Goal: Task Accomplishment & Management: Manage account settings

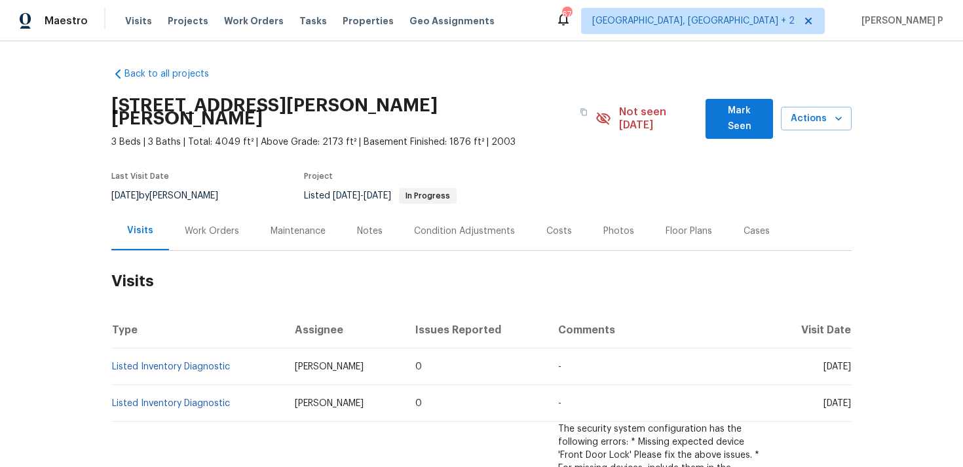
click at [221, 225] on div "Work Orders" at bounding box center [212, 231] width 54 height 13
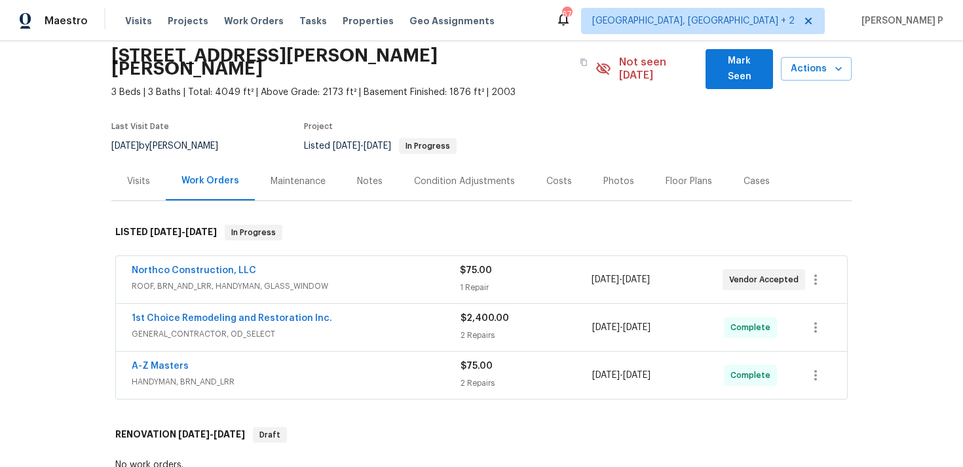
scroll to position [67, 0]
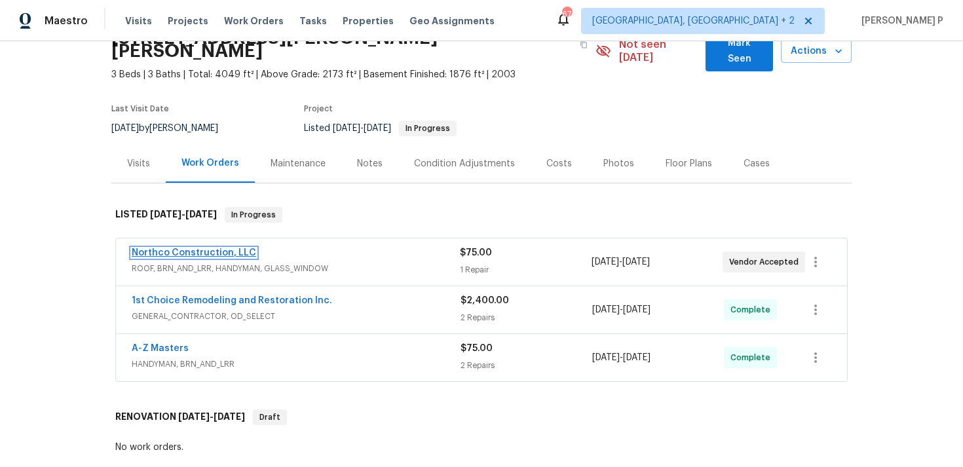
click at [204, 248] on link "Northco Construction, LLC" at bounding box center [194, 252] width 125 height 9
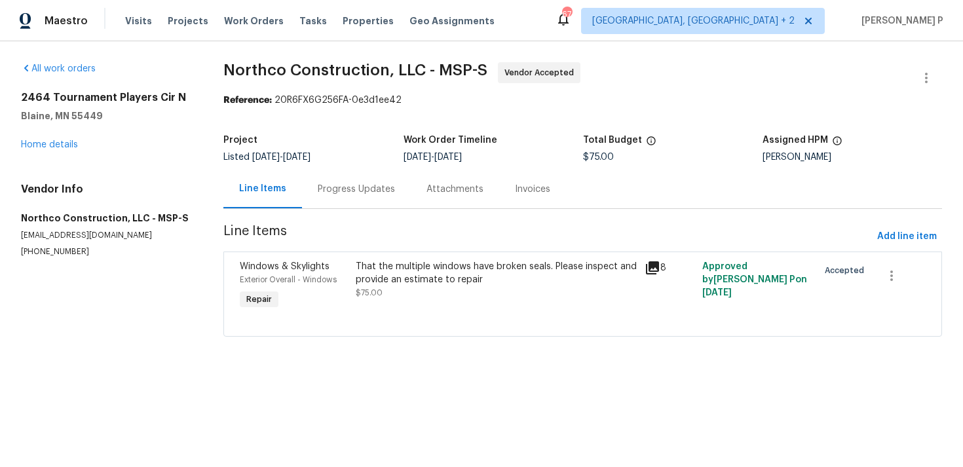
click at [364, 190] on div "Progress Updates" at bounding box center [356, 189] width 77 height 13
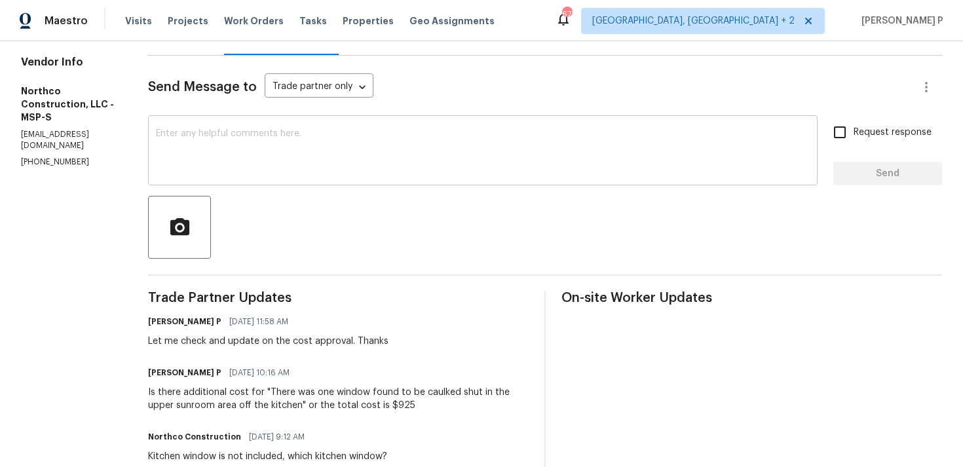
scroll to position [126, 0]
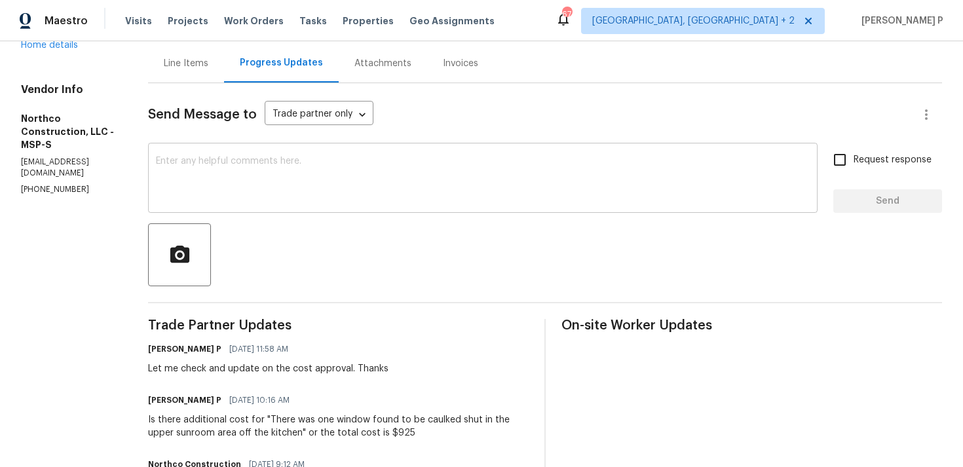
click at [349, 165] on textarea at bounding box center [483, 180] width 654 height 46
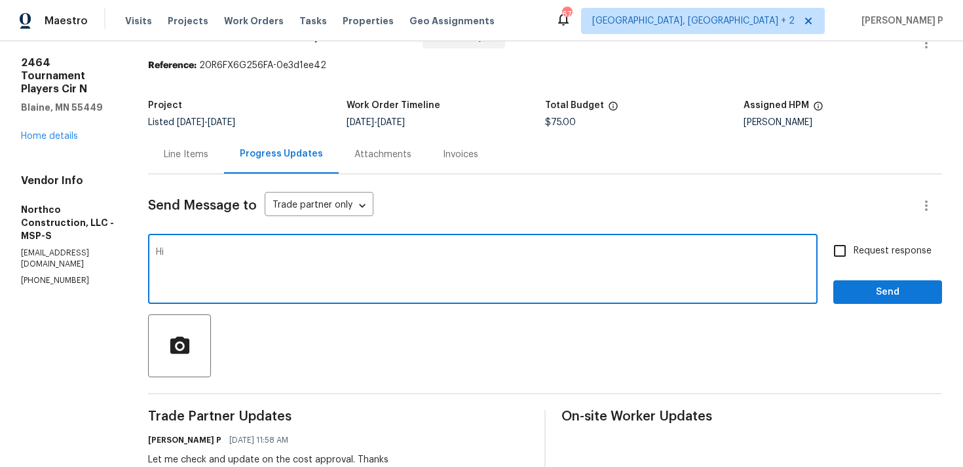
scroll to position [34, 0]
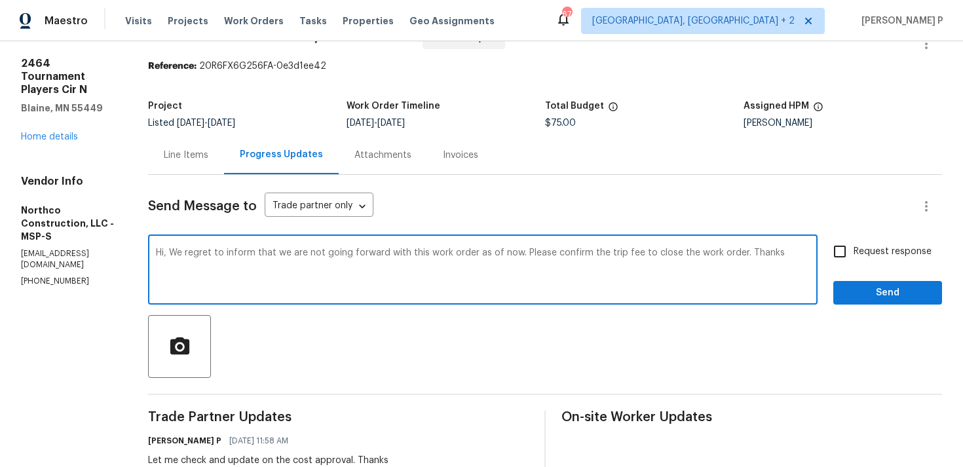
drag, startPoint x: 172, startPoint y: 254, endPoint x: 739, endPoint y: 250, distance: 566.2
click at [739, 250] on textarea "Hi, We regret to inform that we are not going forward with this work order as o…" at bounding box center [483, 271] width 654 height 46
paste textarea "you that we will not be proceeding with this work order at this time. Kindly co…"
type textarea "Hi, We regret to inform you that we will not be proceeding with this work order…"
click at [847, 256] on input "Request response" at bounding box center [840, 252] width 28 height 28
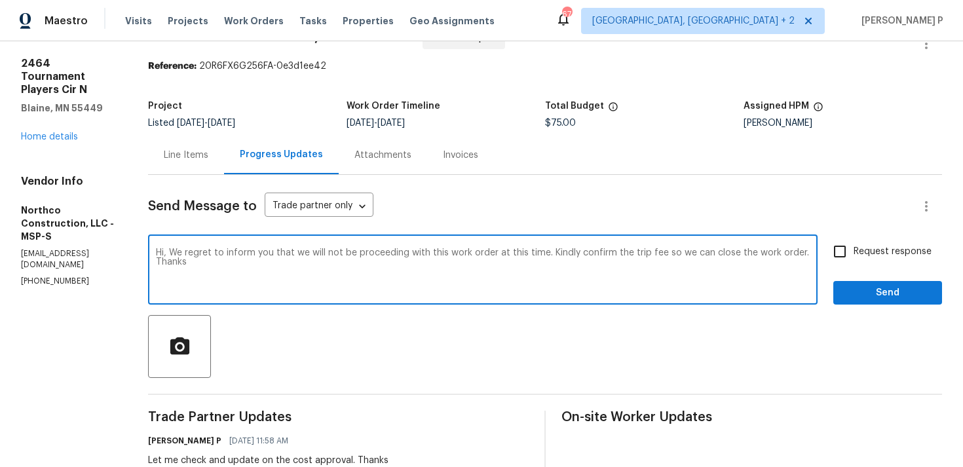
checkbox input "true"
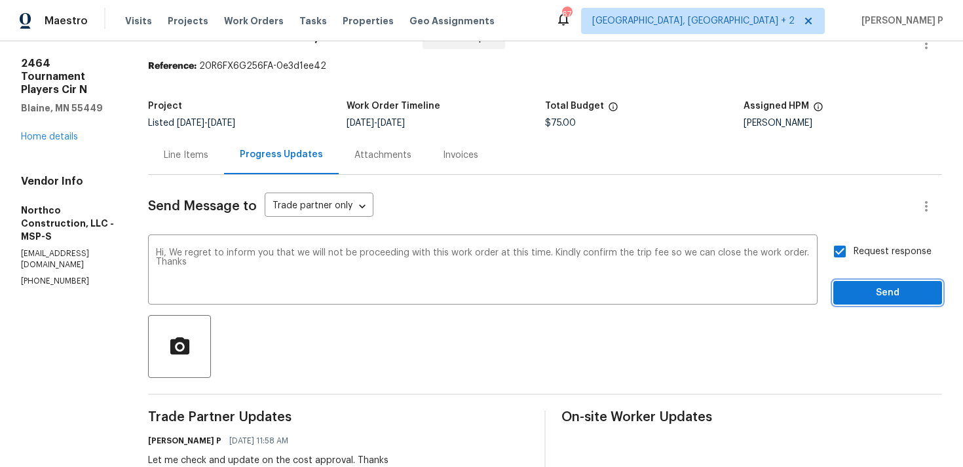
click at [854, 292] on span "Send" at bounding box center [888, 293] width 88 height 16
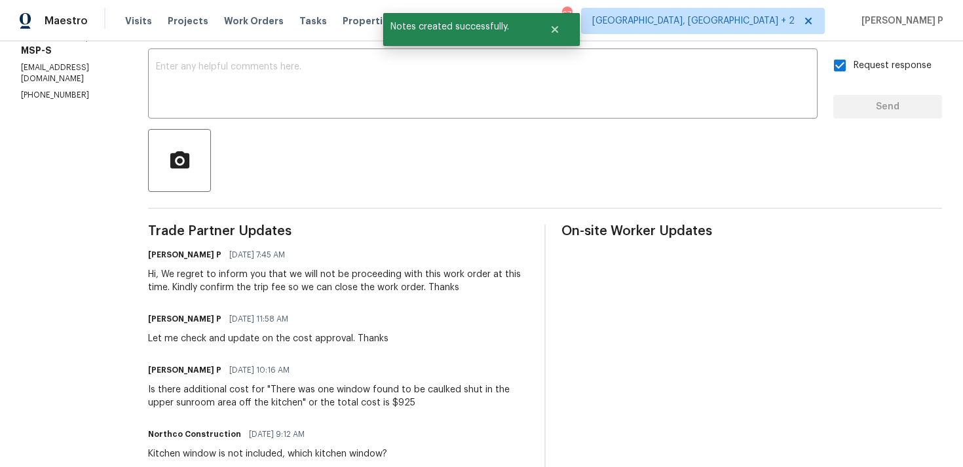
scroll to position [225, 0]
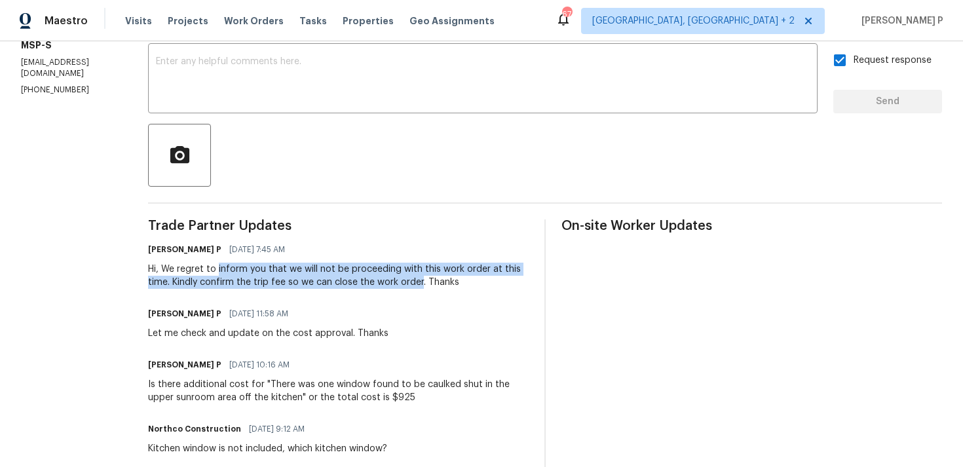
drag, startPoint x: 220, startPoint y: 269, endPoint x: 420, endPoint y: 280, distance: 200.8
click at [420, 280] on div "Hi, We regret to inform you that we will not be proceeding with this work order…" at bounding box center [338, 276] width 381 height 26
copy div "inform you that we will not be proceeding with this work order at this time. Ki…"
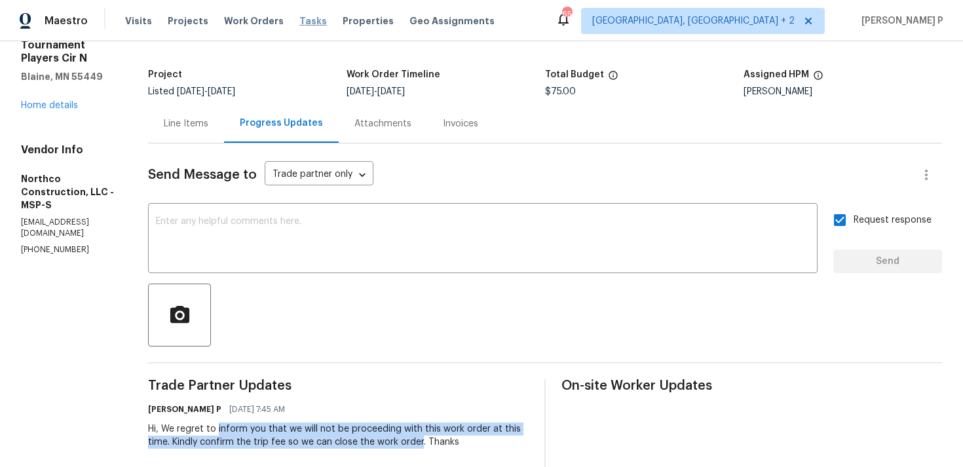
scroll to position [38, 0]
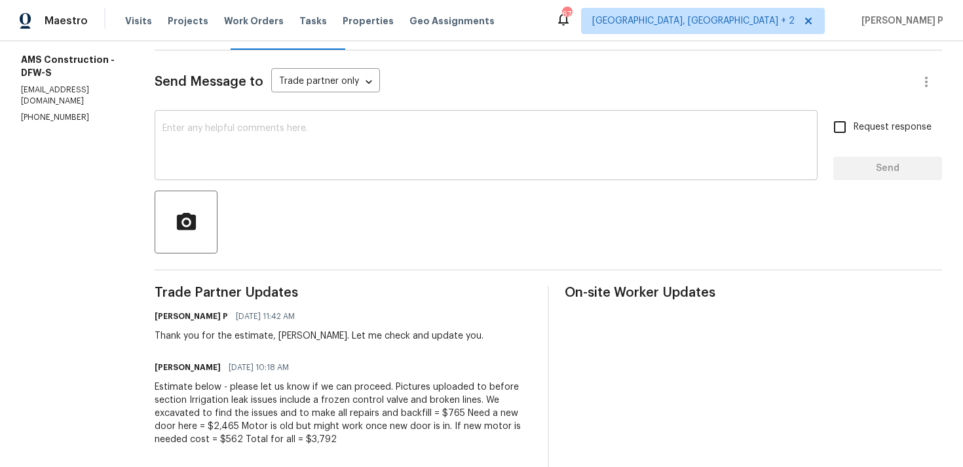
scroll to position [131, 0]
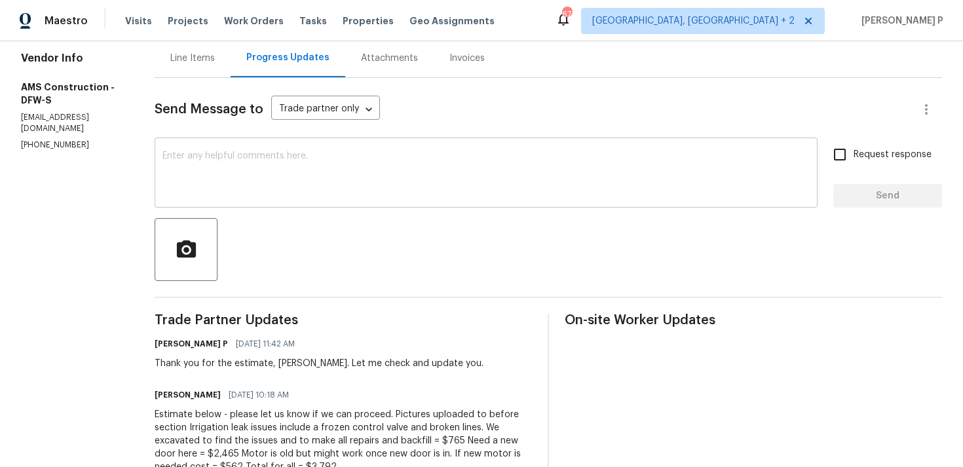
click at [299, 178] on textarea at bounding box center [486, 174] width 647 height 46
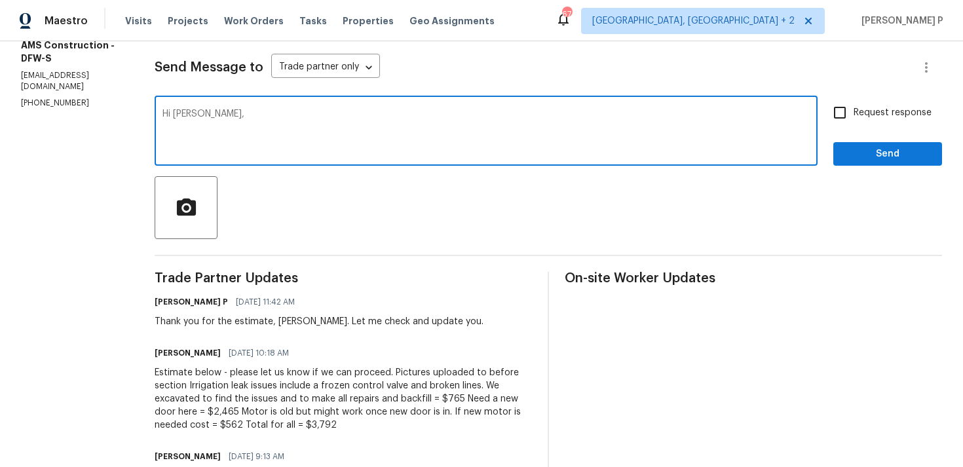
scroll to position [180, 0]
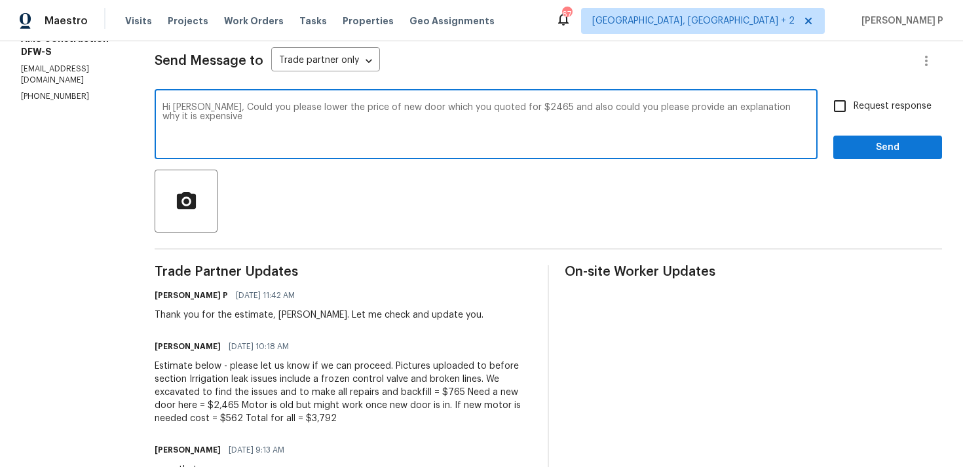
drag, startPoint x: 204, startPoint y: 105, endPoint x: 226, endPoint y: 120, distance: 26.4
click at [225, 120] on textarea "Hi Michael, Could you please lower the price of new door which you quoted for $…" at bounding box center [486, 126] width 647 height 46
paste textarea "reduce the quoted price of $2,465 for the new door and also provide an explanat…"
type textarea "Hi Michael, Could you please reduce the quoted price of $2,465 for the new door…"
click at [852, 105] on input "Request response" at bounding box center [840, 106] width 28 height 28
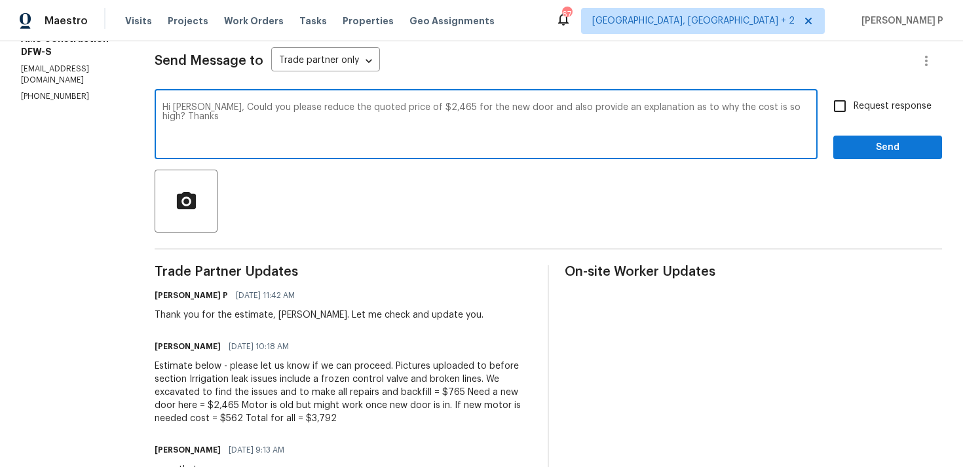
checkbox input "true"
drag, startPoint x: 203, startPoint y: 106, endPoint x: 765, endPoint y: 110, distance: 562.2
click at [765, 110] on textarea "Hi Michael, Could you please reduce the quoted price of $2,465 for the new door…" at bounding box center [486, 126] width 647 height 46
click at [875, 149] on span "Send" at bounding box center [888, 148] width 88 height 16
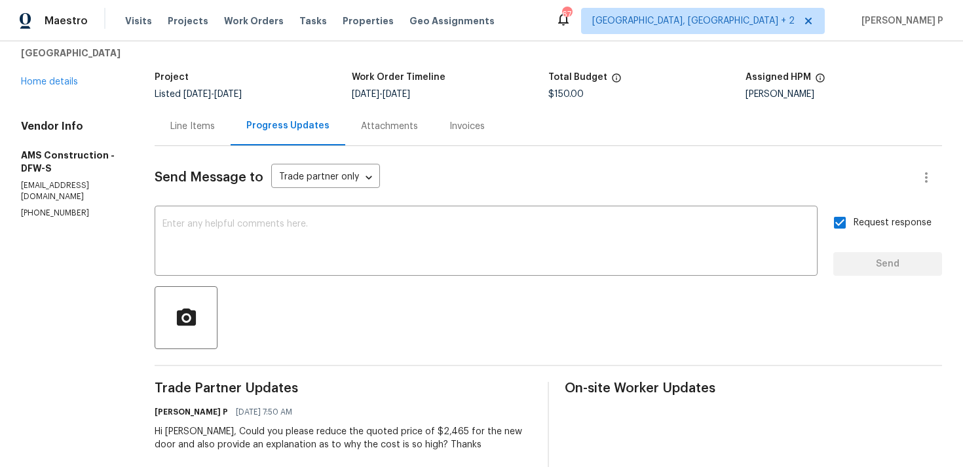
scroll to position [0, 0]
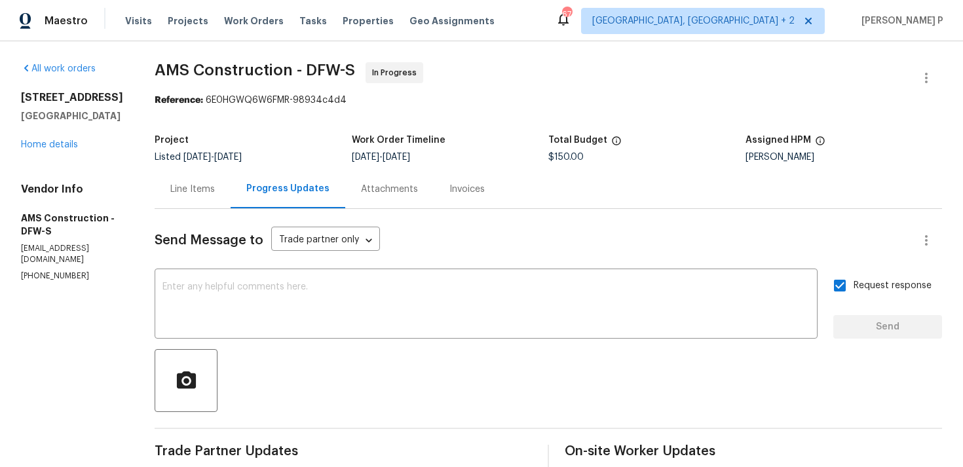
click at [180, 199] on div "Line Items" at bounding box center [193, 189] width 76 height 39
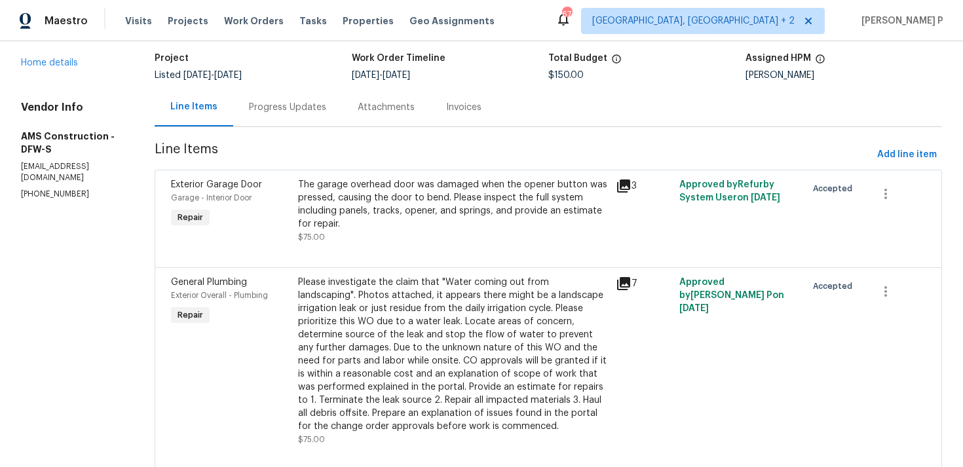
scroll to position [33, 0]
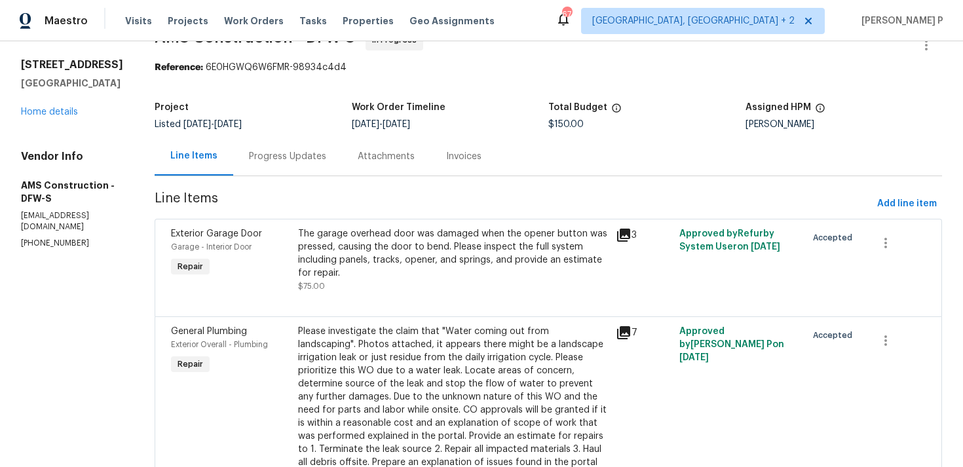
click at [278, 157] on div "Progress Updates" at bounding box center [287, 156] width 77 height 13
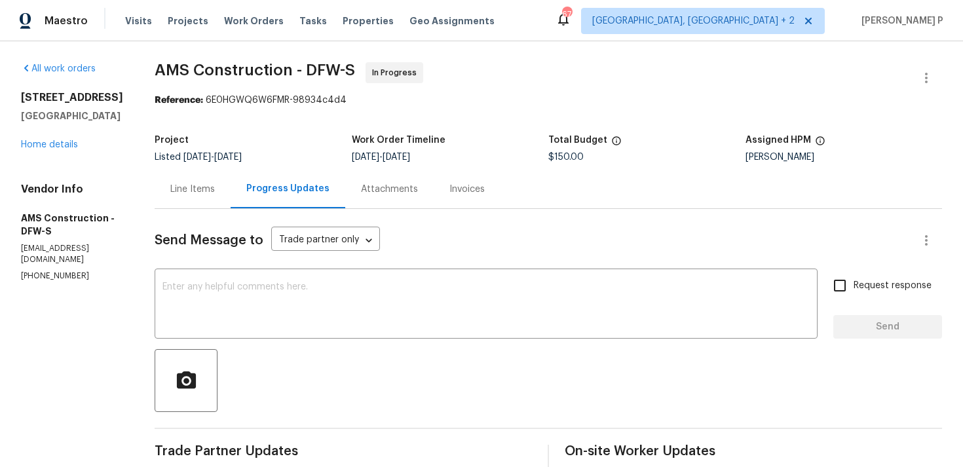
click at [168, 204] on div "Line Items" at bounding box center [193, 189] width 76 height 39
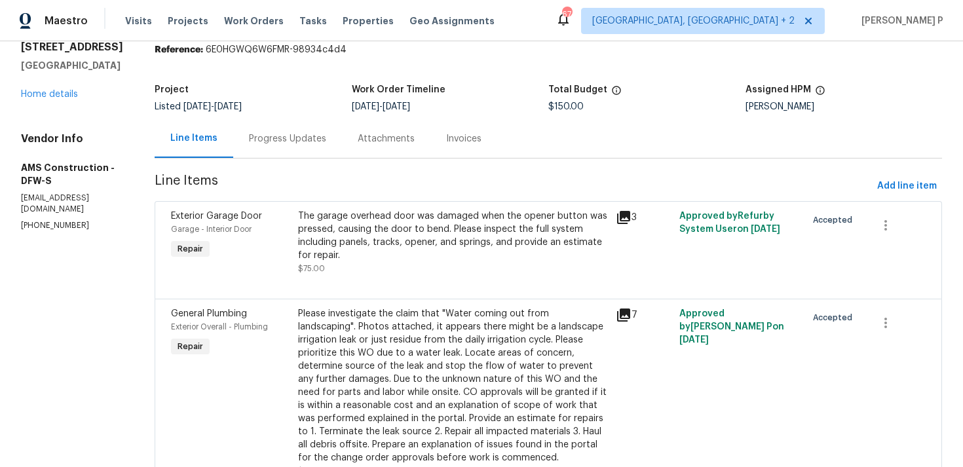
scroll to position [113, 0]
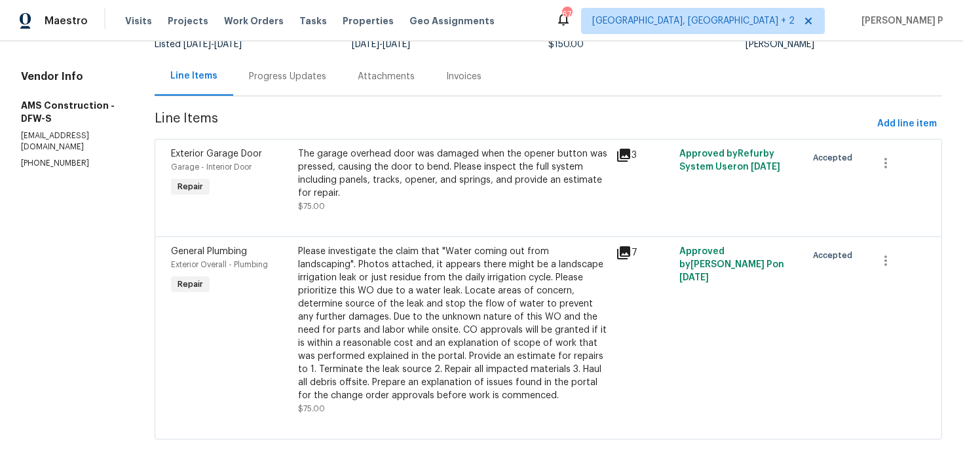
click at [387, 332] on div "Please investigate the claim that "Water coming out from landscaping". Photos a…" at bounding box center [453, 323] width 310 height 157
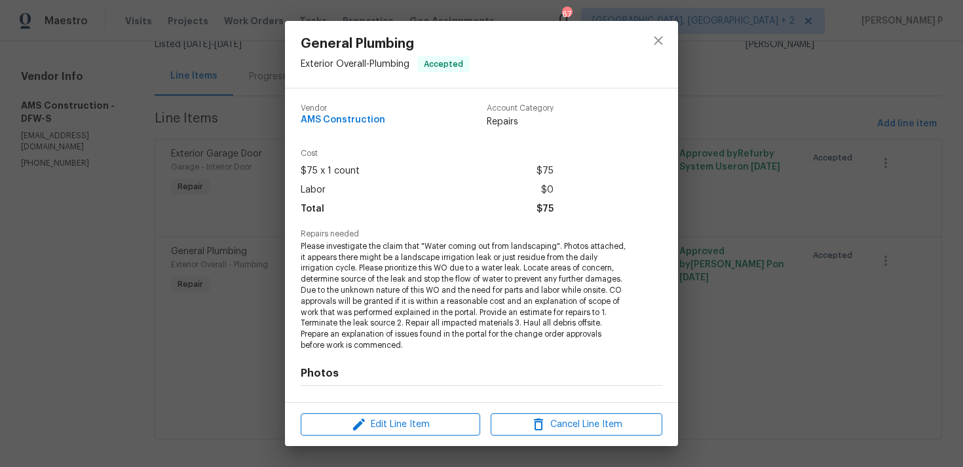
scroll to position [170, 0]
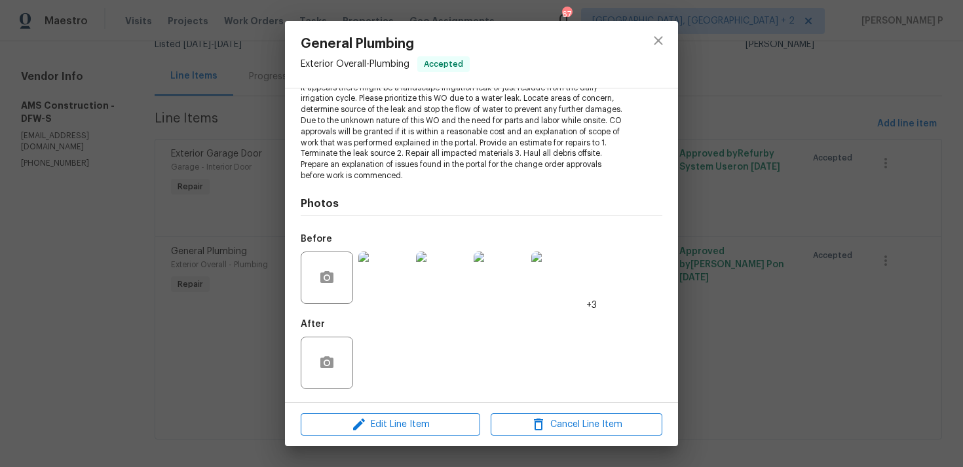
click at [402, 292] on img at bounding box center [384, 278] width 52 height 52
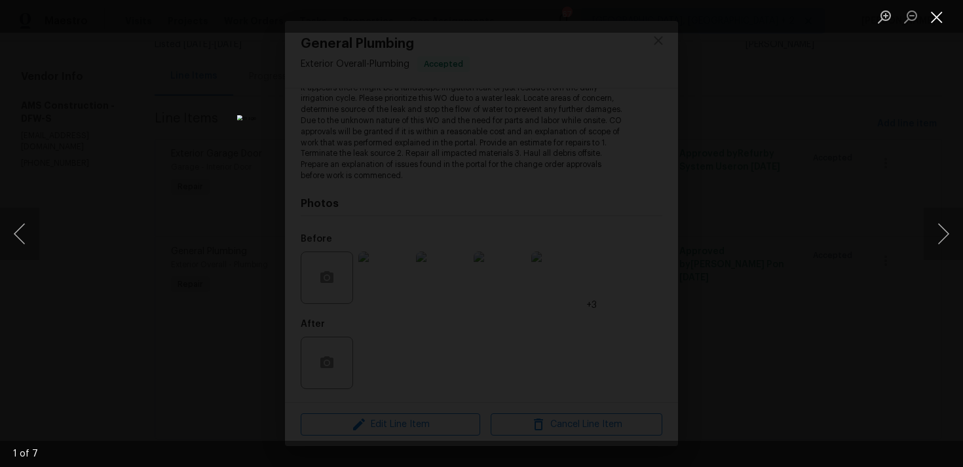
click at [938, 17] on button "Close lightbox" at bounding box center [937, 16] width 26 height 23
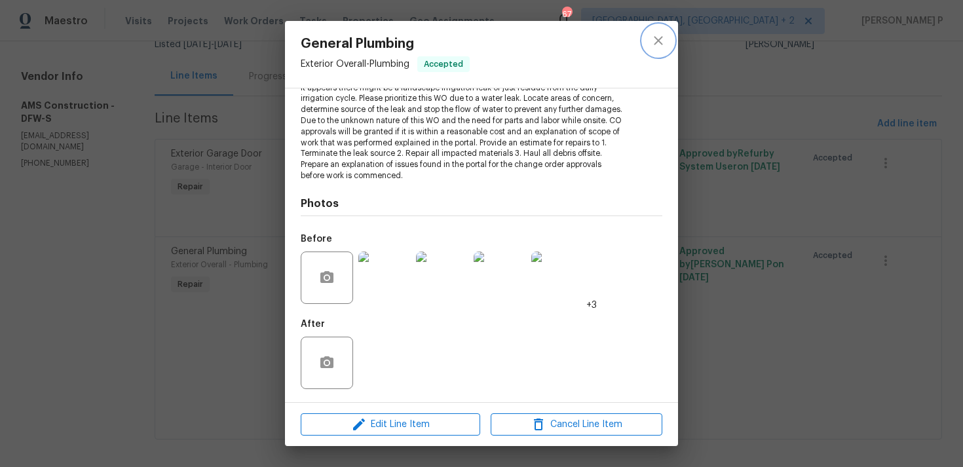
click at [660, 38] on icon "close" at bounding box center [658, 40] width 9 height 9
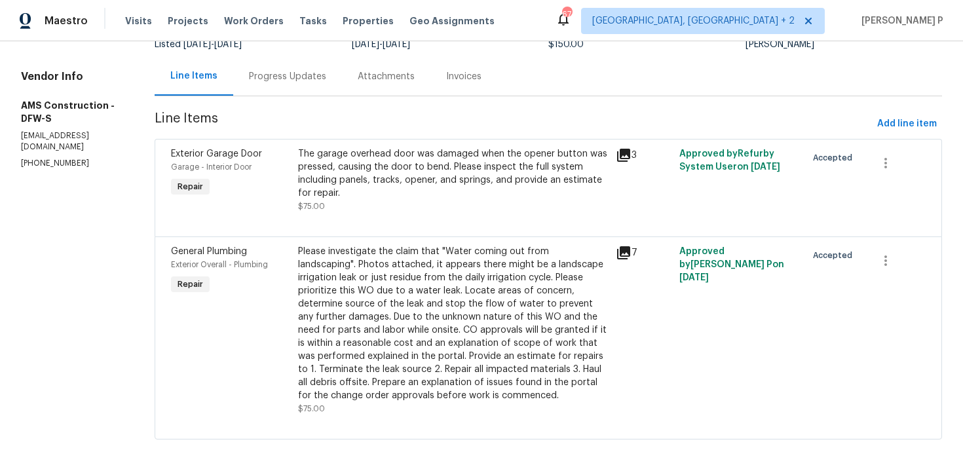
click at [351, 177] on div "The garage overhead door was damaged when the opener button was pressed, causin…" at bounding box center [453, 173] width 310 height 52
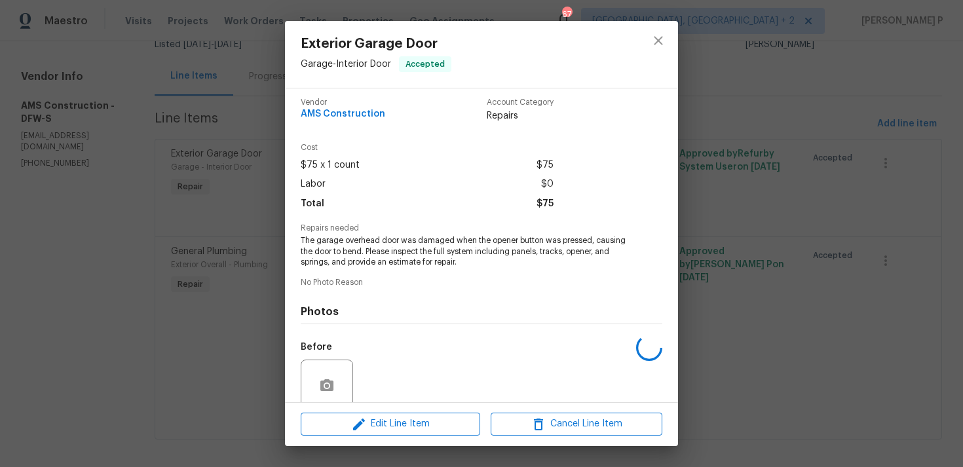
scroll to position [10, 0]
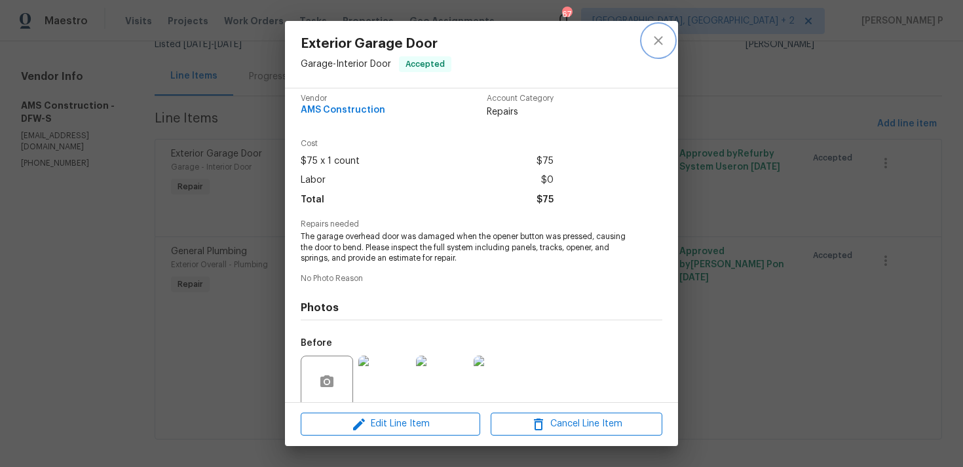
click at [662, 42] on icon "close" at bounding box center [659, 41] width 16 height 16
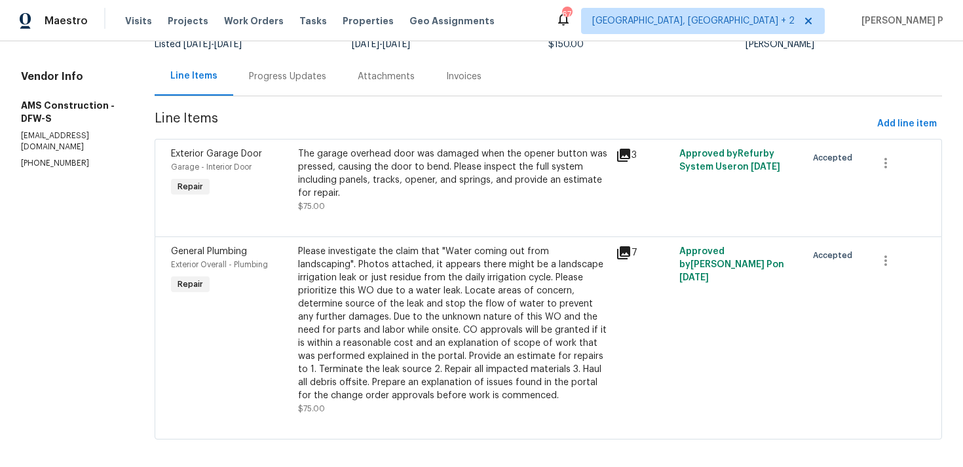
scroll to position [0, 0]
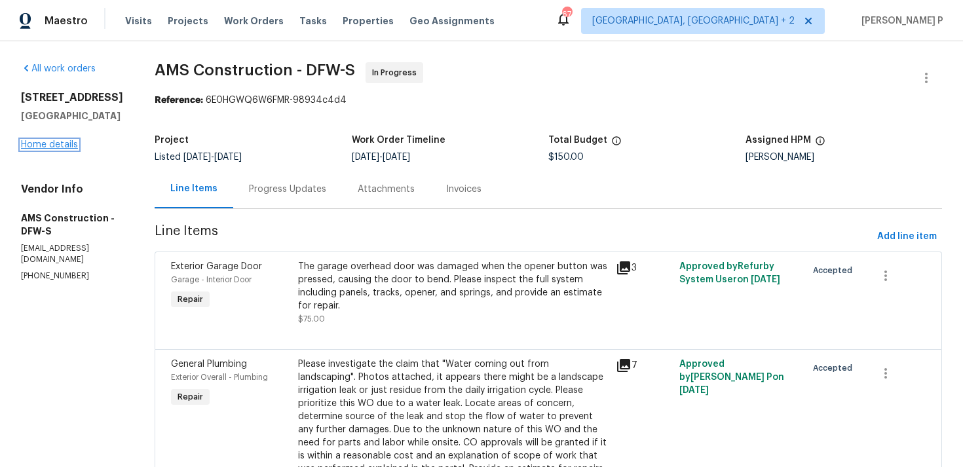
click at [56, 149] on link "Home details" at bounding box center [49, 144] width 57 height 9
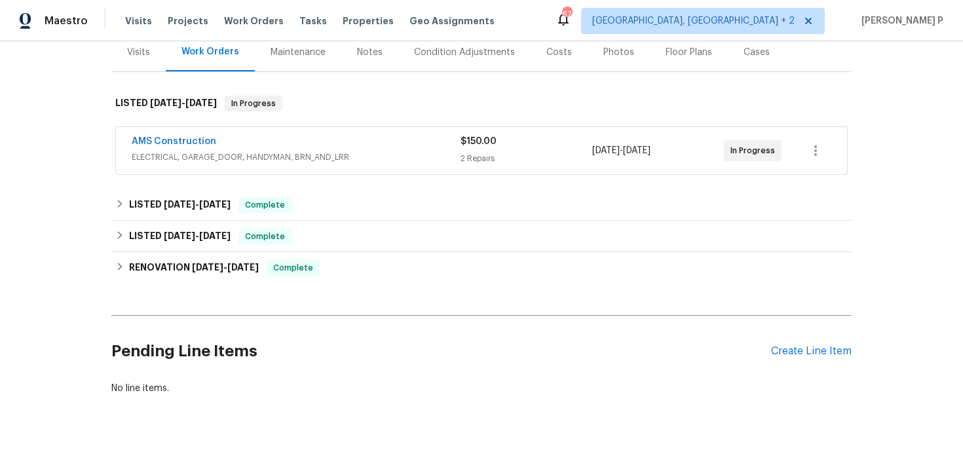
scroll to position [183, 0]
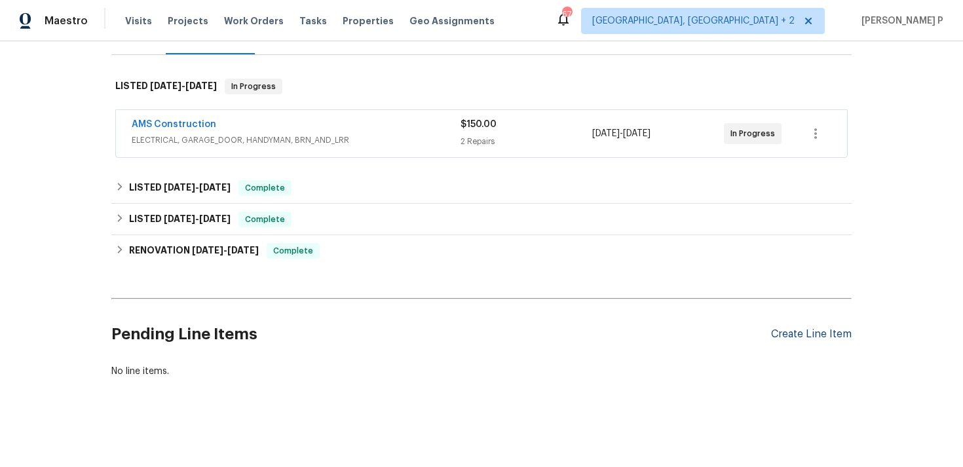
click at [785, 334] on div "Create Line Item" at bounding box center [811, 334] width 81 height 12
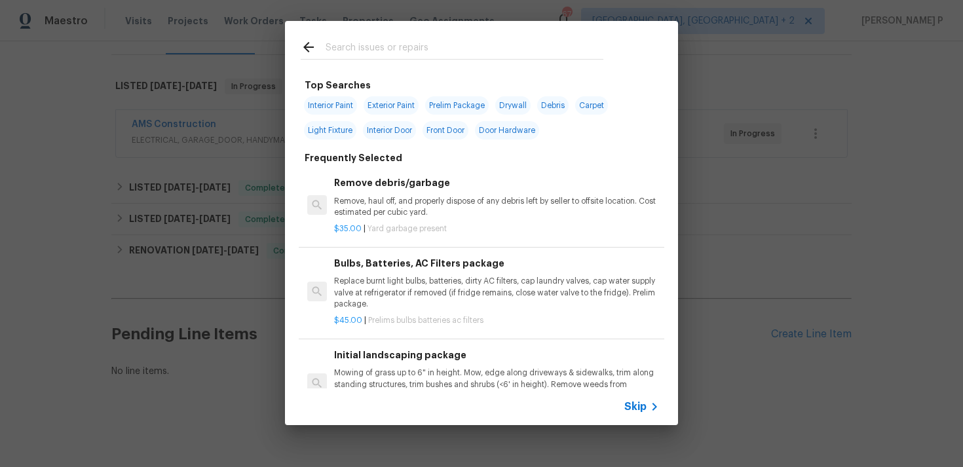
click at [638, 408] on span "Skip" at bounding box center [635, 406] width 22 height 13
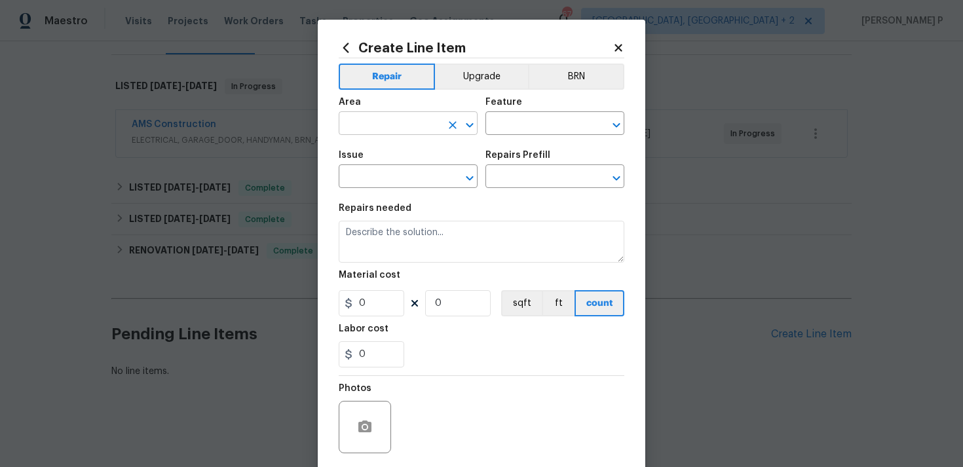
click at [471, 130] on icon "Open" at bounding box center [470, 125] width 16 height 16
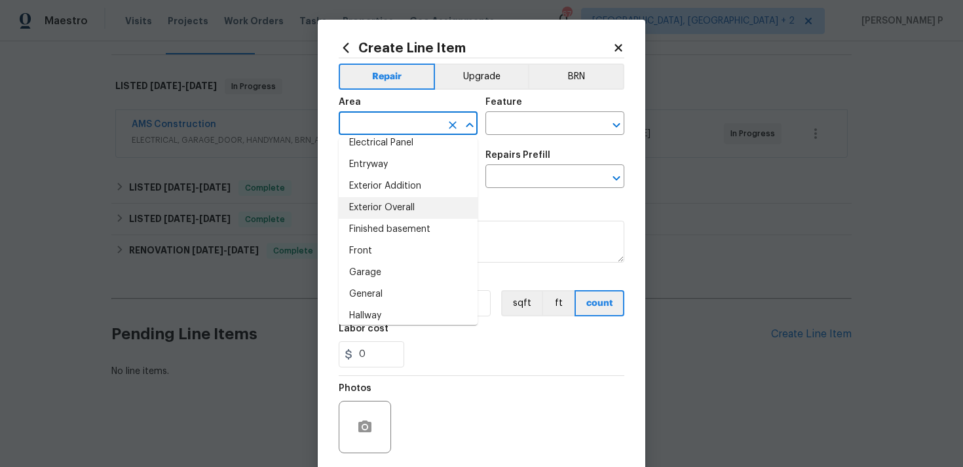
scroll to position [355, 0]
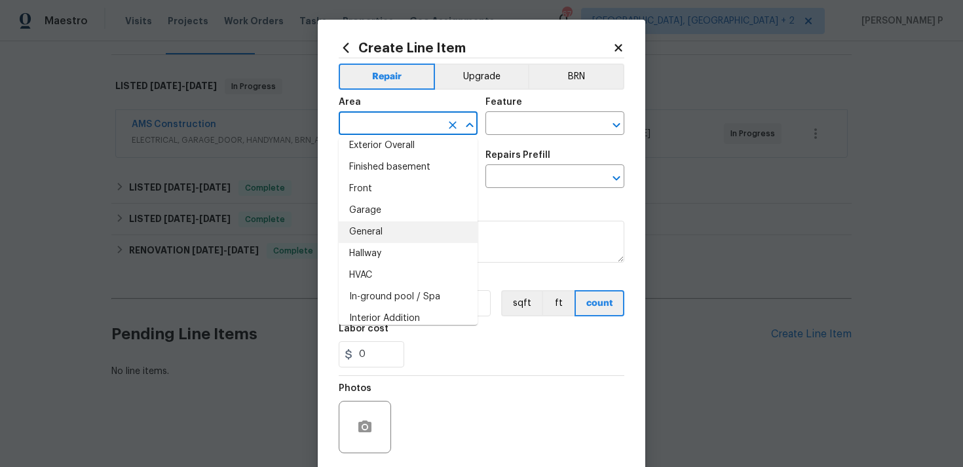
click at [389, 235] on li "General" at bounding box center [408, 232] width 139 height 22
type input "General"
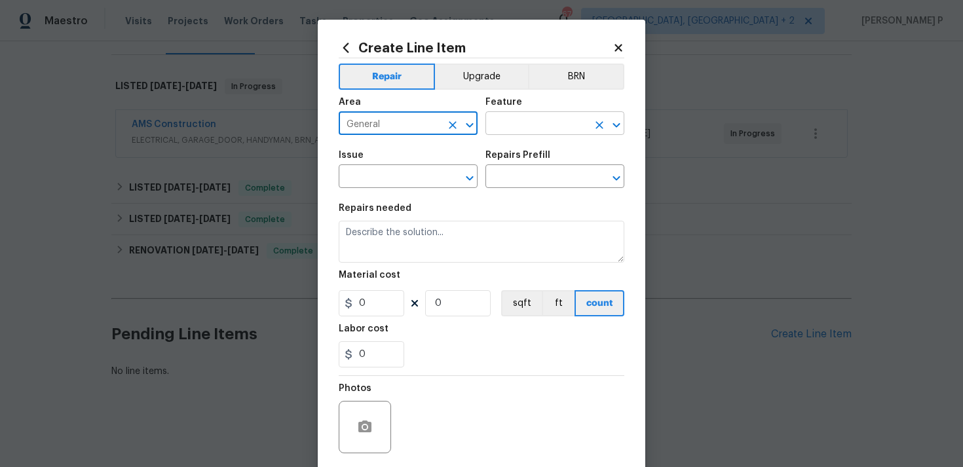
click at [552, 126] on input "text" at bounding box center [537, 125] width 102 height 20
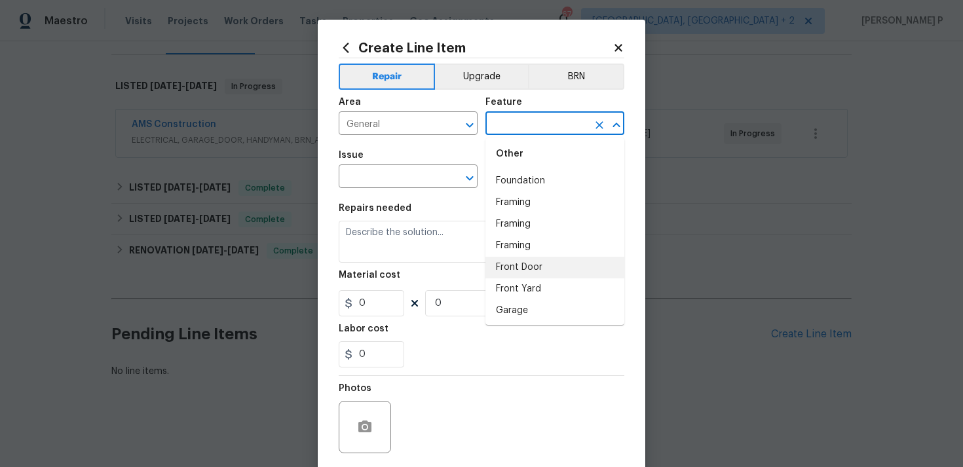
scroll to position [1273, 0]
click at [517, 264] on li "Garage Door" at bounding box center [555, 267] width 139 height 22
type input "Garage Door"
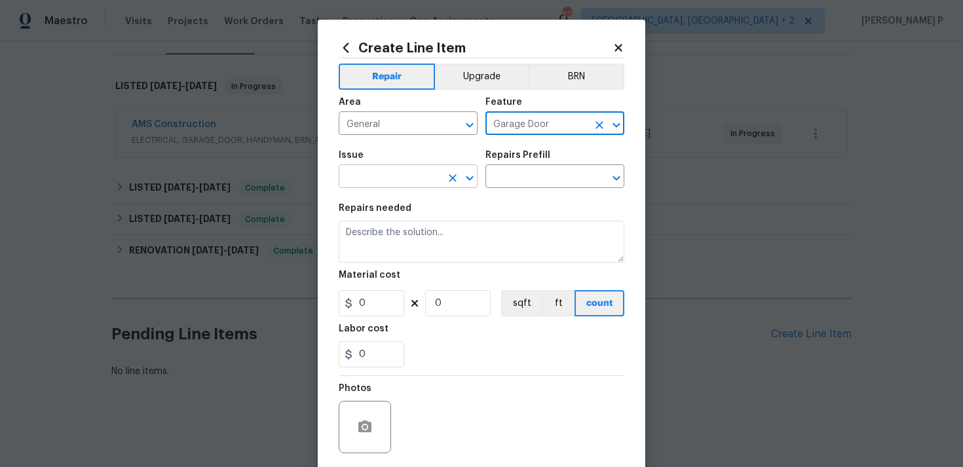
click at [469, 180] on icon "Open" at bounding box center [469, 178] width 7 height 5
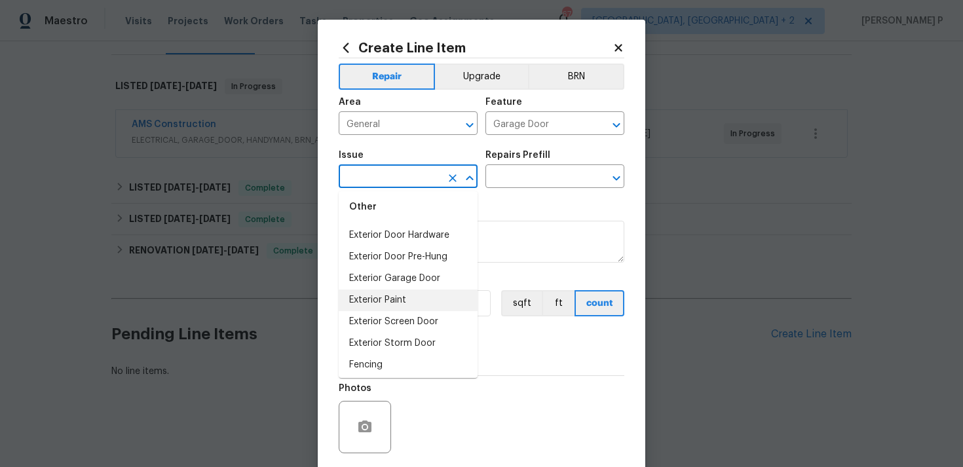
scroll to position [826, 0]
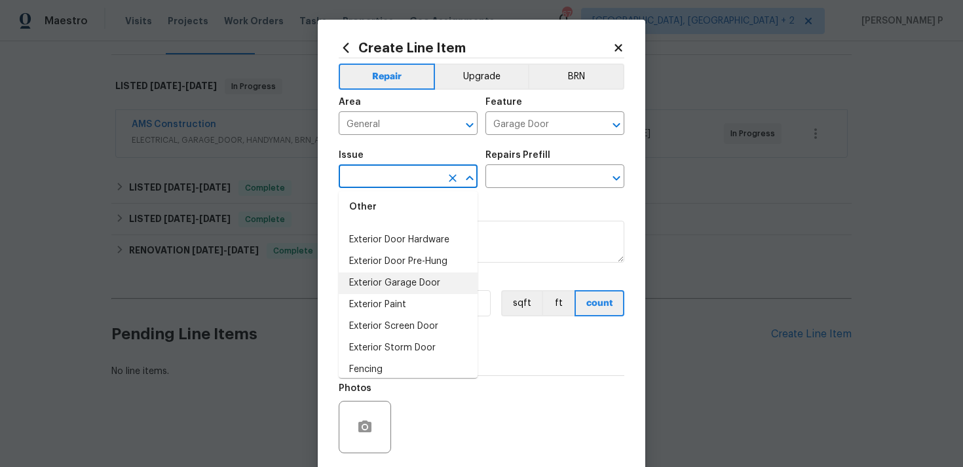
click at [429, 282] on li "Exterior Garage Door" at bounding box center [408, 284] width 139 height 22
type input "Exterior Garage Door"
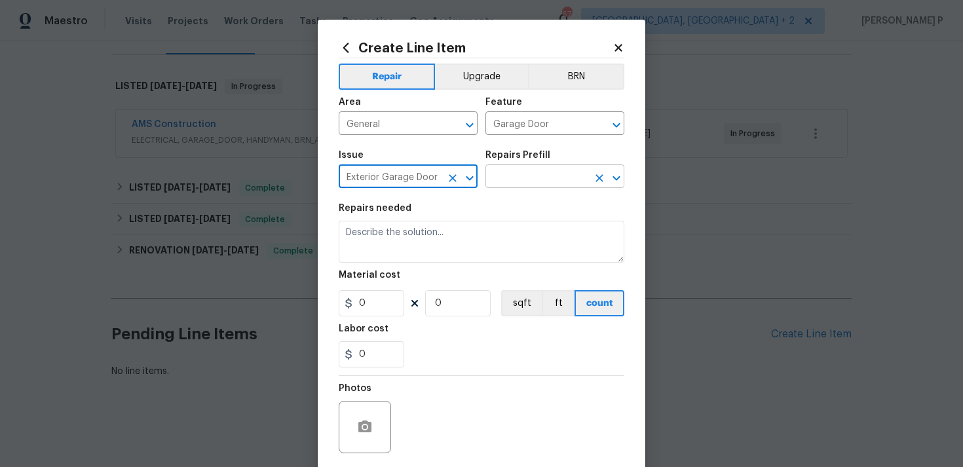
click at [506, 187] on input "text" at bounding box center [537, 178] width 102 height 20
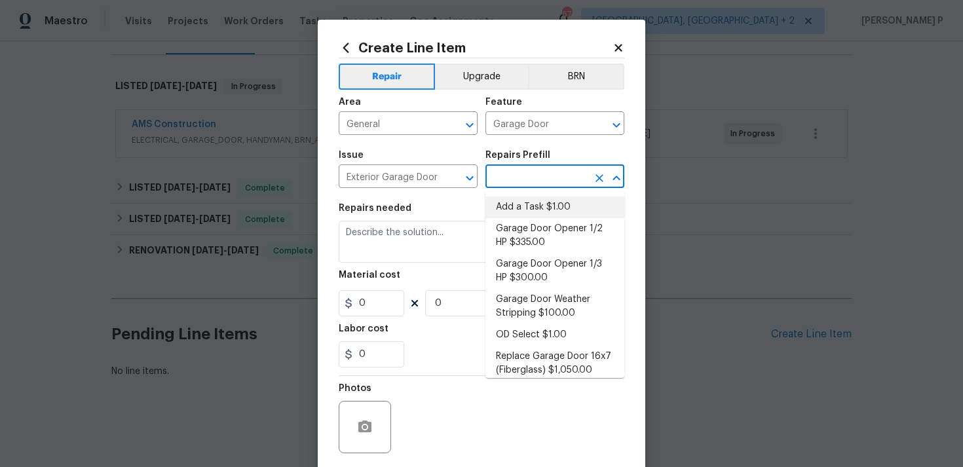
click at [514, 206] on li "Add a Task $1.00" at bounding box center [555, 208] width 139 height 22
type input "Interior Door"
type input "Add a Task $1.00"
type textarea "HPM to detail"
type input "1"
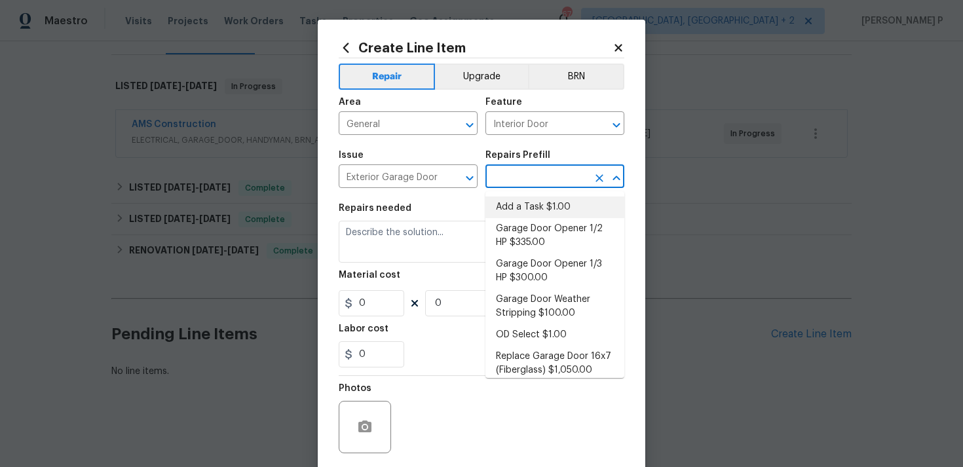
type input "1"
click at [398, 237] on textarea "HPM to detail" at bounding box center [482, 242] width 286 height 42
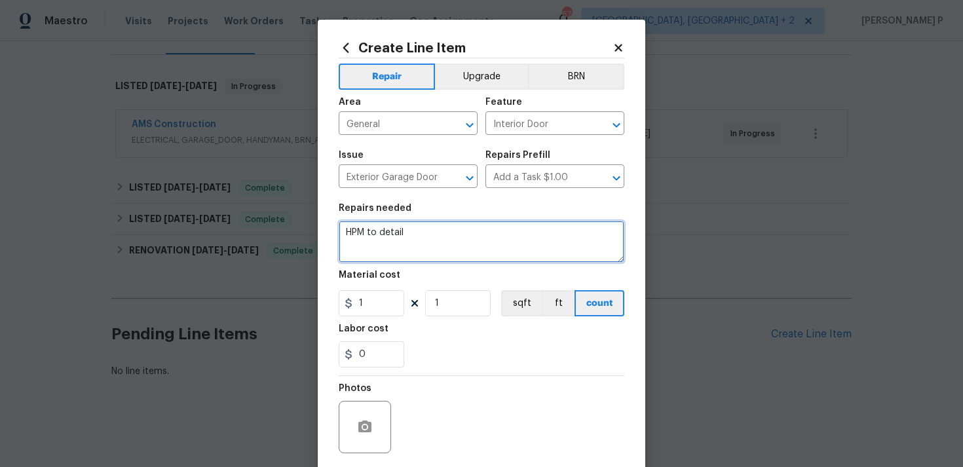
click at [398, 237] on textarea "HPM to detail" at bounding box center [482, 242] width 286 height 42
paste textarea "The garage overhead door was damaged when the opener button was pressed, causin…"
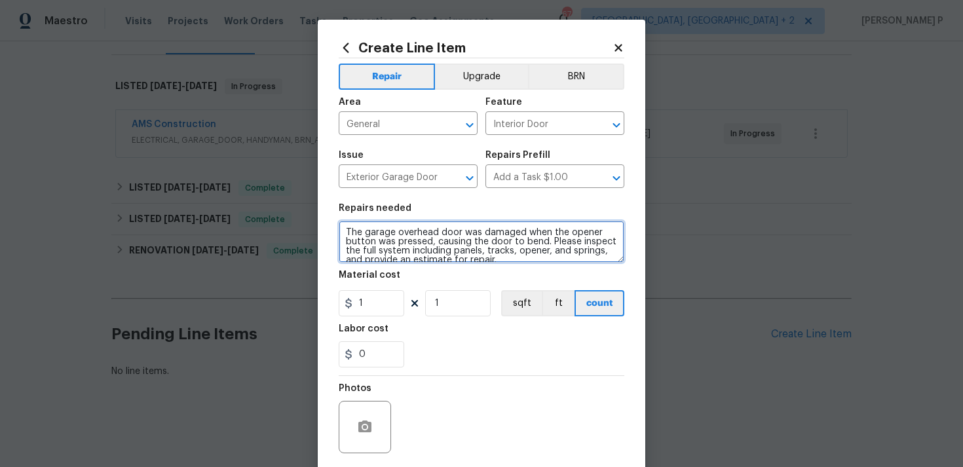
scroll to position [3, 0]
type textarea "The garage overhead door was damaged when the opener button was pressed, causin…"
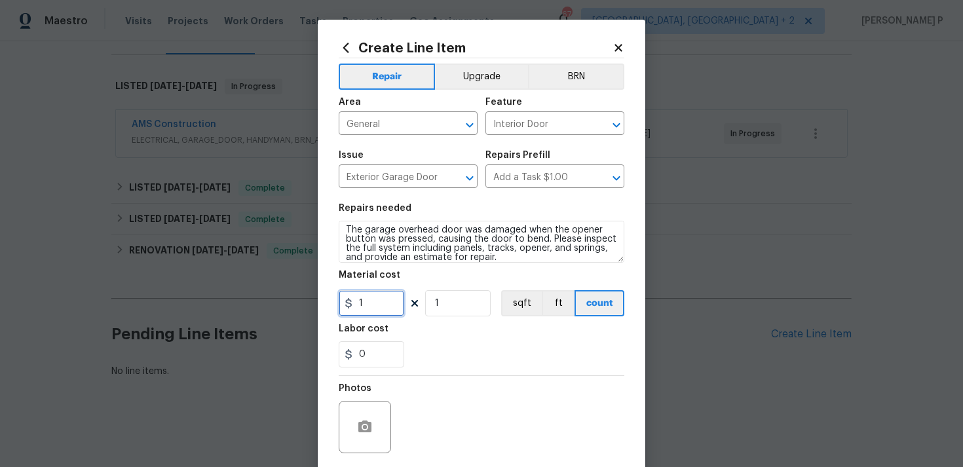
click at [374, 311] on input "1" at bounding box center [372, 303] width 66 height 26
type input "75"
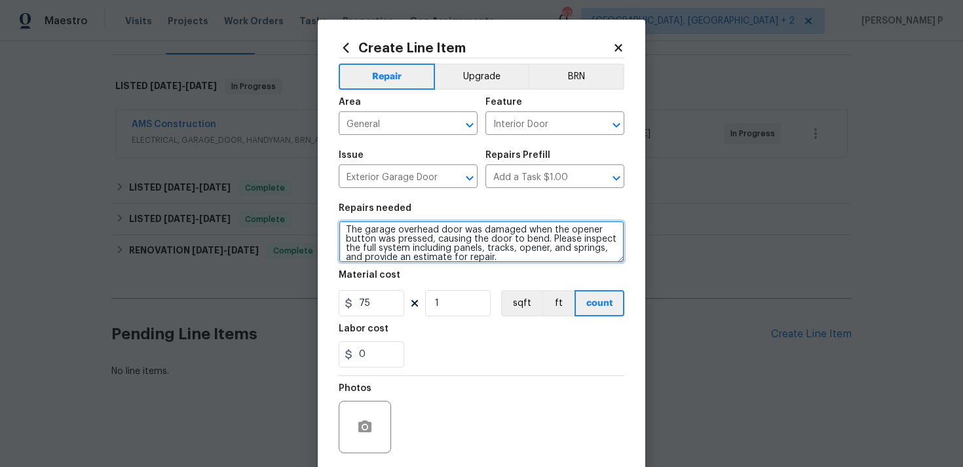
click at [347, 228] on textarea "The garage overhead door was damaged when the opener button was pressed, causin…" at bounding box center [482, 242] width 286 height 42
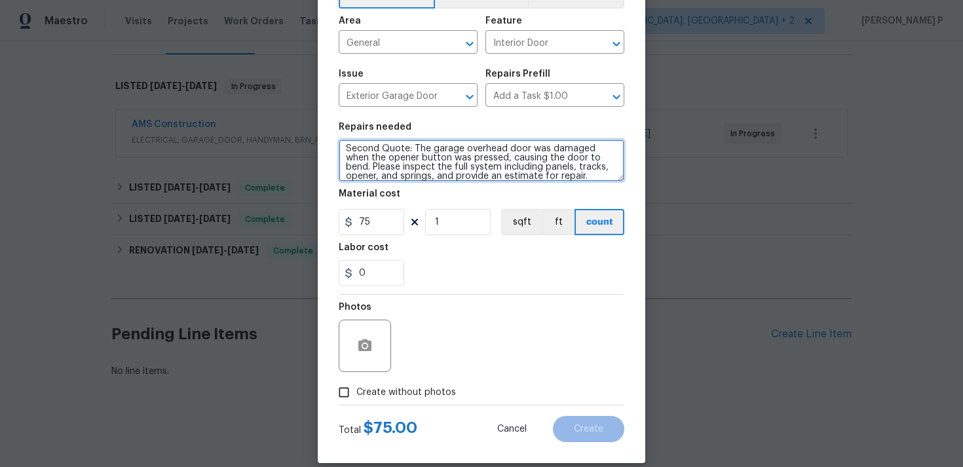
scroll to position [98, 0]
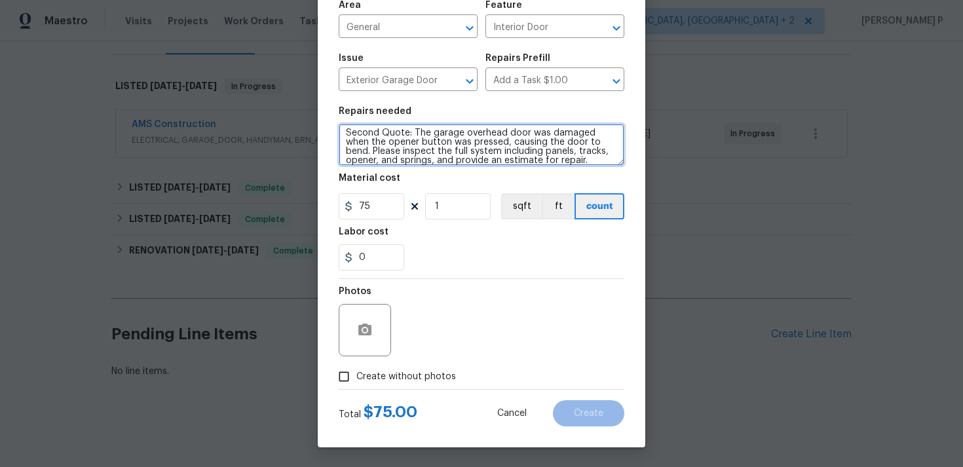
type textarea "Second Quote: The garage overhead door was damaged when the opener button was p…"
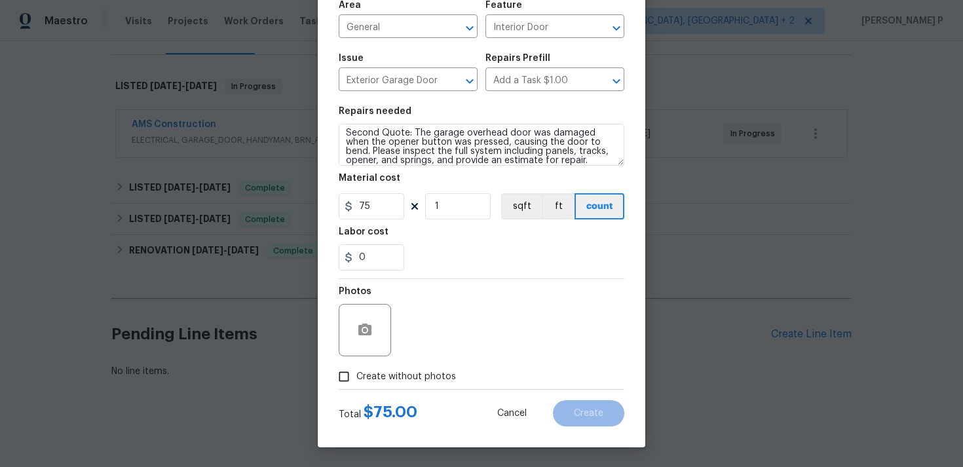
click at [351, 376] on input "Create without photos" at bounding box center [344, 376] width 25 height 25
checkbox input "true"
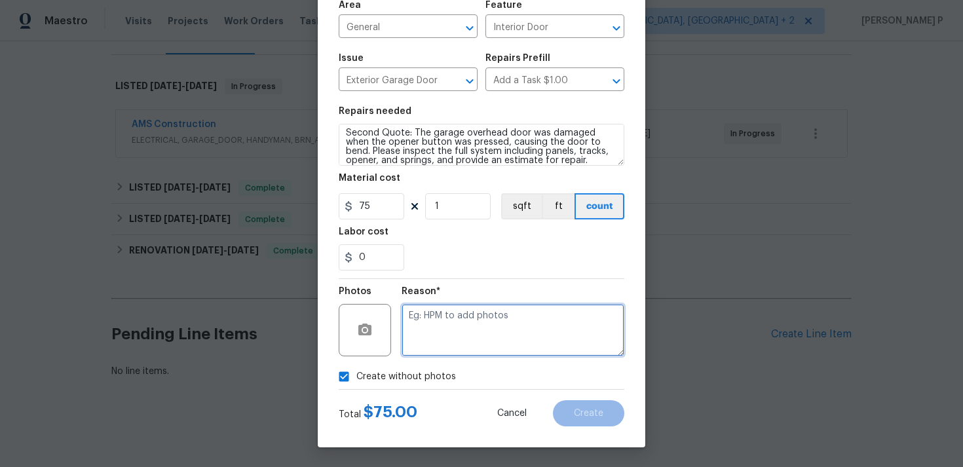
click at [454, 340] on textarea at bounding box center [513, 330] width 223 height 52
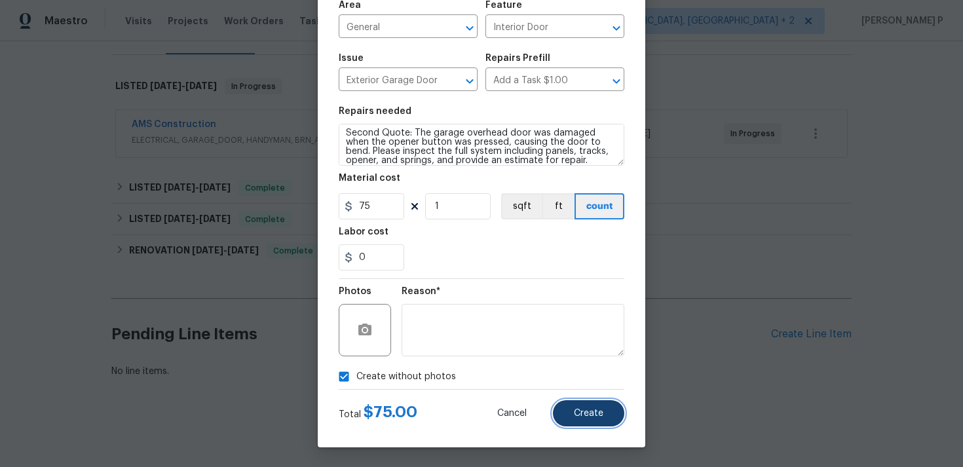
click at [591, 410] on span "Create" at bounding box center [588, 414] width 29 height 10
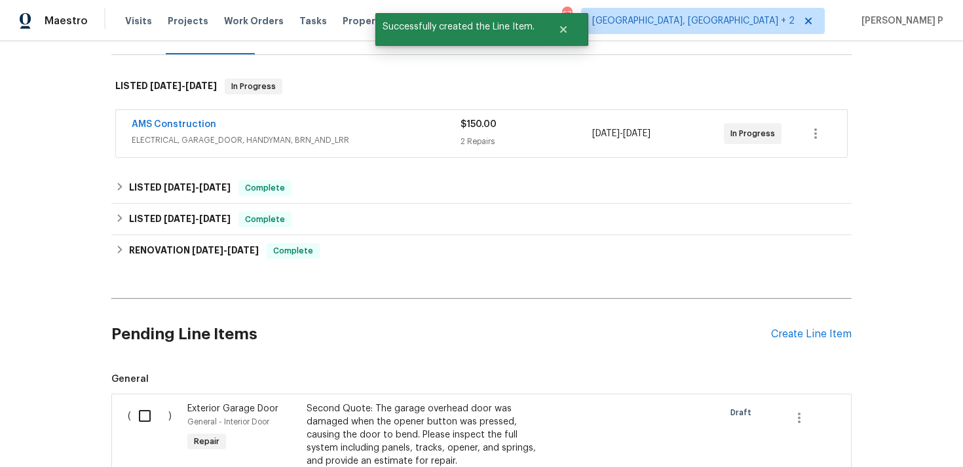
click at [148, 419] on input "checkbox" at bounding box center [149, 416] width 37 height 28
checkbox input "true"
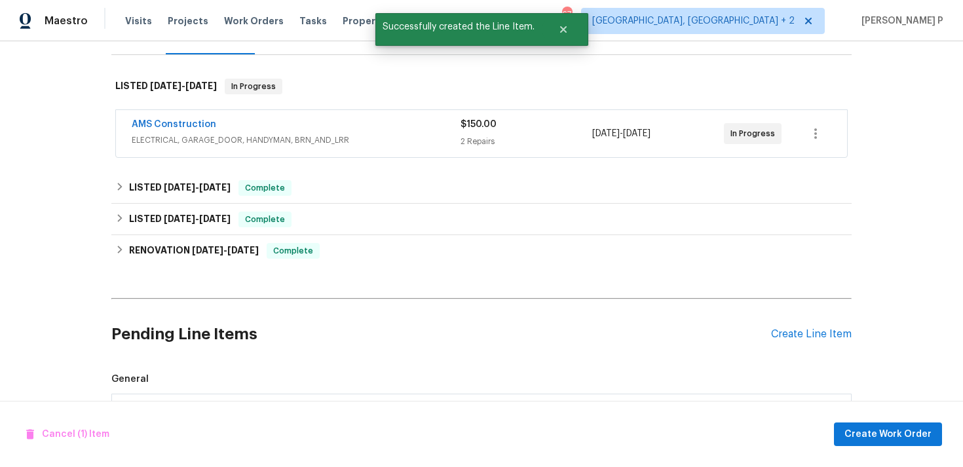
scroll to position [385, 0]
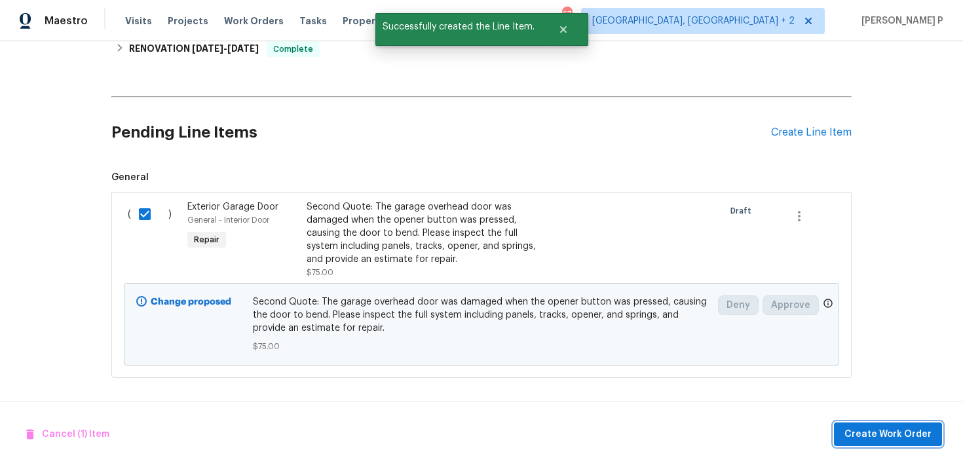
click at [888, 440] on span "Create Work Order" at bounding box center [888, 435] width 87 height 16
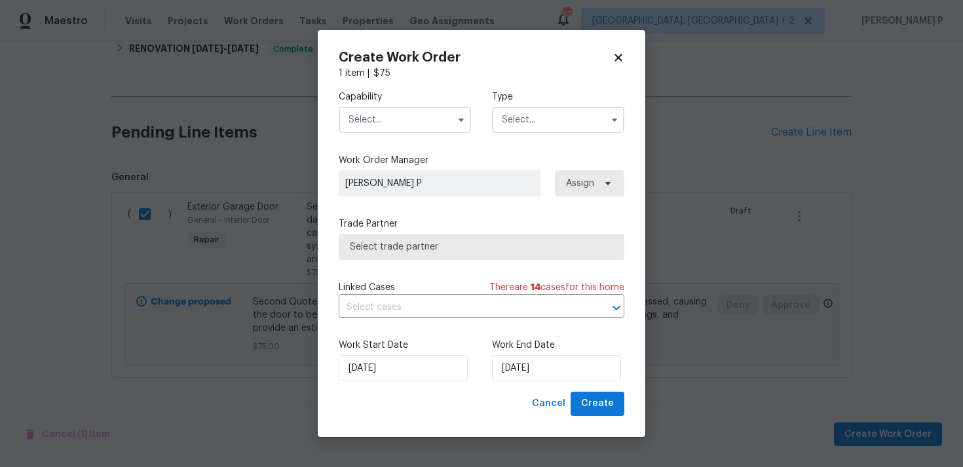
click at [544, 120] on input "text" at bounding box center [558, 120] width 132 height 26
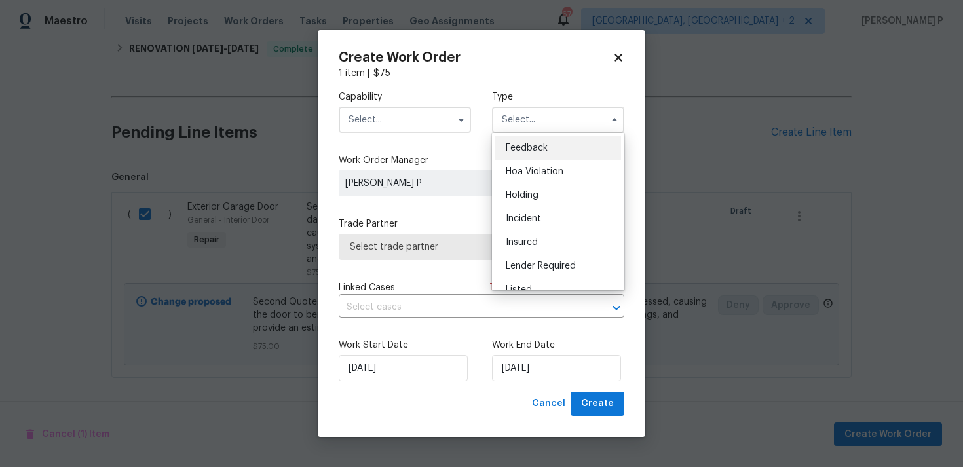
click at [540, 147] on span "Feedback" at bounding box center [527, 148] width 42 height 9
type input "Feedback"
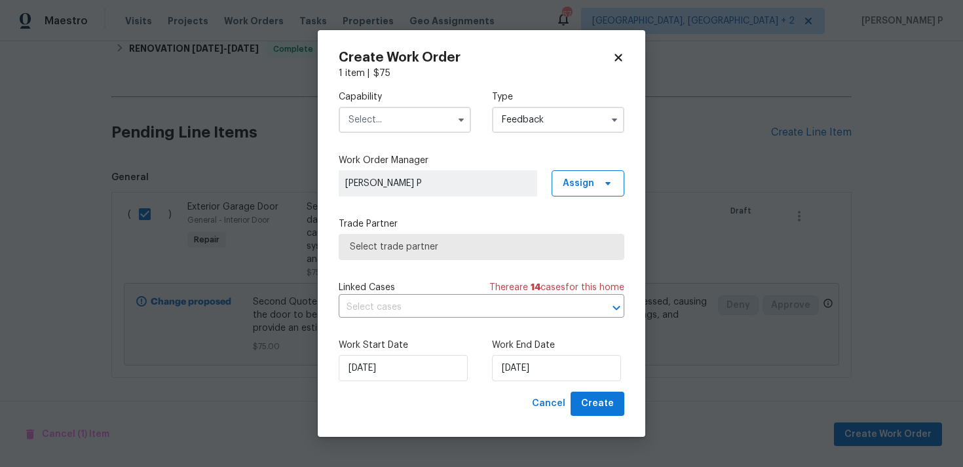
click at [413, 136] on div "Capability Type Feedback" at bounding box center [482, 112] width 286 height 64
click at [421, 117] on input "text" at bounding box center [405, 120] width 132 height 26
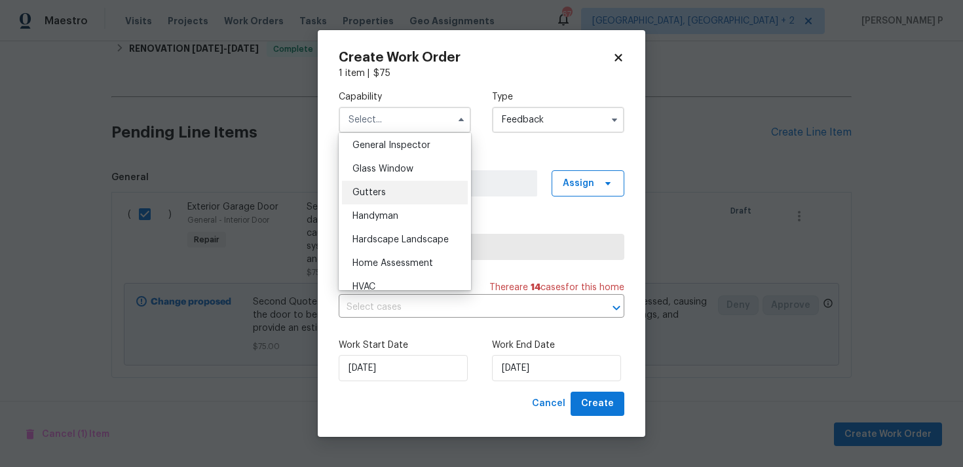
scroll to position [663, 0]
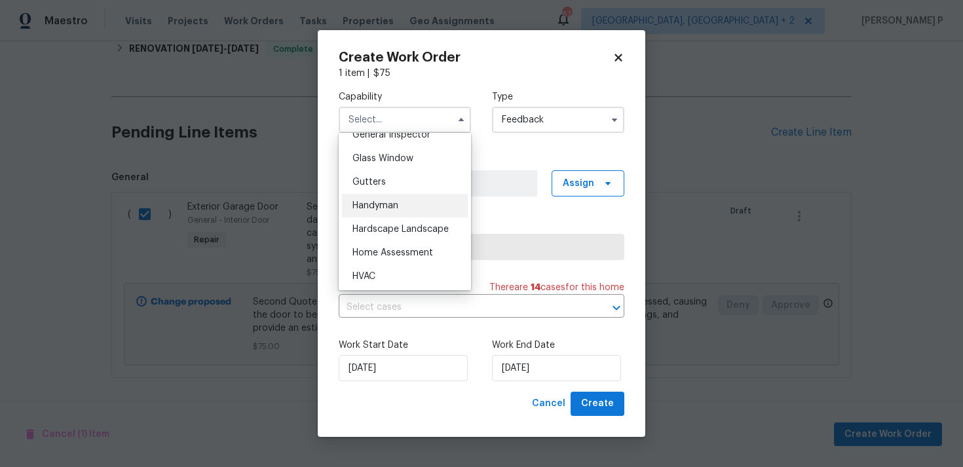
click at [402, 202] on div "Handyman" at bounding box center [405, 206] width 126 height 24
type input "Handyman"
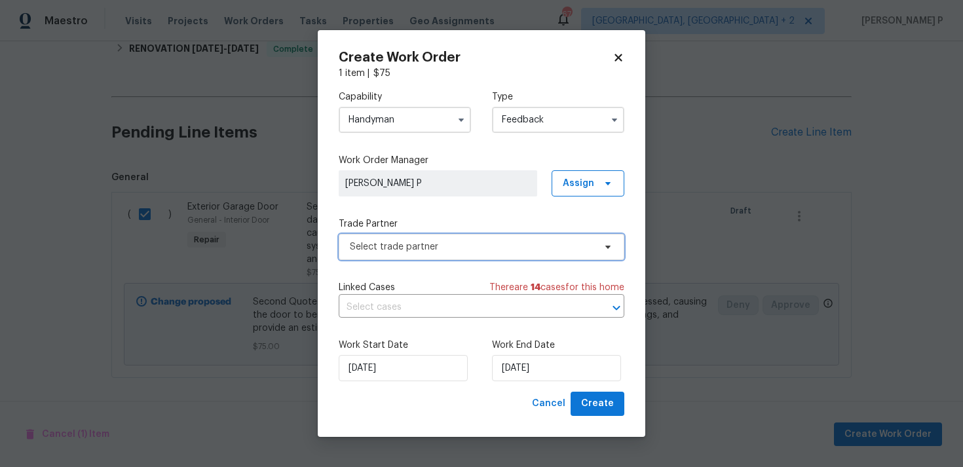
click at [402, 246] on span "Select trade partner" at bounding box center [472, 246] width 244 height 13
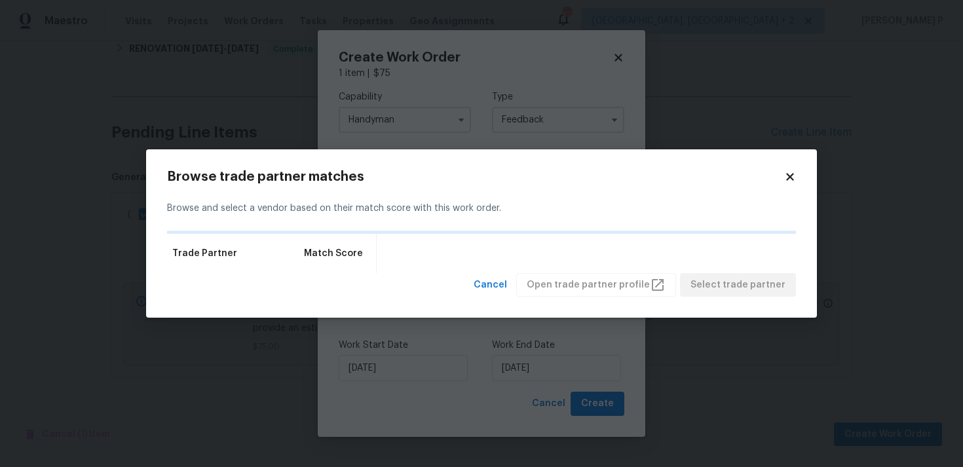
click at [792, 178] on icon at bounding box center [789, 176] width 7 height 7
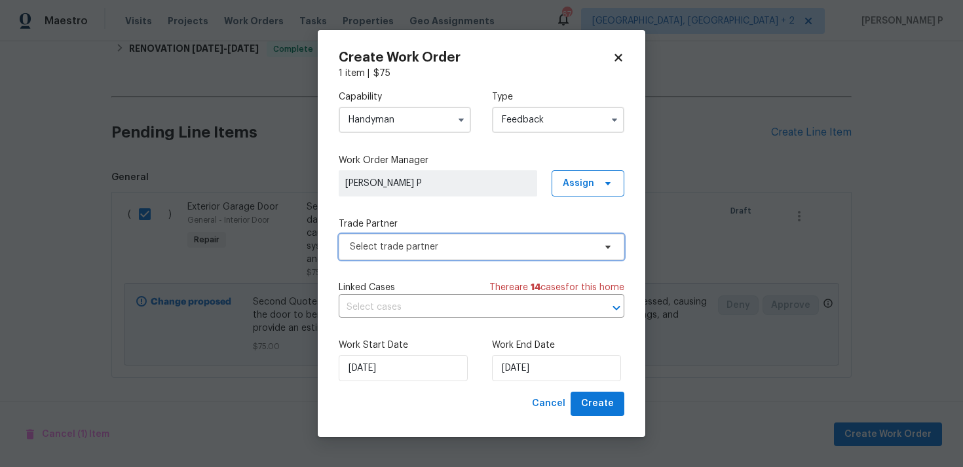
click at [480, 248] on span "Select trade partner" at bounding box center [472, 246] width 244 height 13
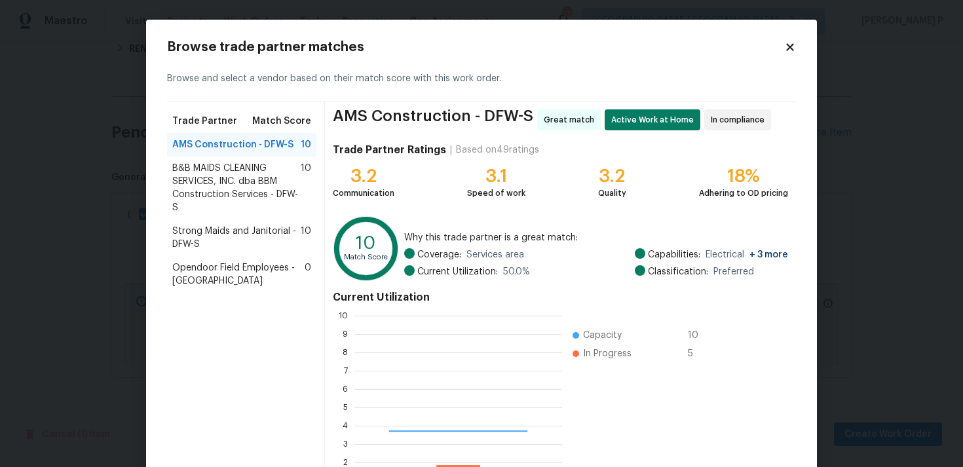
scroll to position [183, 208]
click at [231, 187] on span "B&B MAIDS CLEANING SERVICES, INC. dba BBM Construction Services - DFW-S" at bounding box center [236, 188] width 128 height 52
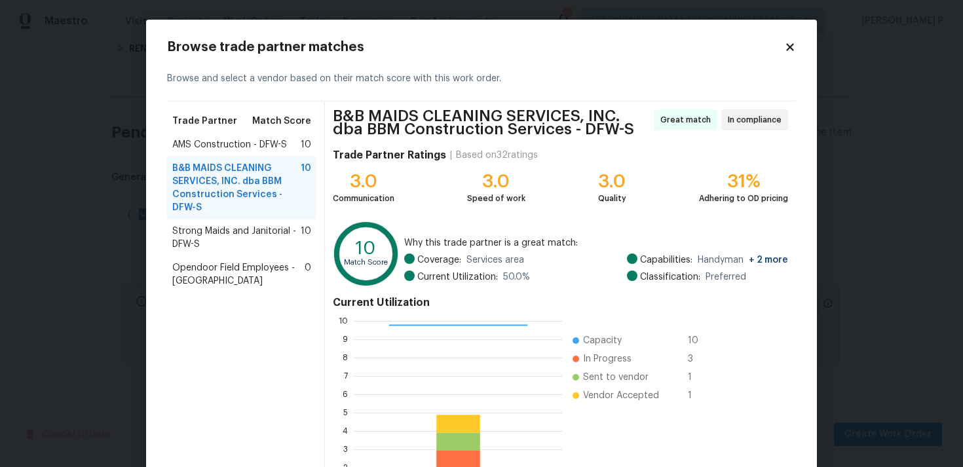
scroll to position [116, 0]
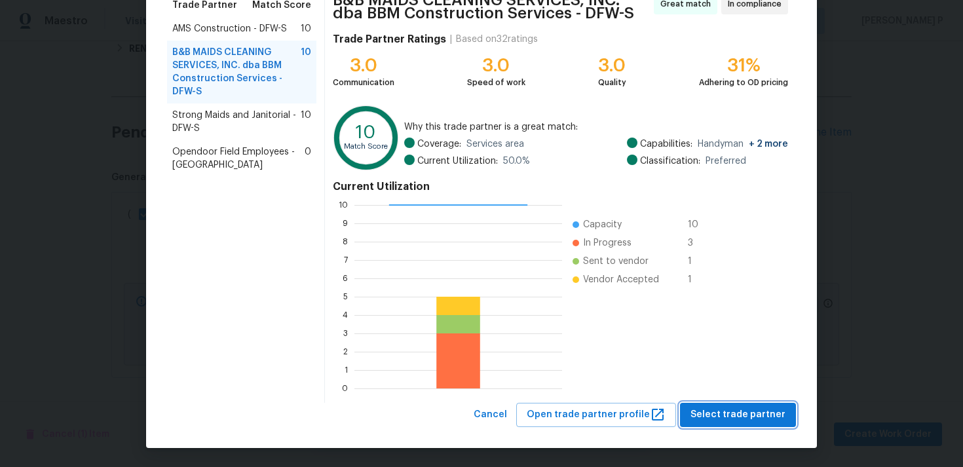
click at [747, 415] on span "Select trade partner" at bounding box center [738, 415] width 95 height 16
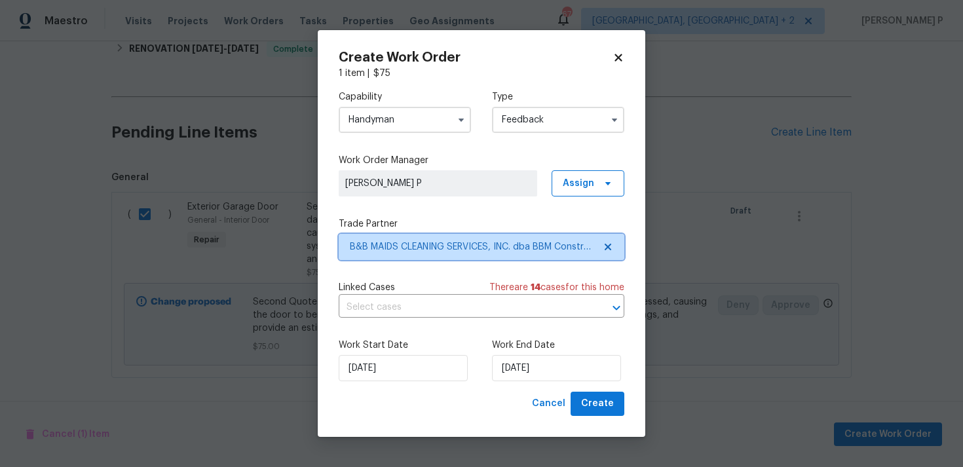
scroll to position [0, 0]
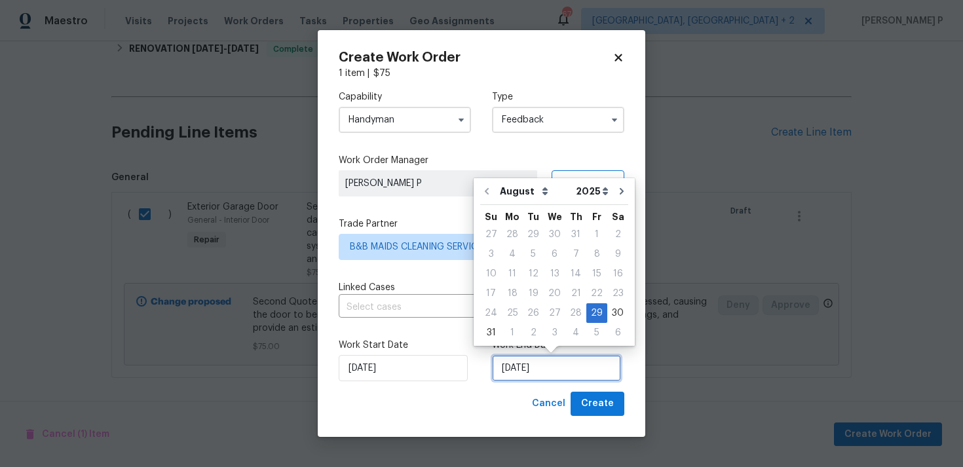
click at [535, 374] on input "29/08/2025" at bounding box center [556, 368] width 129 height 26
click at [550, 334] on div "3" at bounding box center [555, 333] width 22 height 18
type input "03/09/2025"
select select "8"
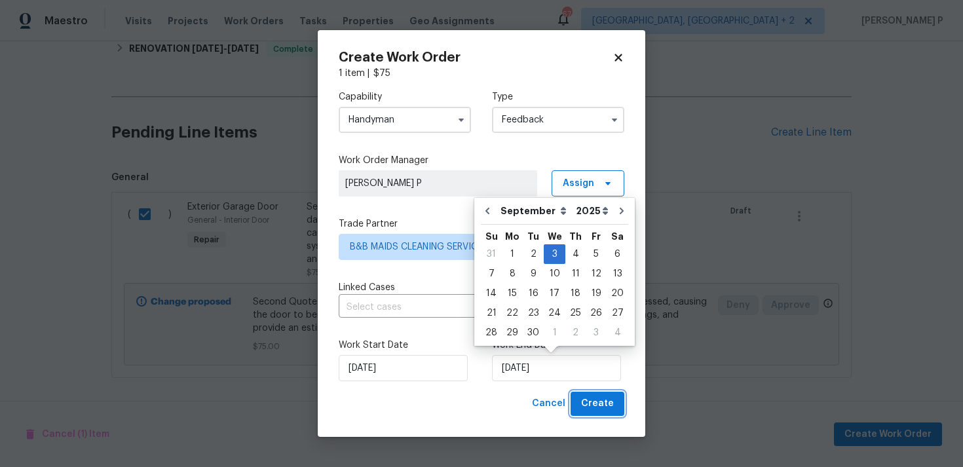
click at [592, 400] on span "Create" at bounding box center [597, 404] width 33 height 16
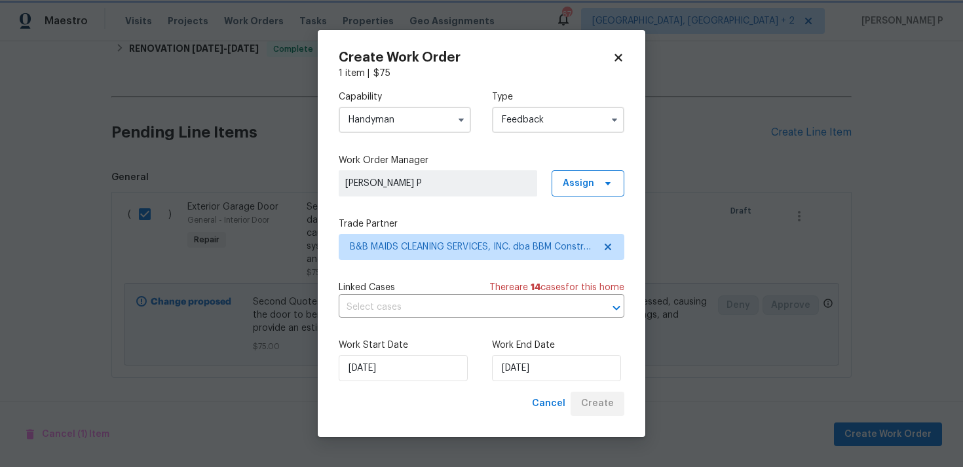
checkbox input "false"
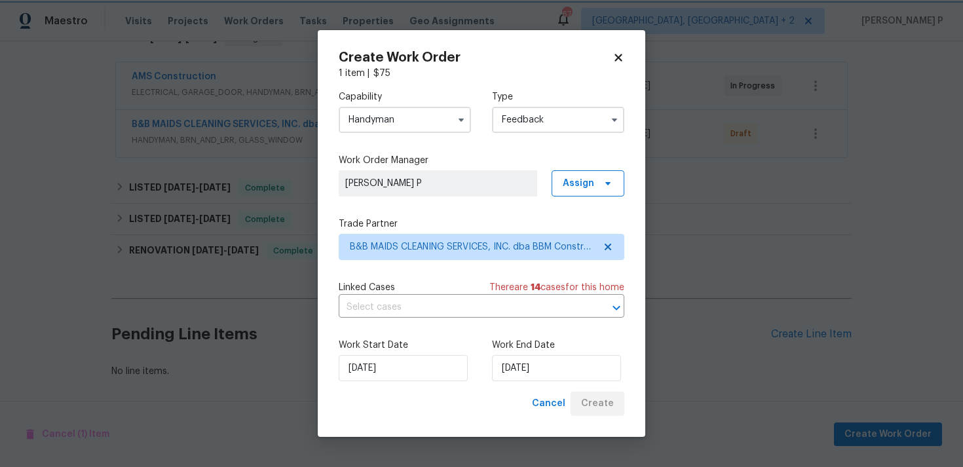
scroll to position [231, 0]
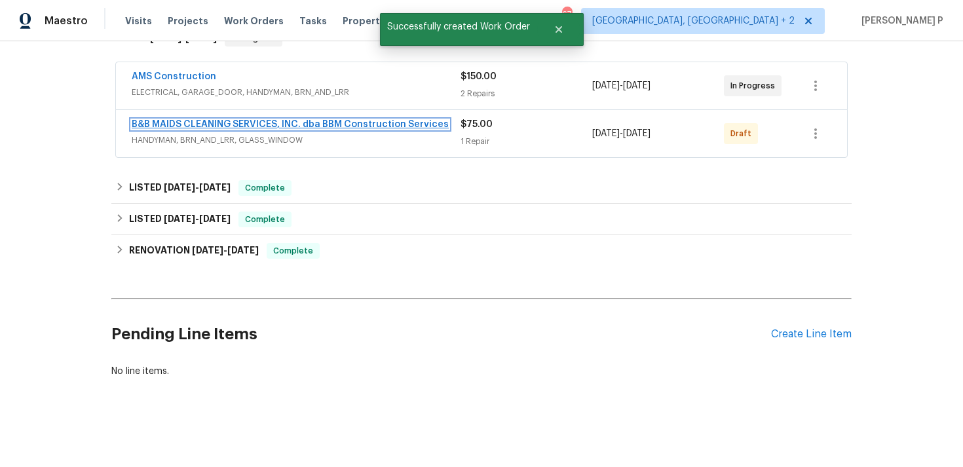
click at [247, 125] on link "B&B MAIDS CLEANING SERVICES, INC. dba BBM Construction Services" at bounding box center [290, 124] width 317 height 9
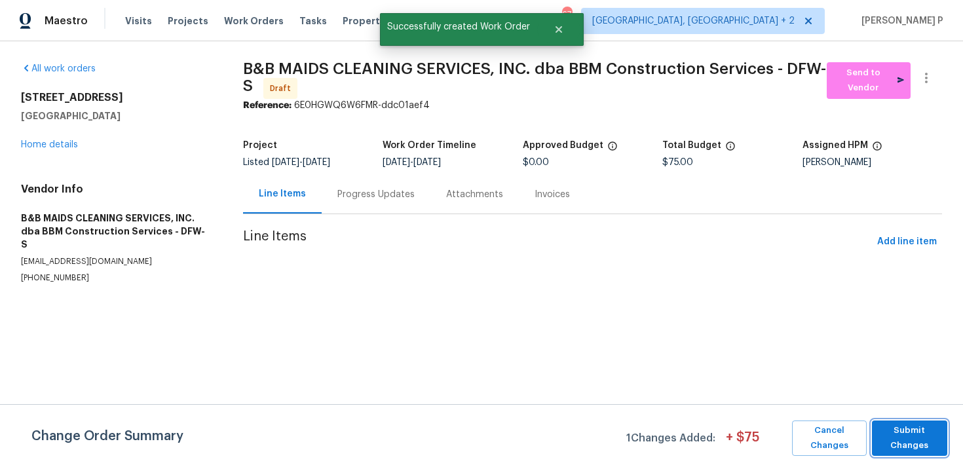
click at [905, 435] on span "Submit Changes" at bounding box center [910, 438] width 62 height 30
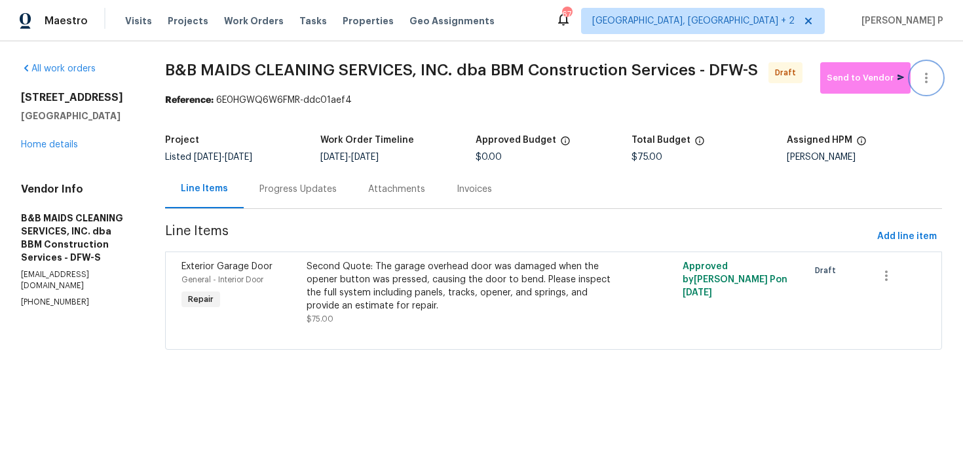
click at [929, 76] on icon "button" at bounding box center [927, 78] width 16 height 16
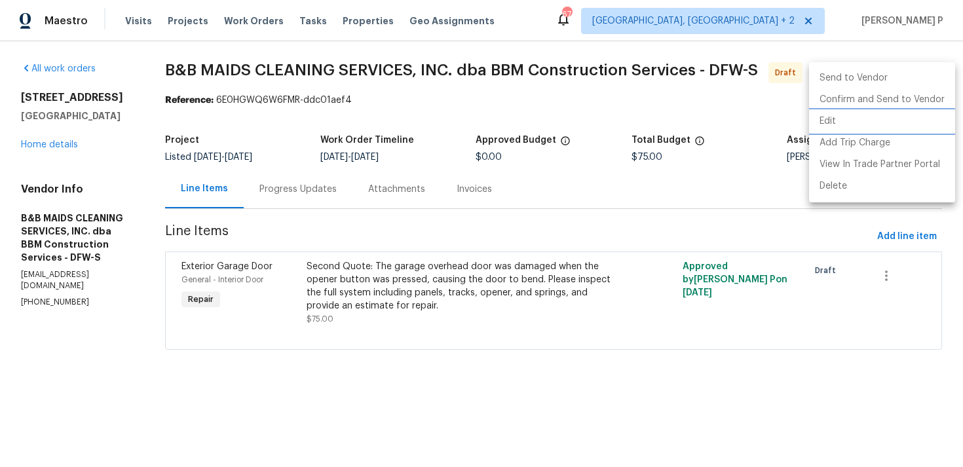
click at [840, 115] on li "Edit" at bounding box center [882, 122] width 146 height 22
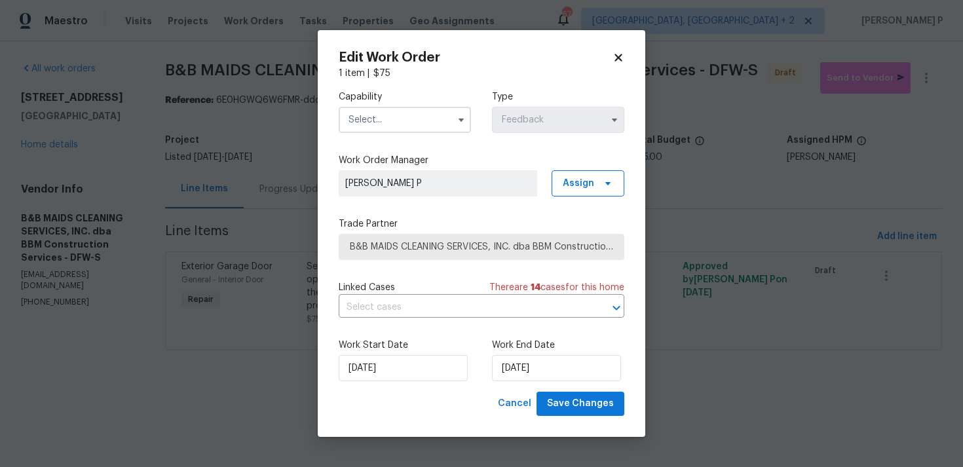
click at [382, 121] on input "text" at bounding box center [405, 120] width 132 height 26
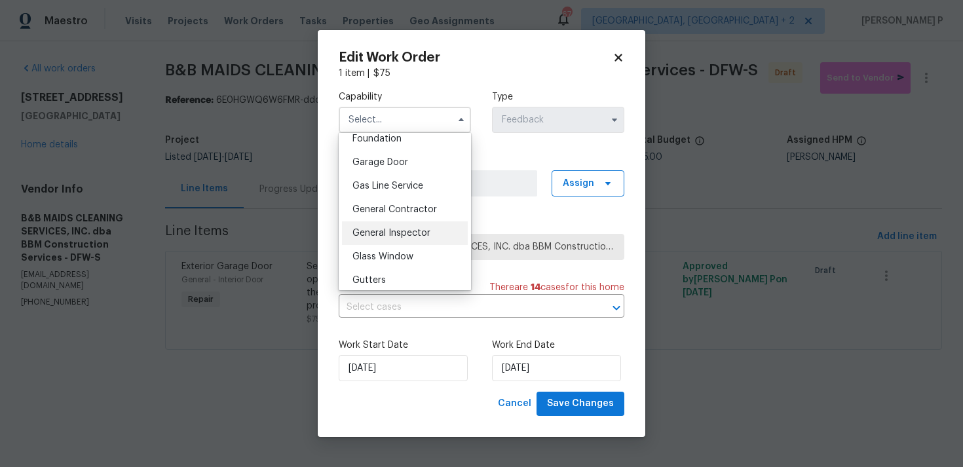
scroll to position [598, 0]
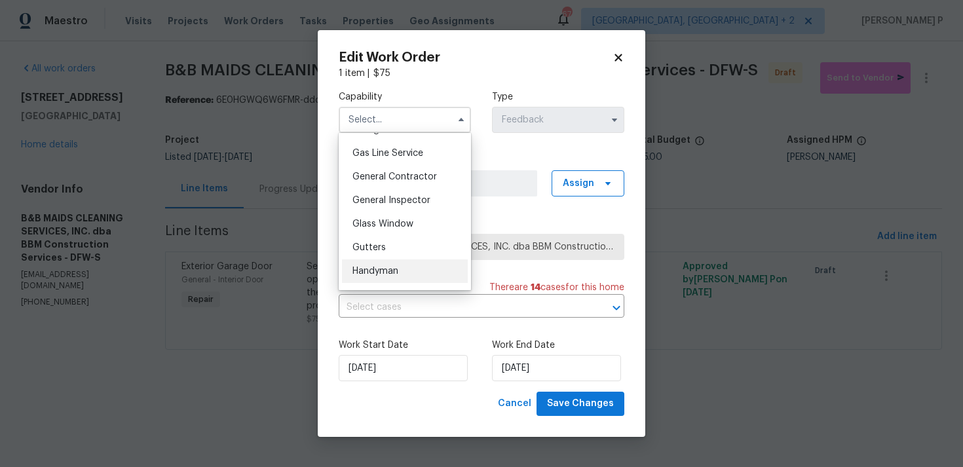
click at [382, 274] on span "Handyman" at bounding box center [376, 271] width 46 height 9
type input "Handyman"
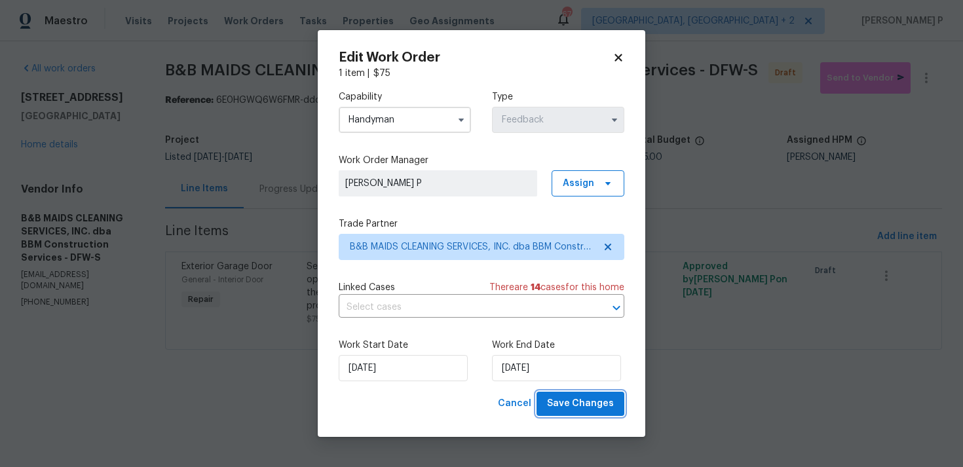
click at [577, 400] on span "Save Changes" at bounding box center [580, 404] width 67 height 16
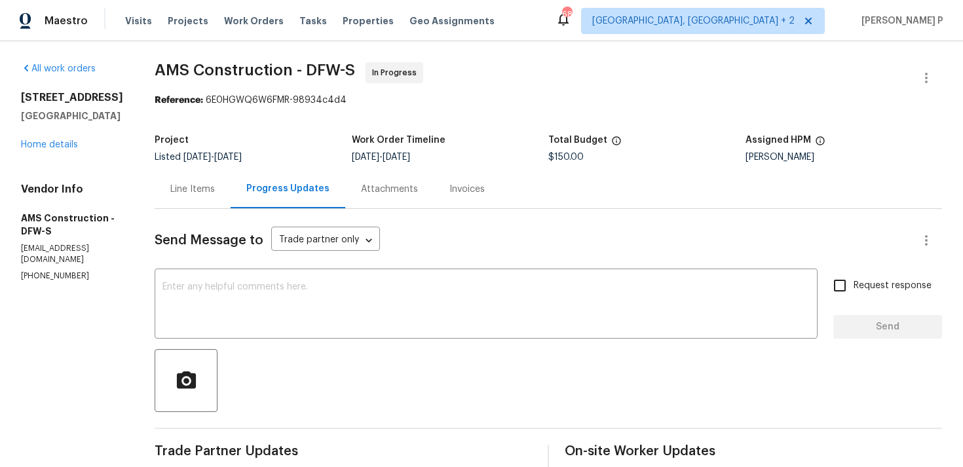
click at [197, 188] on div "Line Items" at bounding box center [192, 189] width 45 height 13
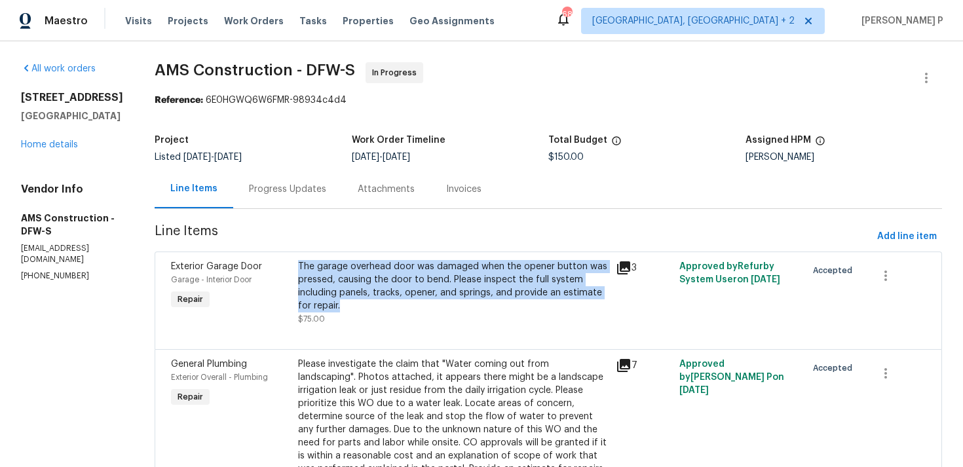
drag, startPoint x: 286, startPoint y: 265, endPoint x: 311, endPoint y: 308, distance: 49.9
click at [311, 308] on div "The garage overhead door was damaged when the opener button was pressed, causin…" at bounding box center [453, 286] width 310 height 52
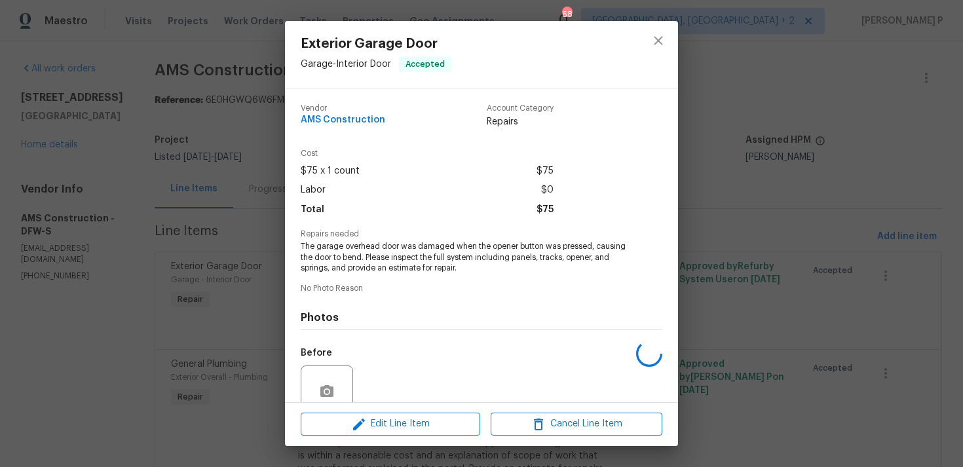
copy div "The garage overhead door was damaged when the opener button was pressed, causin…"
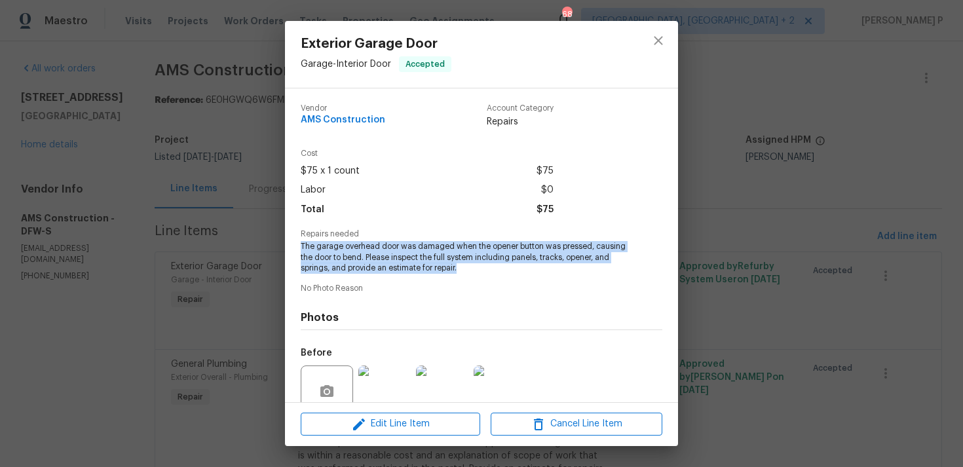
copy span "The garage overhead door was damaged when the opener button was pressed, causin…"
drag, startPoint x: 299, startPoint y: 247, endPoint x: 465, endPoint y: 266, distance: 166.9
click at [465, 266] on div "Vendor AMS Construction Account Category Repairs Cost $75 x 1 count $75 Labor $…" at bounding box center [481, 245] width 393 height 314
click at [655, 43] on icon "close" at bounding box center [658, 40] width 9 height 9
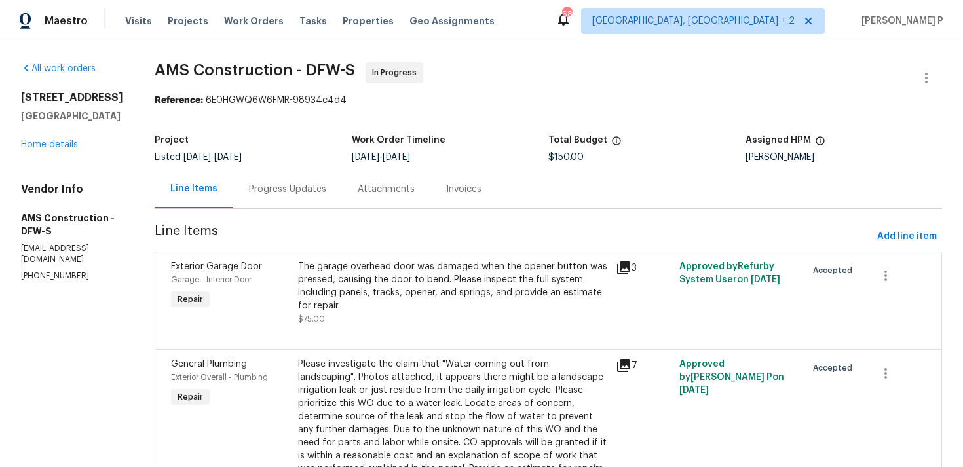
click at [393, 269] on div "The garage overhead door was damaged when the opener button was pressed, causin…" at bounding box center [453, 286] width 310 height 52
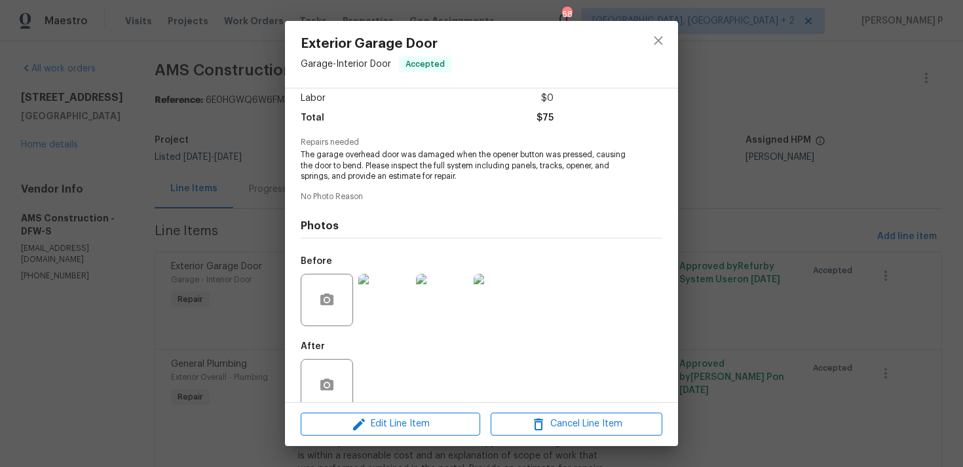
scroll to position [114, 0]
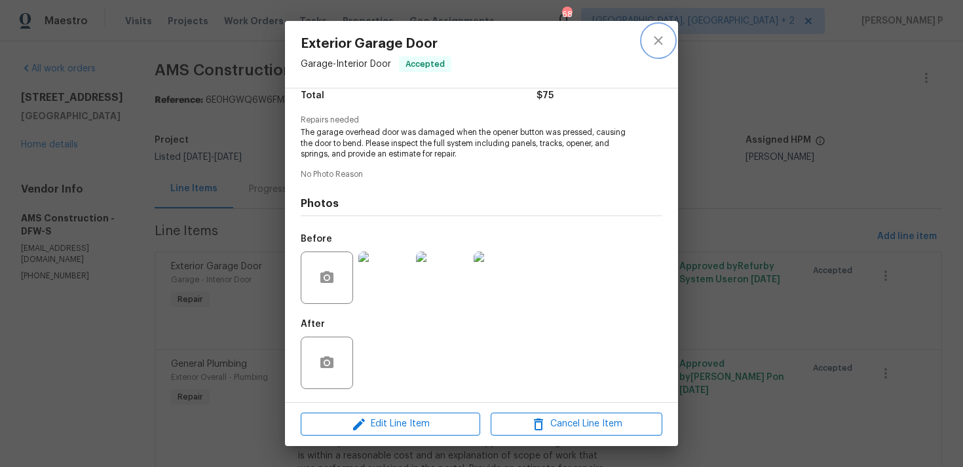
click at [659, 42] on icon "close" at bounding box center [658, 40] width 9 height 9
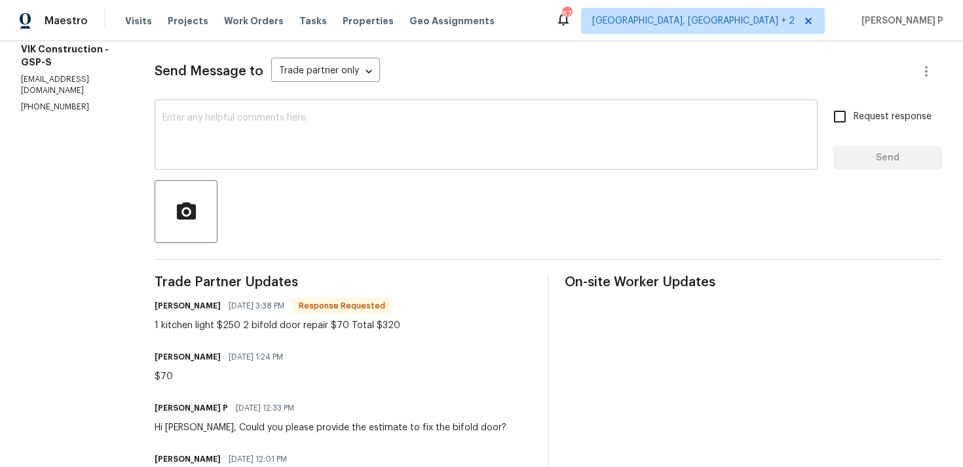
scroll to position [66, 0]
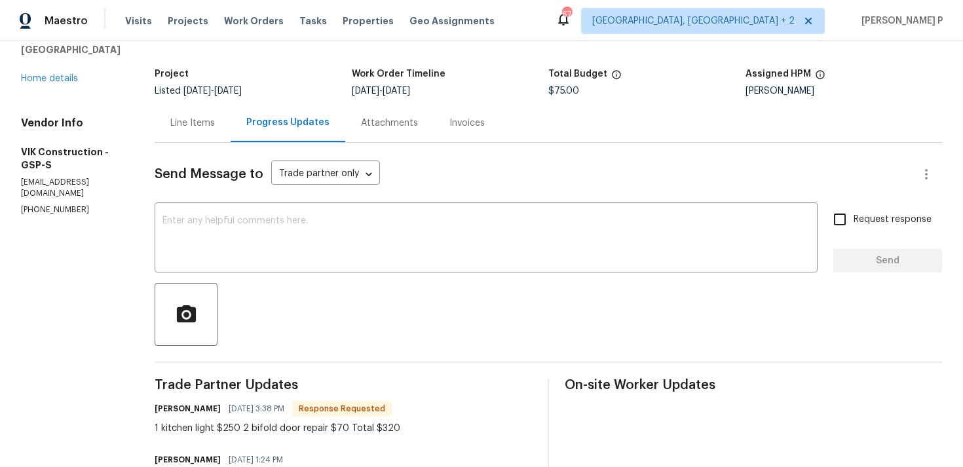
click at [210, 124] on div "Line Items" at bounding box center [192, 123] width 45 height 13
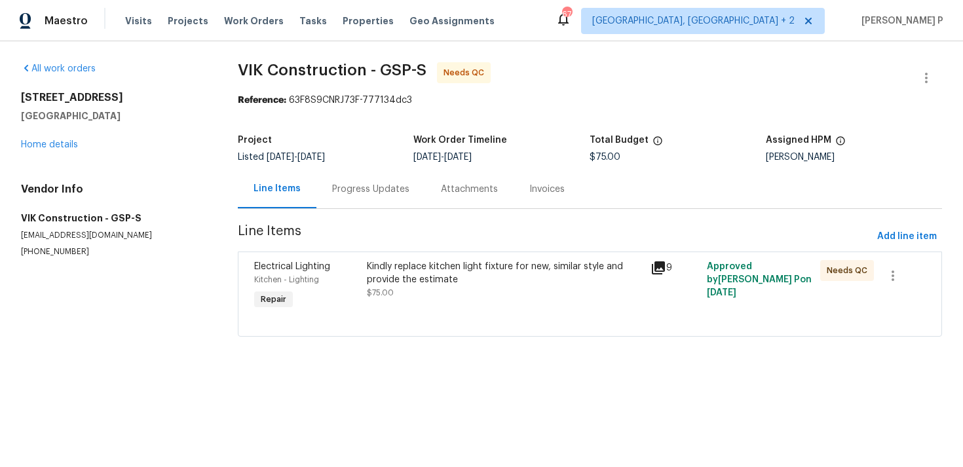
click at [431, 265] on div "Kindly replace kitchen light fixture for new, similar style and provide the est…" at bounding box center [504, 273] width 275 height 26
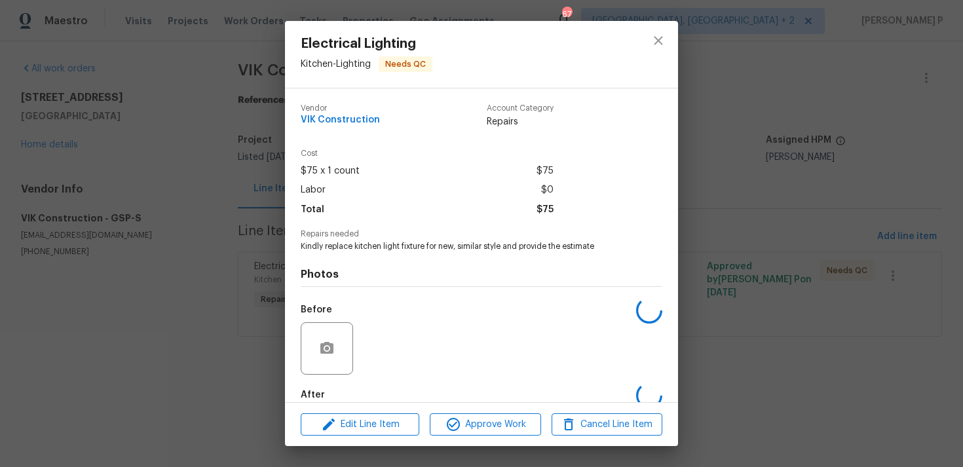
scroll to position [71, 0]
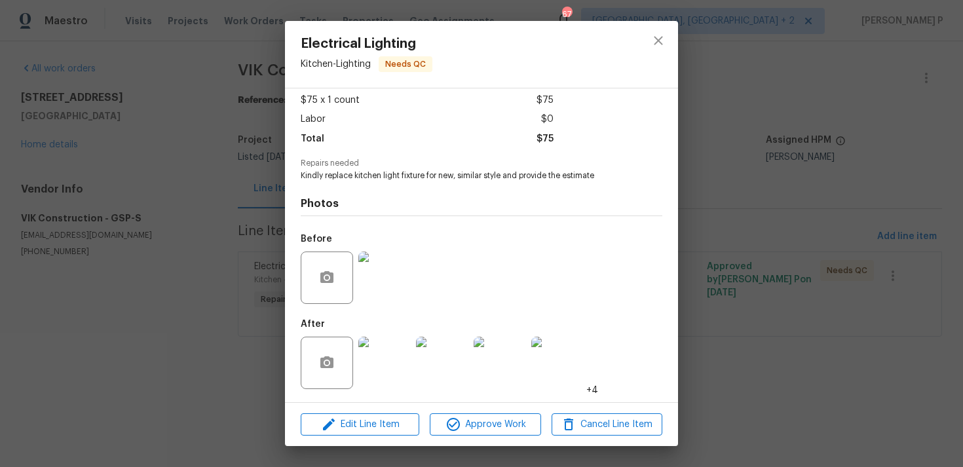
click at [394, 365] on img at bounding box center [384, 363] width 52 height 52
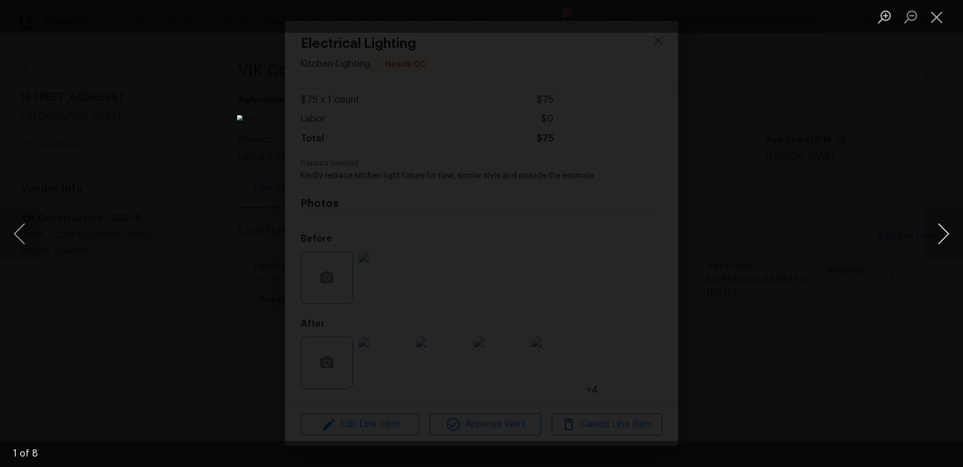
click at [942, 235] on button "Next image" at bounding box center [943, 234] width 39 height 52
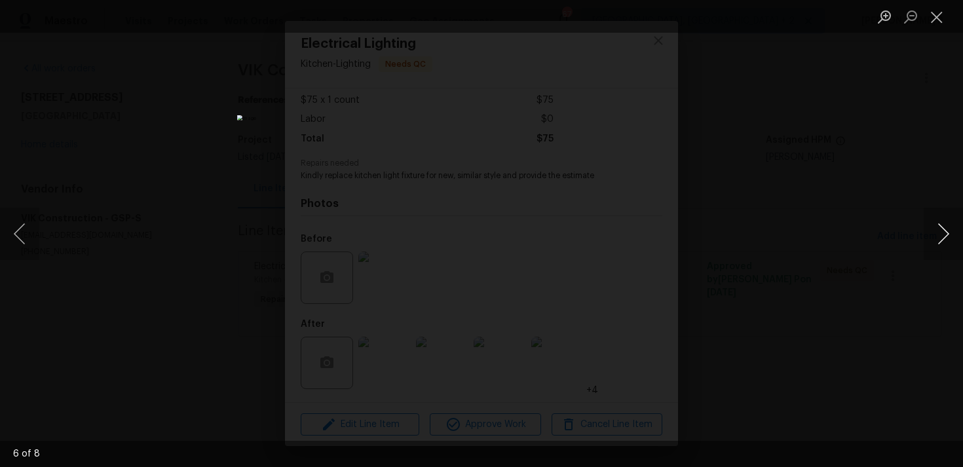
click at [942, 235] on button "Next image" at bounding box center [943, 234] width 39 height 52
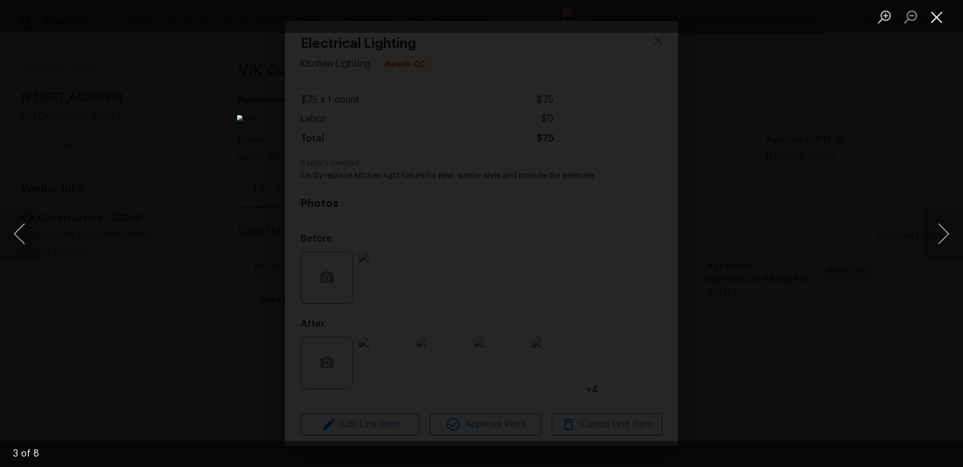
click at [932, 12] on button "Close lightbox" at bounding box center [937, 16] width 26 height 23
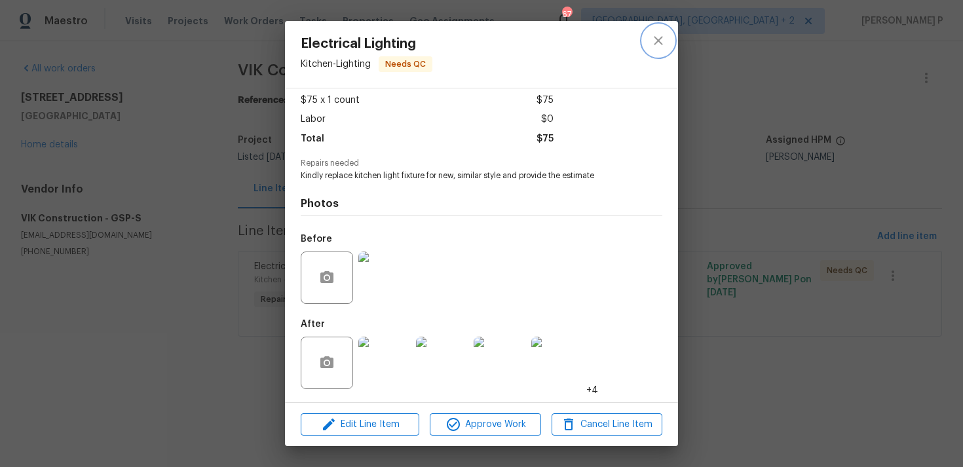
click at [661, 42] on icon "close" at bounding box center [659, 41] width 16 height 16
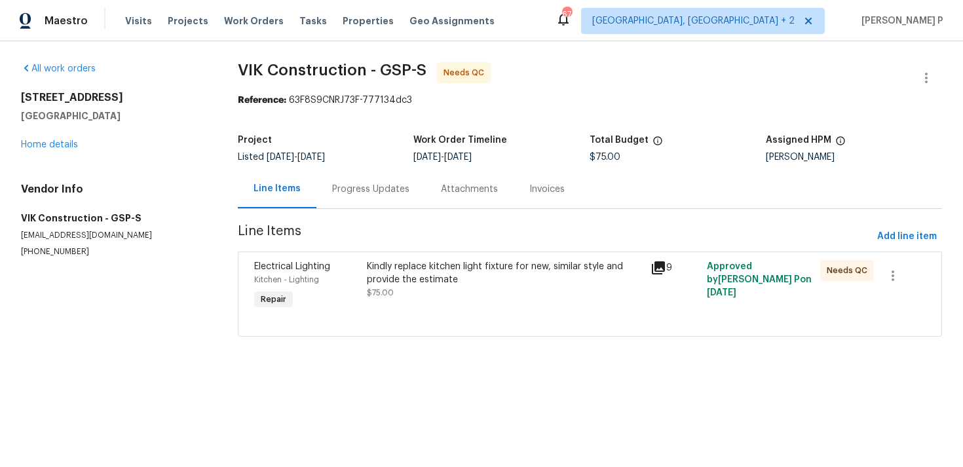
click at [418, 274] on div "Kindly replace kitchen light fixture for new, similar style and provide the est…" at bounding box center [504, 273] width 275 height 26
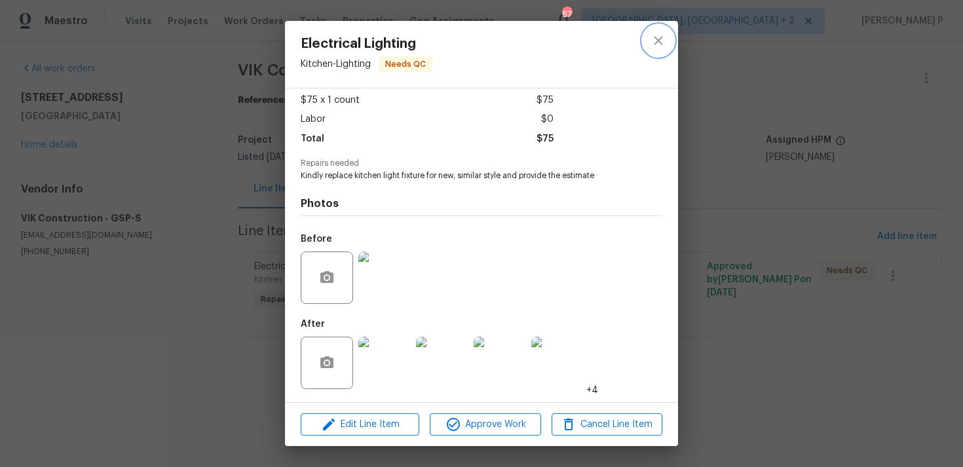
click at [663, 44] on icon "close" at bounding box center [659, 41] width 16 height 16
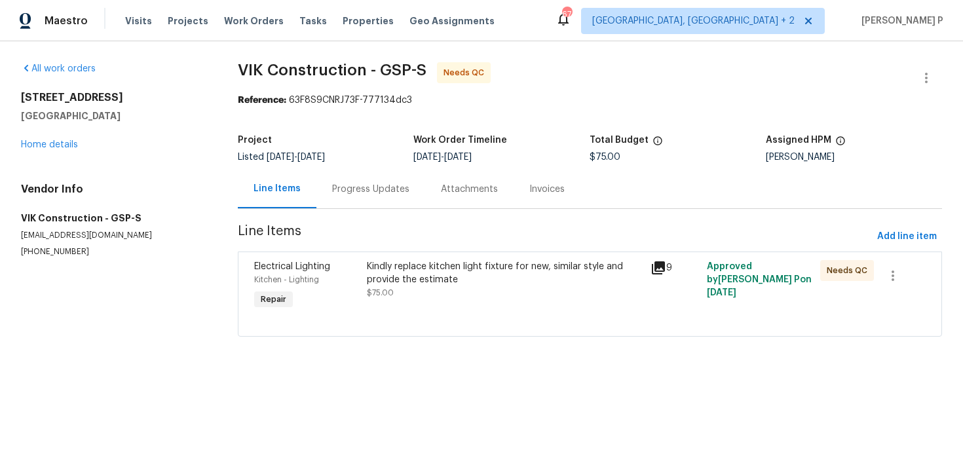
click at [377, 185] on div "Progress Updates" at bounding box center [370, 189] width 77 height 13
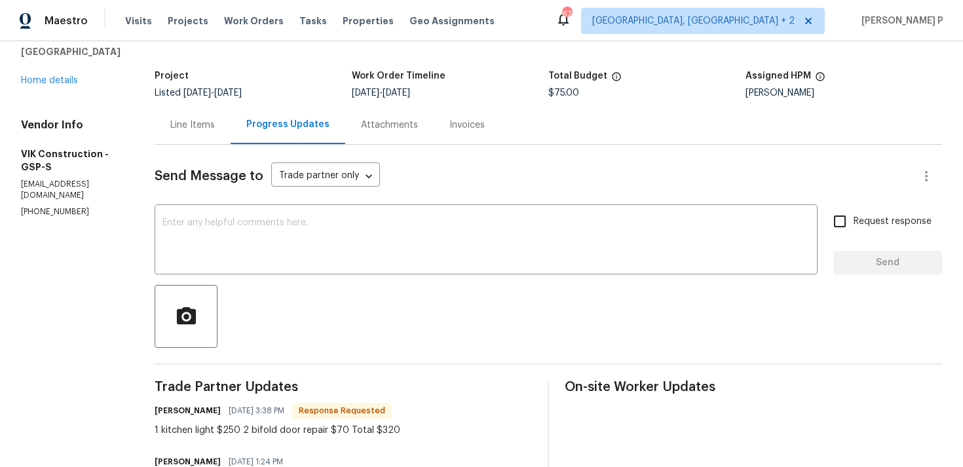
scroll to position [54, 0]
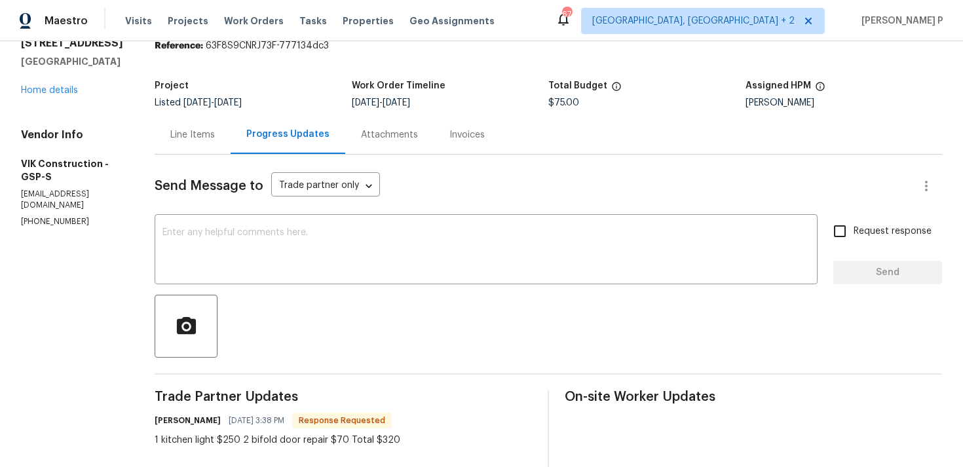
click at [215, 137] on div "Line Items" at bounding box center [192, 134] width 45 height 13
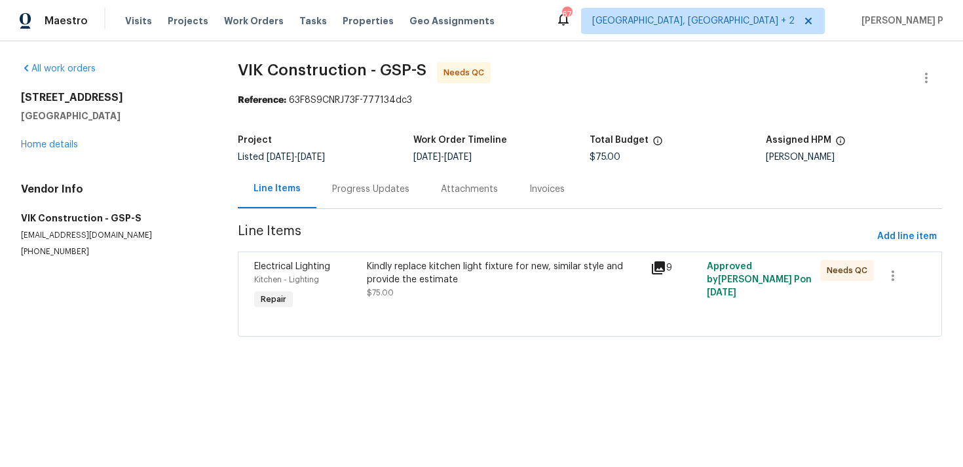
click at [476, 270] on div "Kindly replace kitchen light fixture for new, similar style and provide the est…" at bounding box center [504, 273] width 275 height 26
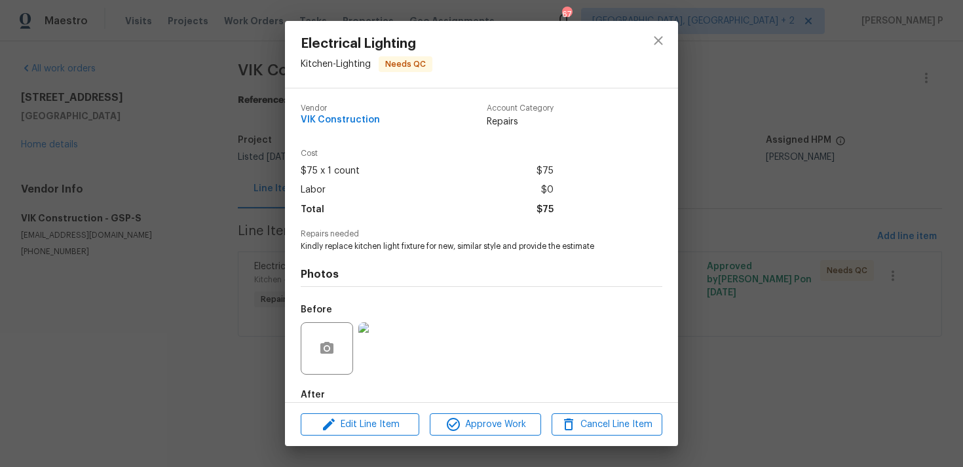
scroll to position [71, 0]
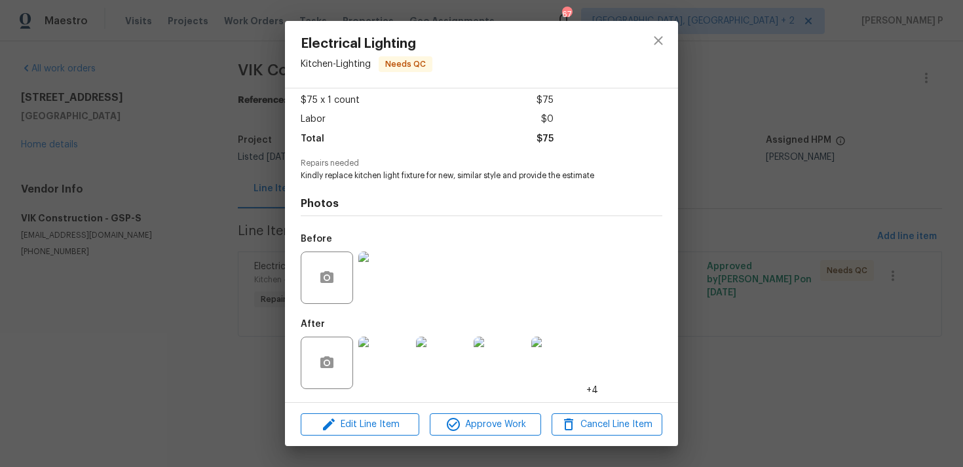
click at [379, 437] on div "Edit Line Item Approve Work Cancel Line Item" at bounding box center [481, 425] width 393 height 44
click at [384, 428] on span "Edit Line Item" at bounding box center [360, 425] width 111 height 16
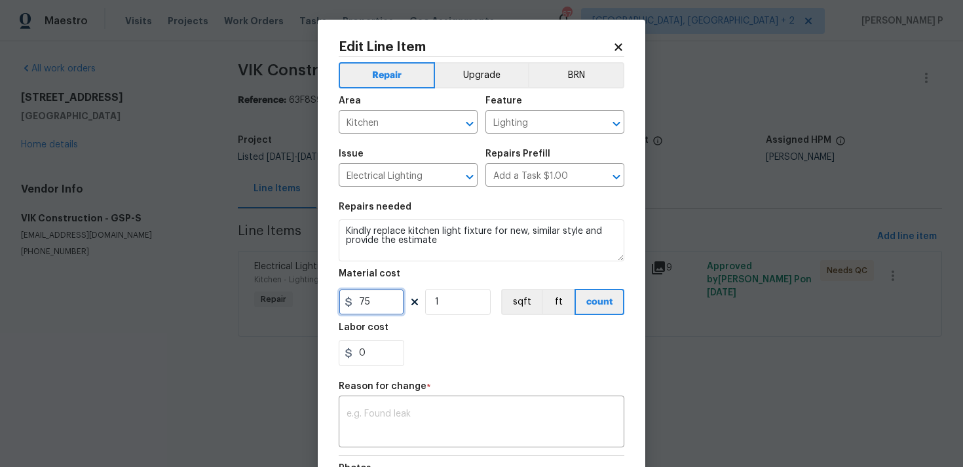
click at [379, 297] on input "75" at bounding box center [372, 302] width 66 height 26
type input "320"
click at [431, 415] on textarea at bounding box center [482, 425] width 270 height 28
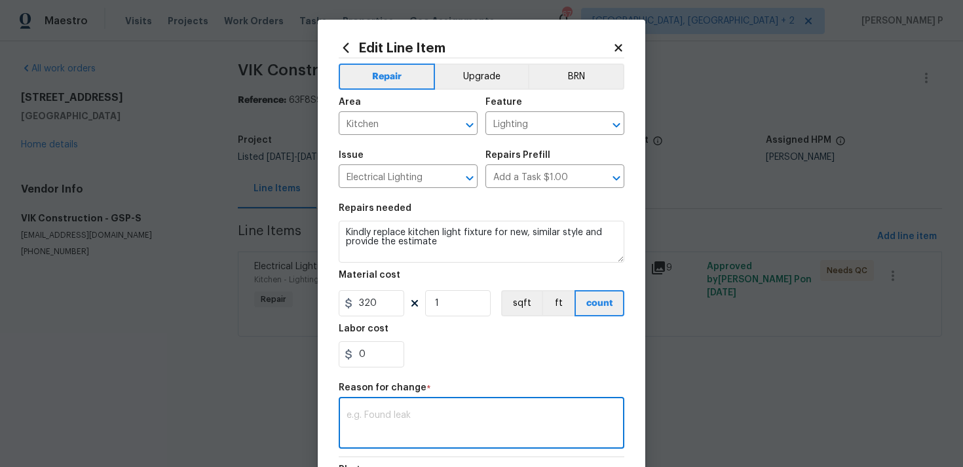
paste textarea "(RP) Updated cost per BR team approval"
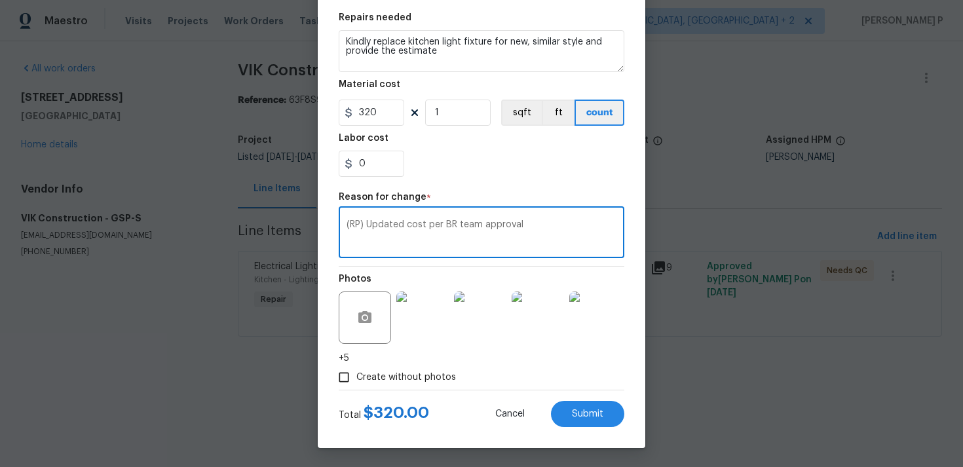
scroll to position [192, 0]
click at [586, 412] on span "Submit" at bounding box center [587, 414] width 31 height 10
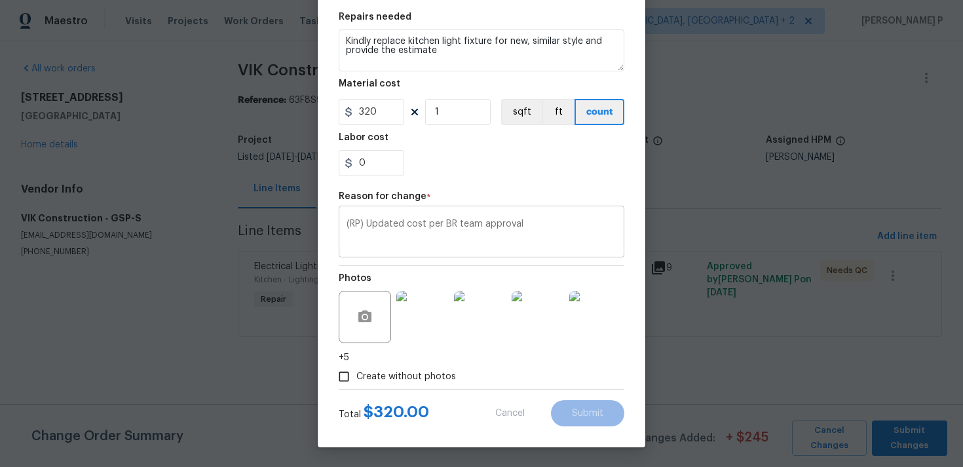
click at [402, 232] on textarea "(RP) Updated cost per BR team approval" at bounding box center [482, 234] width 270 height 28
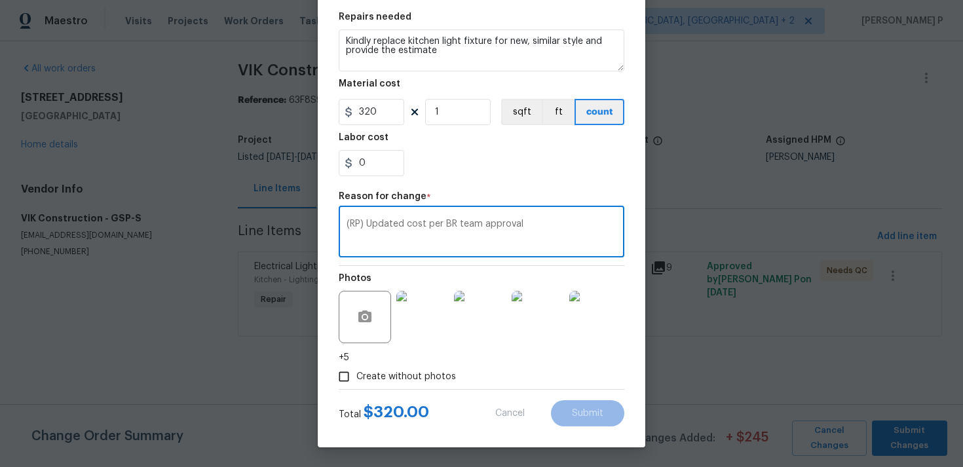
click at [402, 232] on textarea "(RP) Updated cost per BR team approval" at bounding box center [482, 234] width 270 height 28
paste textarea "per vendor’s final cost"
type textarea "(RP) Updated per vendor’s final cost"
click at [540, 383] on div "Create without photos" at bounding box center [482, 376] width 286 height 25
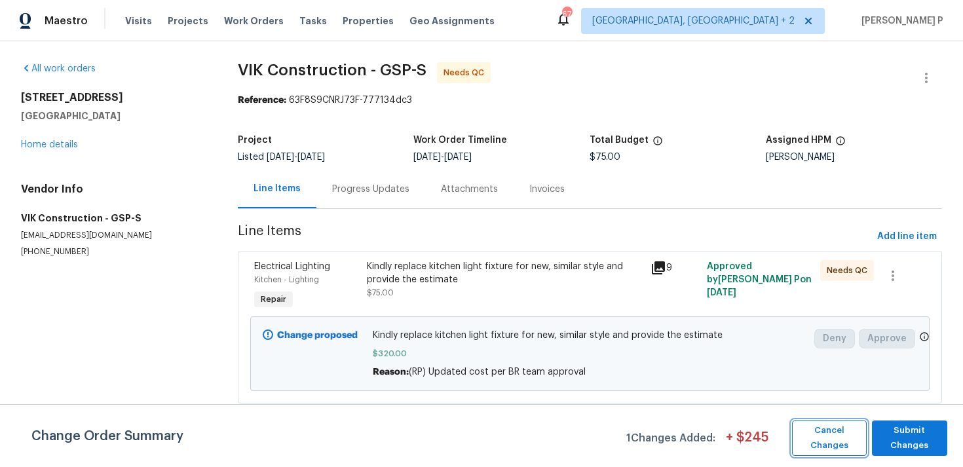
click at [830, 431] on span "Cancel Changes" at bounding box center [830, 438] width 62 height 30
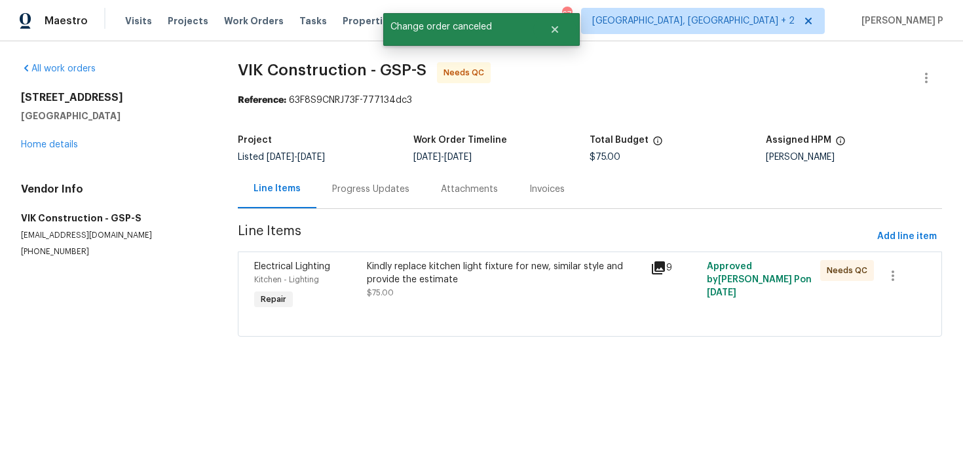
click at [453, 284] on div "Kindly replace kitchen light fixture for new, similar style and provide the est…" at bounding box center [504, 273] width 275 height 26
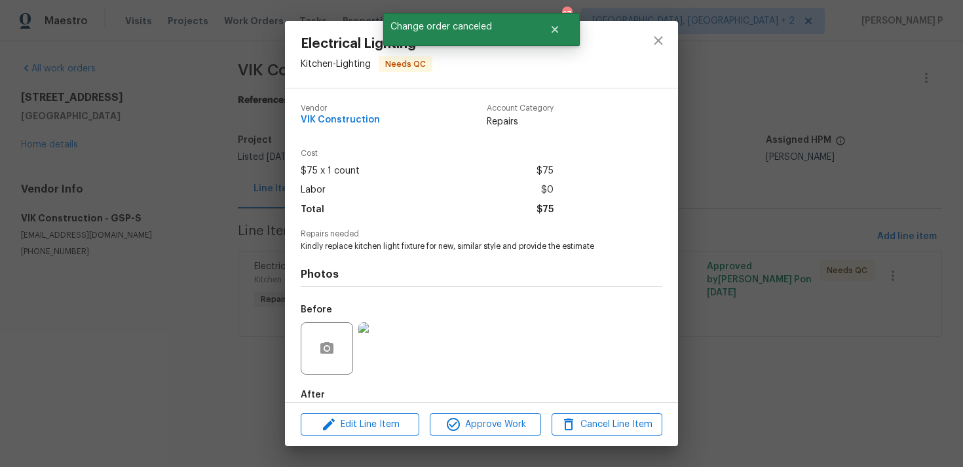
scroll to position [71, 0]
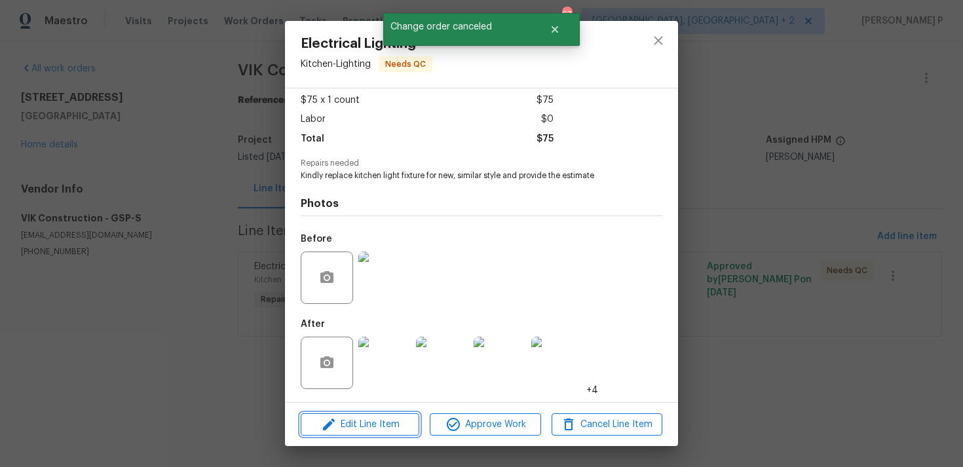
click at [377, 422] on span "Edit Line Item" at bounding box center [360, 425] width 111 height 16
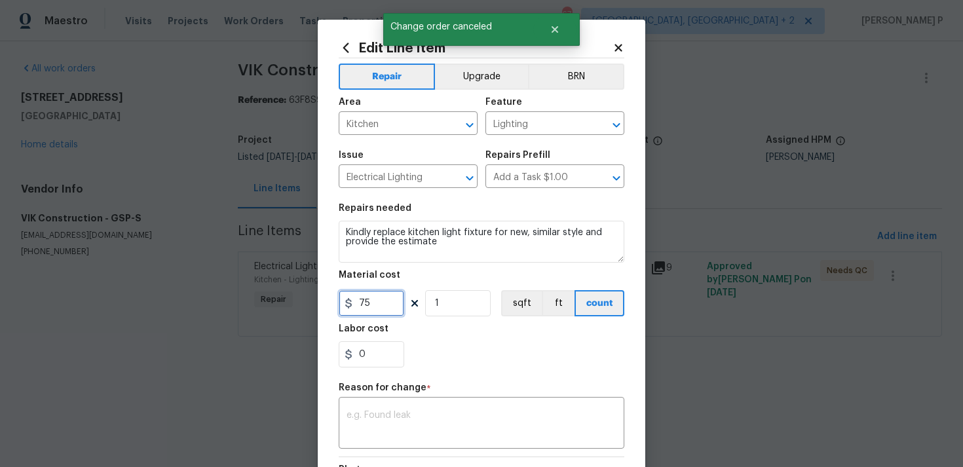
click at [382, 309] on input "75" at bounding box center [372, 303] width 66 height 26
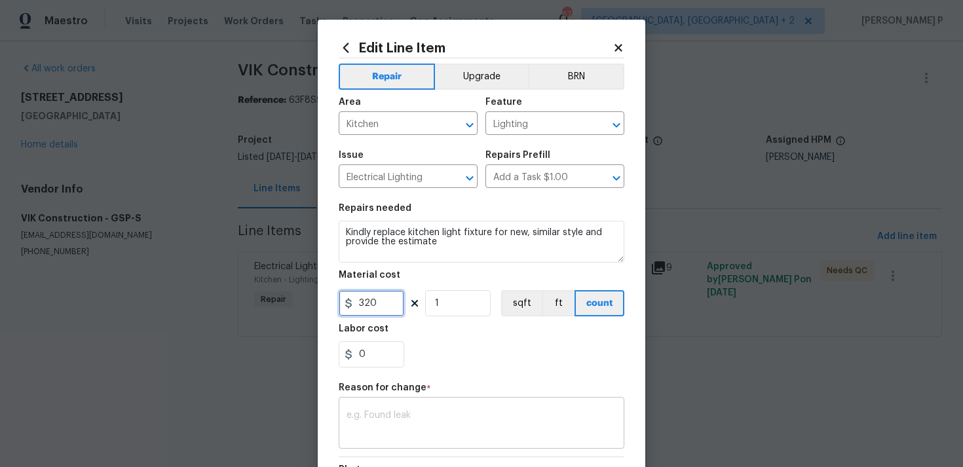
type input "320"
click at [391, 440] on div "x ​" at bounding box center [482, 424] width 286 height 48
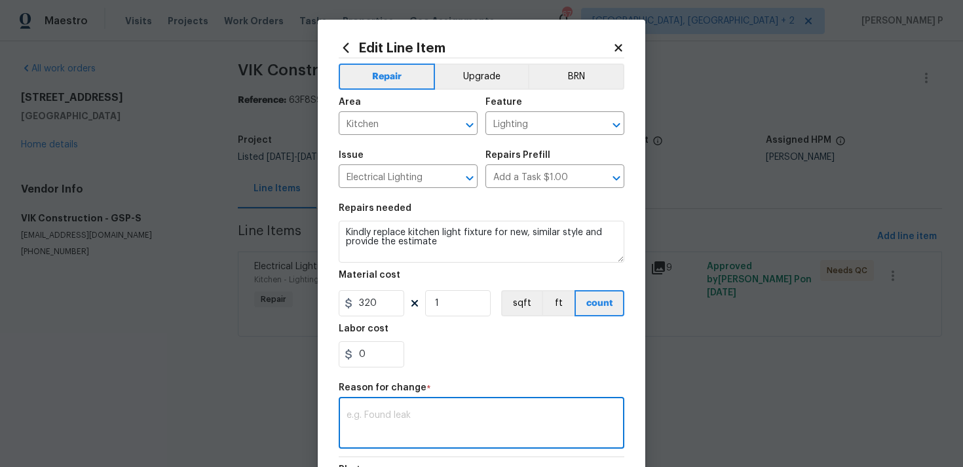
paste textarea "(RP) Updated per vendor’s final cost"
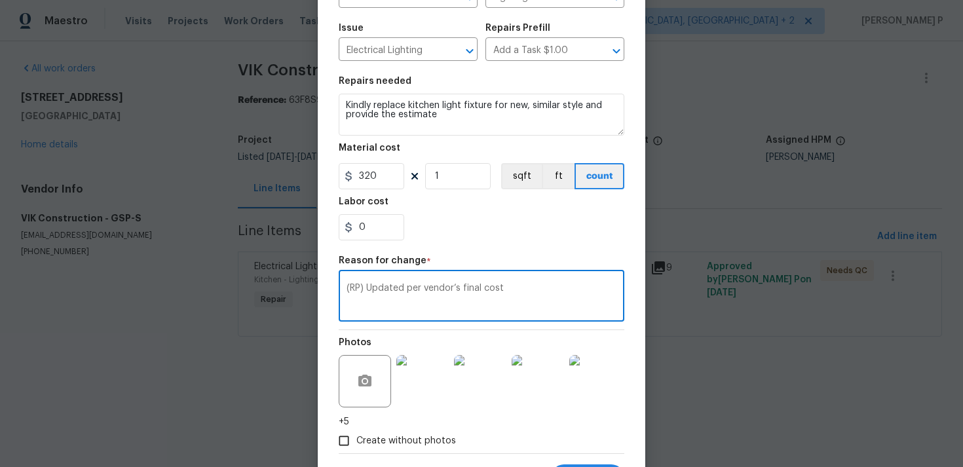
scroll to position [192, 0]
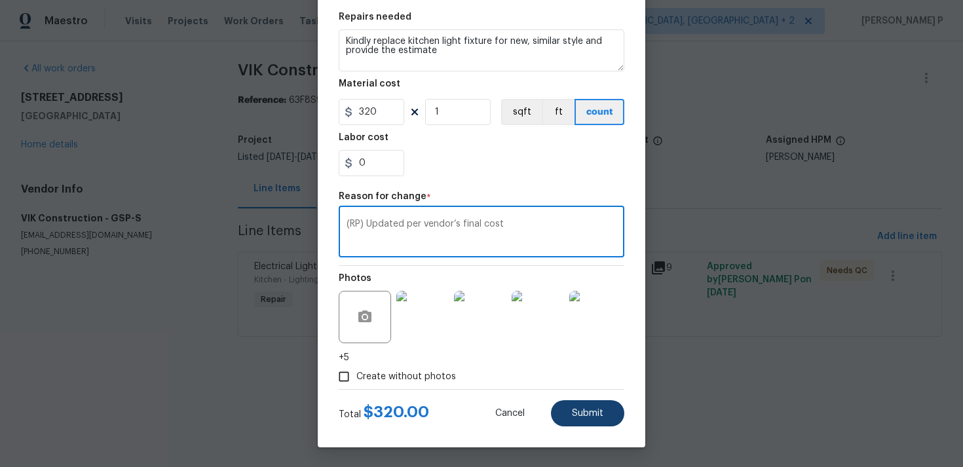
type textarea "(RP) Updated per vendor’s final cost"
click at [601, 419] on button "Submit" at bounding box center [587, 413] width 73 height 26
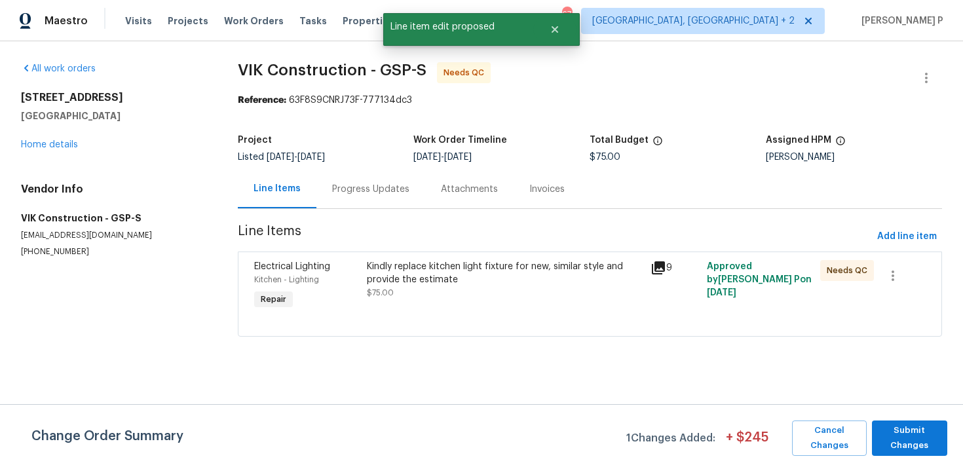
scroll to position [0, 0]
click at [914, 444] on span "Submit Changes" at bounding box center [910, 438] width 62 height 30
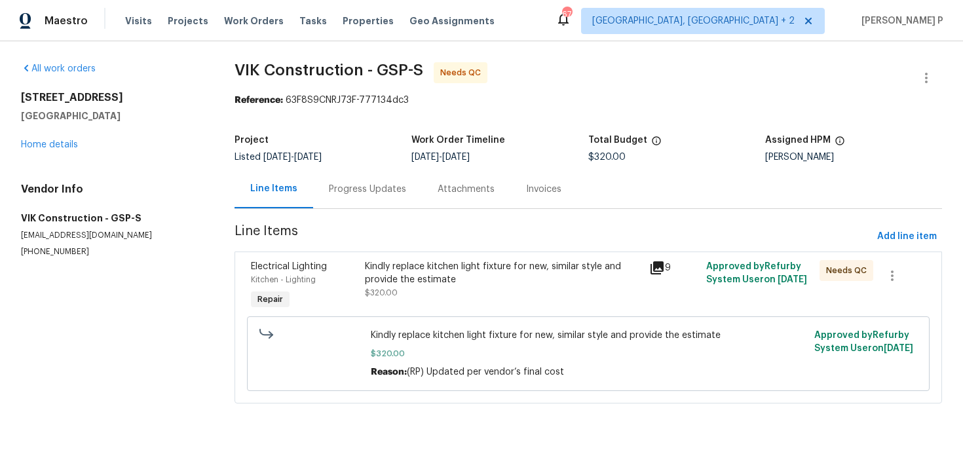
click at [365, 212] on section "VIK Construction - GSP-S Needs QC Reference: 63F8S9CNRJ73F-777134dc3 Project Li…" at bounding box center [589, 240] width 708 height 357
click at [373, 194] on div "Progress Updates" at bounding box center [367, 189] width 77 height 13
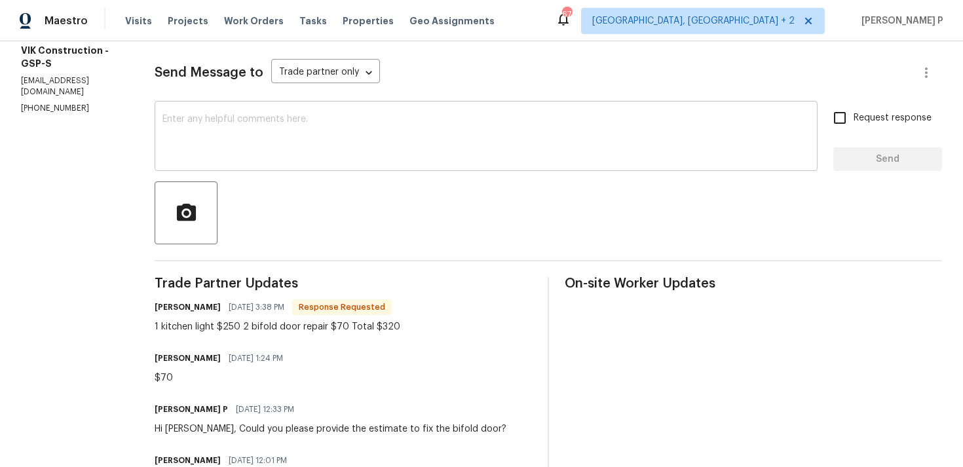
scroll to position [148, 0]
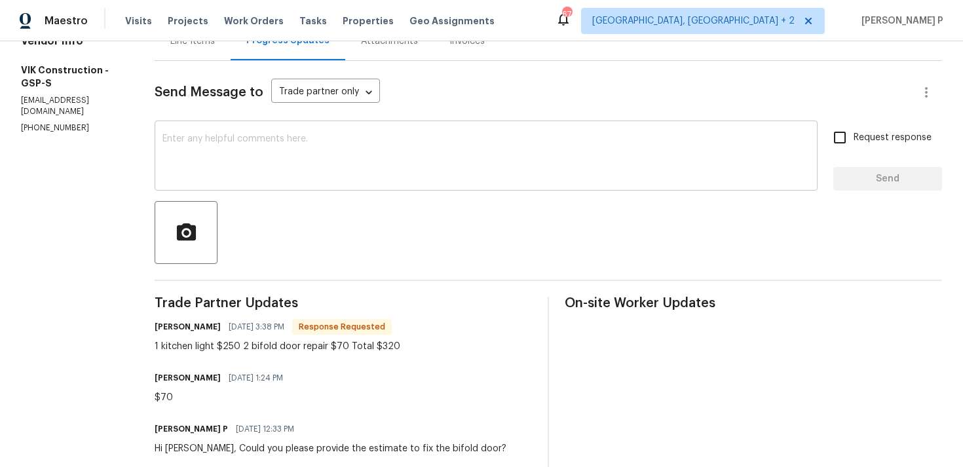
click at [366, 166] on textarea at bounding box center [486, 157] width 647 height 46
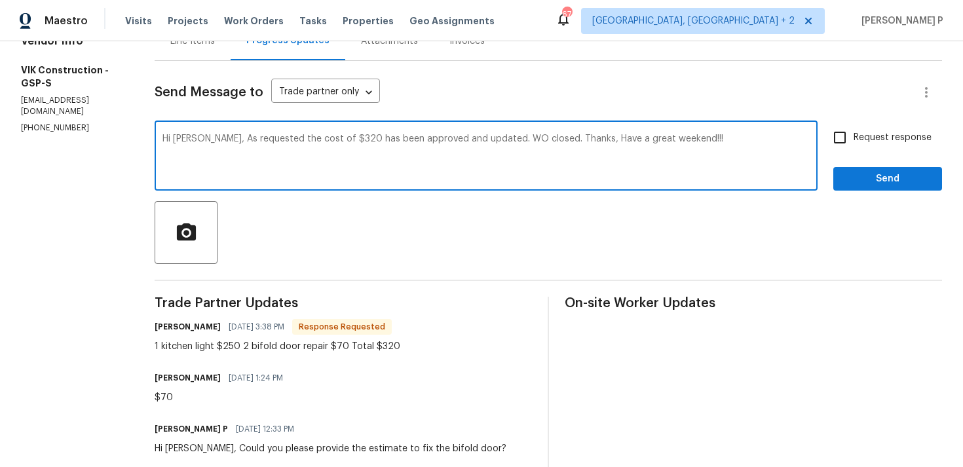
type textarea "Hi [PERSON_NAME], As requested the cost of $320 has been approved and updated. …"
click at [889, 173] on span "Send" at bounding box center [888, 179] width 88 height 16
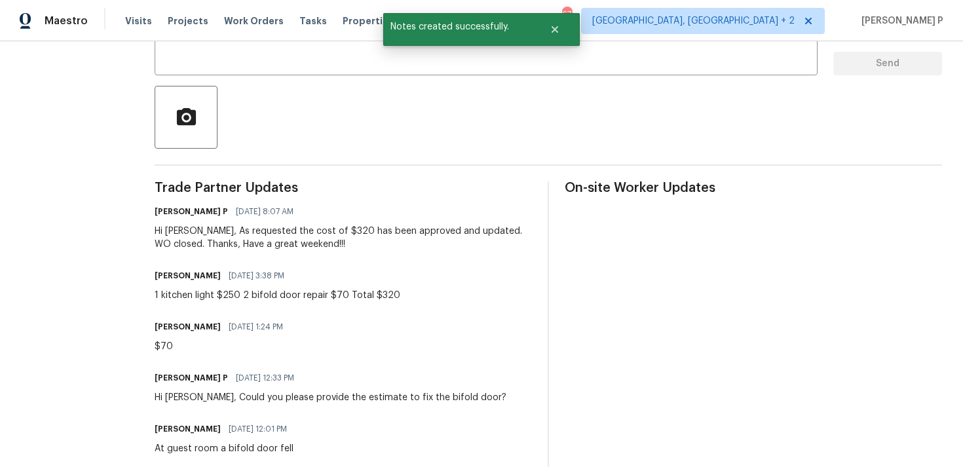
scroll to position [290, 0]
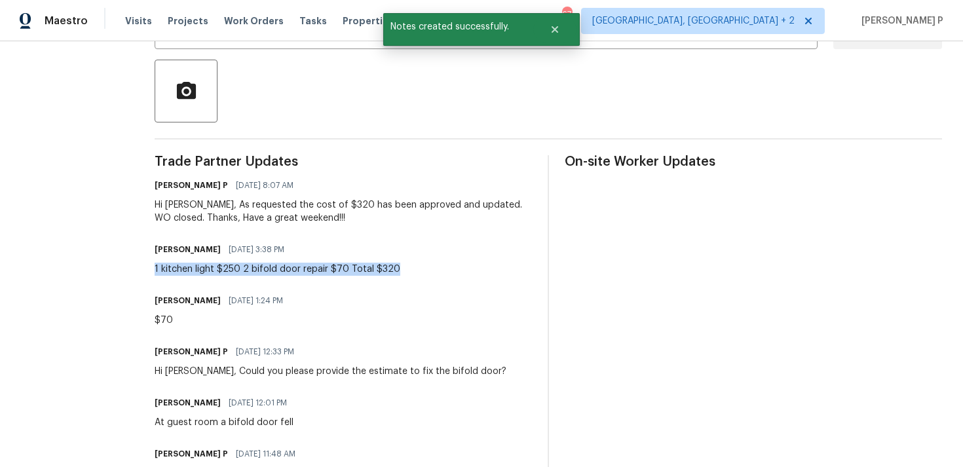
drag, startPoint x: 178, startPoint y: 271, endPoint x: 419, endPoint y: 272, distance: 241.1
click at [419, 272] on div "All work orders 10 Maplecroft St Greenville, SC 29609 Home details Vendor Info …" at bounding box center [481, 186] width 963 height 869
copy div "1 kitchen light $250 2 bifold door repair $70 Total $320"
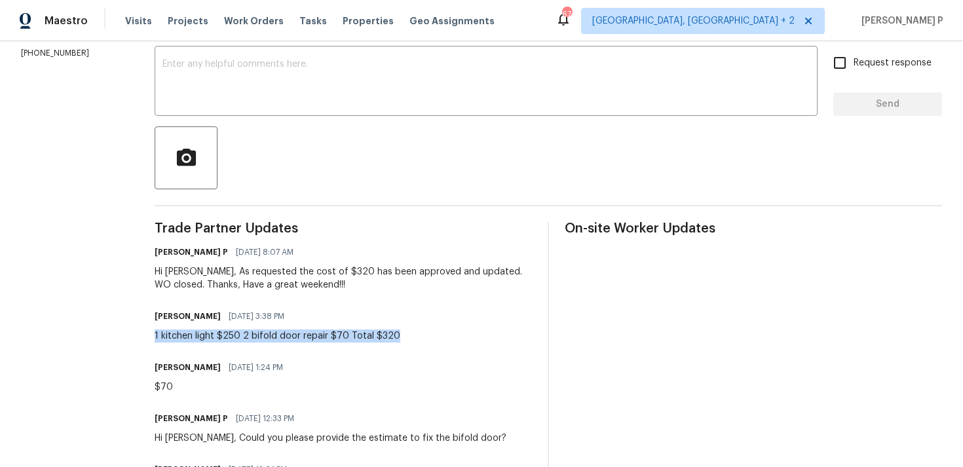
scroll to position [217, 0]
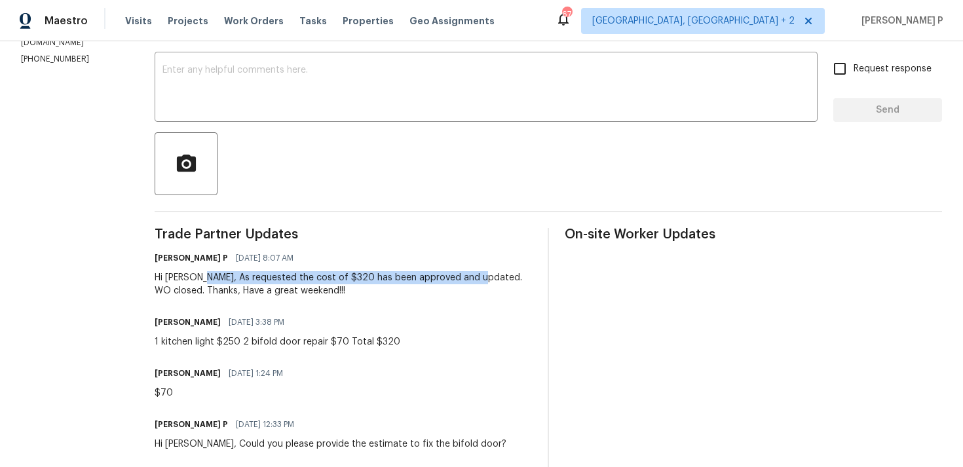
drag, startPoint x: 221, startPoint y: 276, endPoint x: 493, endPoint y: 282, distance: 272.0
click at [493, 282] on div "Hi [PERSON_NAME], As requested the cost of $320 has been approved and updated. …" at bounding box center [343, 284] width 377 height 26
copy div "As requested the cost of $320 has been approved and updated."
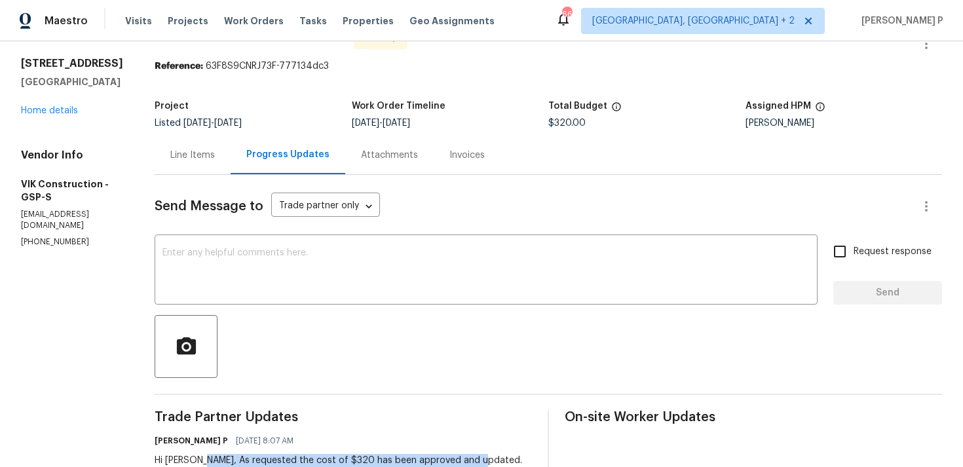
scroll to position [0, 0]
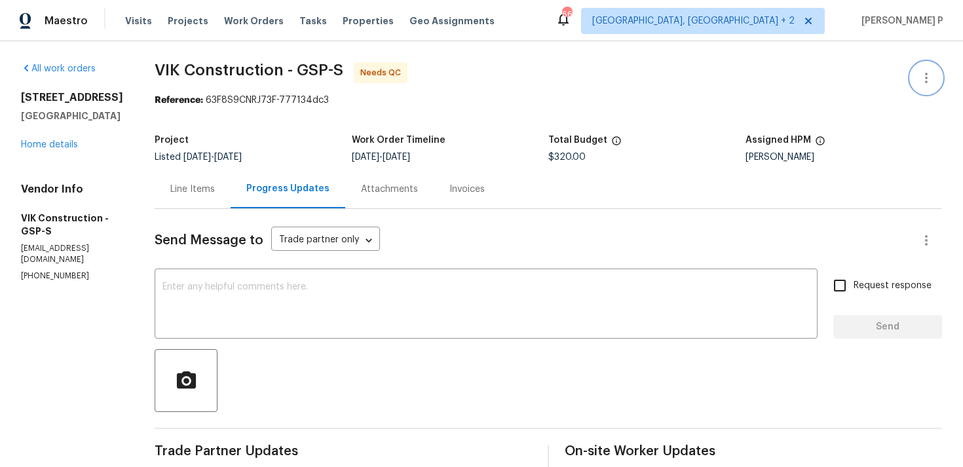
click at [926, 71] on icon "button" at bounding box center [927, 78] width 16 height 16
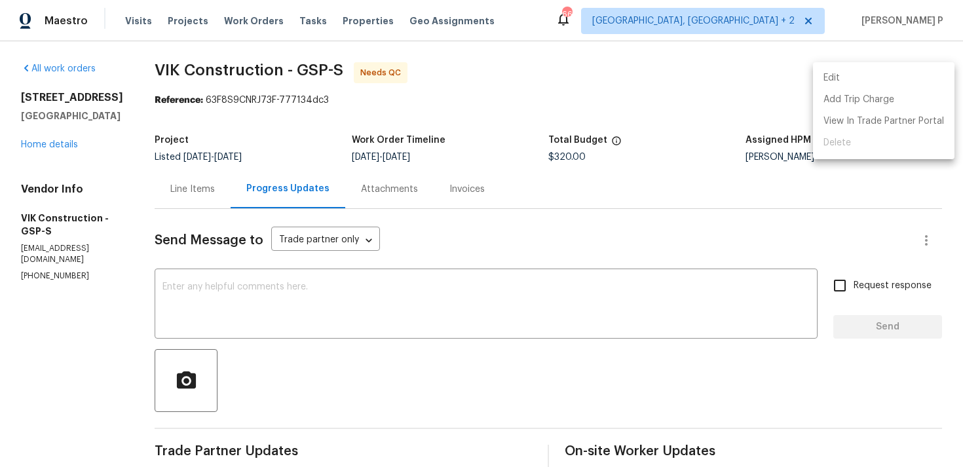
click at [876, 81] on li "Edit" at bounding box center [884, 78] width 142 height 22
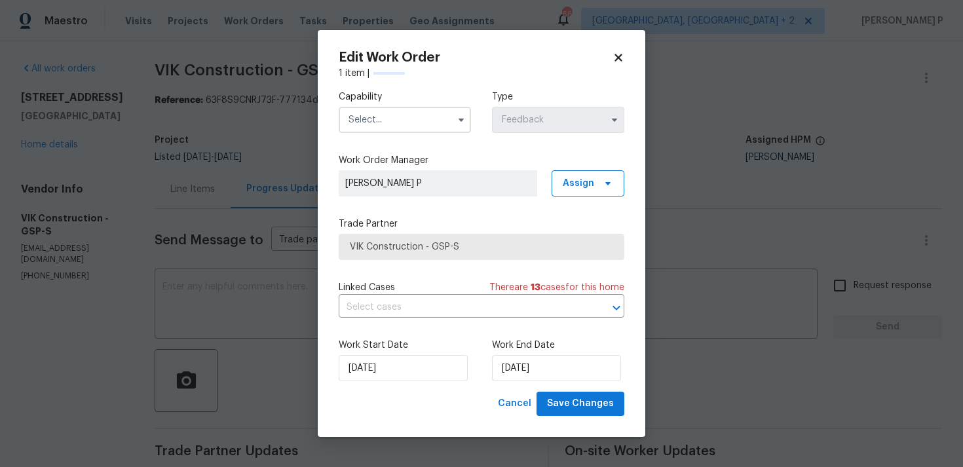
click at [446, 125] on input "text" at bounding box center [405, 120] width 132 height 26
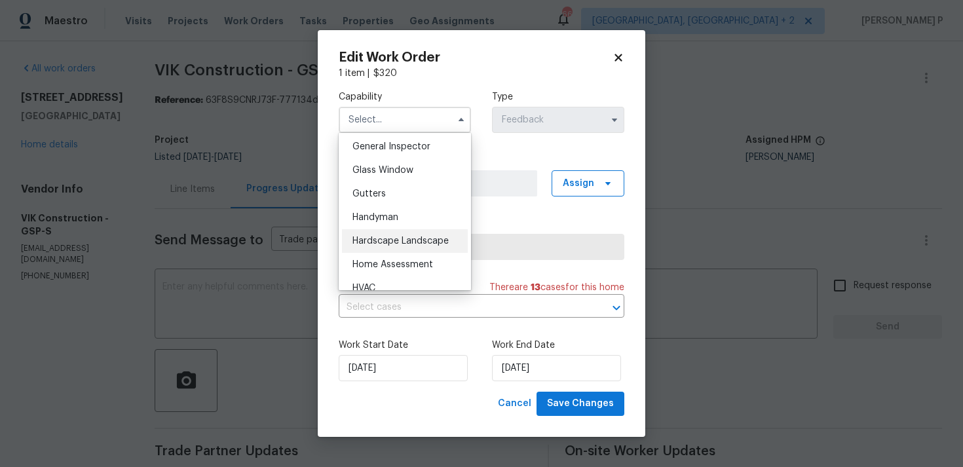
scroll to position [657, 0]
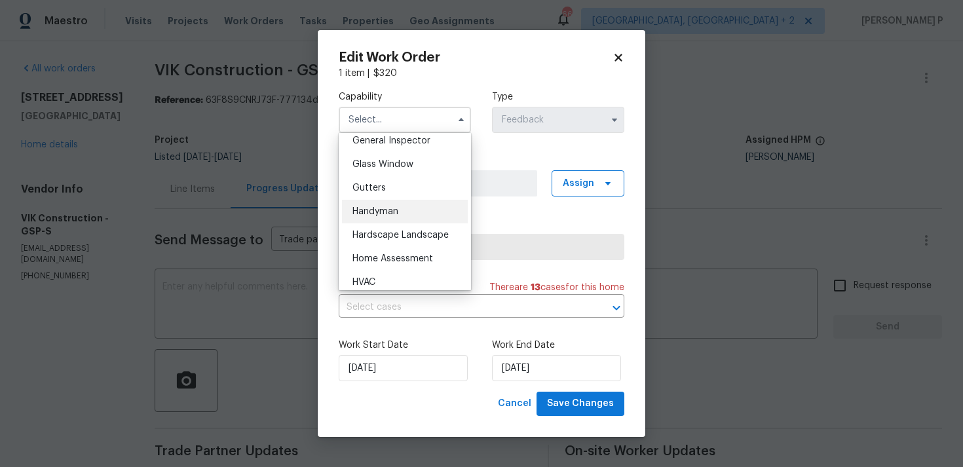
click at [387, 212] on span "Handyman" at bounding box center [376, 211] width 46 height 9
type input "Handyman"
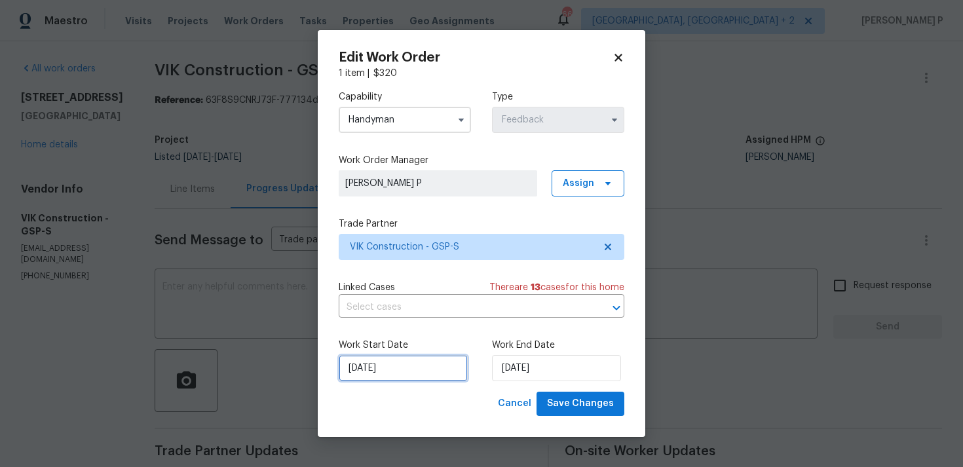
click at [393, 362] on input "26/08/2025" at bounding box center [403, 368] width 129 height 26
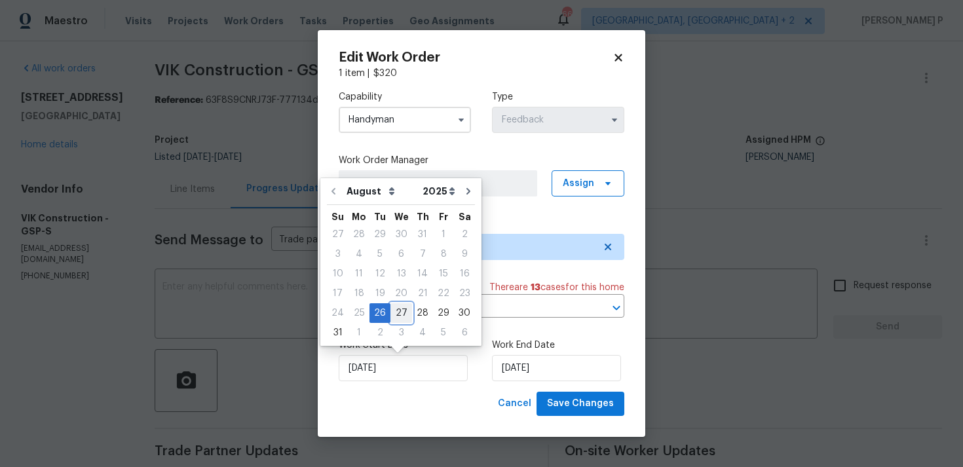
click at [393, 313] on div "27" at bounding box center [402, 313] width 22 height 18
type input "27/08/2025"
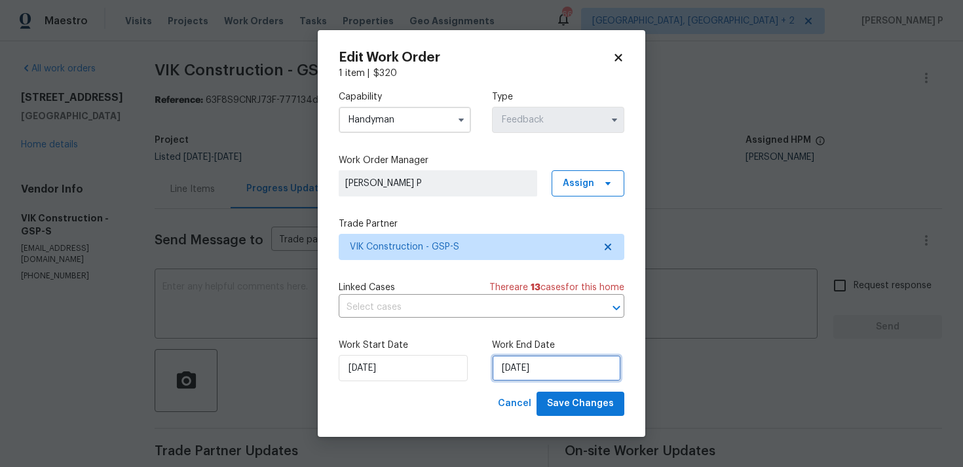
click at [539, 370] on input "28/08/2025" at bounding box center [556, 368] width 129 height 26
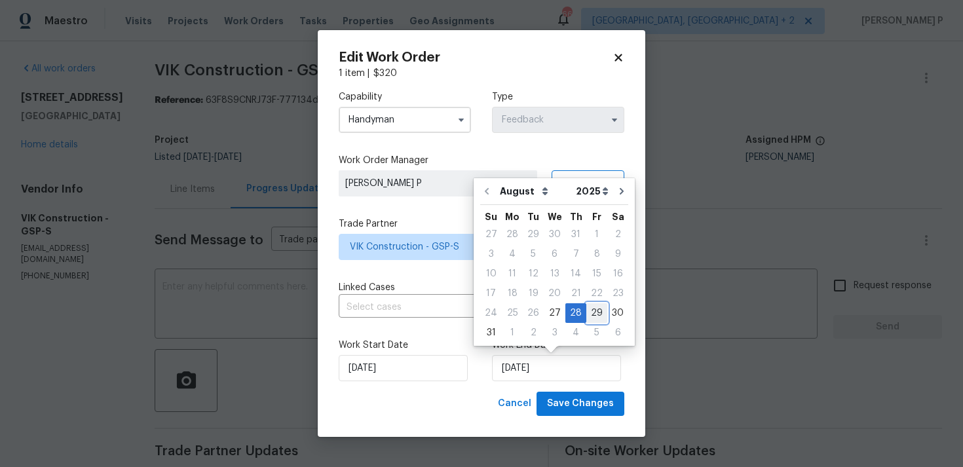
click at [595, 309] on div "29" at bounding box center [596, 313] width 21 height 18
type input "29/08/2025"
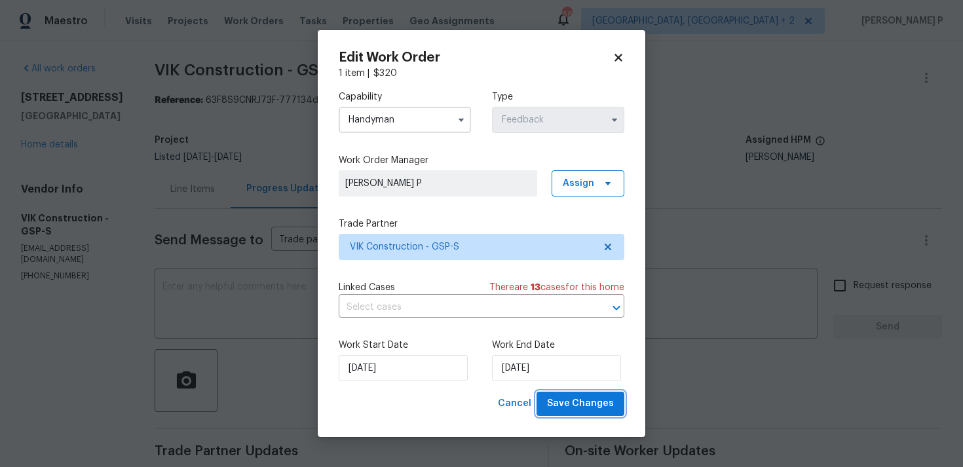
click at [590, 406] on span "Save Changes" at bounding box center [580, 404] width 67 height 16
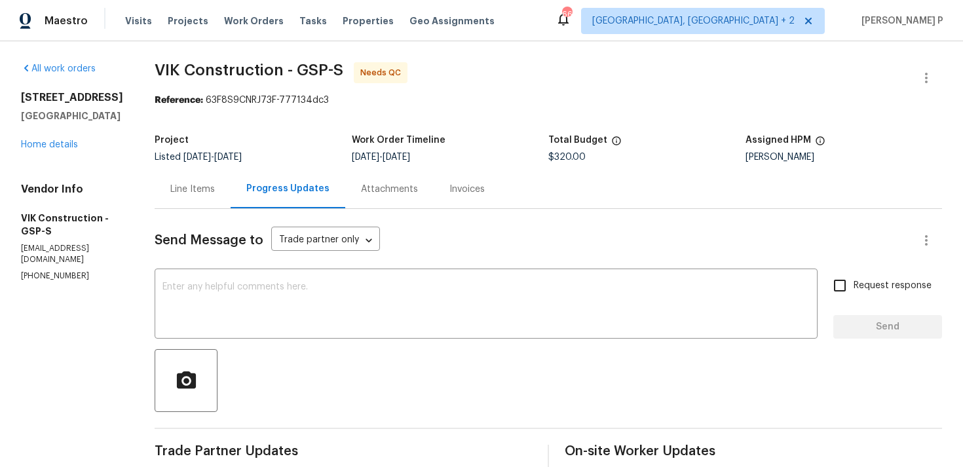
click at [215, 183] on div "Line Items" at bounding box center [192, 189] width 45 height 13
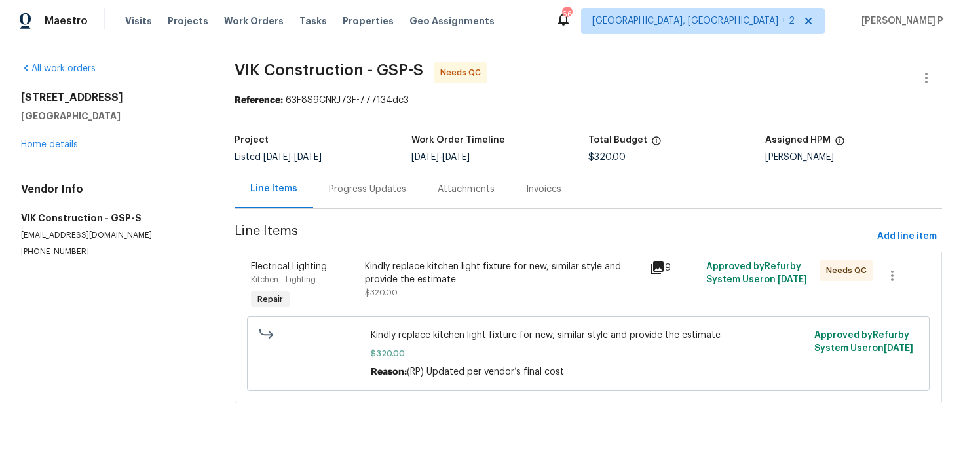
click at [447, 273] on div "Kindly replace kitchen light fixture for new, similar style and provide the est…" at bounding box center [503, 273] width 277 height 26
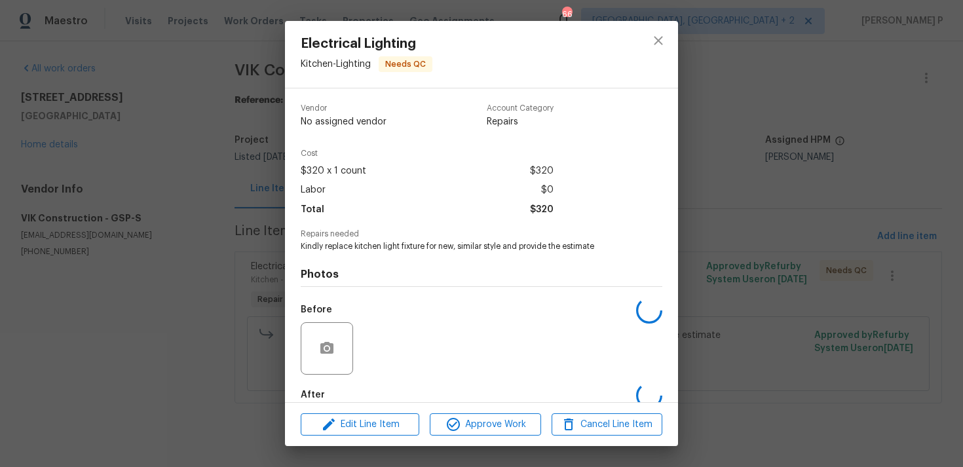
scroll to position [71, 0]
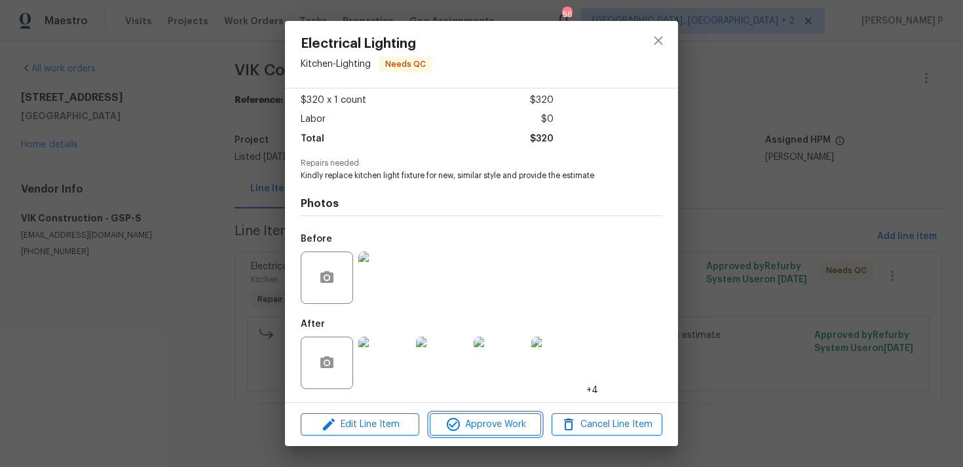
click at [484, 424] on span "Approve Work" at bounding box center [485, 425] width 103 height 16
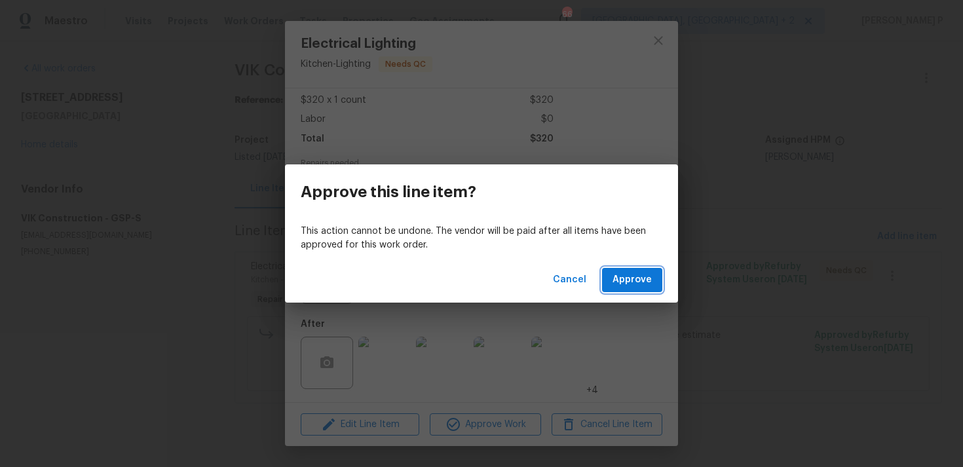
click at [622, 287] on span "Approve" at bounding box center [632, 280] width 39 height 16
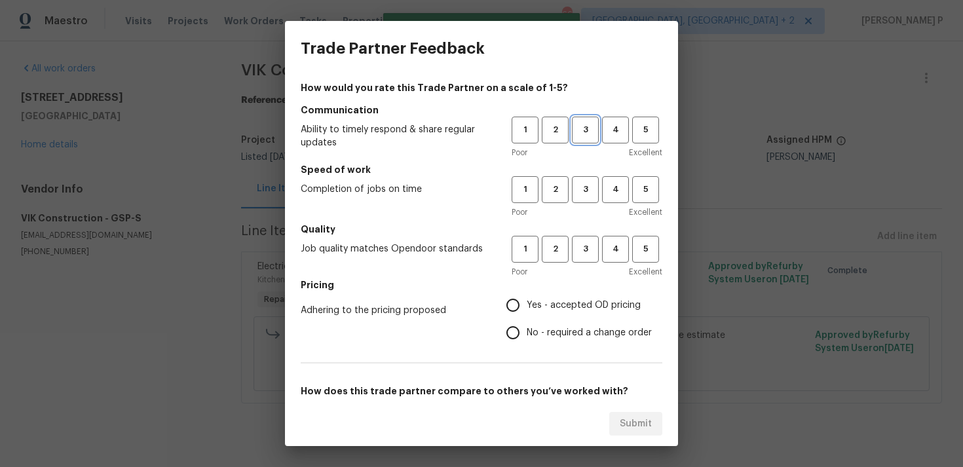
click at [582, 132] on span "3" at bounding box center [585, 130] width 24 height 15
click at [592, 191] on span "3" at bounding box center [585, 189] width 24 height 15
click at [591, 259] on button "3" at bounding box center [585, 249] width 27 height 27
click at [552, 332] on span "No - required a change order" at bounding box center [589, 333] width 125 height 14
click at [527, 332] on input "No - required a change order" at bounding box center [513, 333] width 28 height 28
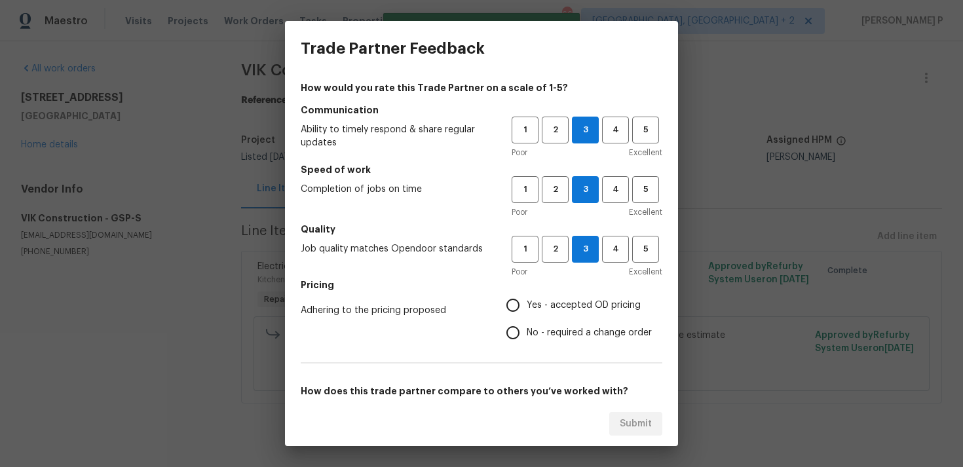
radio input "true"
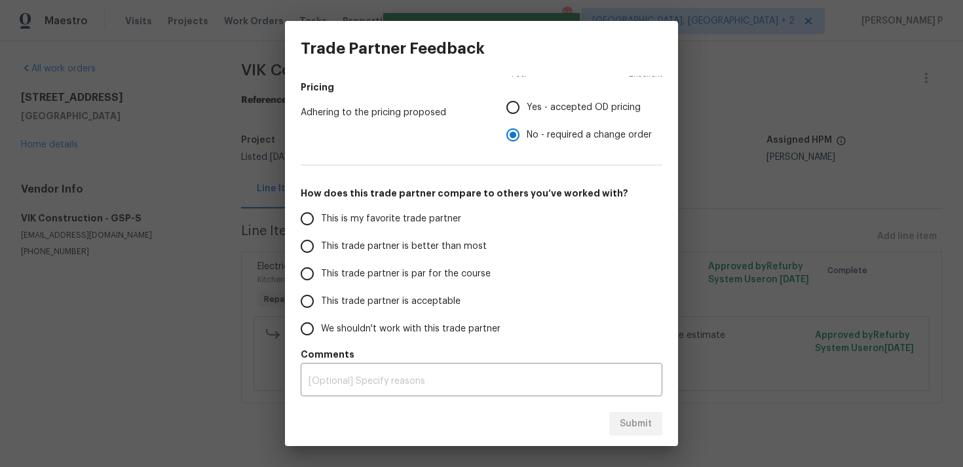
click at [365, 275] on span "This trade partner is par for the course" at bounding box center [406, 274] width 170 height 14
click at [321, 275] on input "This trade partner is par for the course" at bounding box center [308, 274] width 28 height 28
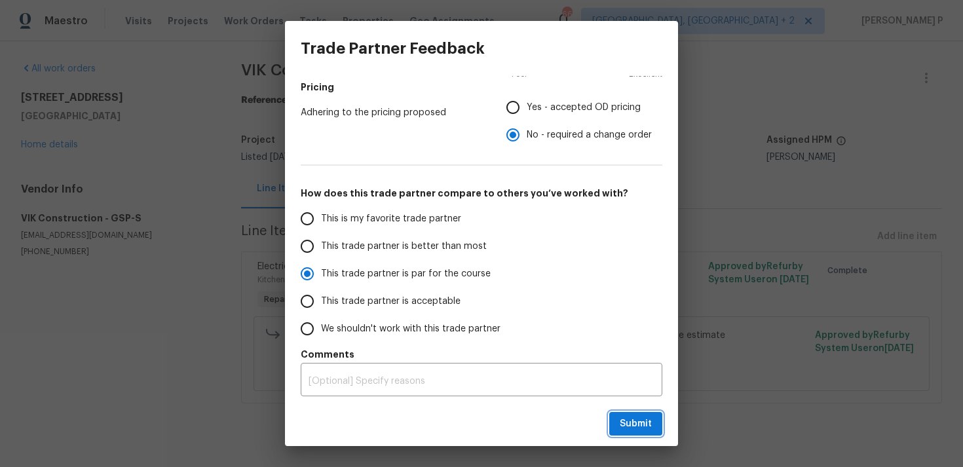
click at [630, 421] on span "Submit" at bounding box center [636, 424] width 32 height 16
radio input "true"
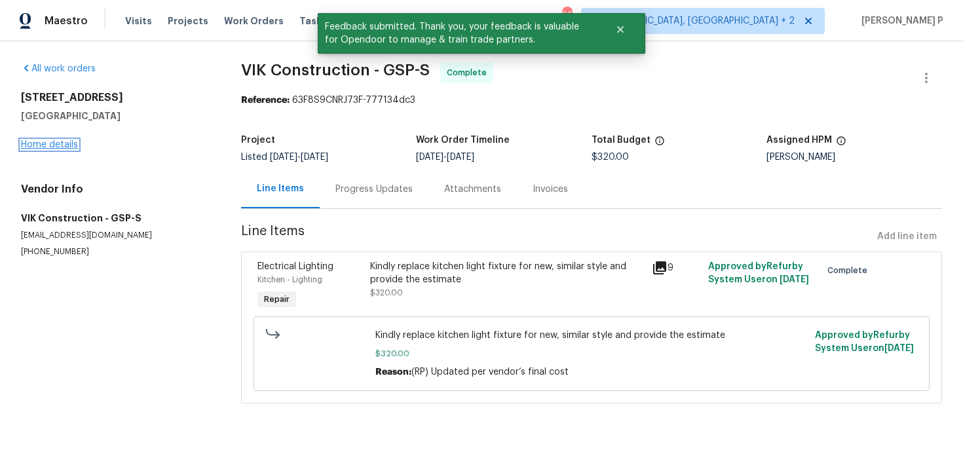
click at [60, 145] on link "Home details" at bounding box center [49, 144] width 57 height 9
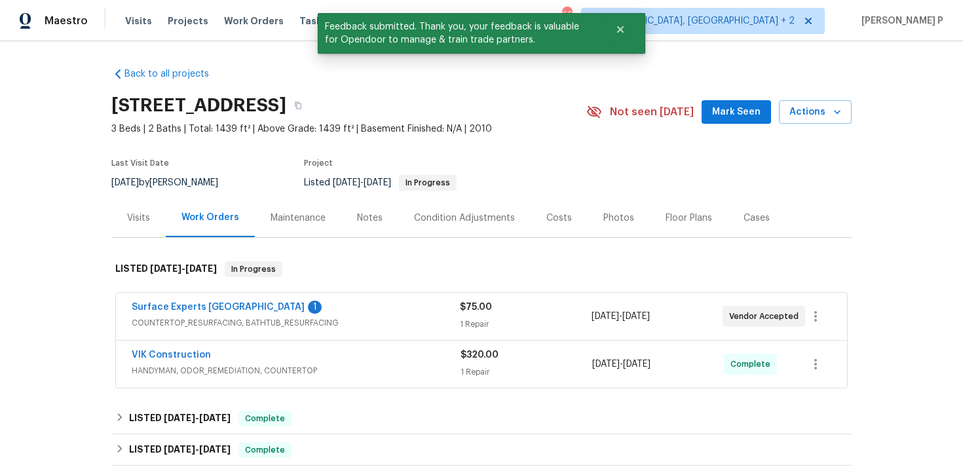
click at [201, 316] on div "Surface Experts [GEOGRAPHIC_DATA] 1" at bounding box center [296, 309] width 328 height 16
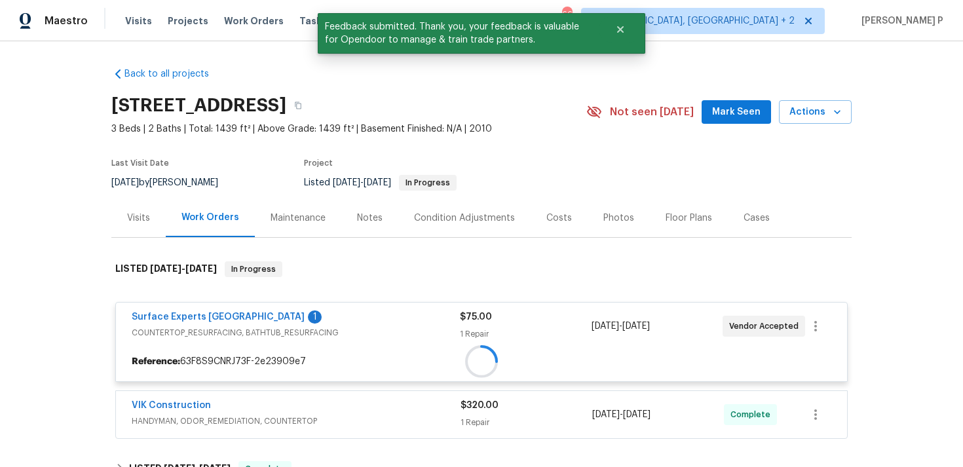
click at [206, 306] on div "Surface Experts Greenville 1 COUNTERTOP_RESURFACING, BATHTUB_RESURFACING $75.00…" at bounding box center [481, 326] width 731 height 47
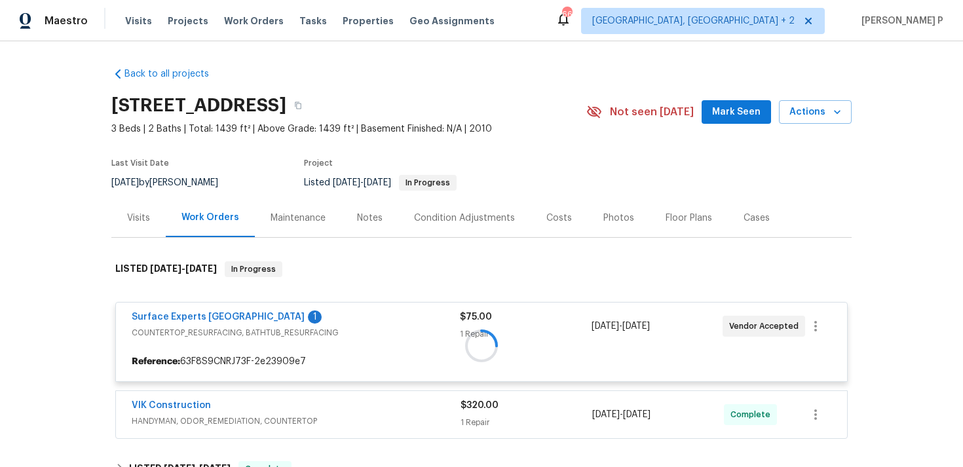
click at [206, 314] on div at bounding box center [481, 345] width 740 height 195
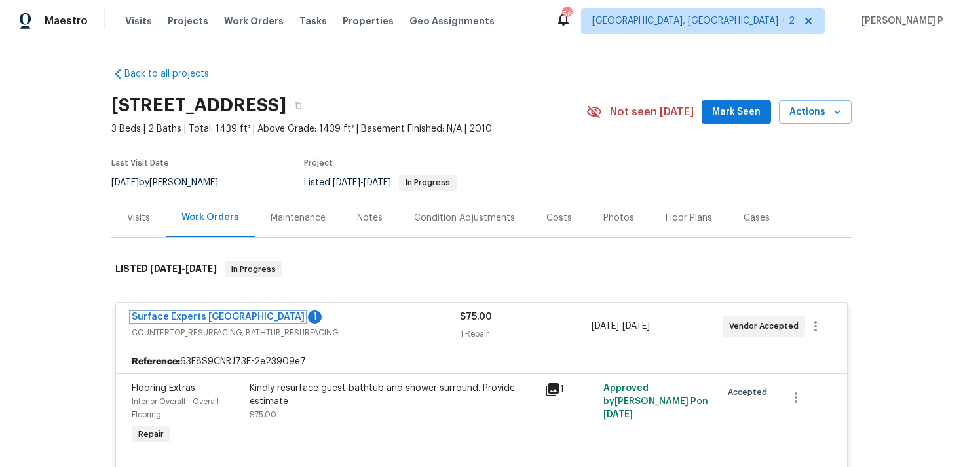
click at [206, 314] on link "Surface Experts Greenville" at bounding box center [218, 317] width 173 height 9
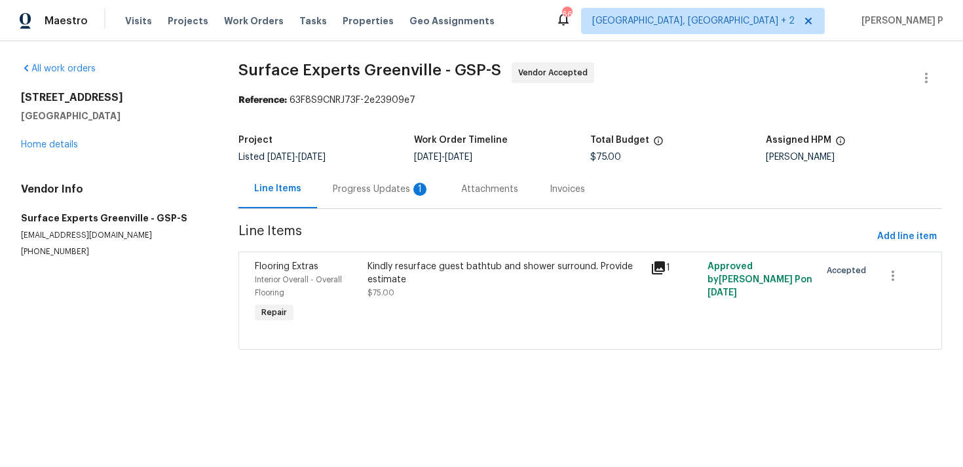
click at [379, 187] on div "Progress Updates 1" at bounding box center [381, 189] width 97 height 13
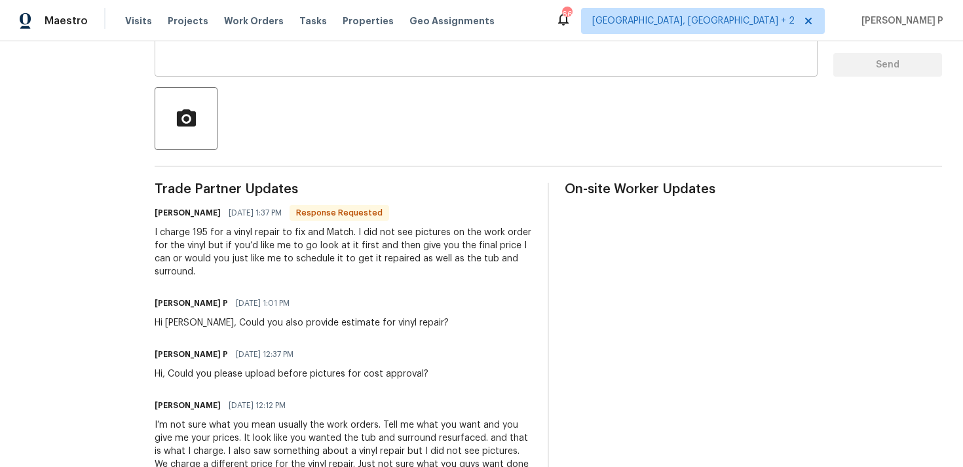
scroll to position [263, 0]
click at [166, 233] on div "All work orders 10 Maplecroft St Greenville, SC 29609 Home details Vendor Info …" at bounding box center [481, 265] width 963 height 974
click at [166, 230] on div "All work orders 10 Maplecroft St Greenville, SC 29609 Home details Vendor Info …" at bounding box center [481, 265] width 963 height 974
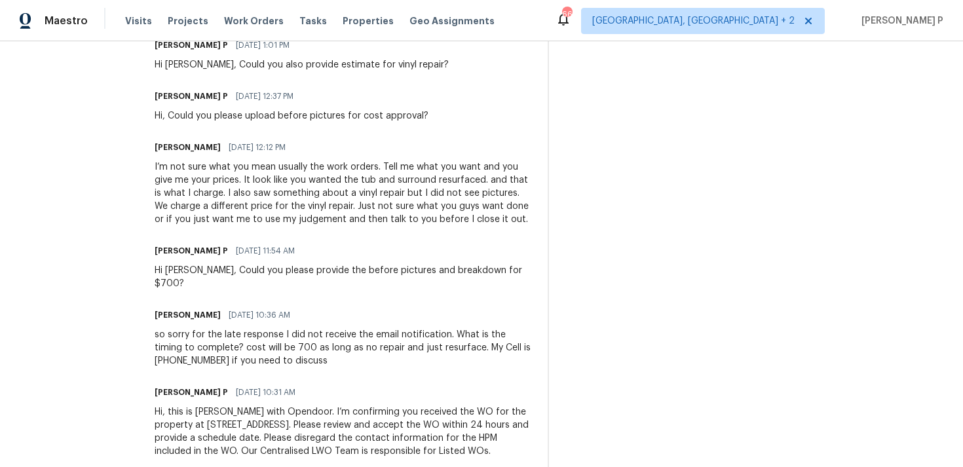
scroll to position [548, 0]
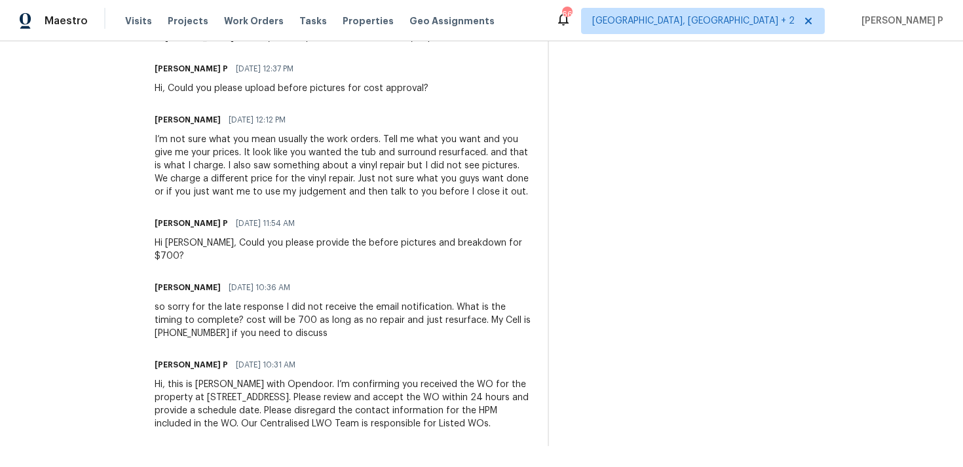
drag, startPoint x: 166, startPoint y: 210, endPoint x: 196, endPoint y: 422, distance: 214.4
click at [196, 422] on div "Trade Partner Updates Nancy Williams 08/28/2025 1:37 PM Response Requested I ch…" at bounding box center [343, 171] width 377 height 549
copy div "Nancy Williams 08/28/2025 1:37 PM Response Requested I charge 195 for a vinyl r…"
click at [360, 204] on div "Trade Partner Updates Nancy Williams 08/28/2025 1:37 PM Response Requested I ch…" at bounding box center [343, 171] width 377 height 549
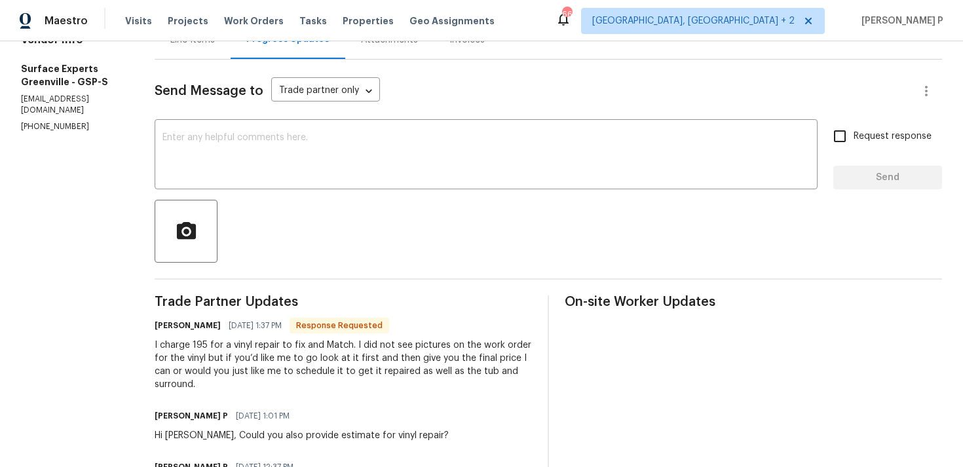
scroll to position [116, 0]
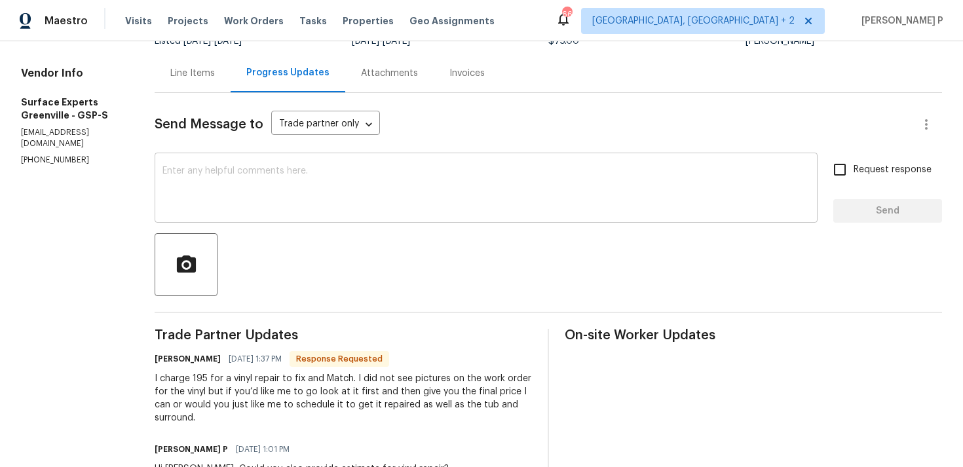
click at [269, 191] on textarea at bounding box center [486, 189] width 647 height 46
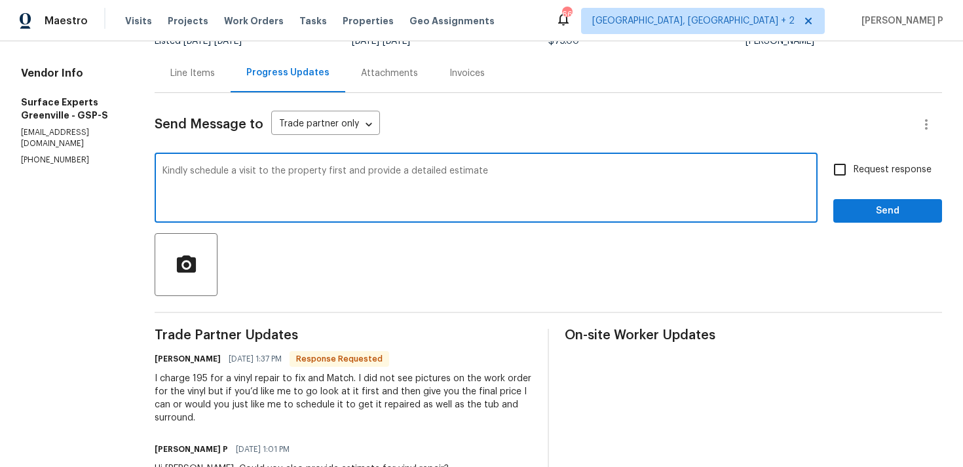
click at [355, 170] on textarea "Kindly schedule a visit to the property first and provide a detailed estimate" at bounding box center [486, 189] width 647 height 46
click at [506, 167] on textarea "Kindly schedule a visit to the property and provide a detailed estimate" at bounding box center [486, 189] width 647 height 46
click at [174, 169] on div "Kindly schedule a visit to the property and provide a detailed estimate. Thanks…" at bounding box center [486, 189] width 663 height 67
drag, startPoint x: 509, startPoint y: 168, endPoint x: 736, endPoint y: 170, distance: 226.7
click at [731, 168] on textarea "Kindly schedule a visit to the property and provide a detailed estimate. Thanks…" at bounding box center [486, 189] width 647 height 46
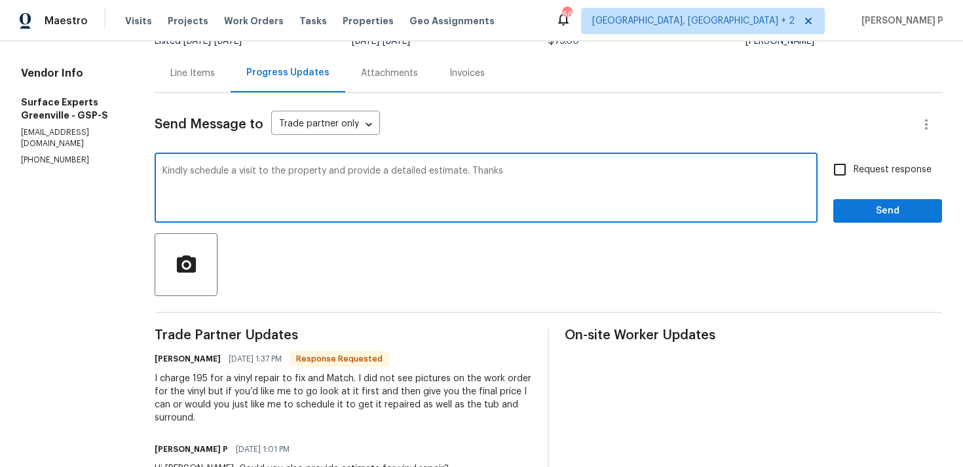
click at [179, 166] on textarea "Kindly schedule a visit to the property and provide a detailed estimate. Thanks" at bounding box center [486, 189] width 647 height 46
type textarea "Hi Nancy, Kindly schedule a visit to the property and provide a detailed estima…"
click at [876, 172] on span "Request response" at bounding box center [893, 170] width 78 height 14
click at [854, 172] on input "Request response" at bounding box center [840, 170] width 28 height 28
checkbox input "true"
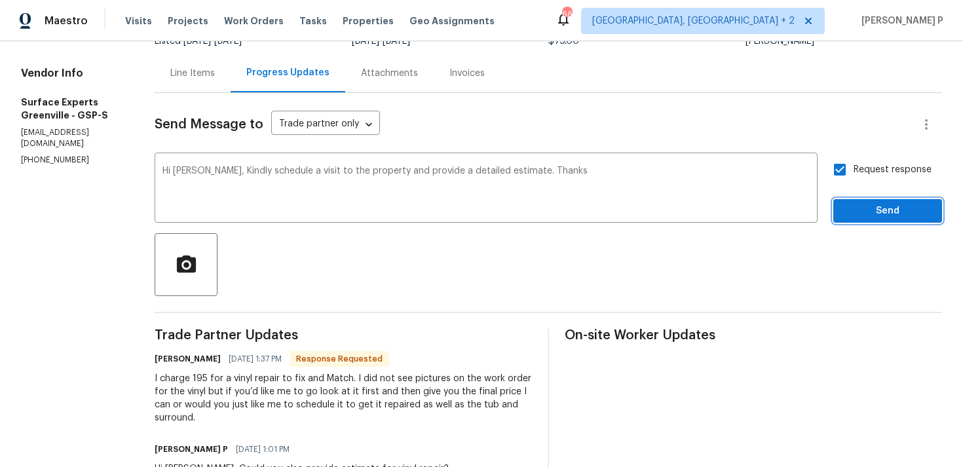
click at [877, 205] on span "Send" at bounding box center [888, 211] width 88 height 16
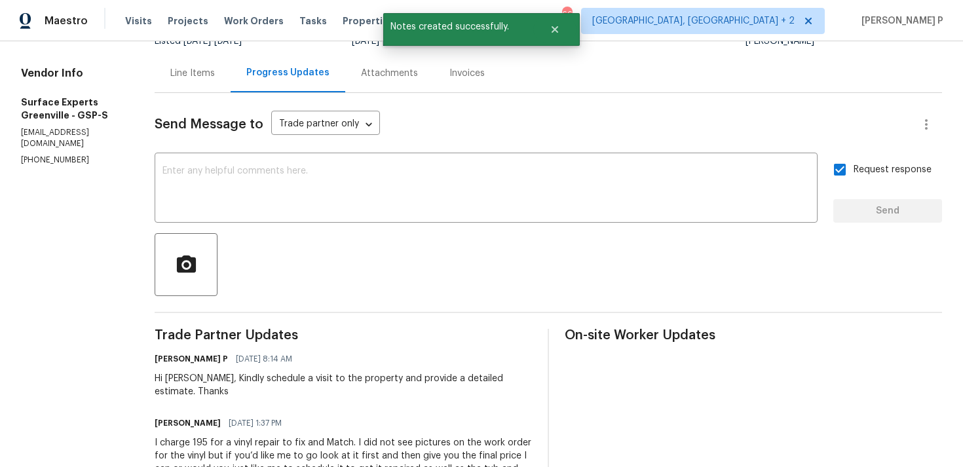
scroll to position [212, 0]
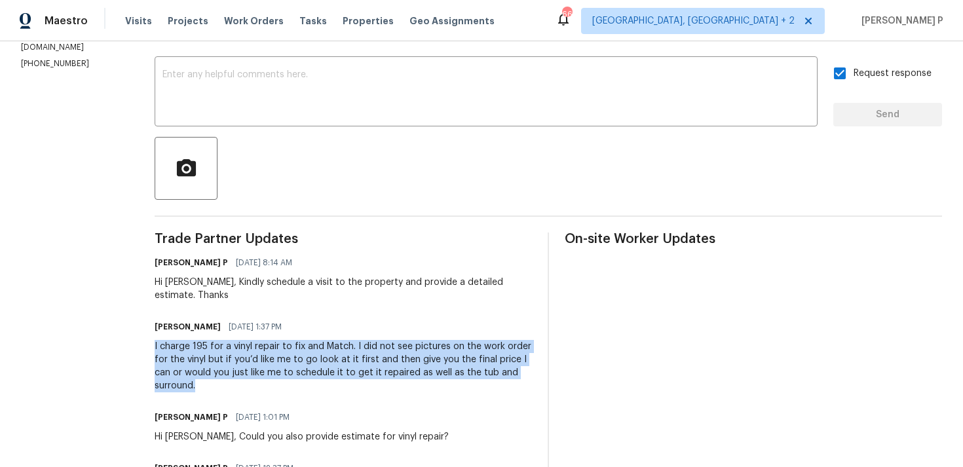
drag, startPoint x: 165, startPoint y: 345, endPoint x: 213, endPoint y: 385, distance: 61.9
click at [213, 385] on div "All work orders 10 Maplecroft St Greenville, SC 29609 Home details Vendor Info …" at bounding box center [481, 348] width 963 height 1038
copy div "I charge 195 for a vinyl repair to fix and Match. I did not see pictures on the…"
click at [364, 115] on textarea at bounding box center [486, 93] width 647 height 46
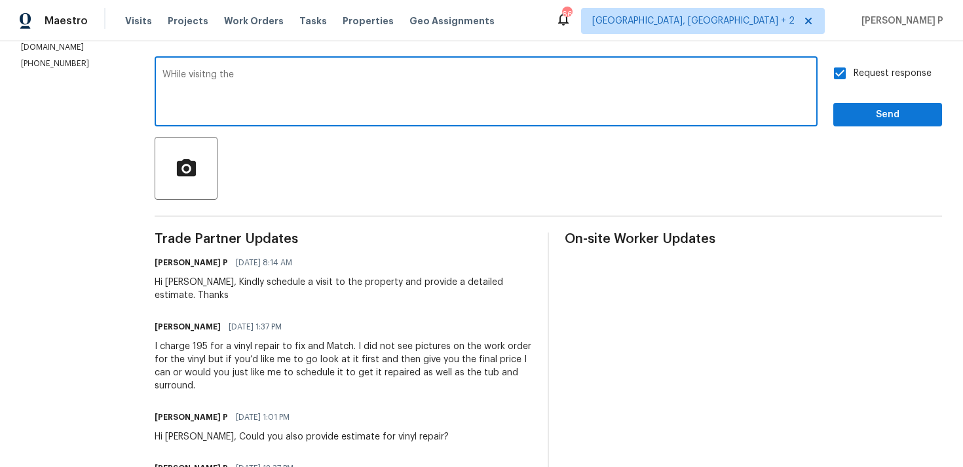
click at [187, 75] on textarea "WHile visitng the" at bounding box center [486, 93] width 647 height 46
click at [218, 74] on textarea "While visitng the" at bounding box center [486, 93] width 647 height 46
click at [286, 81] on textarea "While visiting the" at bounding box center [486, 93] width 647 height 46
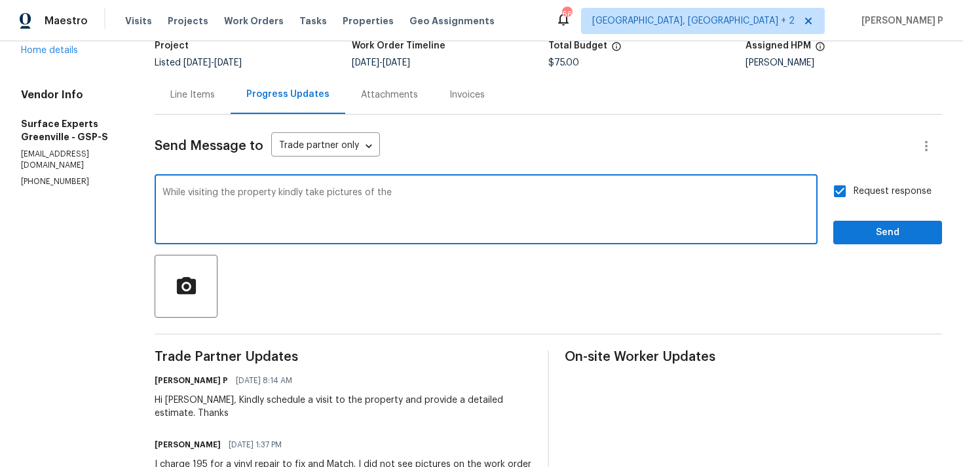
scroll to position [1, 0]
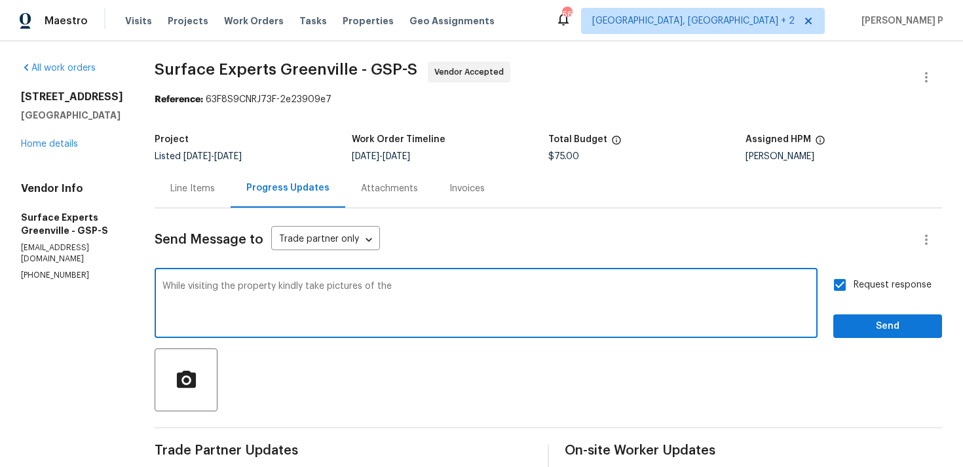
click at [448, 239] on div "Send Message to Trade partner only Trade partner only ​" at bounding box center [533, 239] width 756 height 31
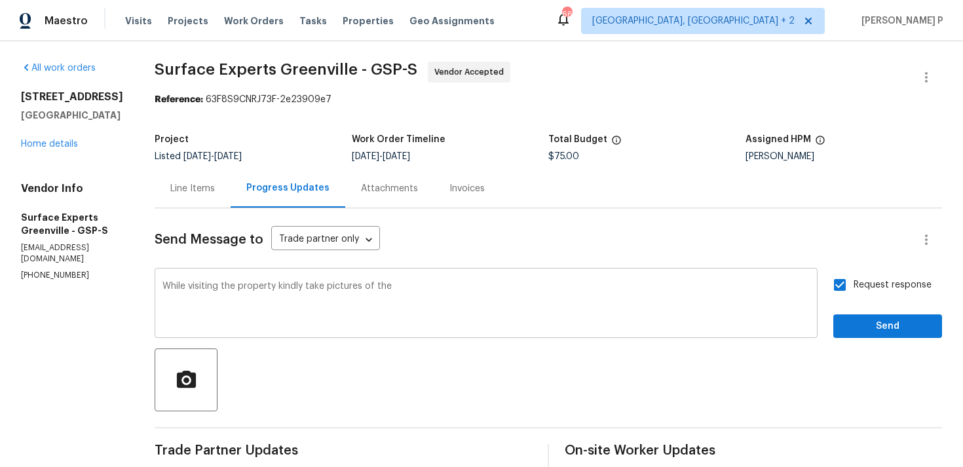
click at [440, 275] on div "While visiting the property kindly take pictures of the x ​" at bounding box center [486, 304] width 663 height 67
drag, startPoint x: 174, startPoint y: 286, endPoint x: 562, endPoint y: 286, distance: 387.9
click at [562, 286] on div "While visiting the property kindly take pictures of the tub and upload it in th…" at bounding box center [486, 304] width 663 height 67
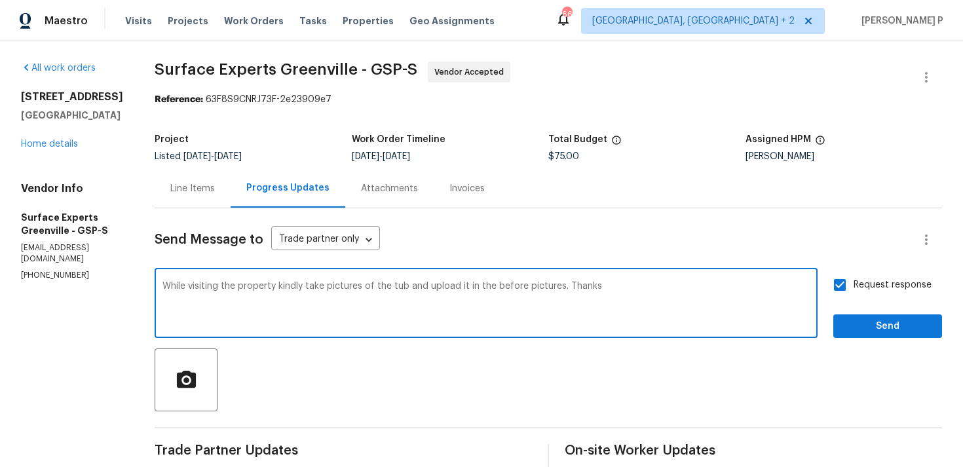
click at [305, 284] on textarea "While visiting the property kindly take pictures of the tub and upload it in th…" at bounding box center [486, 305] width 647 height 46
drag, startPoint x: 176, startPoint y: 284, endPoint x: 575, endPoint y: 288, distance: 398.4
click at [575, 288] on textarea "While visiting the property kindly take pictures of the tub and upload it in th…" at bounding box center [486, 305] width 647 height 46
paste textarea "at the property, please take photos of the tub and upload them as"
click at [616, 288] on textarea "While at the property, please take photos of the tub and upload them as the bef…" at bounding box center [486, 305] width 647 height 46
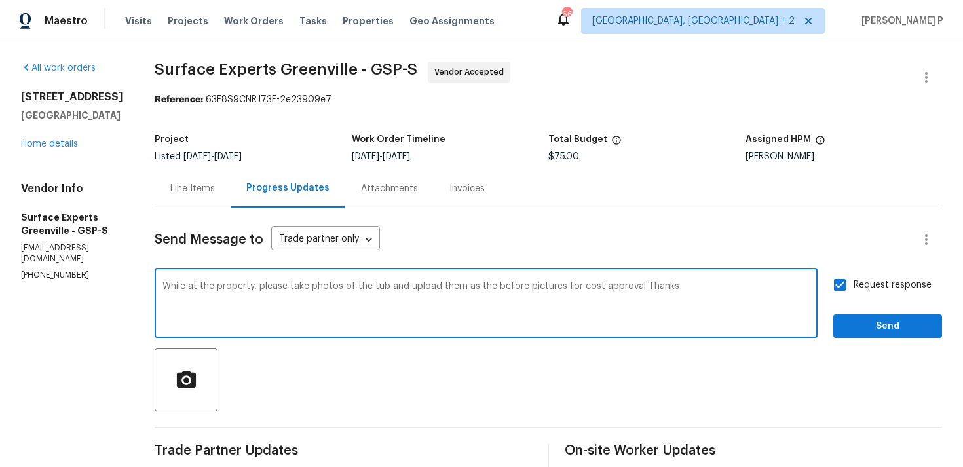
click at [642, 286] on textarea "While at the property, please take photos of the tub and upload them as the bef…" at bounding box center [486, 305] width 647 height 46
type textarea "While at the property, please take photos of the tub and upload them as the bef…"
click at [872, 337] on button "Send" at bounding box center [888, 327] width 109 height 24
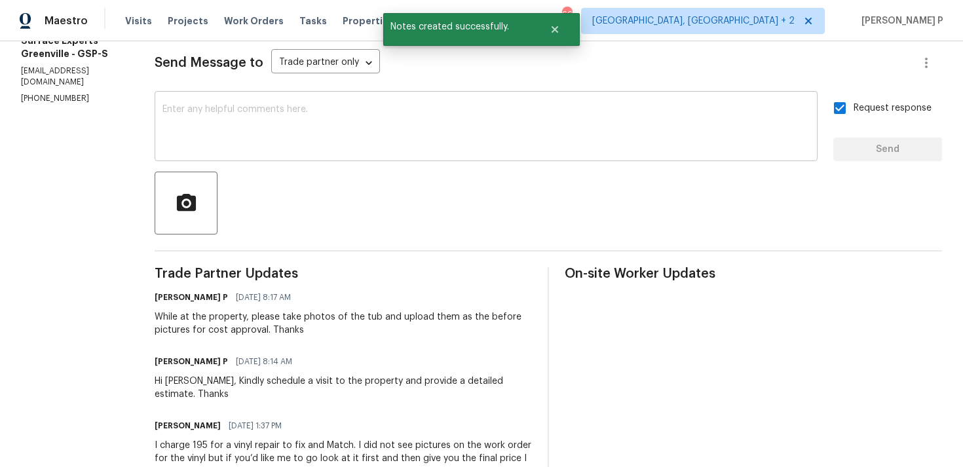
scroll to position [197, 0]
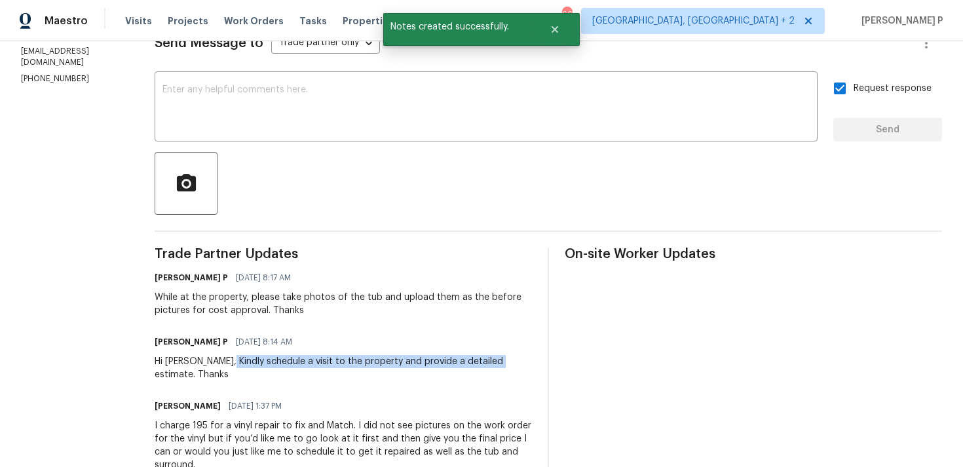
copy div "schedule a visit to the property and provide a detailed estimate"
drag, startPoint x: 239, startPoint y: 361, endPoint x: 510, endPoint y: 360, distance: 271.3
click at [510, 361] on div "Hi Nancy, Kindly schedule a visit to the property and provide a detailed estima…" at bounding box center [343, 368] width 377 height 26
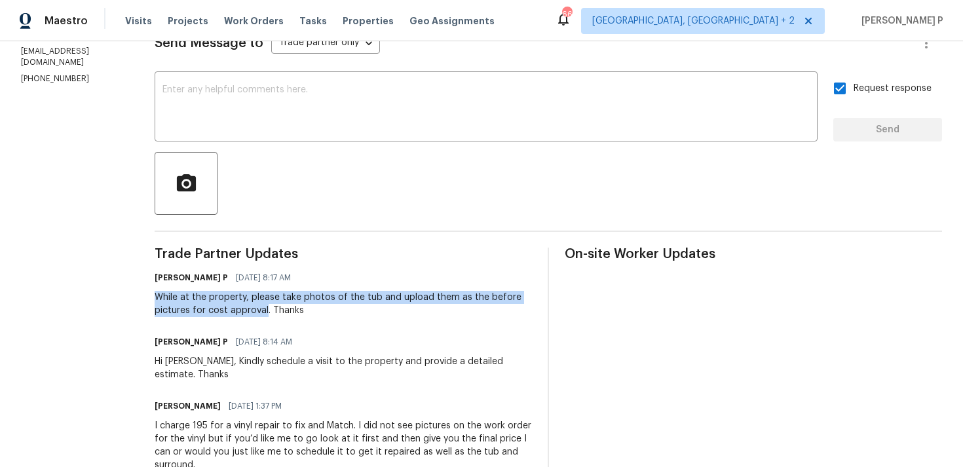
drag, startPoint x: 168, startPoint y: 298, endPoint x: 278, endPoint y: 309, distance: 110.0
click at [278, 309] on div "While at the property, please take photos of the tub and upload them as the bef…" at bounding box center [343, 304] width 377 height 26
copy div "While at the property, please take photos of the tub and upload them as the bef…"
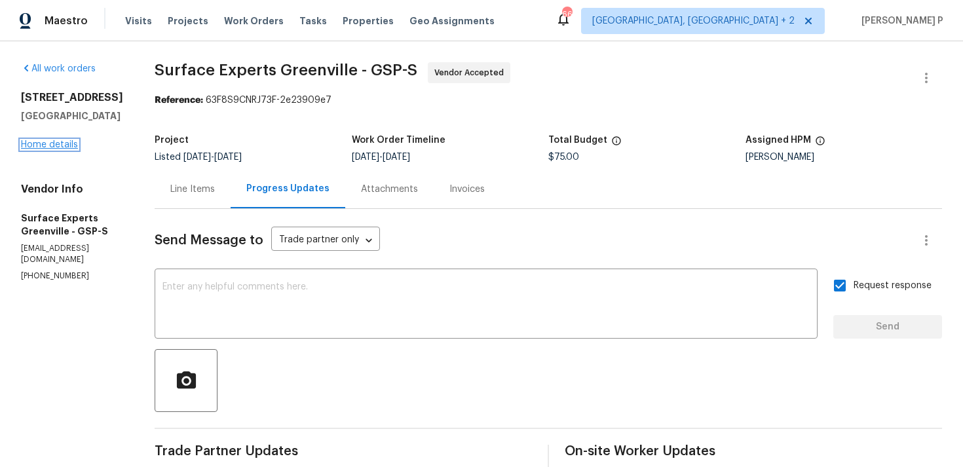
click at [67, 145] on link "Home details" at bounding box center [49, 144] width 57 height 9
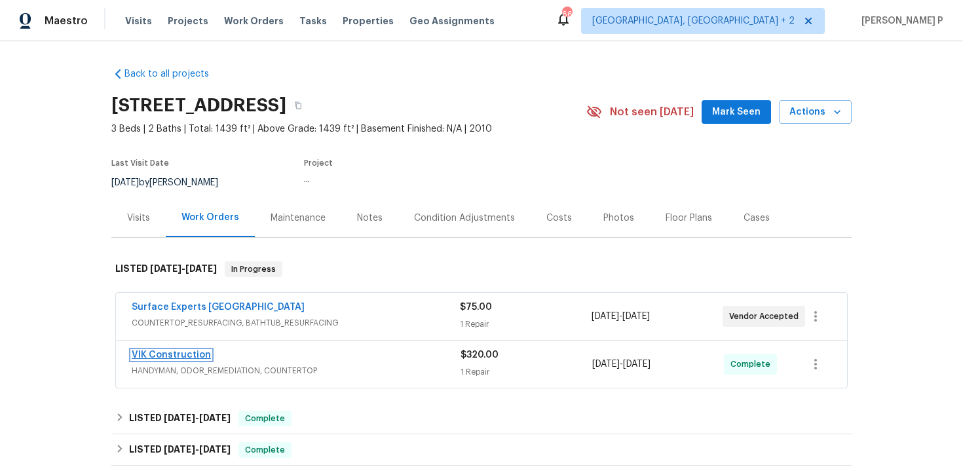
click at [189, 358] on link "VIK Construction" at bounding box center [171, 355] width 79 height 9
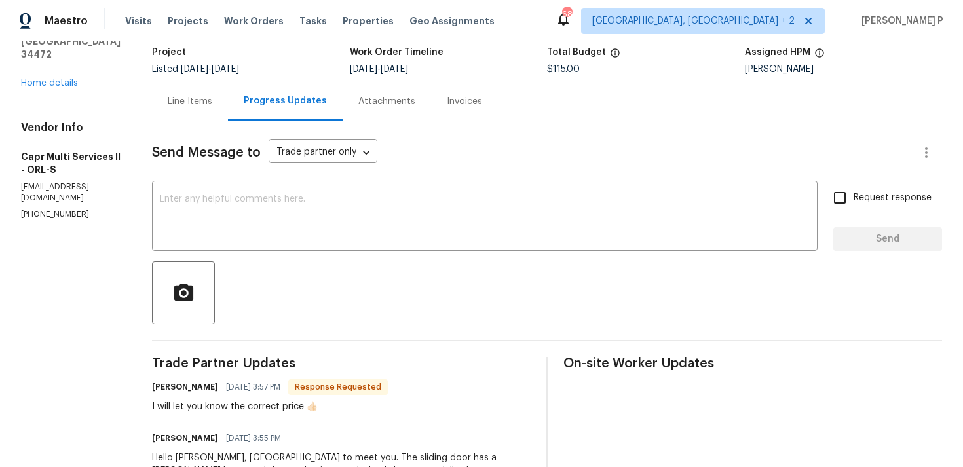
scroll to position [87, 0]
click at [311, 217] on textarea at bounding box center [485, 218] width 650 height 46
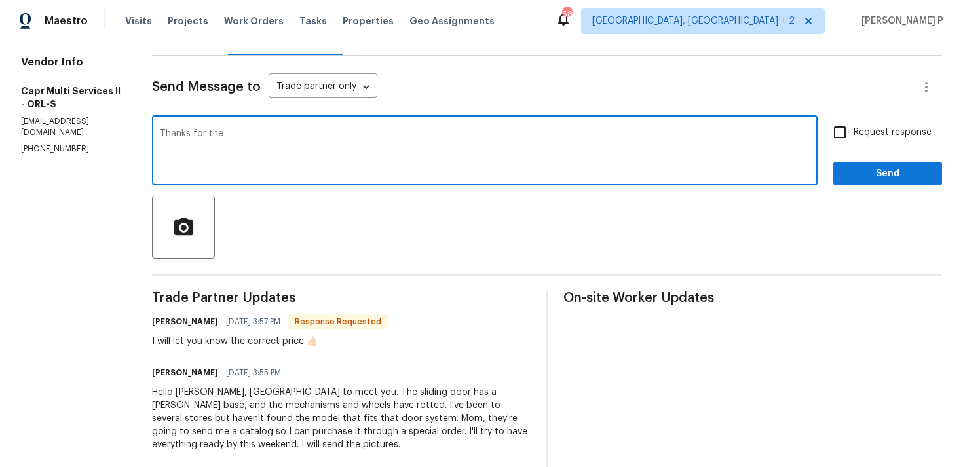
scroll to position [147, 0]
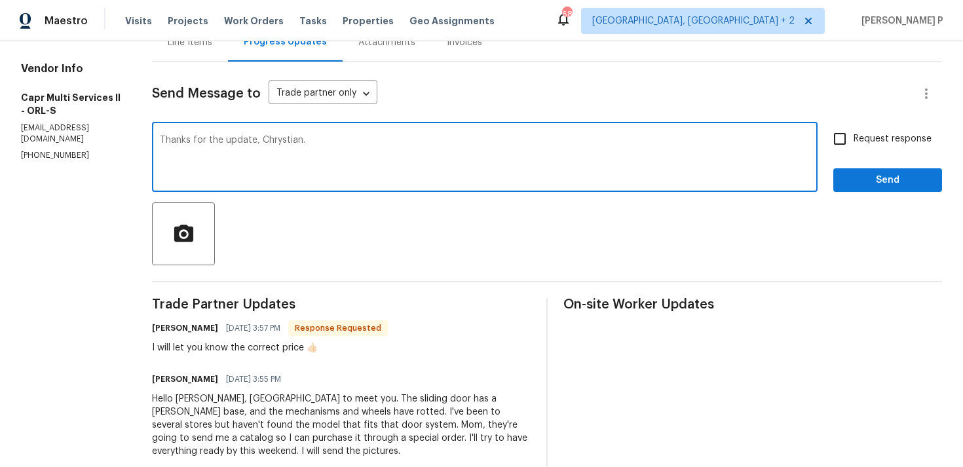
type textarea "Thanks for the update, Chrystian."
click at [887, 179] on span "Send" at bounding box center [888, 180] width 88 height 16
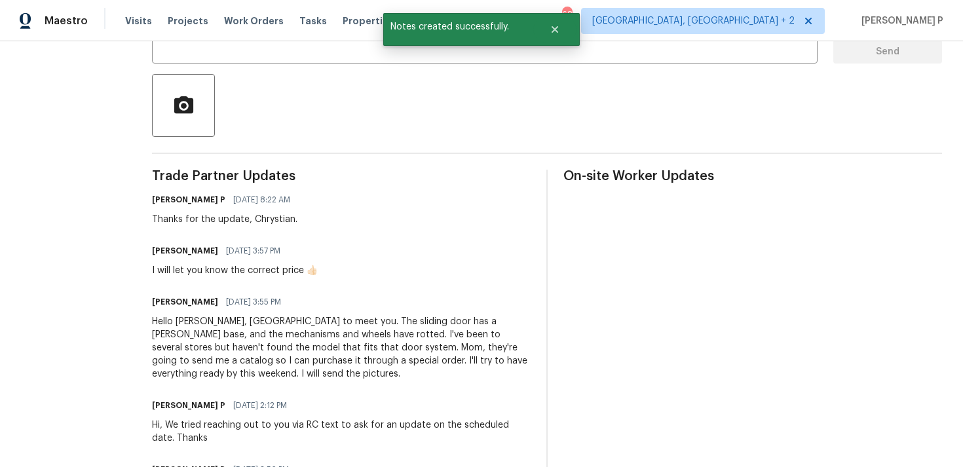
scroll to position [293, 0]
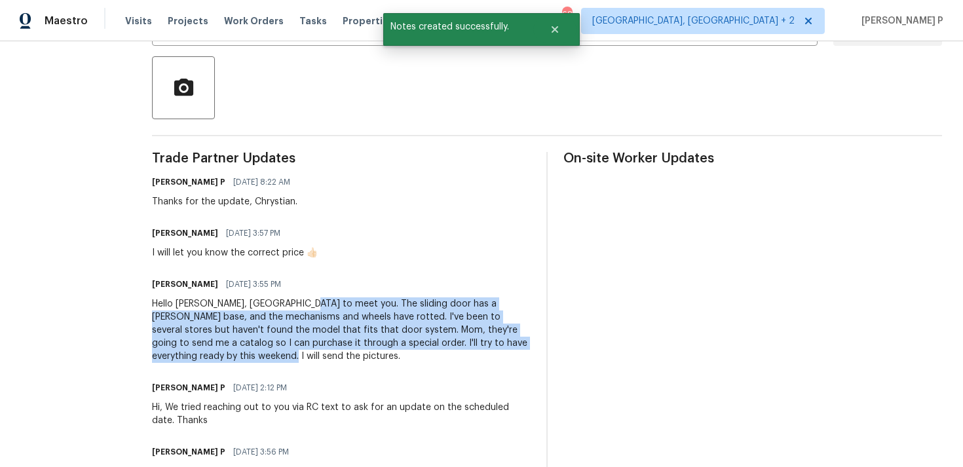
drag, startPoint x: 296, startPoint y: 303, endPoint x: 306, endPoint y: 362, distance: 59.3
click at [306, 362] on div "Hello [PERSON_NAME], [GEOGRAPHIC_DATA] to meet you. The sliding door has a [PER…" at bounding box center [341, 330] width 379 height 66
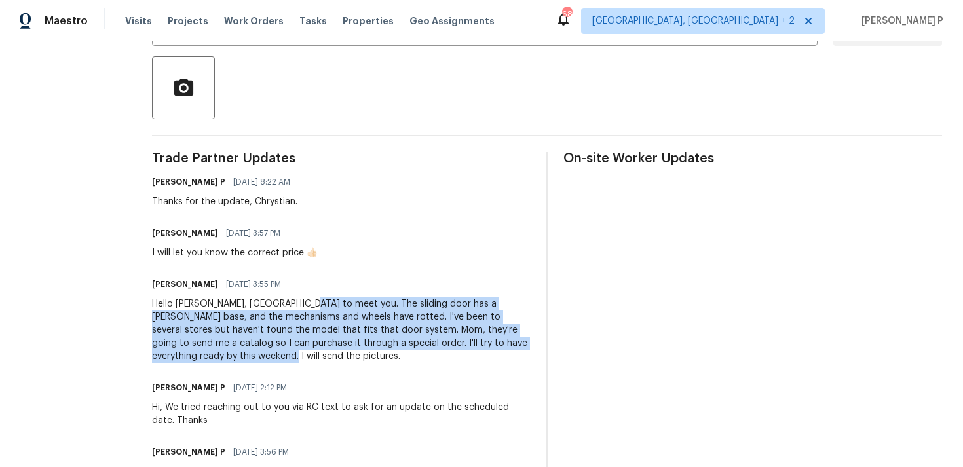
copy div "The sliding door has a [PERSON_NAME] base, and the mechanisms and wheels have r…"
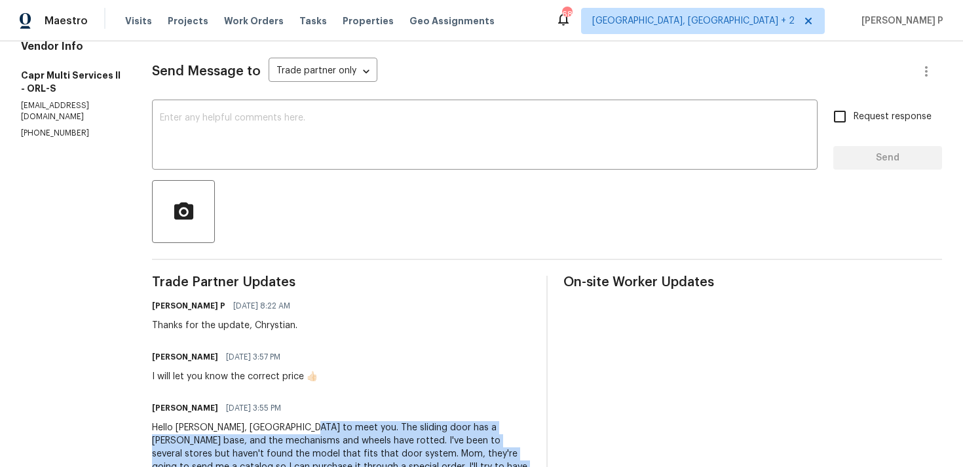
scroll to position [37, 0]
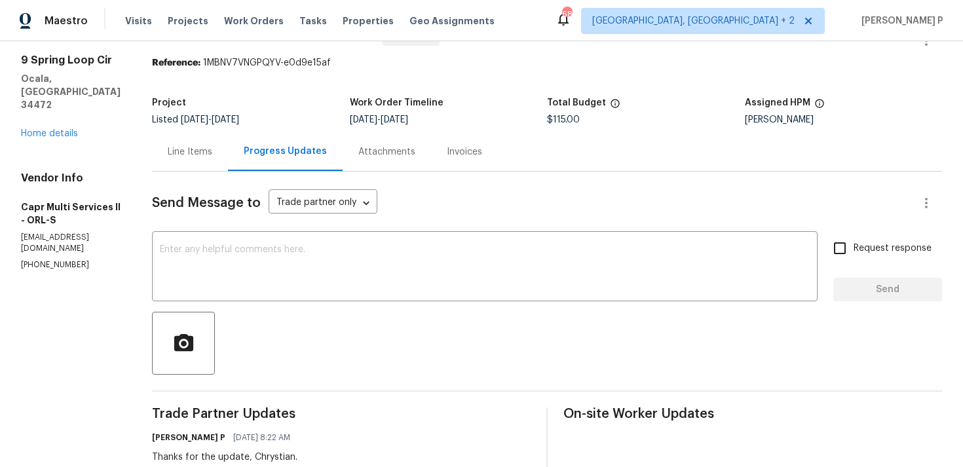
click at [205, 148] on div "Line Items" at bounding box center [190, 151] width 45 height 13
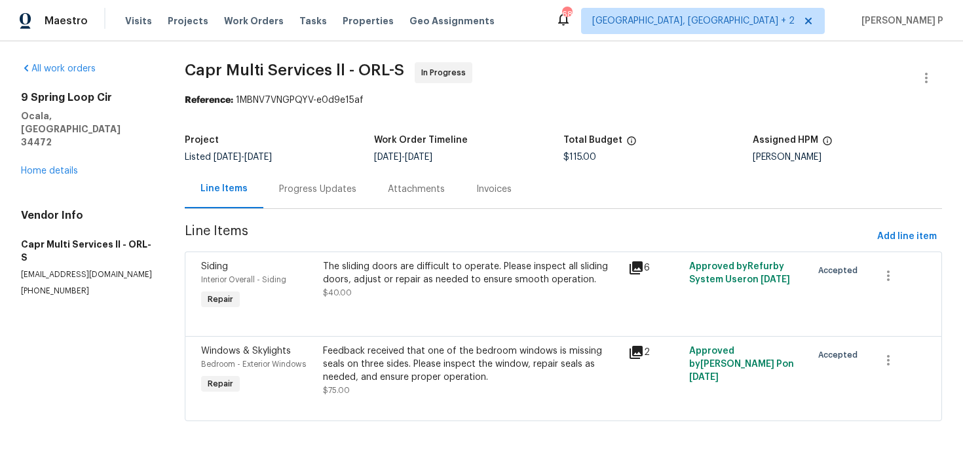
click at [493, 284] on div "The sliding doors are difficult to operate. Please inspect all sliding doors, a…" at bounding box center [471, 273] width 297 height 26
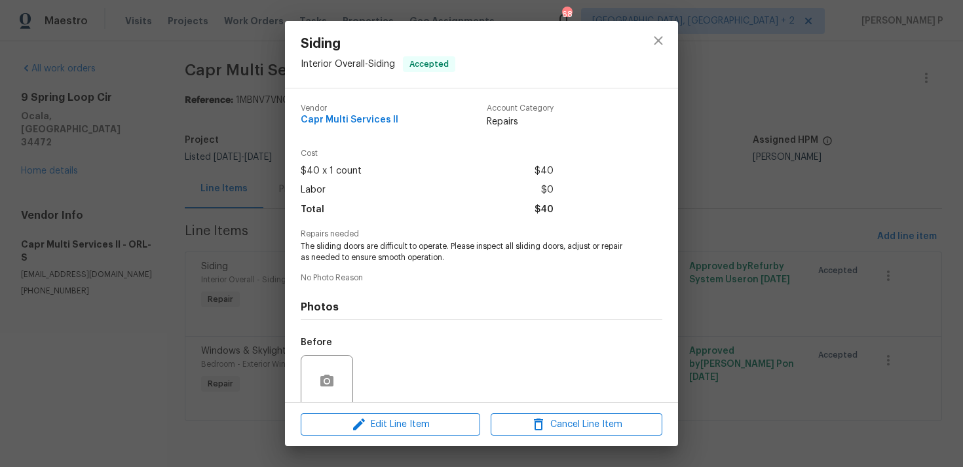
scroll to position [103, 0]
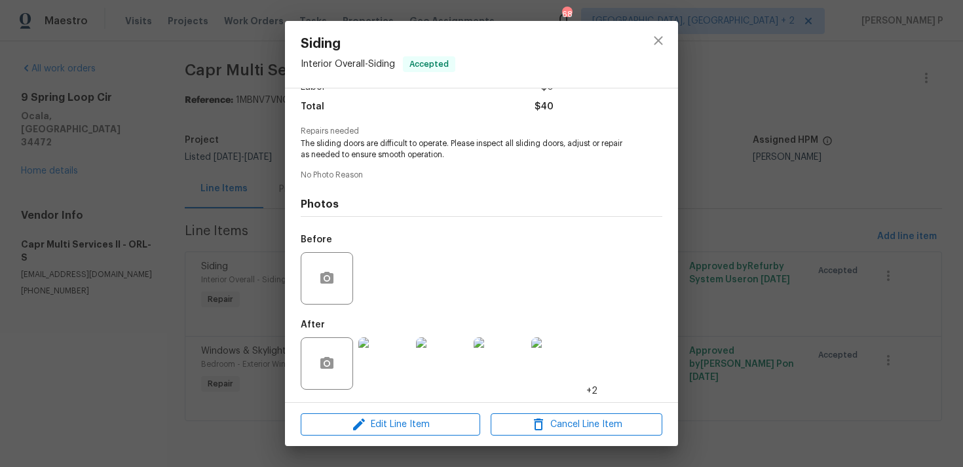
click at [384, 360] on img at bounding box center [384, 363] width 52 height 52
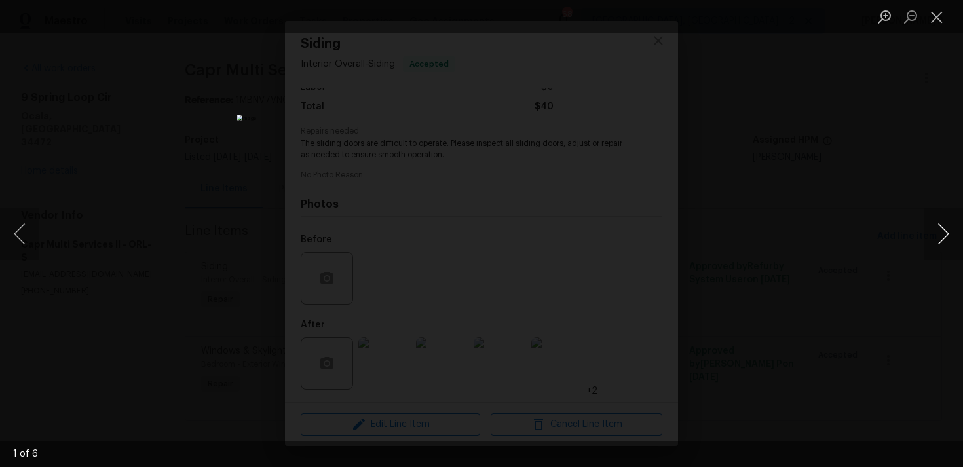
click at [947, 230] on button "Next image" at bounding box center [943, 234] width 39 height 52
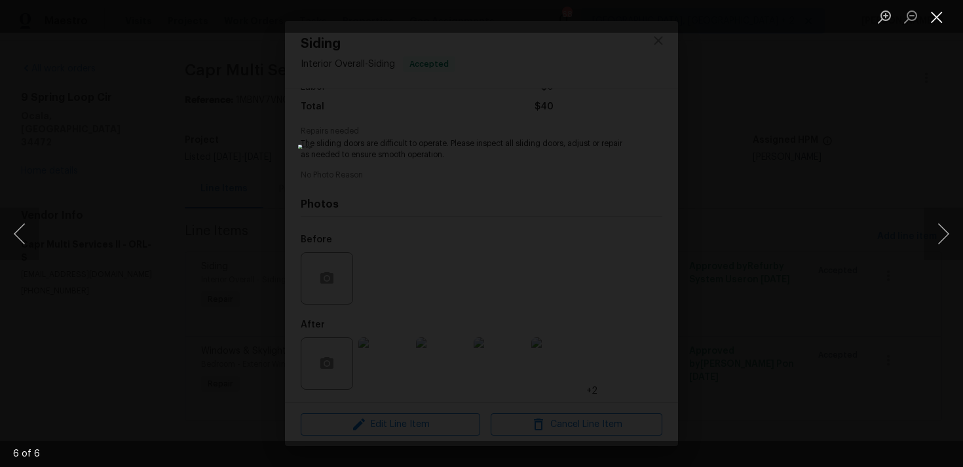
click at [931, 16] on button "Close lightbox" at bounding box center [937, 16] width 26 height 23
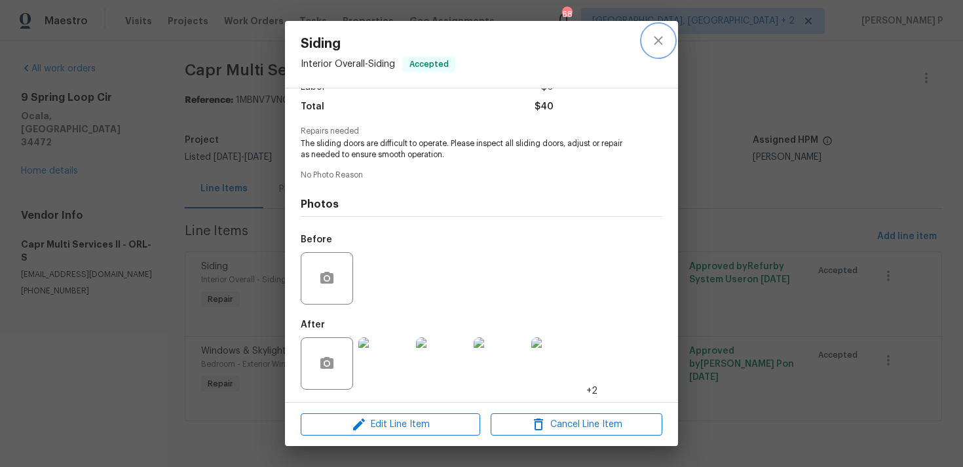
click at [657, 39] on icon "close" at bounding box center [658, 40] width 9 height 9
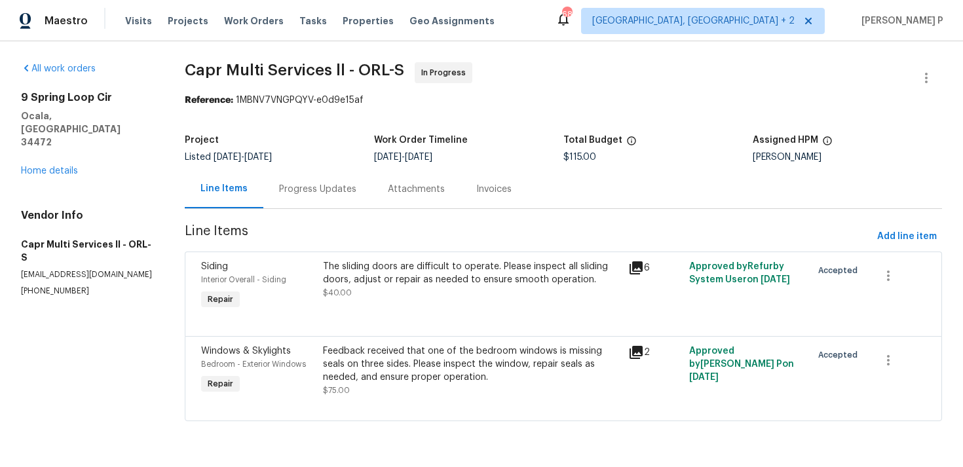
click at [371, 351] on div "Feedback received that one of the bedroom windows is missing seals on three sid…" at bounding box center [471, 364] width 297 height 39
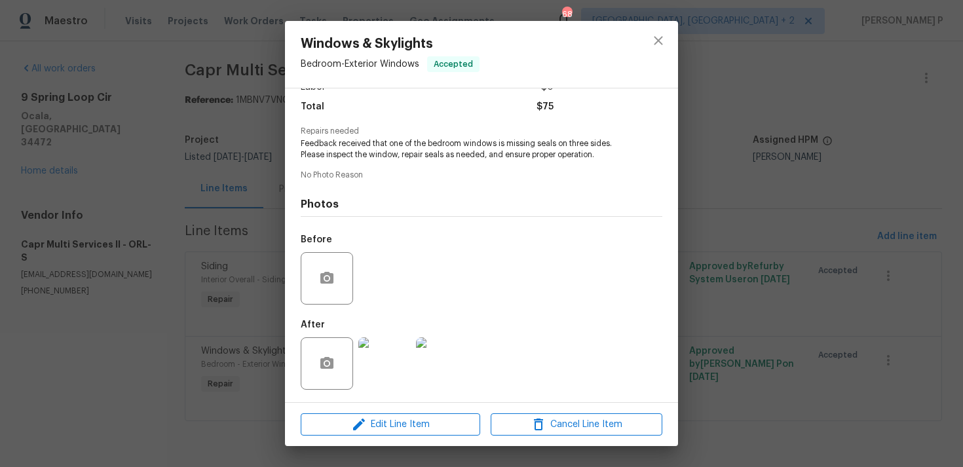
click at [393, 358] on img at bounding box center [384, 363] width 52 height 52
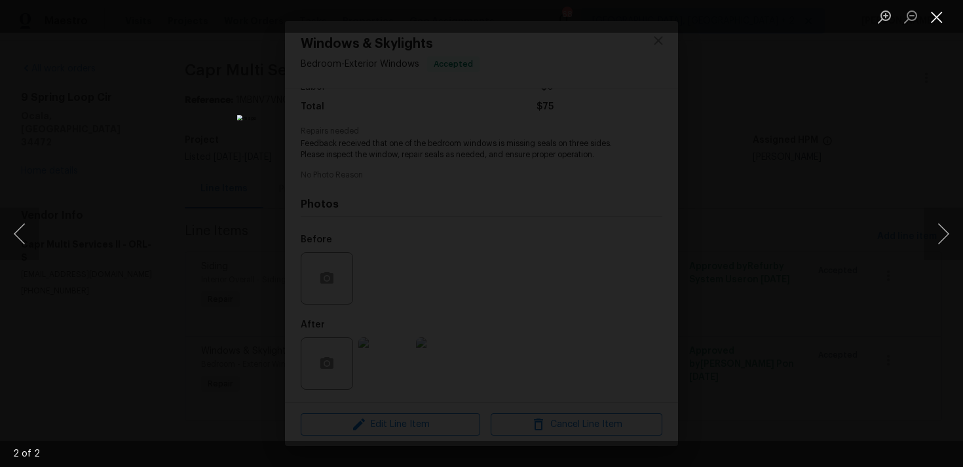
click at [939, 18] on button "Close lightbox" at bounding box center [937, 16] width 26 height 23
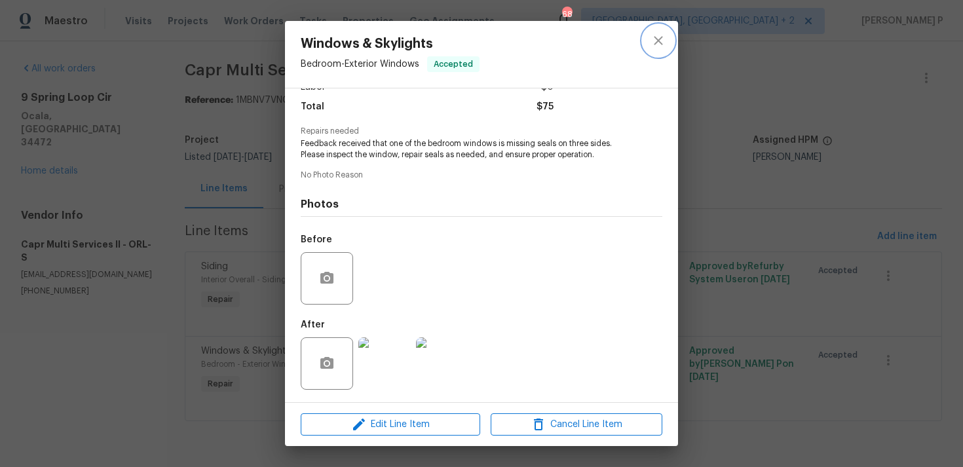
click at [651, 37] on icon "close" at bounding box center [659, 41] width 16 height 16
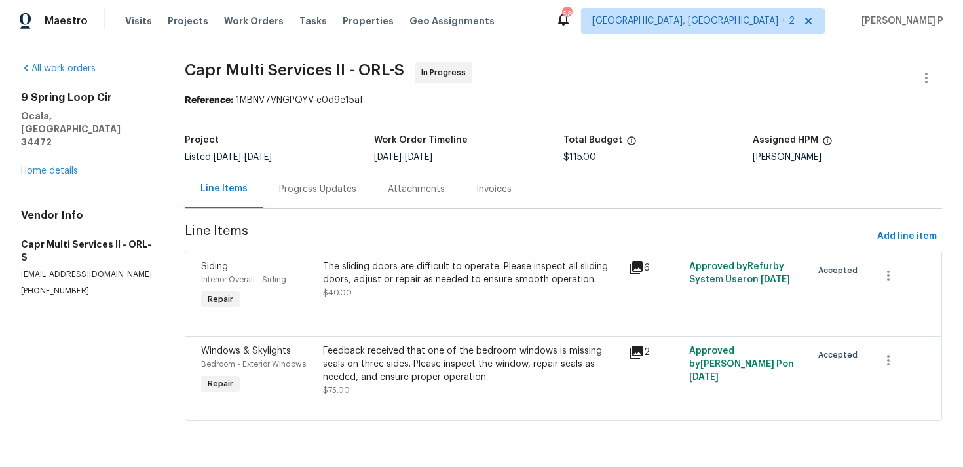
click at [326, 183] on div "Progress Updates" at bounding box center [317, 189] width 77 height 13
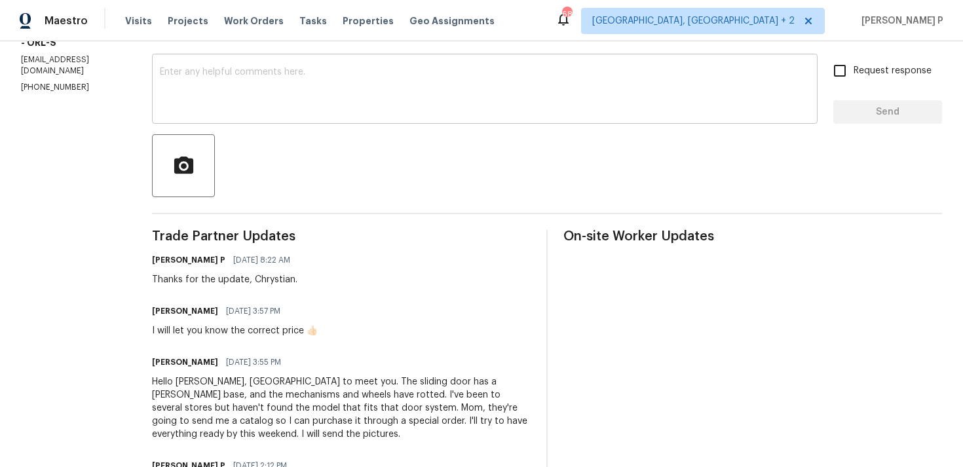
scroll to position [197, 0]
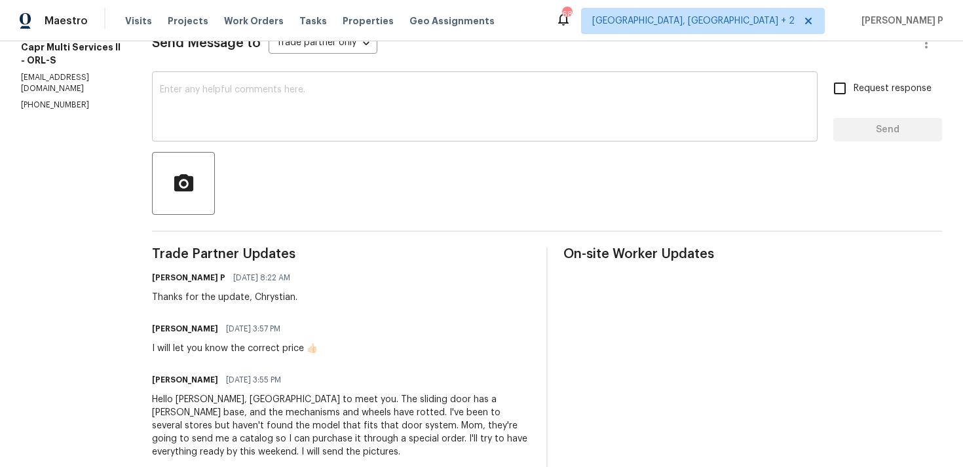
click at [297, 104] on textarea at bounding box center [485, 108] width 650 height 46
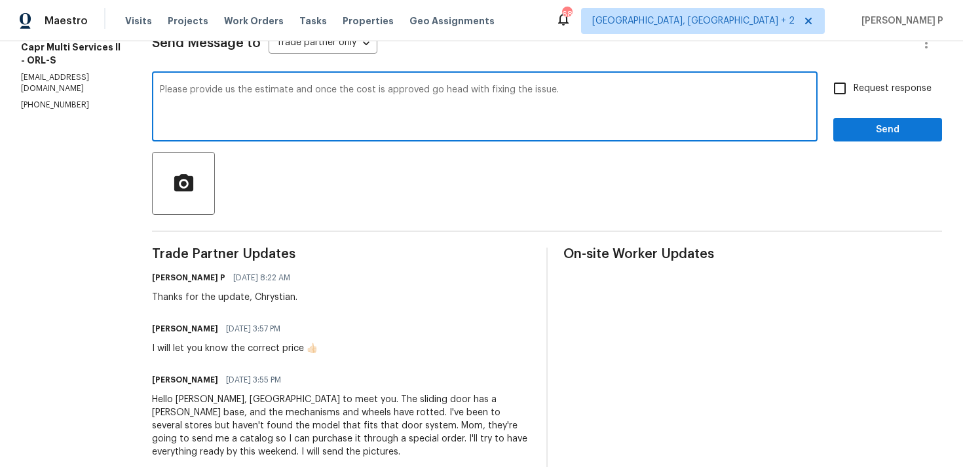
drag, startPoint x: 161, startPoint y: 91, endPoint x: 492, endPoint y: 75, distance: 332.0
click at [489, 75] on div "Please provide us the estimate and once the cost is approved go head with fixin…" at bounding box center [485, 108] width 666 height 67
click at [256, 92] on textarea "Please provide us the estimate and once the cost is approved go head with fixin…" at bounding box center [485, 108] width 650 height 46
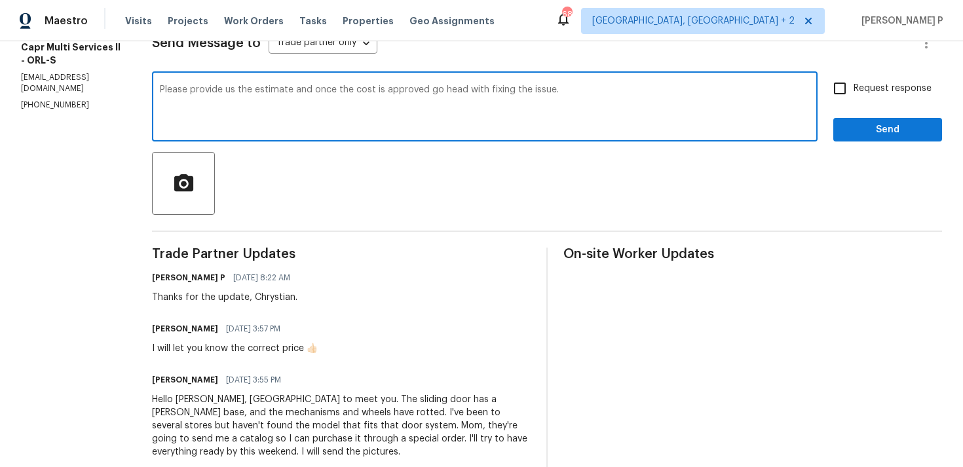
paste textarea "with an estimate, and once the cost is approved, proceed with fixing the issue"
type textarea "Please provide us with an estimate, and once the cost is approved, proceed with…"
click at [843, 96] on input "Request response" at bounding box center [840, 89] width 28 height 28
checkbox input "true"
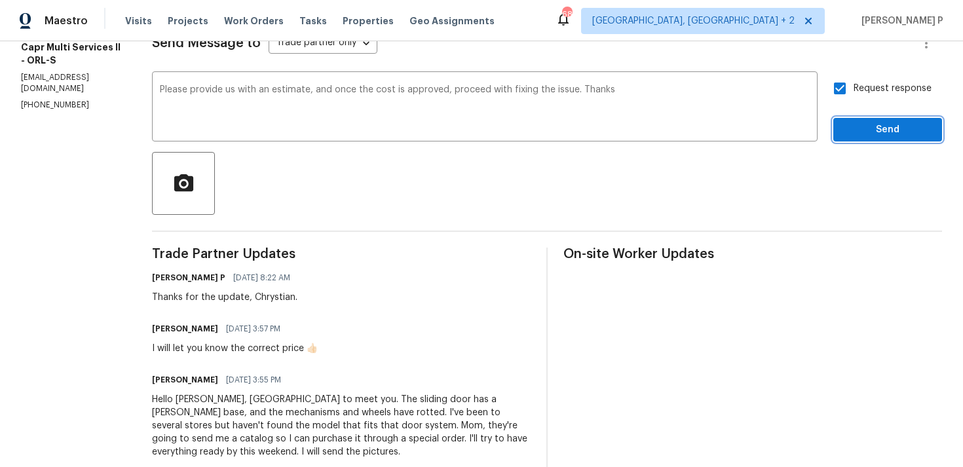
click at [863, 122] on span "Send" at bounding box center [888, 130] width 88 height 16
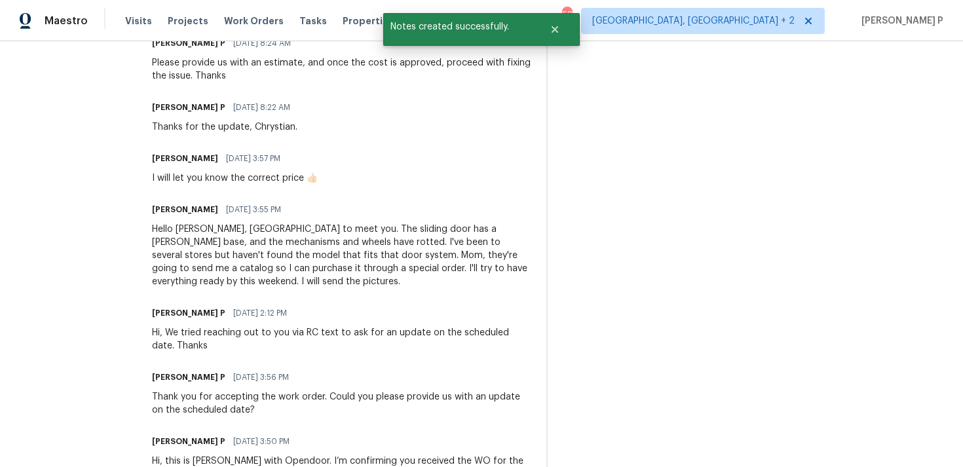
scroll to position [438, 0]
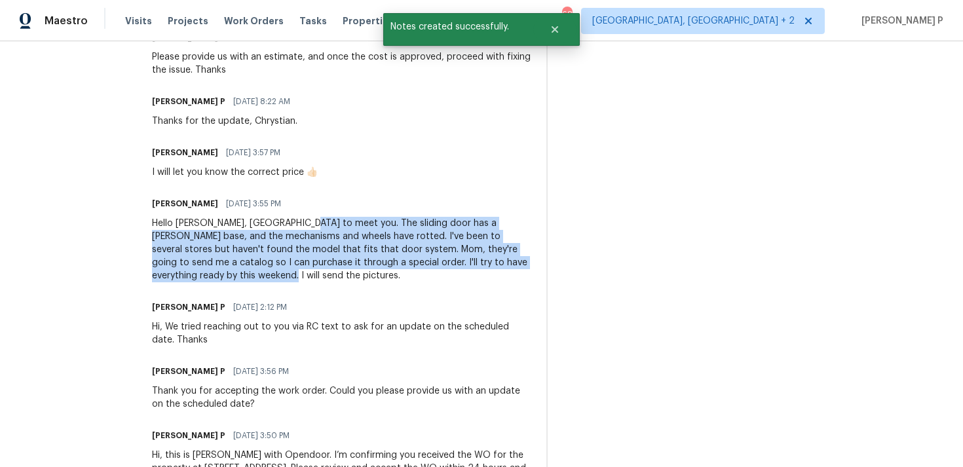
drag, startPoint x: 295, startPoint y: 221, endPoint x: 326, endPoint y: 280, distance: 66.5
click at [326, 281] on div "Hello [PERSON_NAME], [GEOGRAPHIC_DATA] to meet you. The sliding door has a [PER…" at bounding box center [341, 250] width 379 height 66
copy div "The sliding door has a [PERSON_NAME] base, and the mechanisms and wheels have r…"
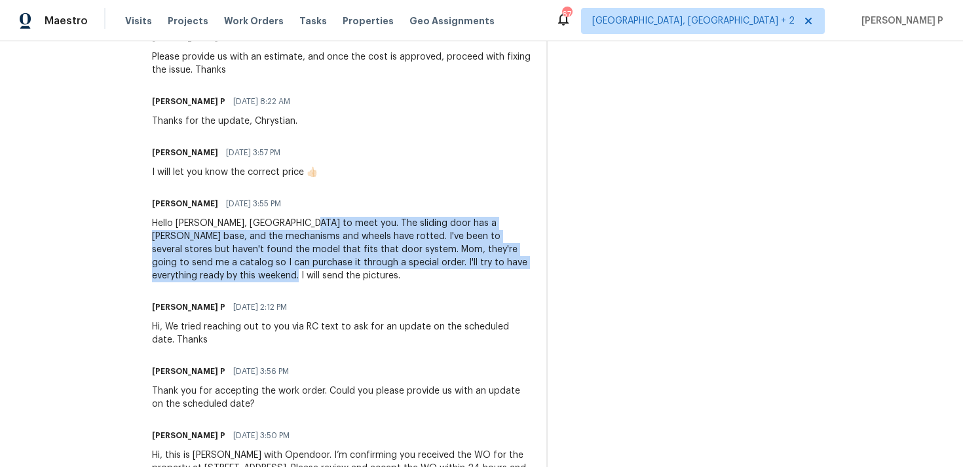
scroll to position [374, 0]
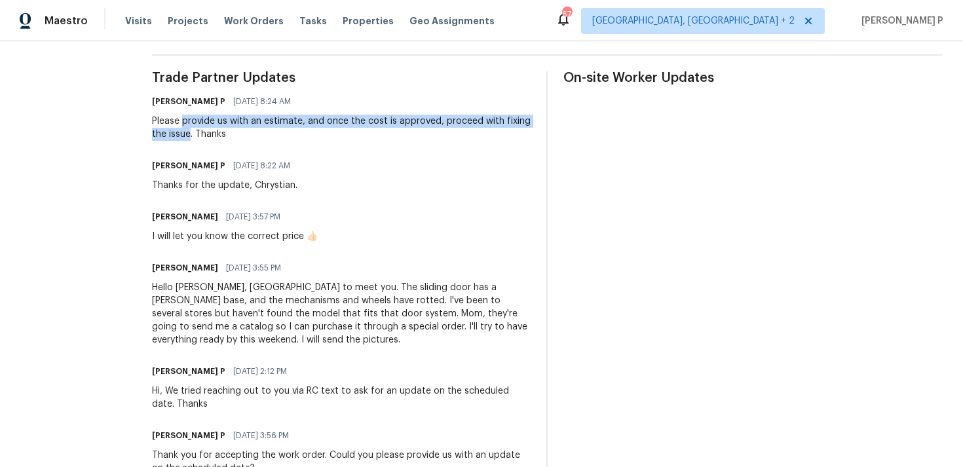
drag, startPoint x: 179, startPoint y: 122, endPoint x: 187, endPoint y: 132, distance: 12.6
click at [187, 132] on div "Please provide us with an estimate, and once the cost is approved, proceed with…" at bounding box center [341, 128] width 379 height 26
copy div "provide us with an estimate, and once the cost is approved, proceed with fixing…"
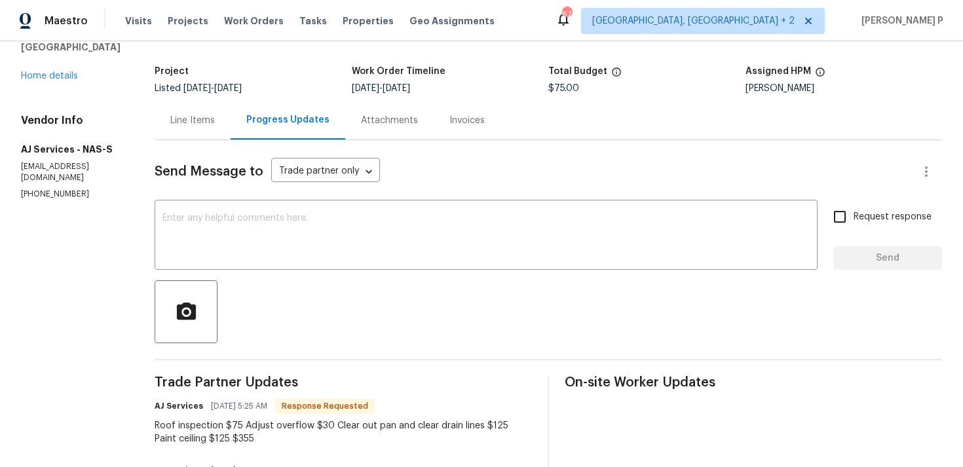
scroll to position [67, 0]
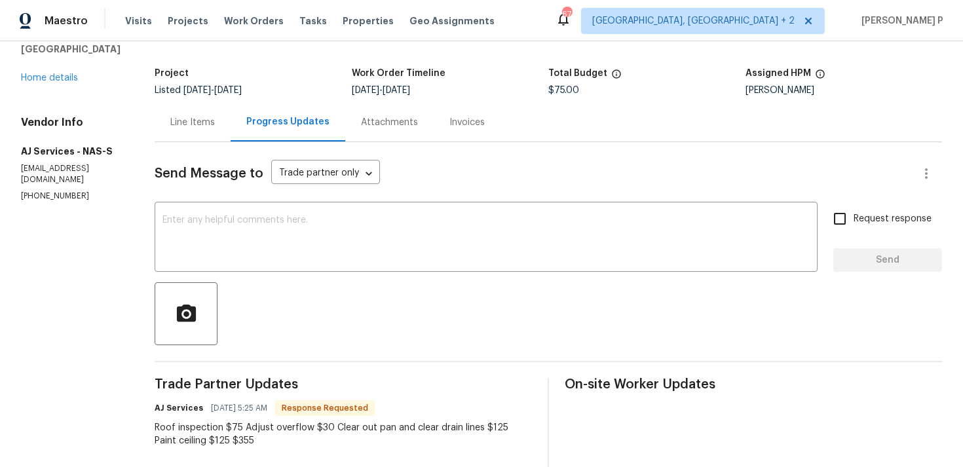
click at [202, 113] on div "Line Items" at bounding box center [193, 122] width 76 height 39
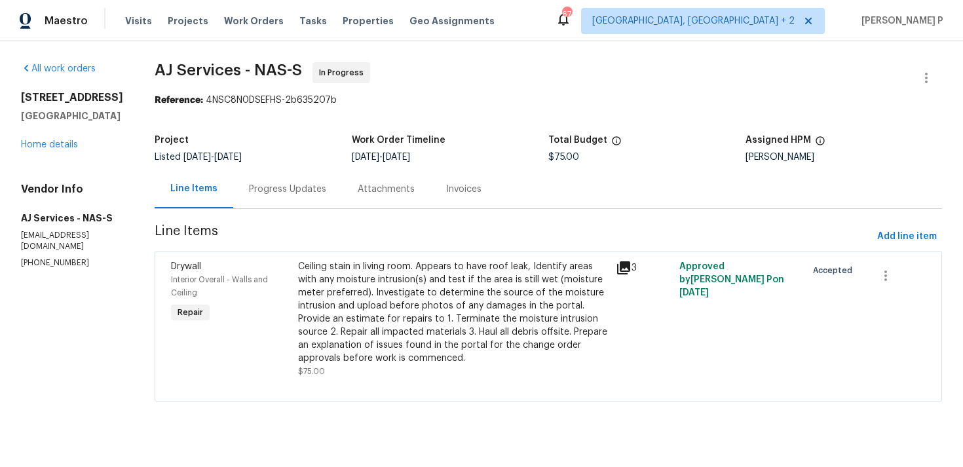
click at [400, 280] on div "Ceiling stain in living room. Appears to have roof leak, Identify areas with an…" at bounding box center [453, 312] width 310 height 105
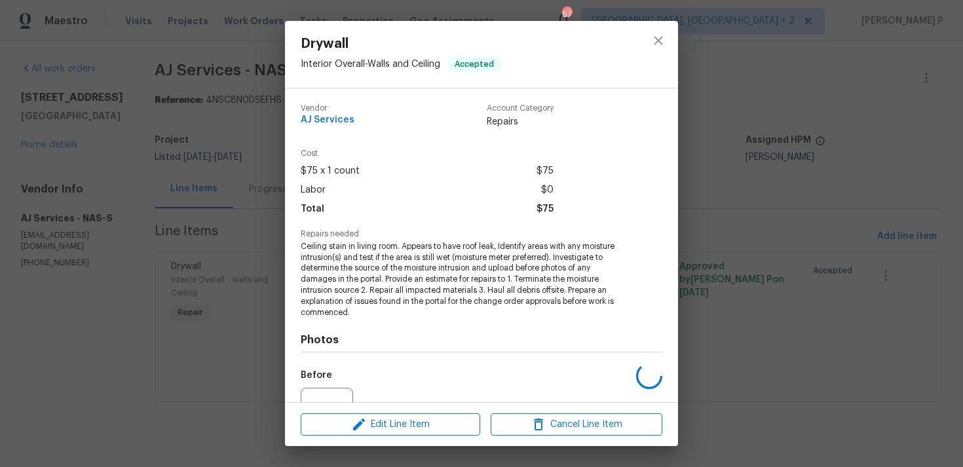
scroll to position [136, 0]
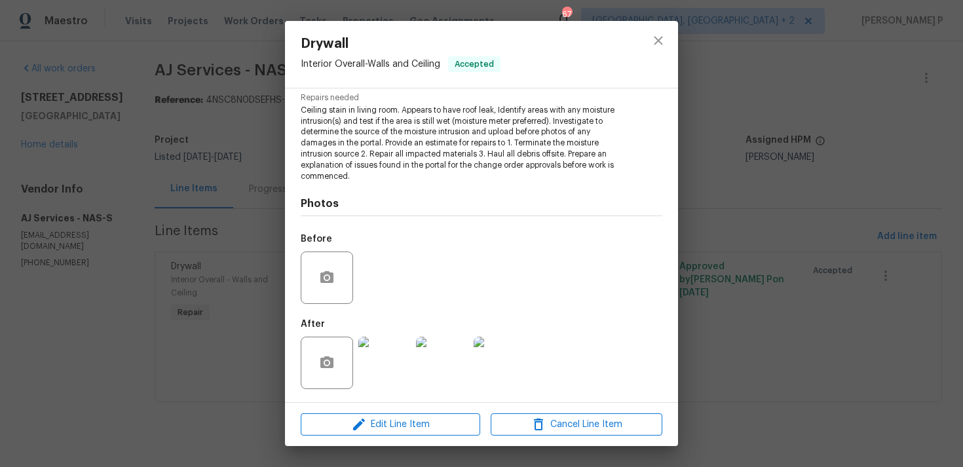
click at [391, 364] on img at bounding box center [384, 363] width 52 height 52
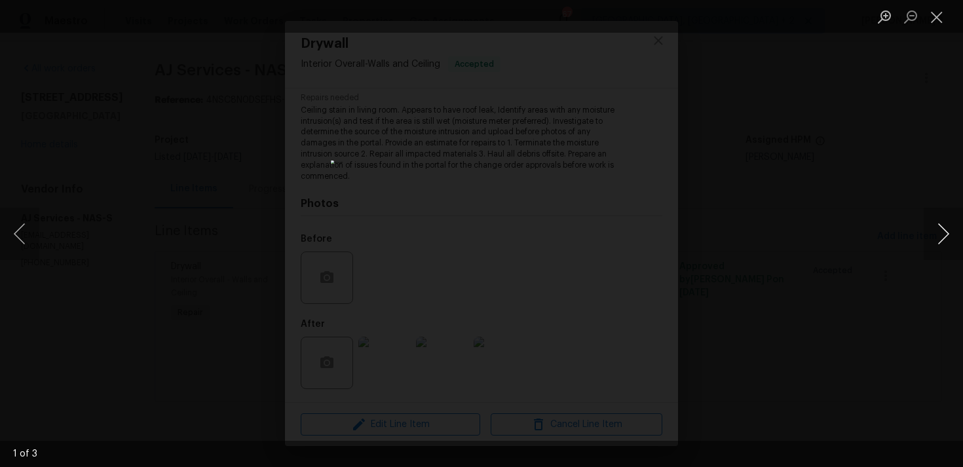
click at [942, 236] on button "Next image" at bounding box center [943, 234] width 39 height 52
click at [936, 7] on button "Close lightbox" at bounding box center [937, 16] width 26 height 23
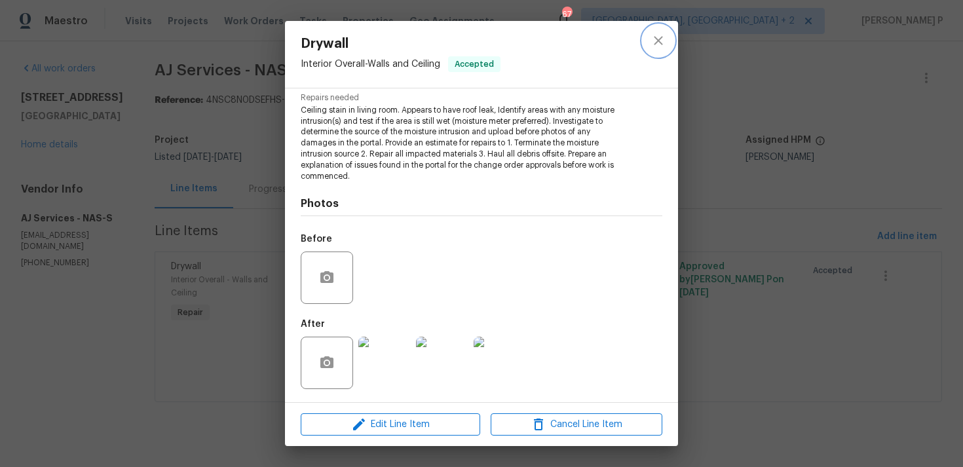
click at [663, 39] on icon "close" at bounding box center [659, 41] width 16 height 16
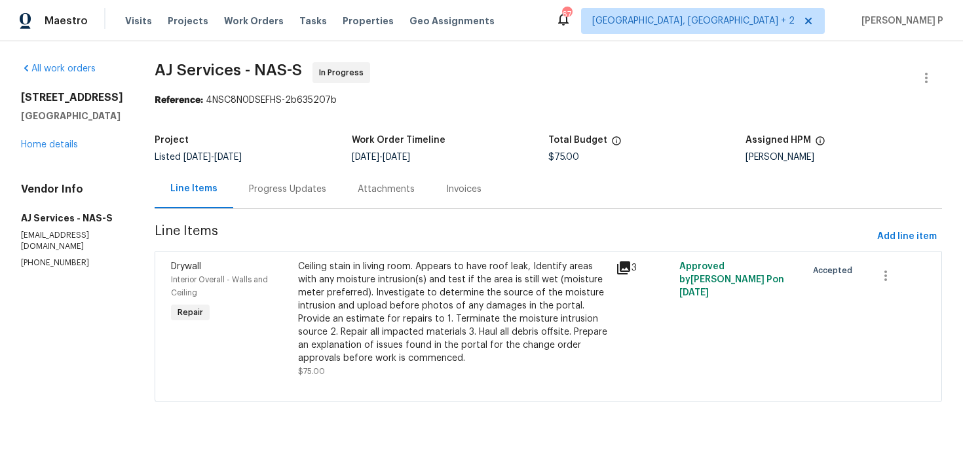
click at [292, 199] on div "Progress Updates" at bounding box center [287, 189] width 109 height 39
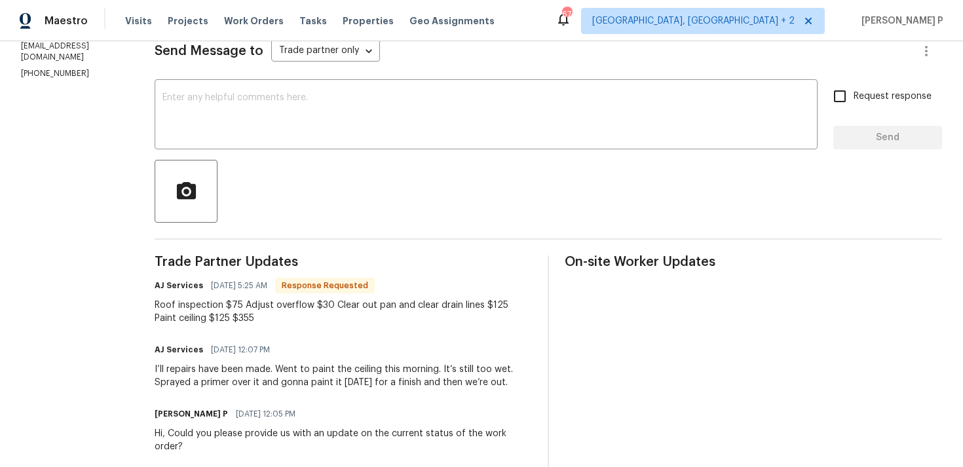
scroll to position [179, 0]
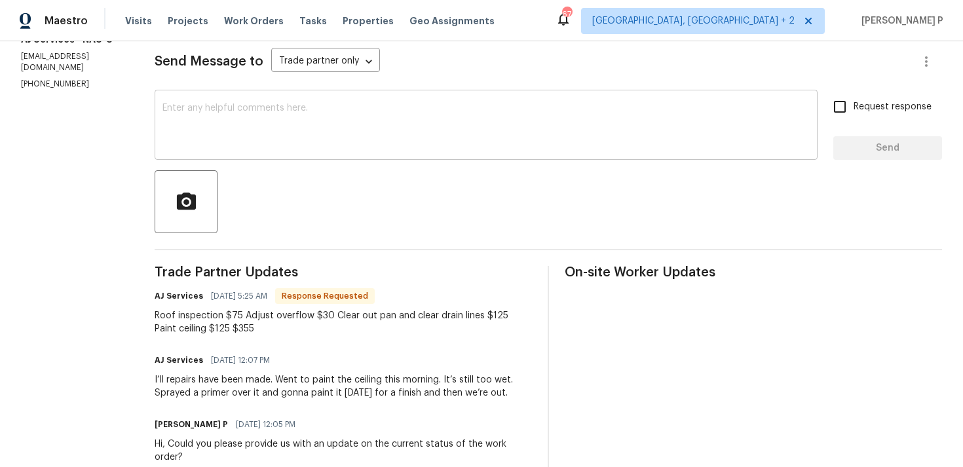
click at [305, 130] on textarea at bounding box center [486, 127] width 647 height 46
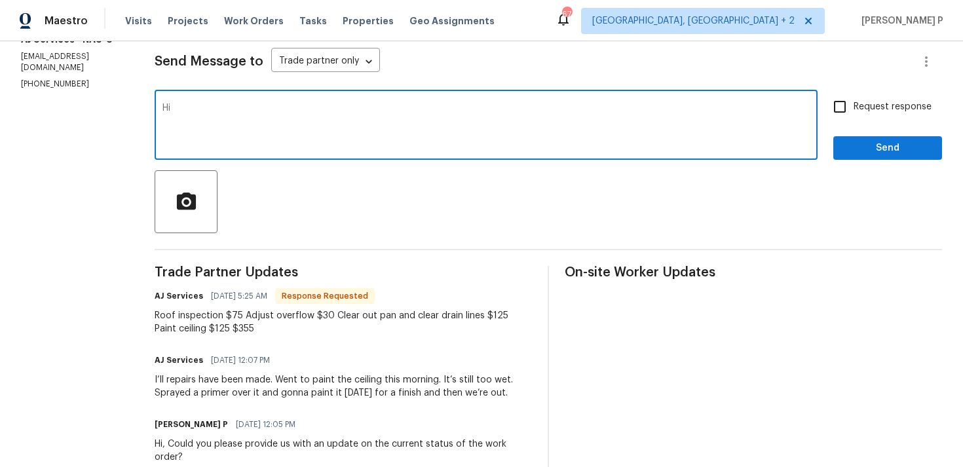
type textarea "H"
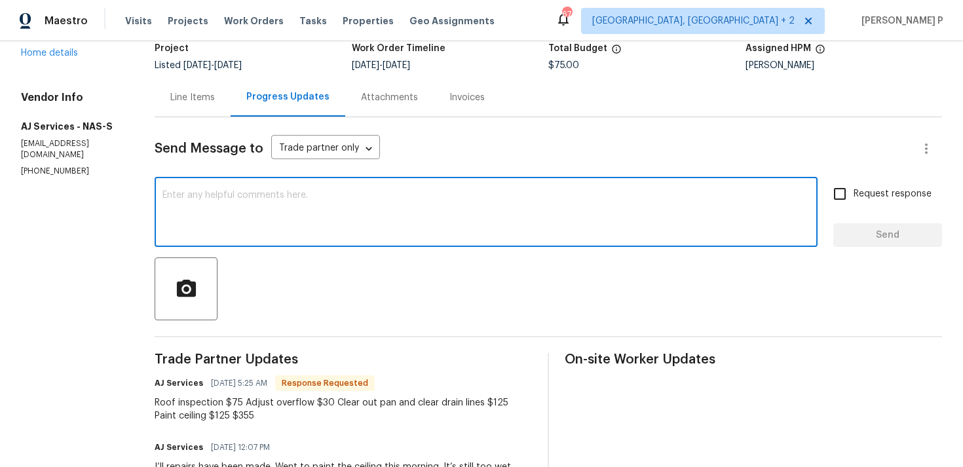
scroll to position [58, 0]
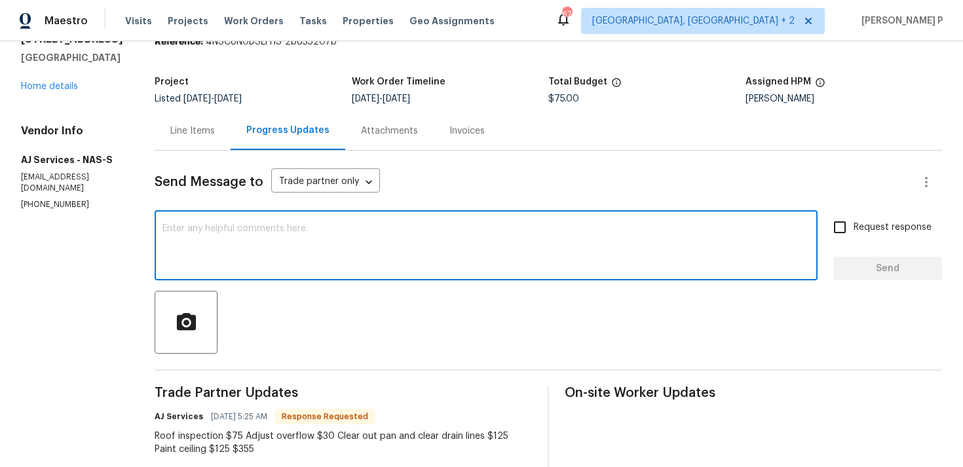
click at [203, 127] on div "Line Items" at bounding box center [192, 131] width 45 height 13
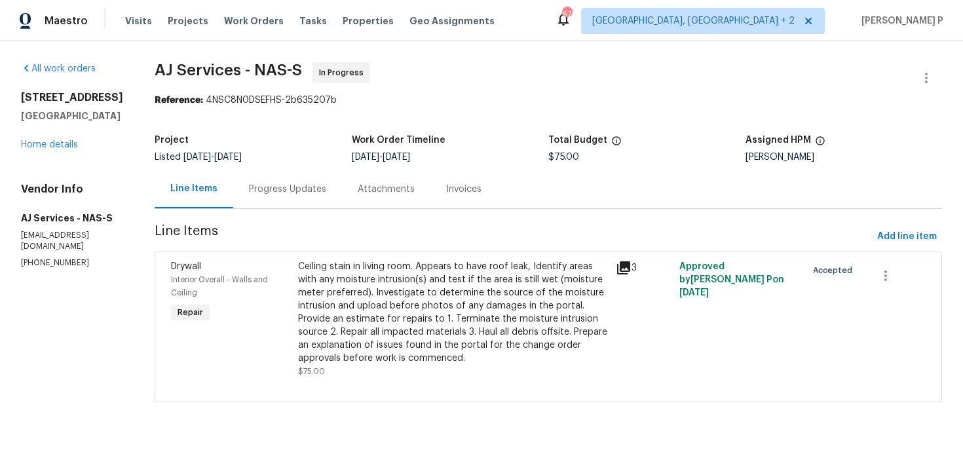
click at [418, 270] on div "Ceiling stain in living room. Appears to have roof leak, Identify areas with an…" at bounding box center [453, 312] width 310 height 105
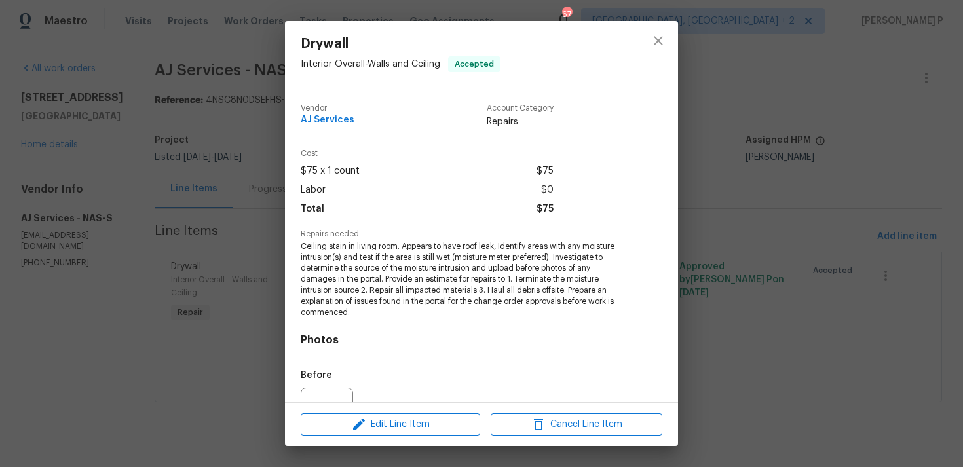
scroll to position [136, 0]
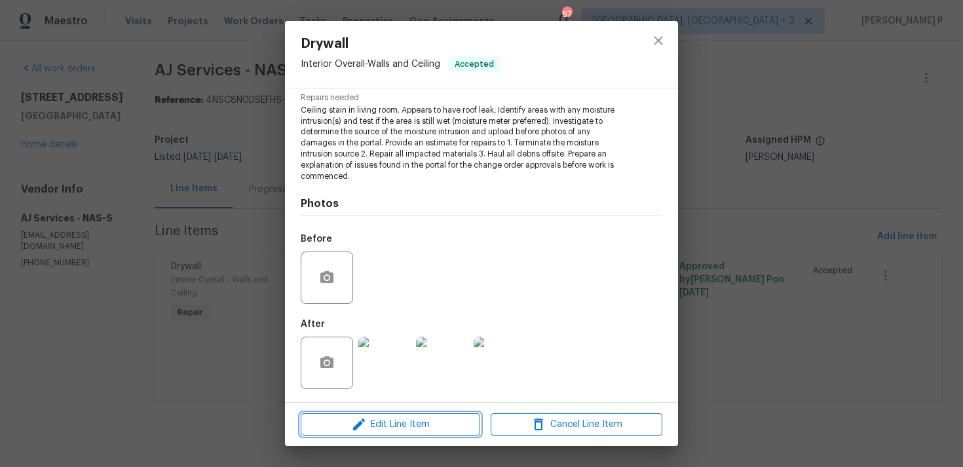
click at [404, 421] on span "Edit Line Item" at bounding box center [391, 425] width 172 height 16
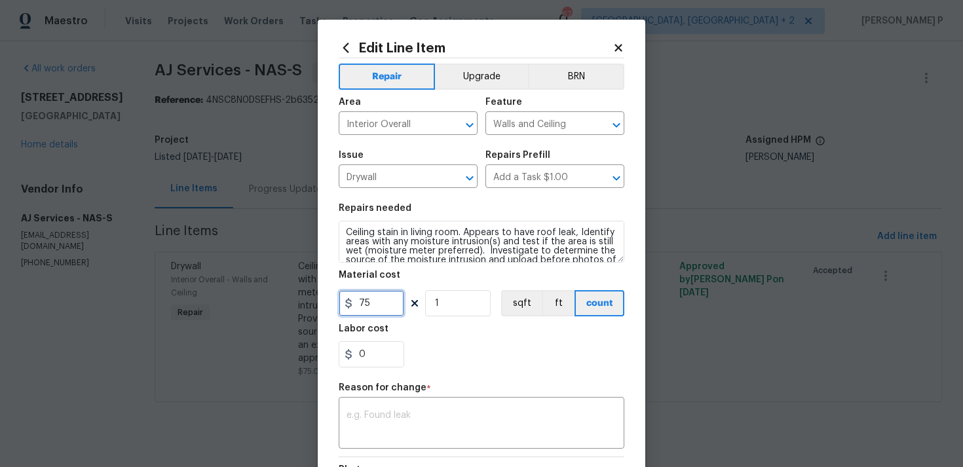
click at [379, 305] on input "75" at bounding box center [372, 303] width 66 height 26
type input "355"
click at [402, 417] on textarea at bounding box center [482, 425] width 270 height 28
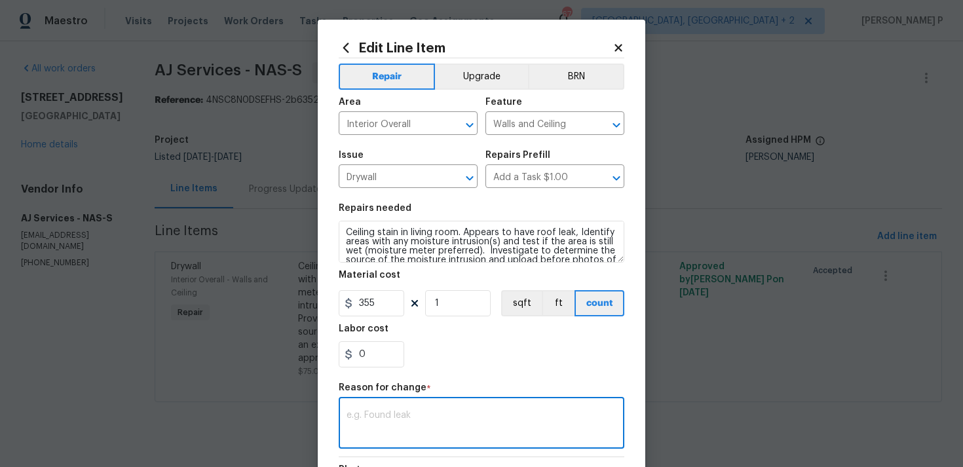
paste textarea "(RP) Updated per vendor’s final cost"
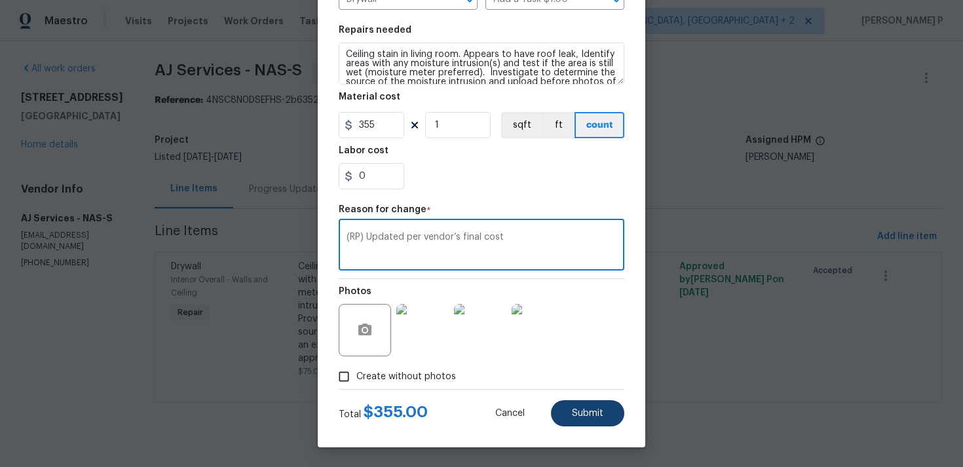
type textarea "(RP) Updated per vendor’s final cost"
click at [593, 411] on span "Submit" at bounding box center [587, 414] width 31 height 10
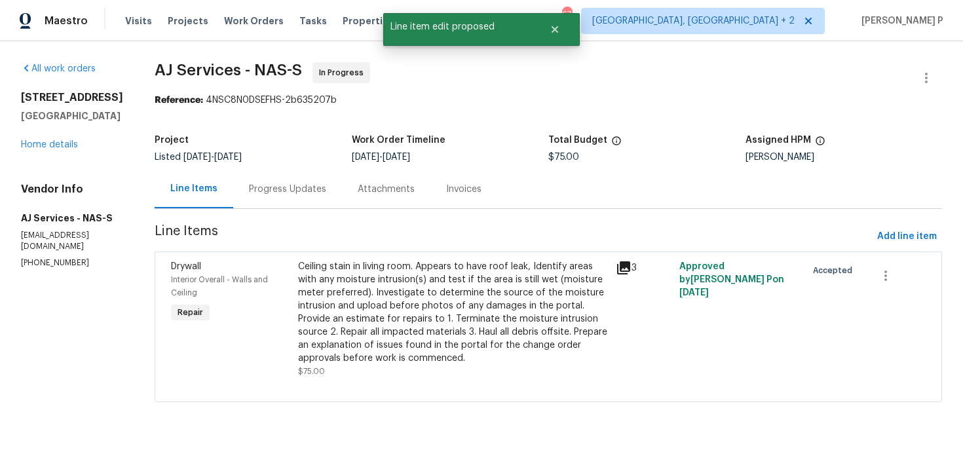
scroll to position [0, 0]
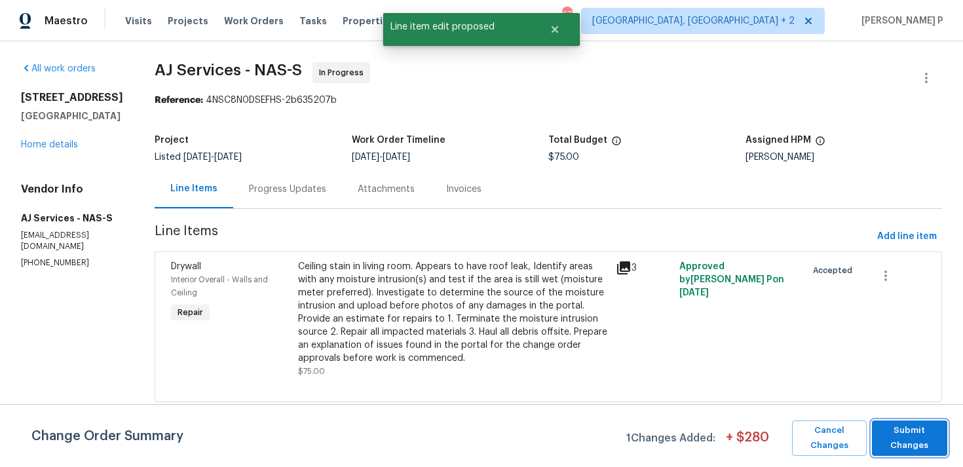
click at [903, 439] on span "Submit Changes" at bounding box center [910, 438] width 62 height 30
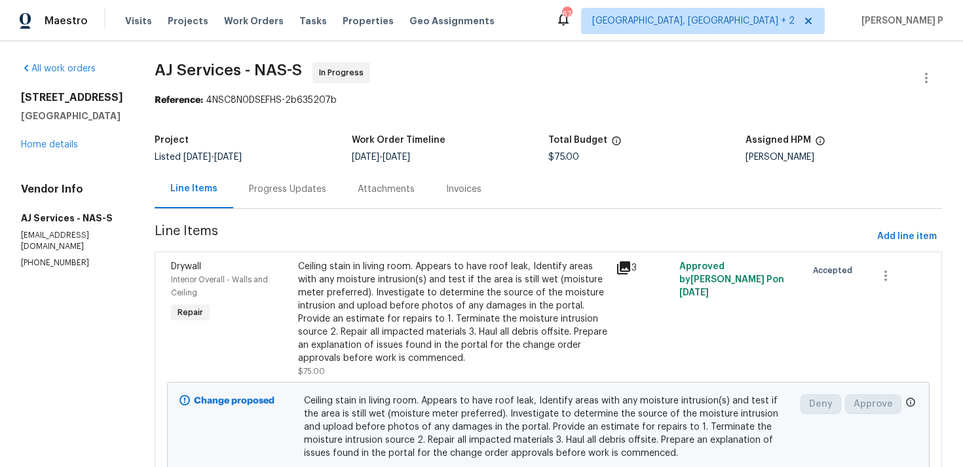
click at [282, 201] on div "Progress Updates" at bounding box center [287, 189] width 109 height 39
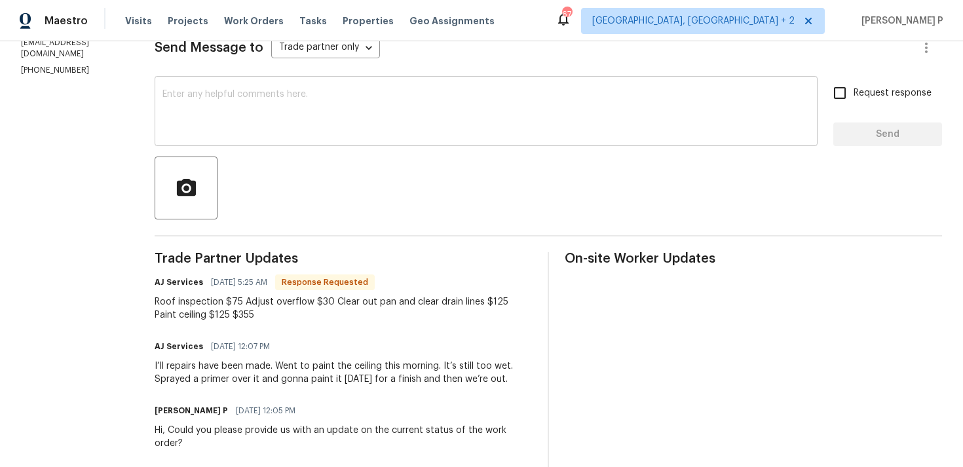
scroll to position [197, 0]
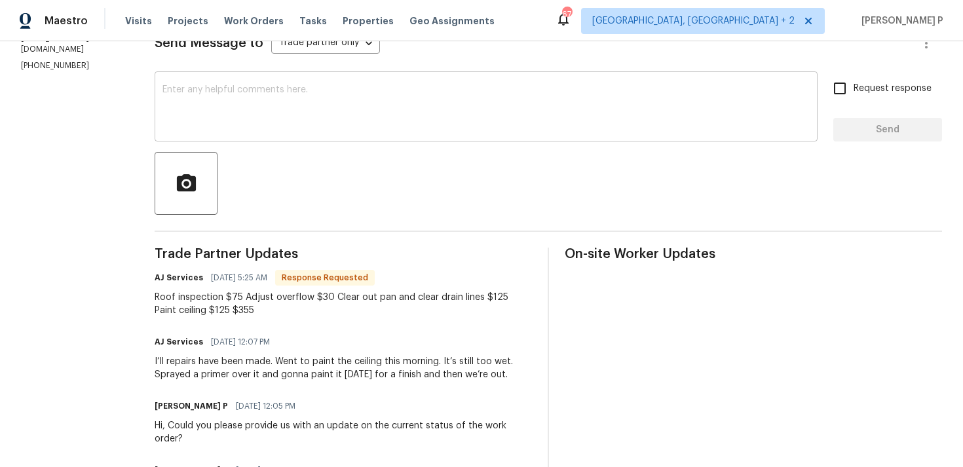
click at [287, 128] on textarea at bounding box center [486, 108] width 647 height 46
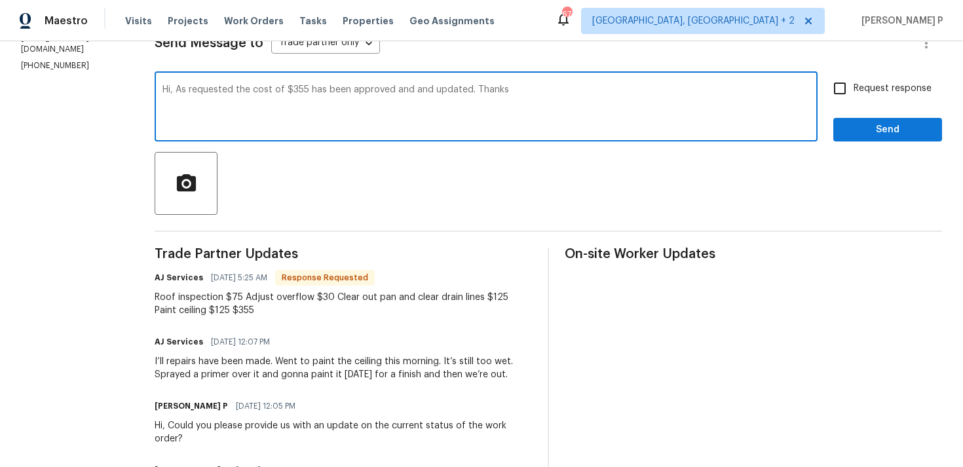
type textarea "Hi, As requested the cost of $355 has been approved and and updated. Thanks"
click at [862, 131] on span "Send" at bounding box center [888, 130] width 88 height 16
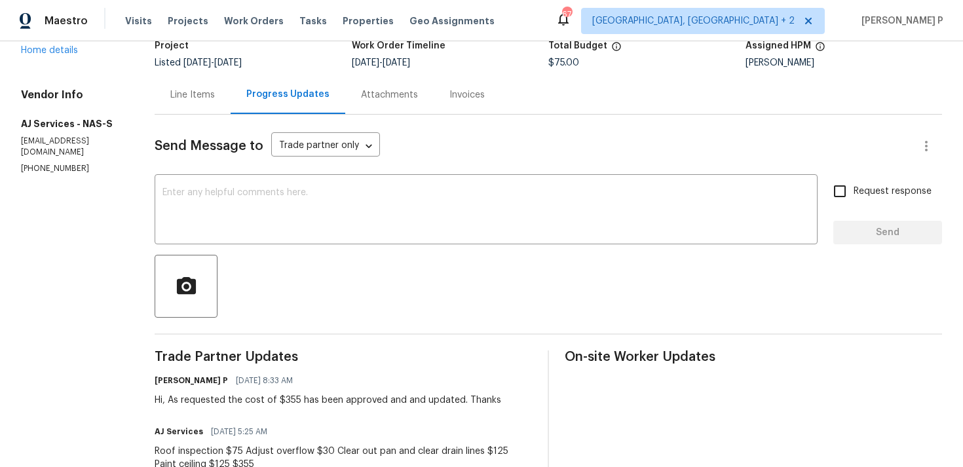
scroll to position [1, 0]
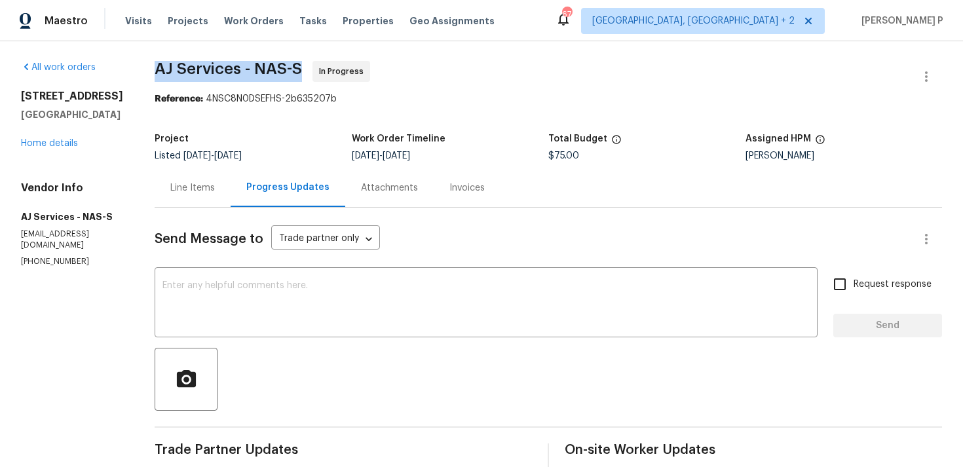
drag, startPoint x: 301, startPoint y: 68, endPoint x: 157, endPoint y: 65, distance: 144.2
click at [157, 65] on span "AJ Services - NAS-S" at bounding box center [228, 69] width 147 height 16
copy span "AJ Services - NAS-S"
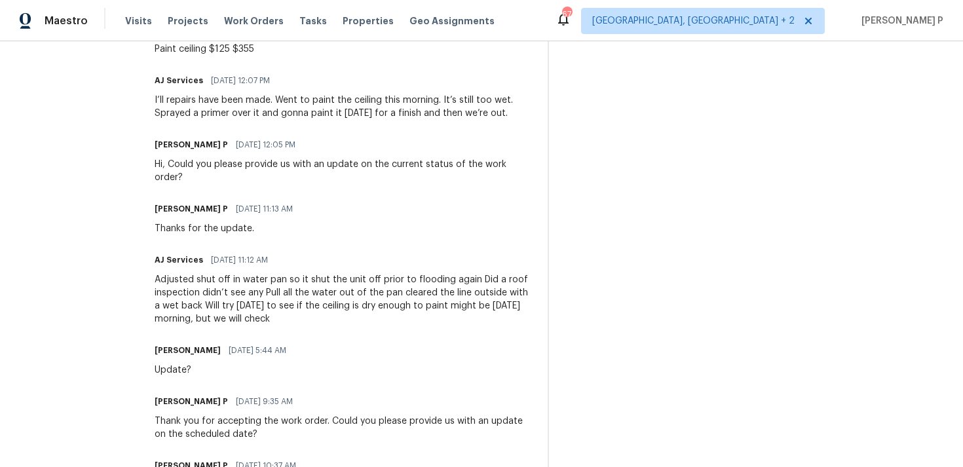
scroll to position [455, 0]
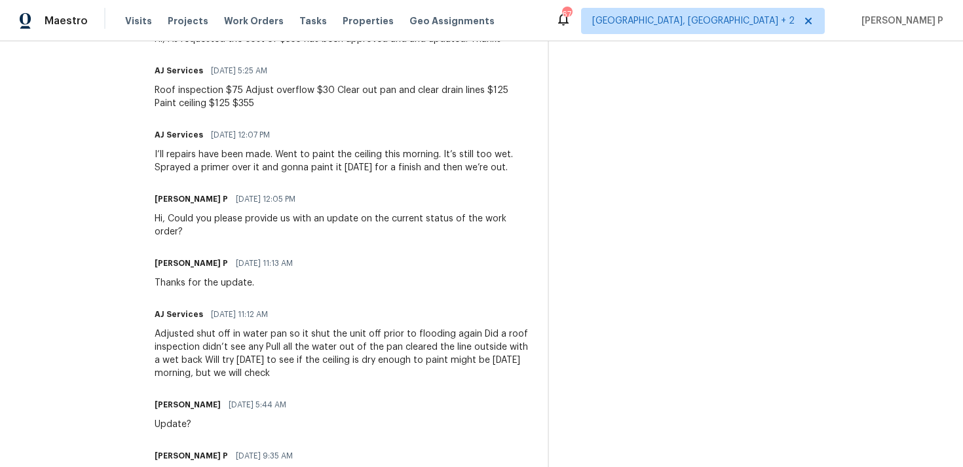
drag, startPoint x: 155, startPoint y: 153, endPoint x: 518, endPoint y: 176, distance: 363.7
click at [518, 176] on div "All work orders [STREET_ADDRESS] Home details Vendor Info AJ Services - NAS-S […" at bounding box center [481, 104] width 963 height 1037
copy div "I’ll repairs have been made. Went to paint the ceiling this morning. It’s still…"
click at [159, 94] on div "Roof inspection $75 Adjust overflow $30 Clear out pan and clear drain lines $12…" at bounding box center [343, 97] width 377 height 26
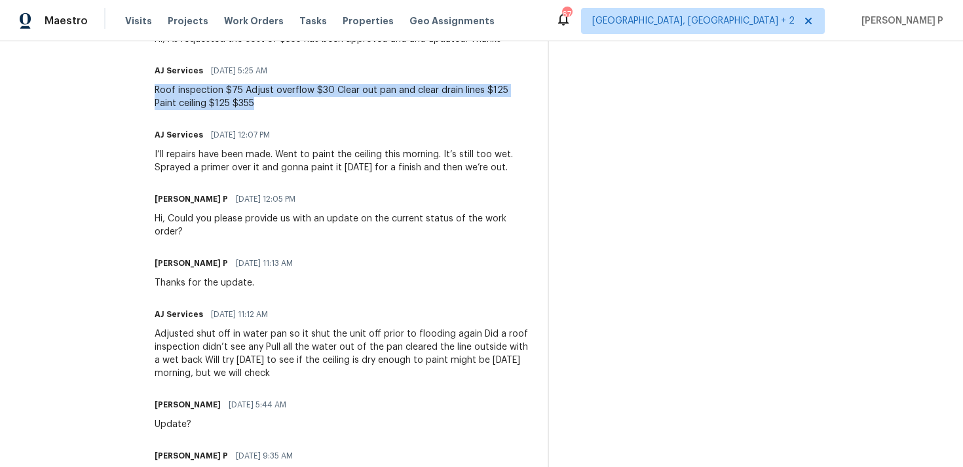
drag, startPoint x: 156, startPoint y: 90, endPoint x: 261, endPoint y: 102, distance: 106.1
click at [261, 102] on div "Roof inspection $75 Adjust overflow $30 Clear out pan and clear drain lines $12…" at bounding box center [343, 97] width 377 height 26
copy div "Roof inspection $75 Adjust overflow $30 Clear out pan and clear drain lines $12…"
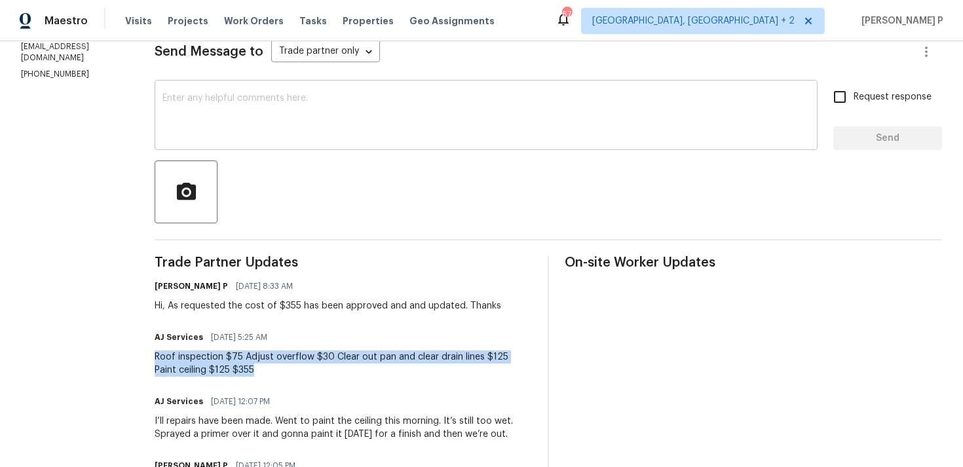
scroll to position [262, 0]
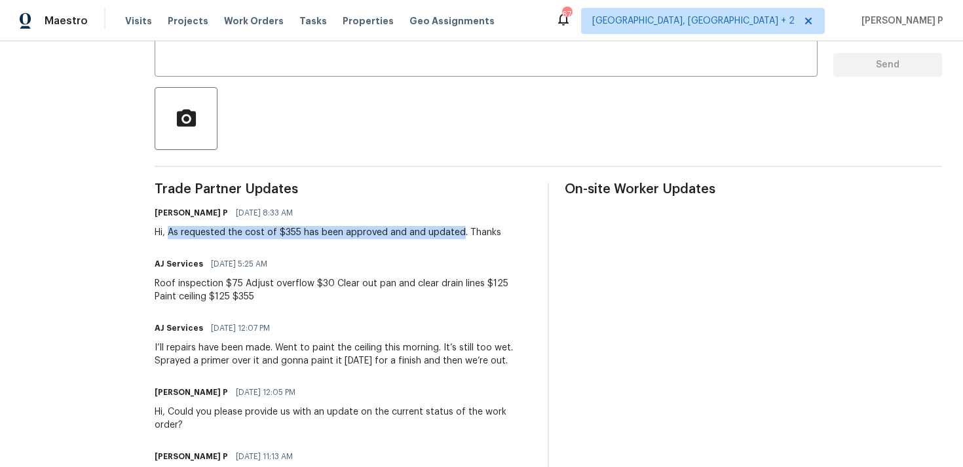
drag, startPoint x: 170, startPoint y: 233, endPoint x: 459, endPoint y: 232, distance: 289.0
click at [459, 232] on div "Hi, As requested the cost of $355 has been approved and and updated. Thanks" at bounding box center [328, 232] width 347 height 13
copy div "As requested the cost of $355 has been approved and and updated"
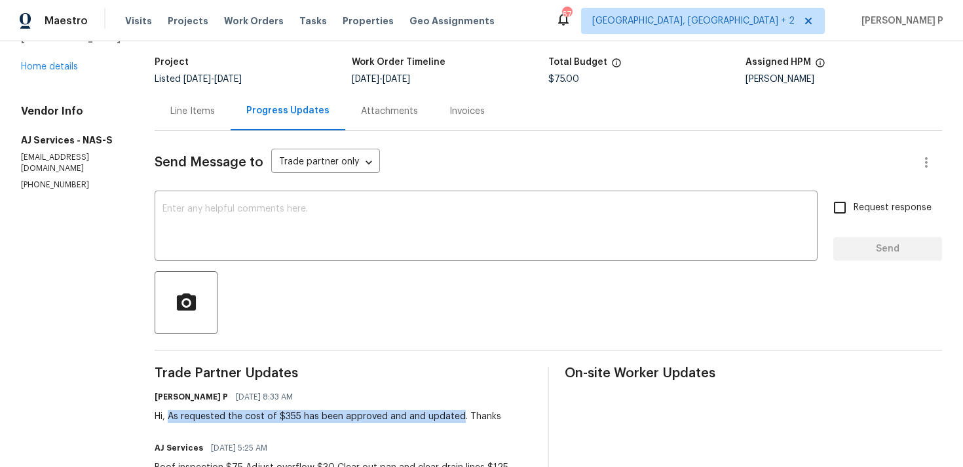
scroll to position [0, 0]
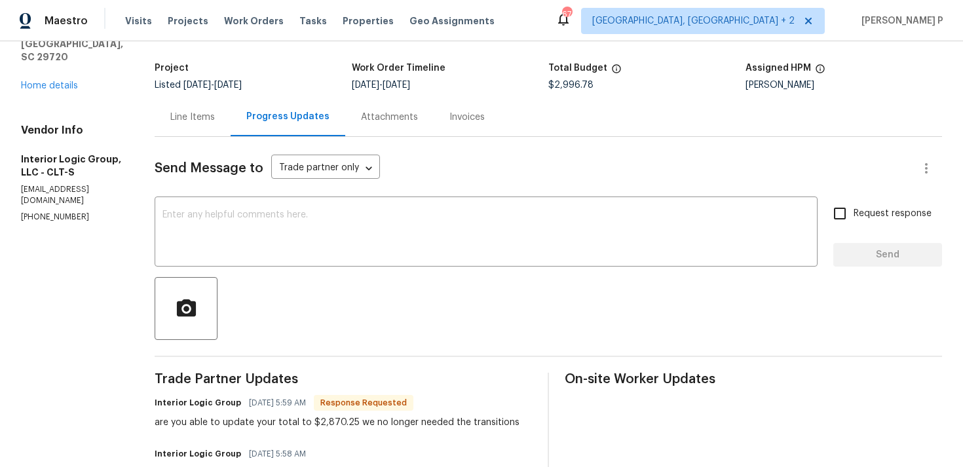
scroll to position [81, 0]
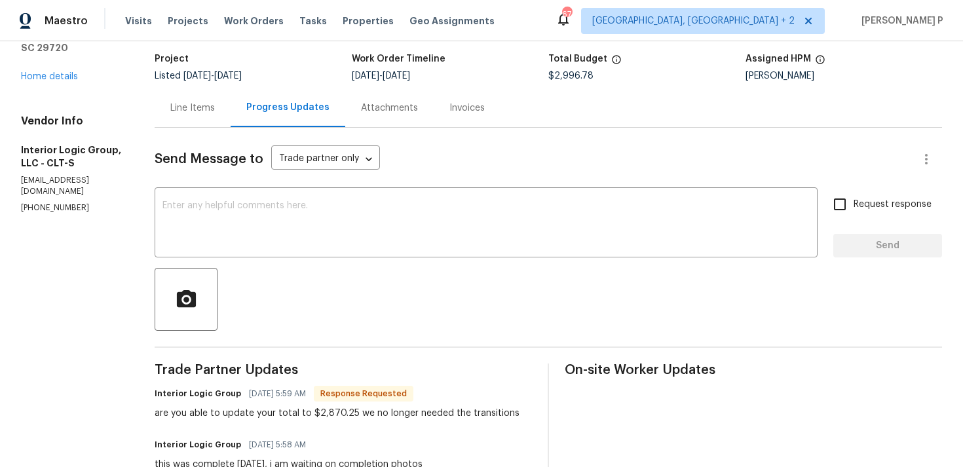
click at [215, 104] on div "Line Items" at bounding box center [192, 108] width 45 height 13
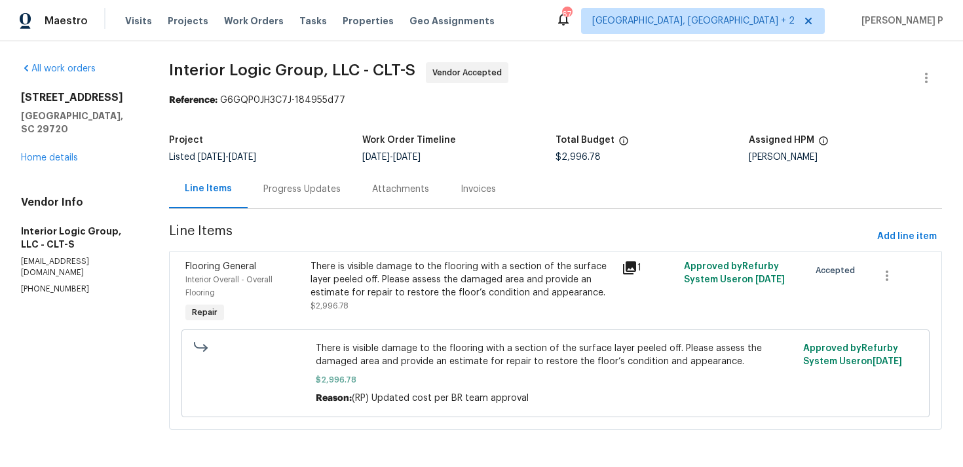
click at [442, 282] on div "There is visible damage to the flooring with a section of the surface layer pee…" at bounding box center [463, 279] width 304 height 39
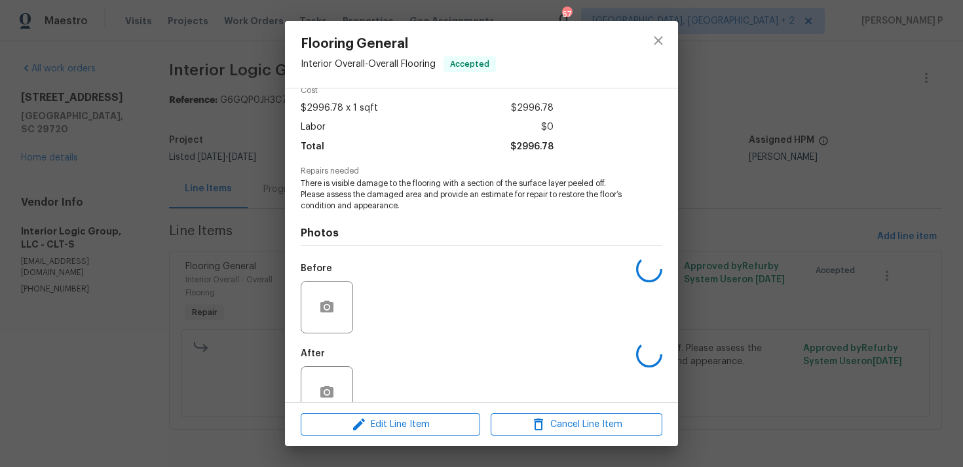
scroll to position [92, 0]
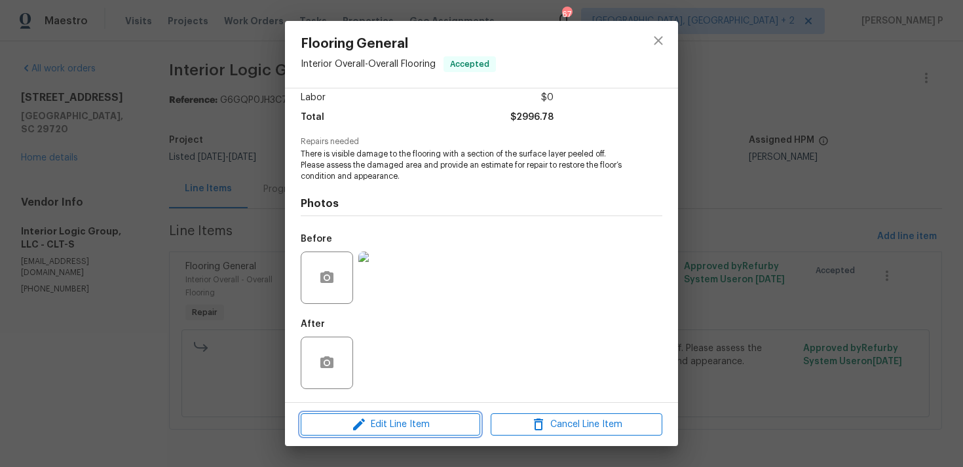
click at [415, 425] on span "Edit Line Item" at bounding box center [391, 425] width 172 height 16
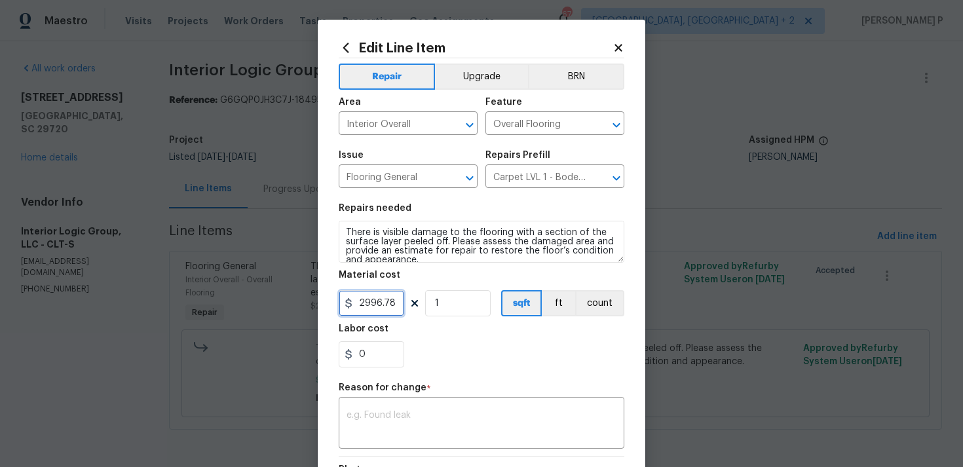
click at [381, 303] on input "2996.78" at bounding box center [372, 303] width 66 height 26
click at [396, 302] on input "2996.78" at bounding box center [372, 303] width 66 height 26
type input "2870.25"
click at [402, 415] on textarea at bounding box center [482, 425] width 270 height 28
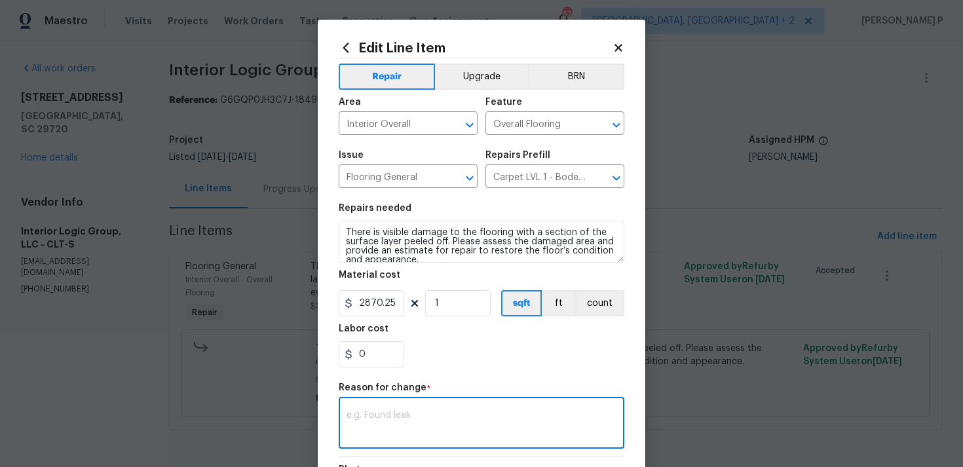
paste textarea "(RP) Updated cost per BR team approval."
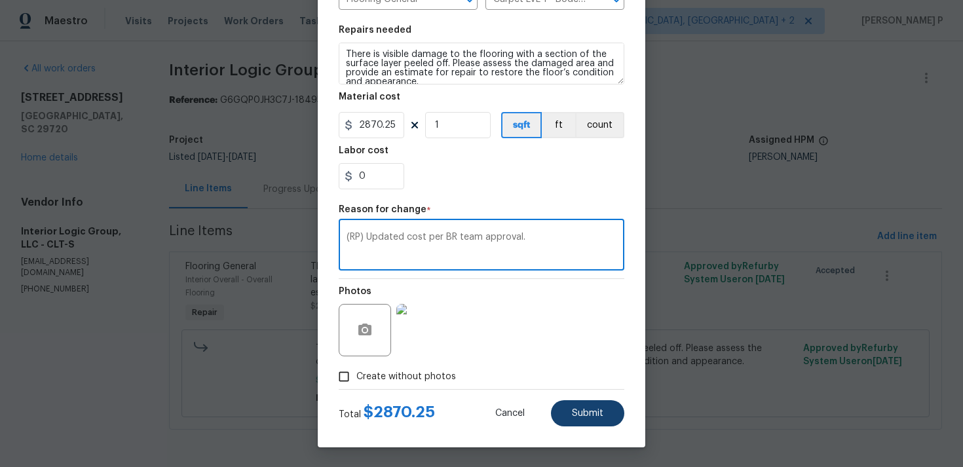
type textarea "(RP) Updated cost per BR team approval."
click at [589, 417] on span "Submit" at bounding box center [587, 414] width 31 height 10
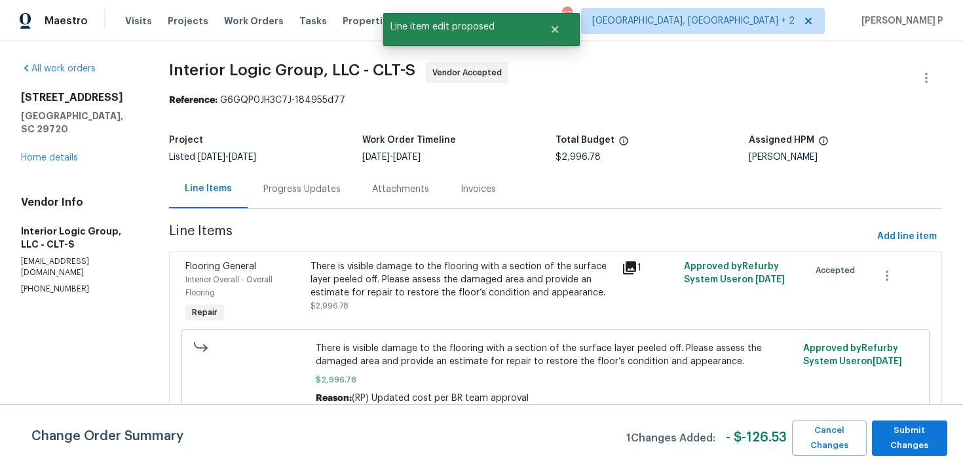
scroll to position [0, 0]
click at [923, 444] on span "Submit Changes" at bounding box center [910, 438] width 62 height 30
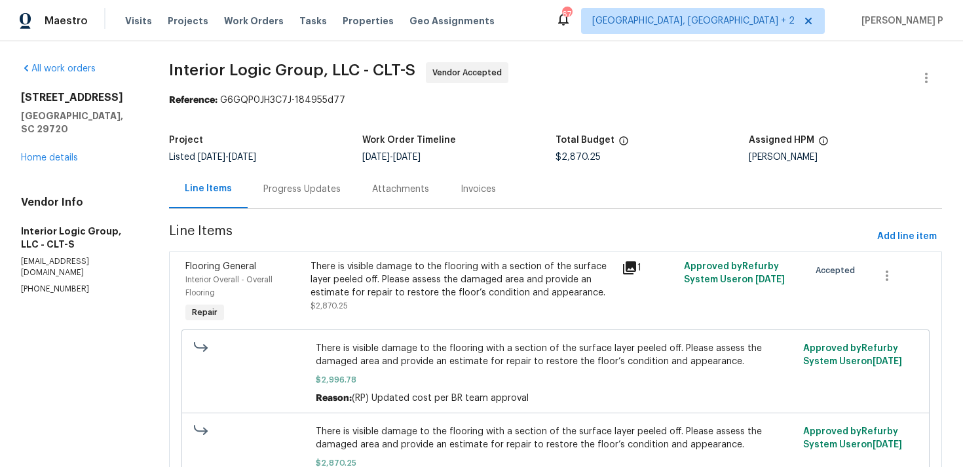
click at [340, 191] on div "Progress Updates" at bounding box center [301, 189] width 77 height 13
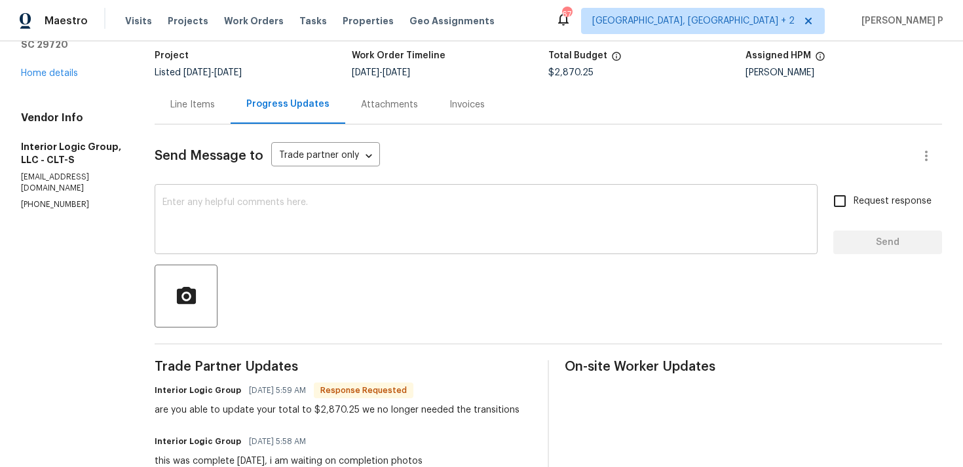
scroll to position [84, 0]
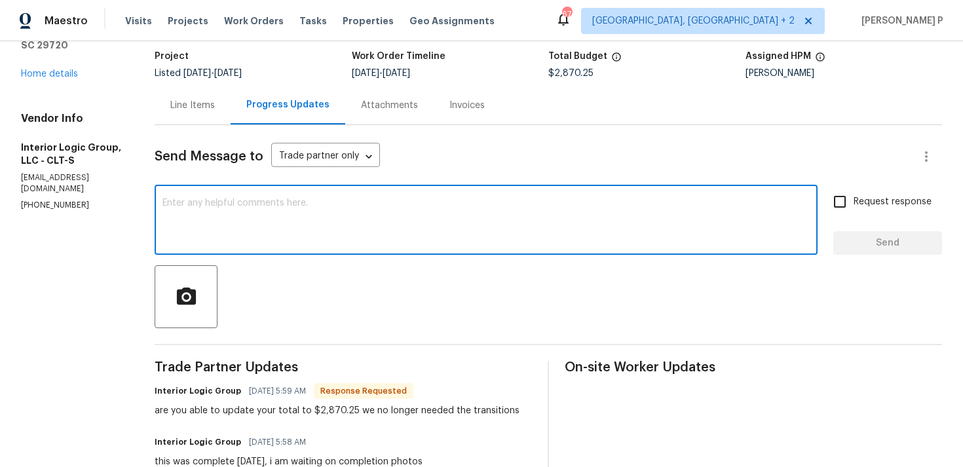
click at [312, 212] on textarea at bounding box center [486, 222] width 647 height 46
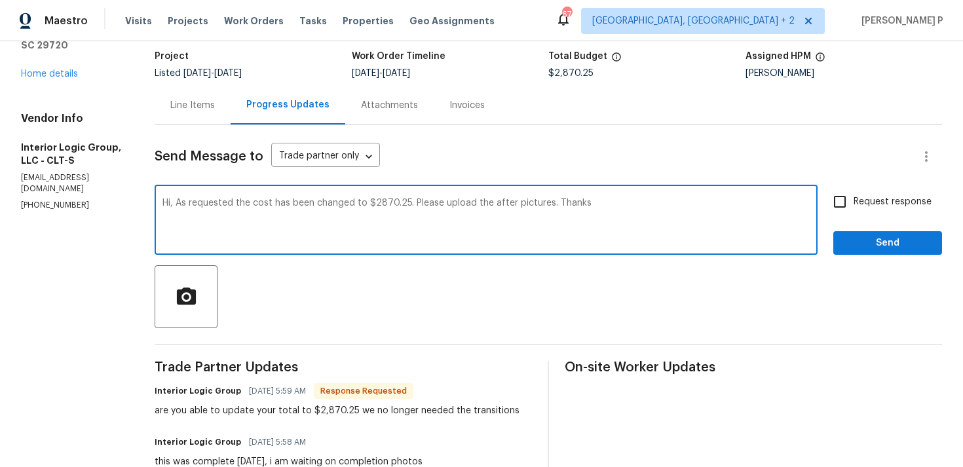
drag, startPoint x: 204, startPoint y: 202, endPoint x: 571, endPoint y: 206, distance: 367.6
click at [571, 206] on textarea "Hi, As requested the cost has been changed to $2870.25. Please upload the after…" at bounding box center [486, 222] width 647 height 46
type textarea "Hi, As requested the cost has been changed to $2870.25. Please upload the after…"
click at [877, 202] on span "Request response" at bounding box center [893, 202] width 78 height 14
click at [854, 202] on input "Request response" at bounding box center [840, 202] width 28 height 28
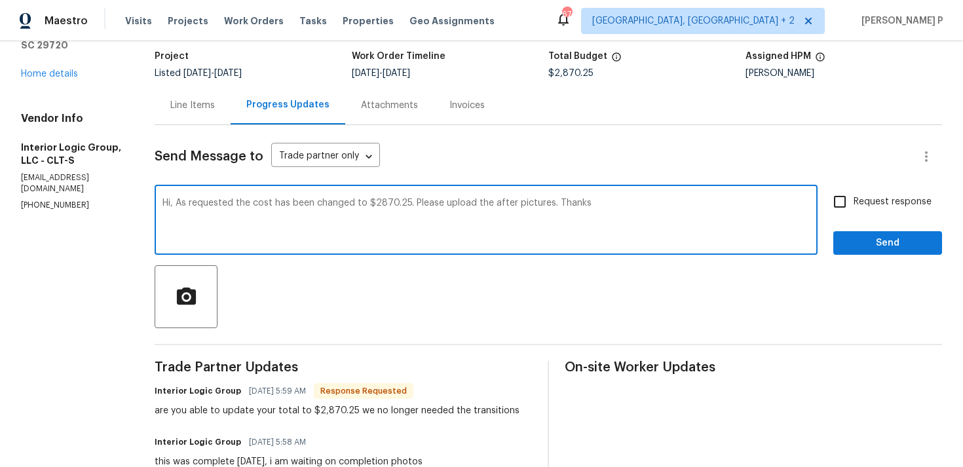
checkbox input "true"
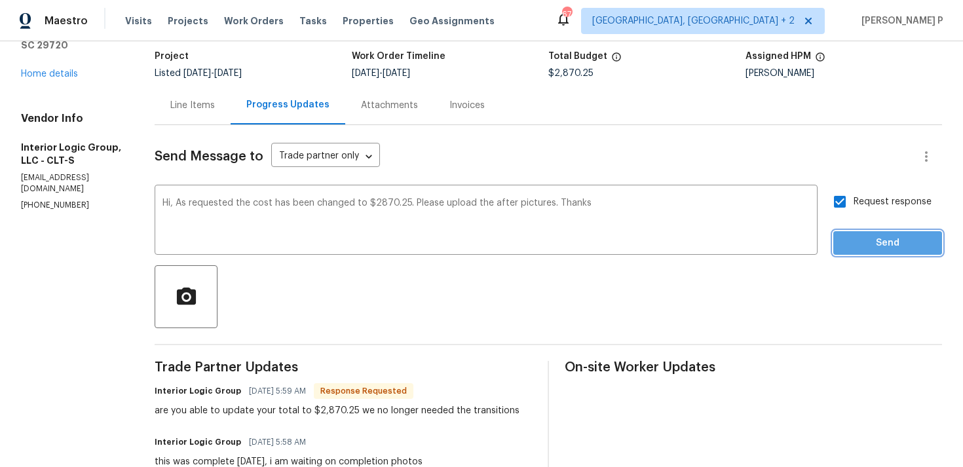
click at [870, 239] on span "Send" at bounding box center [888, 243] width 88 height 16
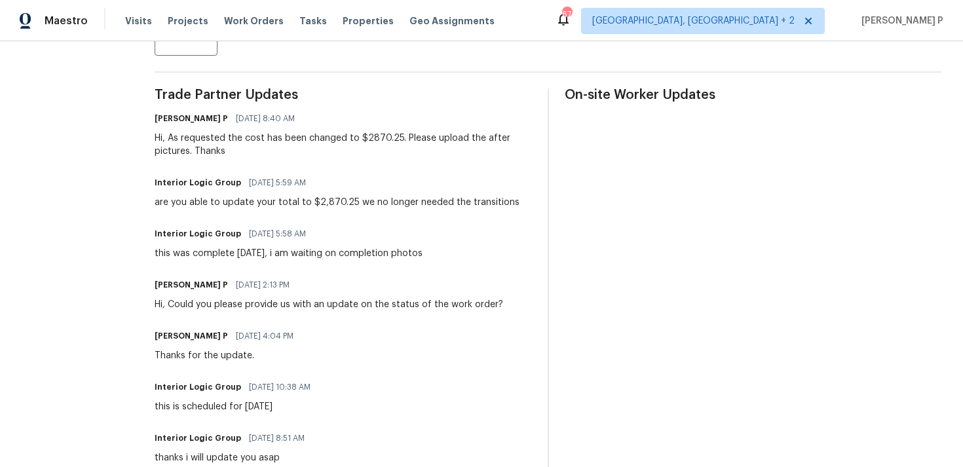
scroll to position [380, 0]
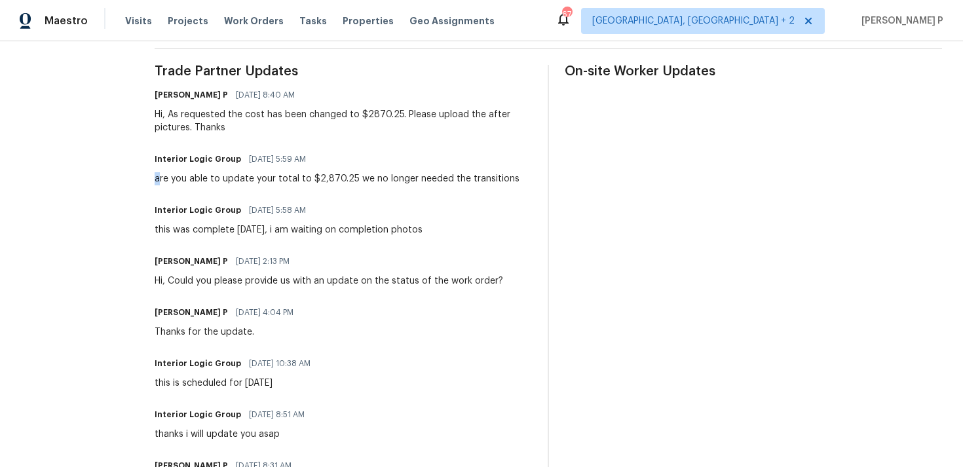
click at [183, 176] on div "are you able to update your total to $2,870.25 we no longer needed the transiti…" at bounding box center [337, 178] width 365 height 13
drag, startPoint x: 179, startPoint y: 229, endPoint x: 456, endPoint y: 230, distance: 277.2
click at [456, 230] on div "Interior Logic Group [DATE] 5:58 AM this was complete [DATE], i am waiting on c…" at bounding box center [343, 218] width 377 height 35
copy div "this was complete [DATE], i am waiting on completion photos"
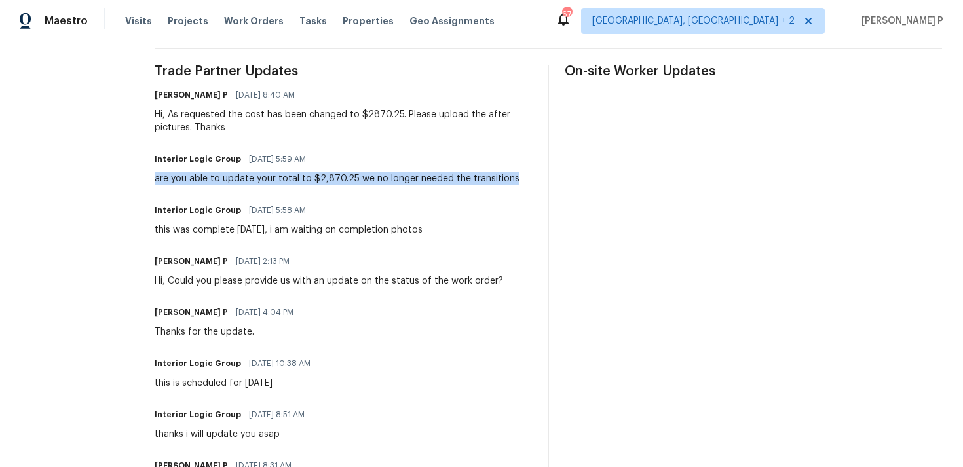
drag, startPoint x: 179, startPoint y: 179, endPoint x: 536, endPoint y: 180, distance: 357.1
click at [532, 180] on div "Interior Logic Group [DATE] 5:59 AM are you able to update your total to $2,870…" at bounding box center [343, 167] width 377 height 35
copy div "are you able to update your total to $2,870.25 we no longer needed the transiti…"
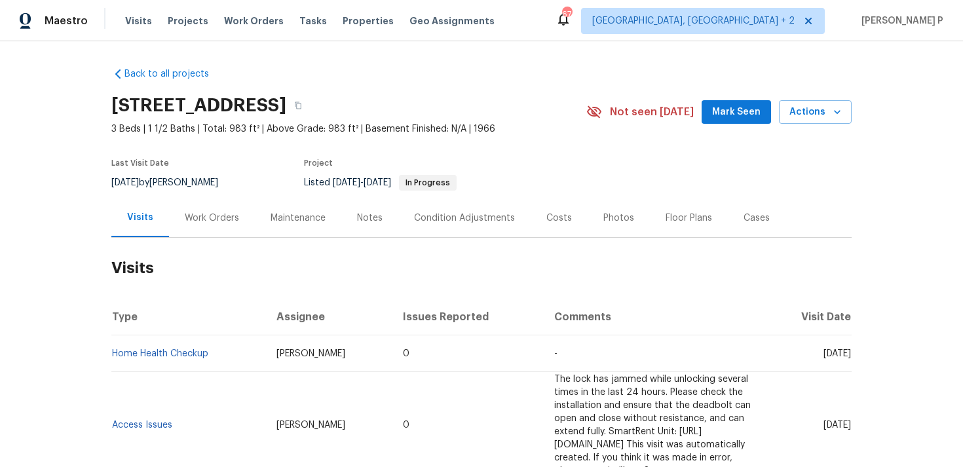
click at [214, 210] on div "Work Orders" at bounding box center [212, 218] width 86 height 39
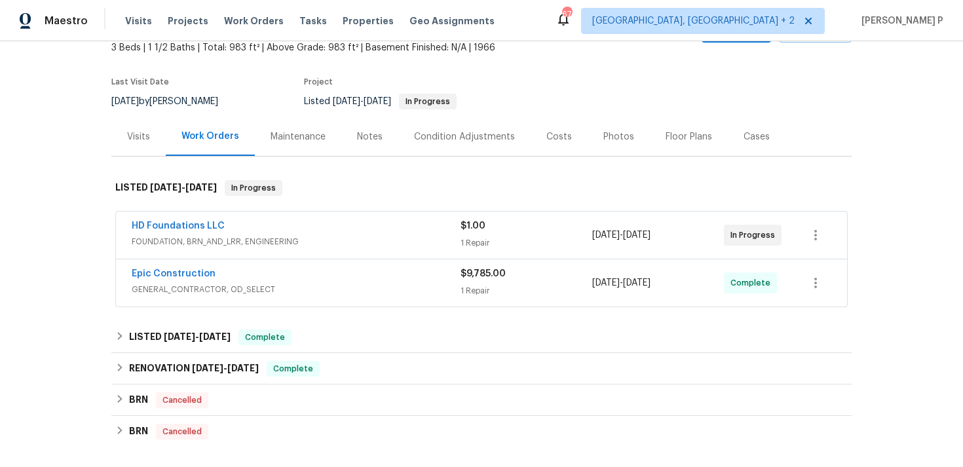
scroll to position [262, 0]
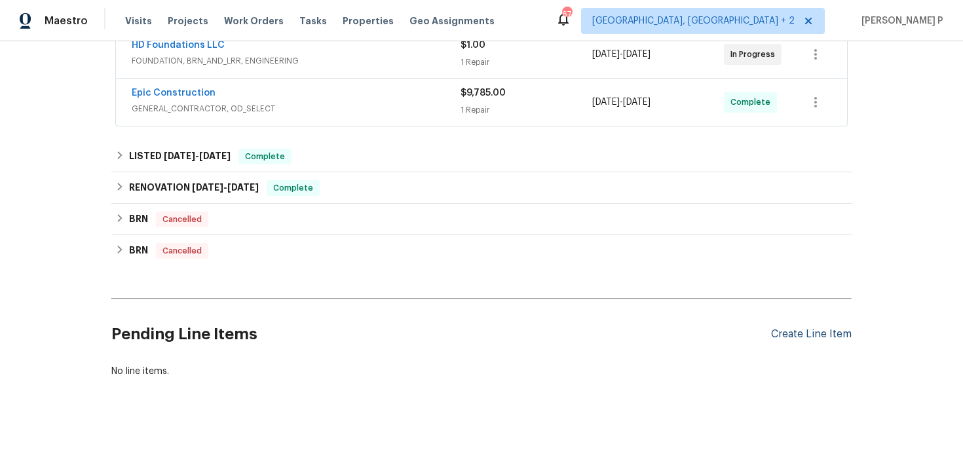
click at [800, 332] on div "Create Line Item" at bounding box center [811, 334] width 81 height 12
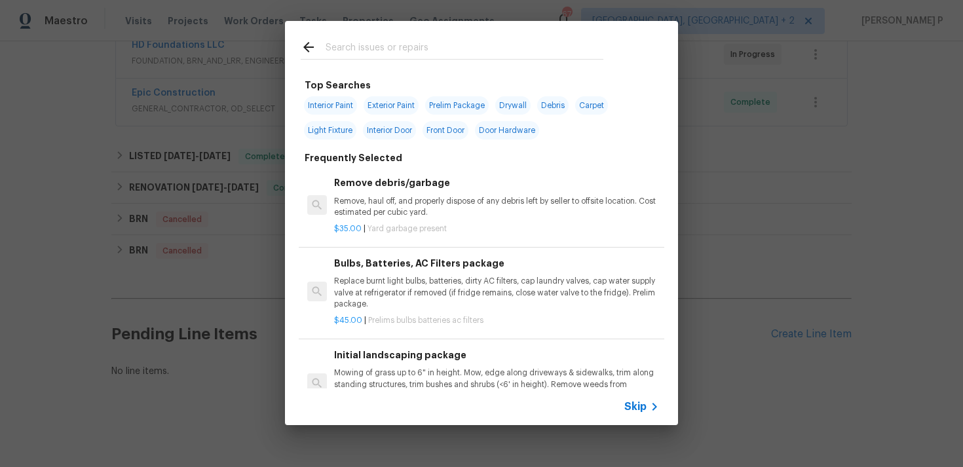
click at [634, 407] on span "Skip" at bounding box center [635, 406] width 22 height 13
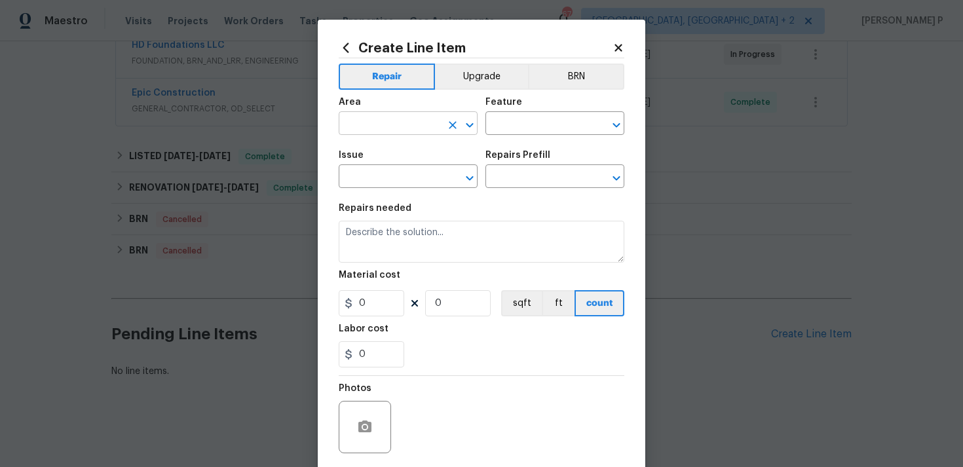
click at [472, 126] on icon "Open" at bounding box center [470, 125] width 16 height 16
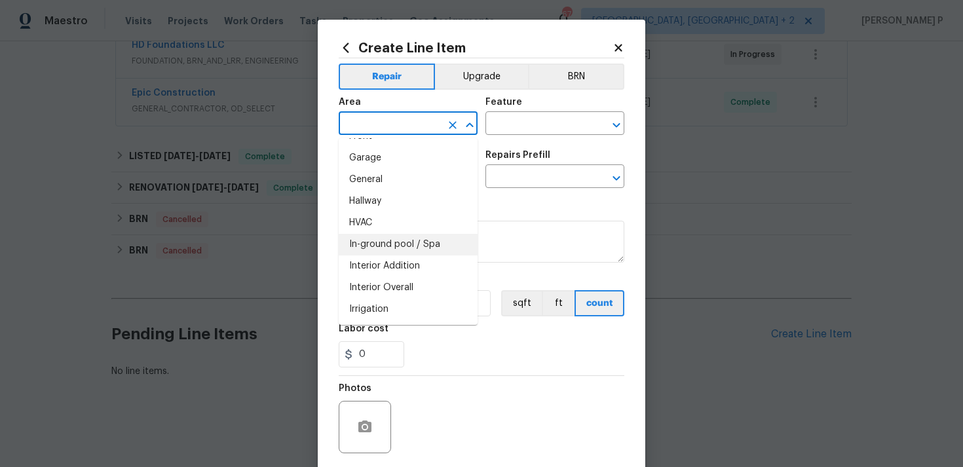
scroll to position [422, 0]
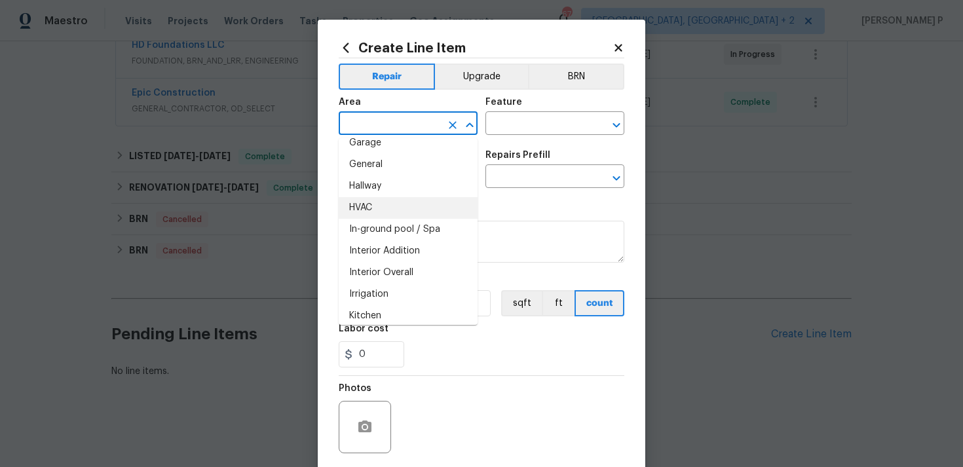
click at [398, 208] on li "HVAC" at bounding box center [408, 208] width 139 height 22
type input "HVAC"
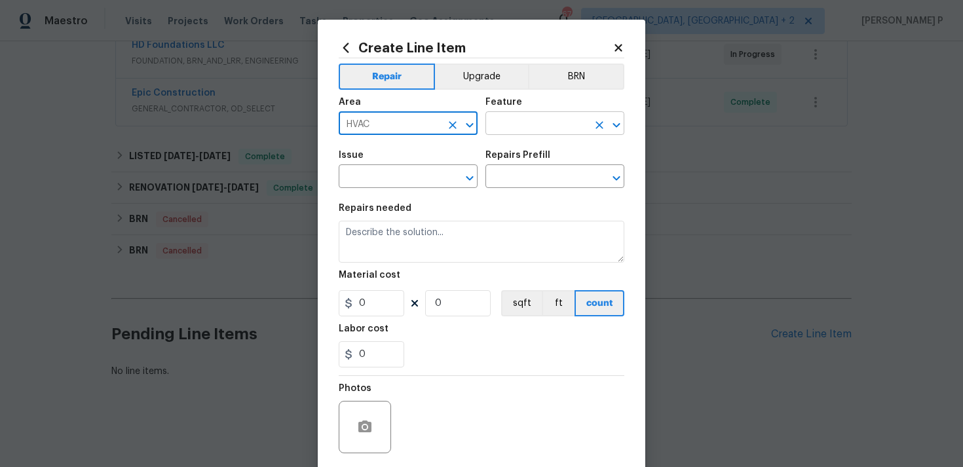
click at [529, 128] on input "text" at bounding box center [537, 125] width 102 height 20
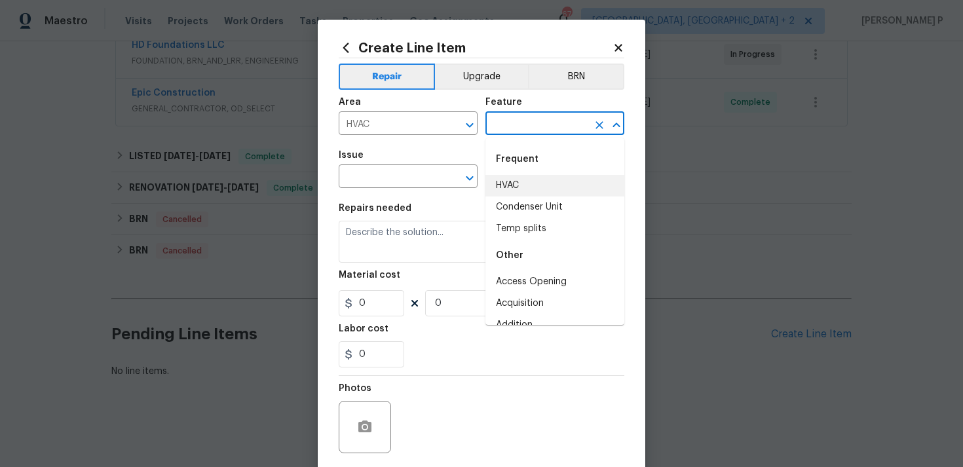
click at [527, 176] on li "HVAC" at bounding box center [555, 186] width 139 height 22
type input "HVAC"
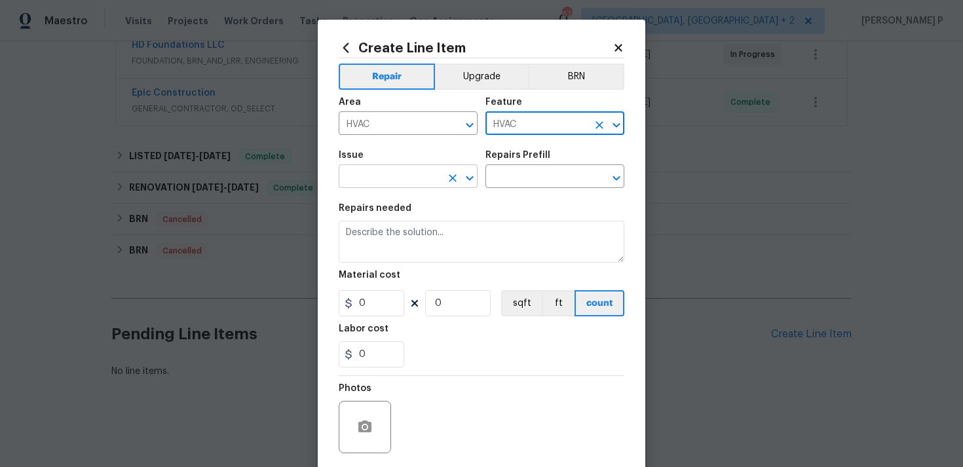
click at [469, 183] on icon "Open" at bounding box center [470, 178] width 16 height 16
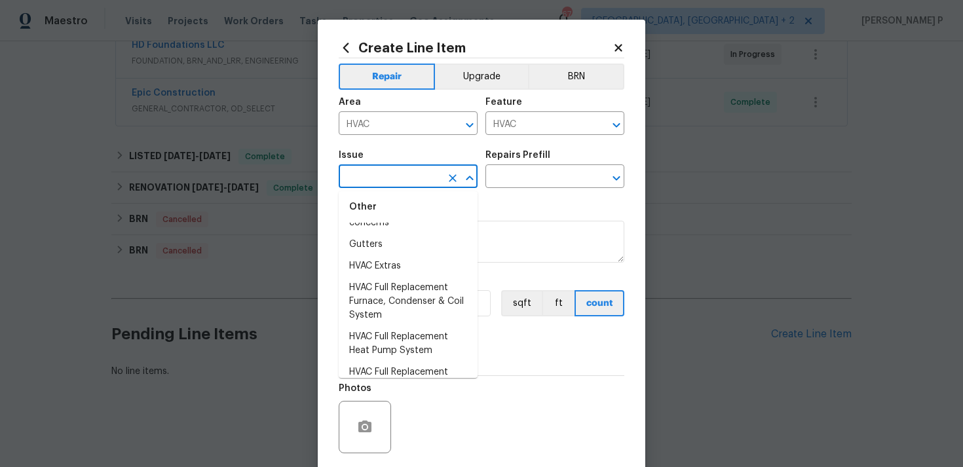
scroll to position [1197, 0]
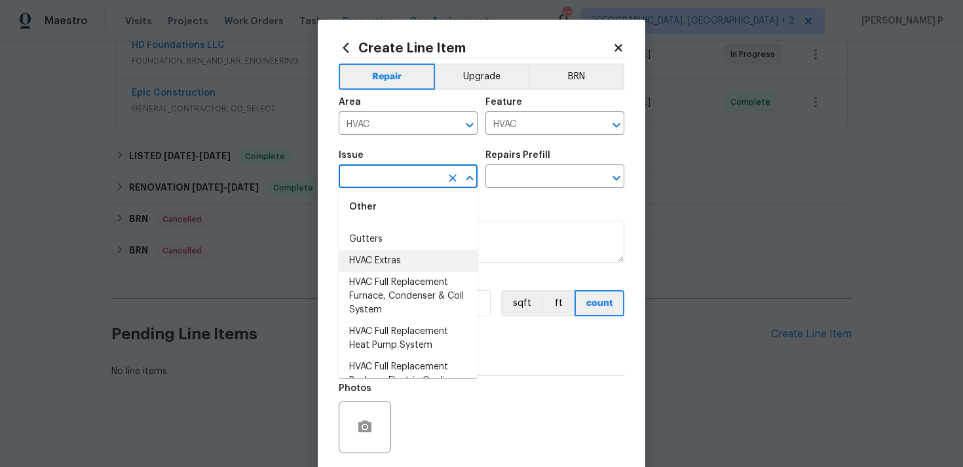
click at [398, 264] on li "HVAC Extras" at bounding box center [408, 261] width 139 height 22
type input "HVAC Extras"
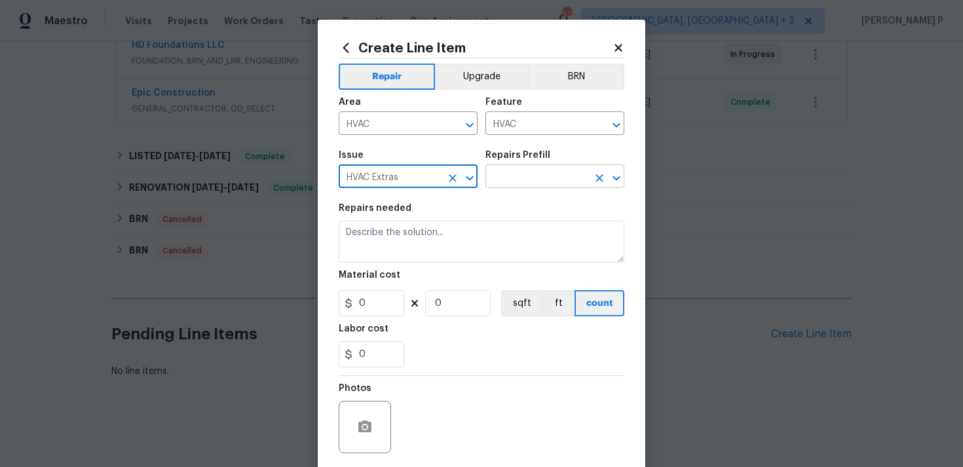
click at [501, 183] on input "text" at bounding box center [537, 178] width 102 height 20
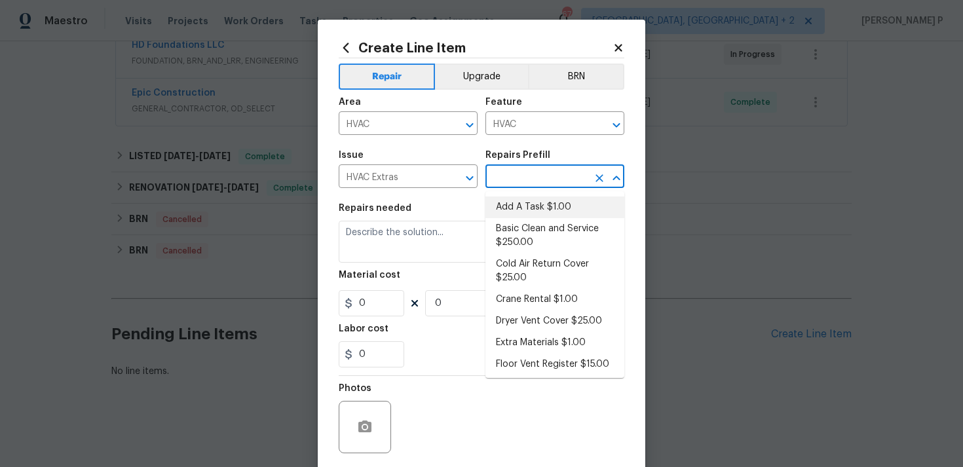
click at [509, 201] on li "Add A Task $1.00" at bounding box center [555, 208] width 139 height 22
type input "Add A Task $1.00"
type textarea "HPM to detail"
type input "1"
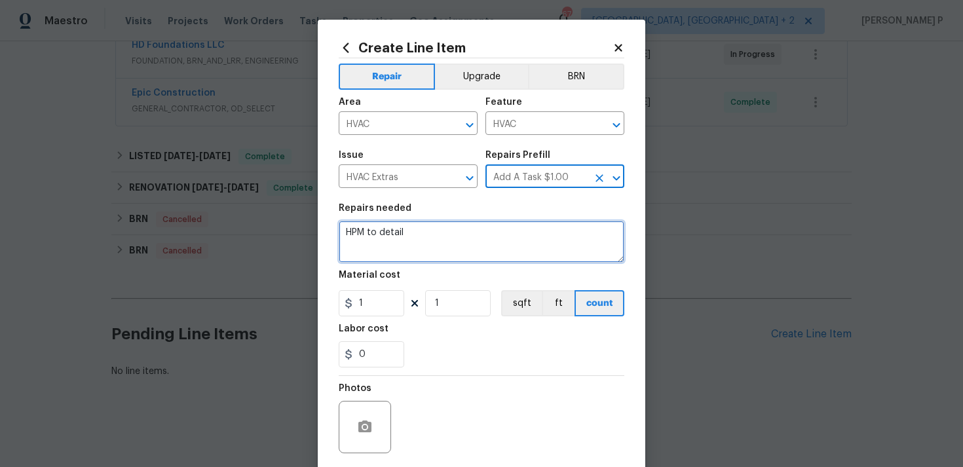
click at [422, 249] on textarea "HPM to detail" at bounding box center [482, 242] width 286 height 42
paste textarea "The HVAC unit isn’t cooling the home properly. Please assess the HVAC system an…"
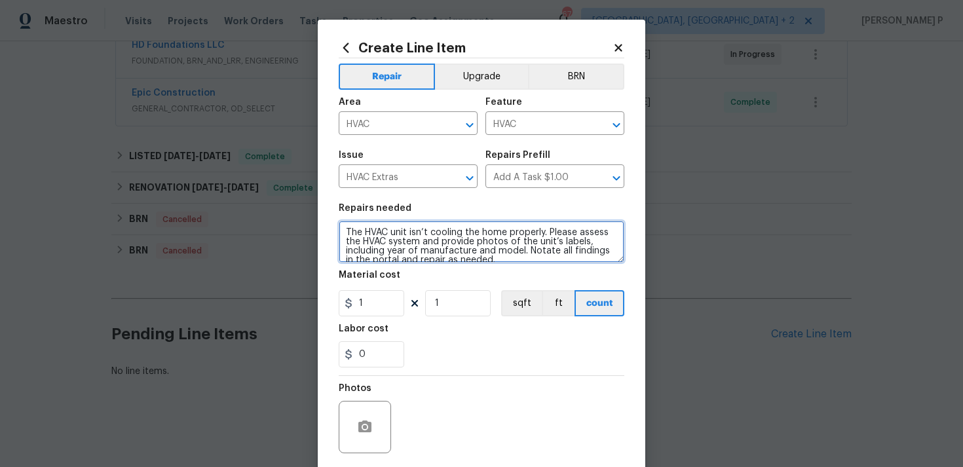
scroll to position [3, 0]
type textarea "The HVAC unit isn’t cooling the home properly. Please assess the HVAC system an…"
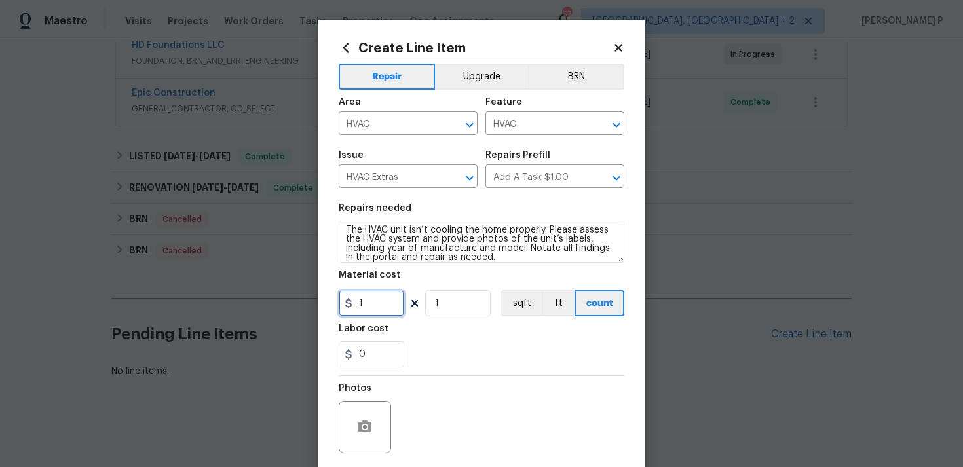
click at [378, 306] on input "1" at bounding box center [372, 303] width 66 height 26
type input "75"
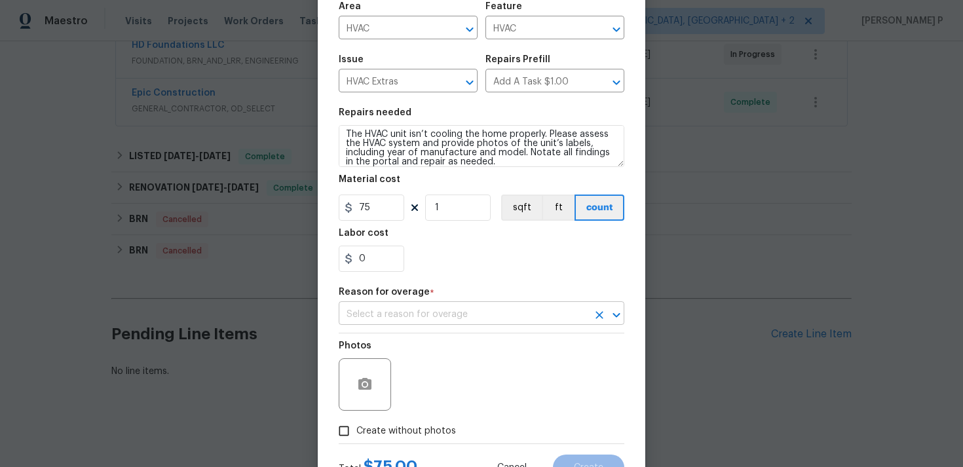
click at [410, 311] on input "text" at bounding box center [463, 315] width 249 height 20
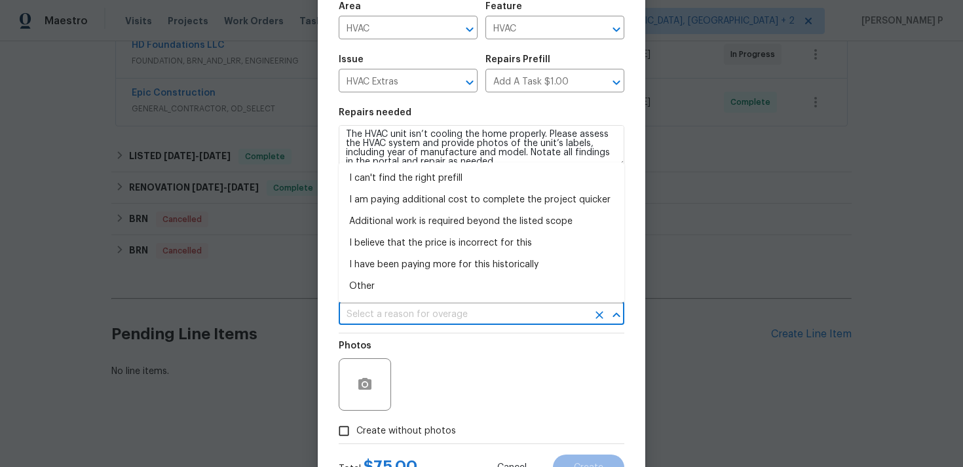
click at [410, 311] on input "text" at bounding box center [463, 315] width 249 height 20
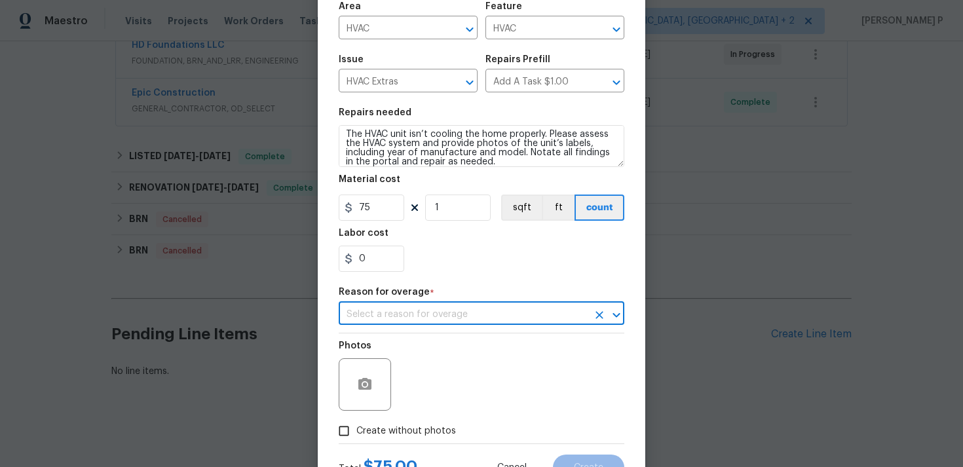
click at [410, 311] on input "text" at bounding box center [463, 315] width 249 height 20
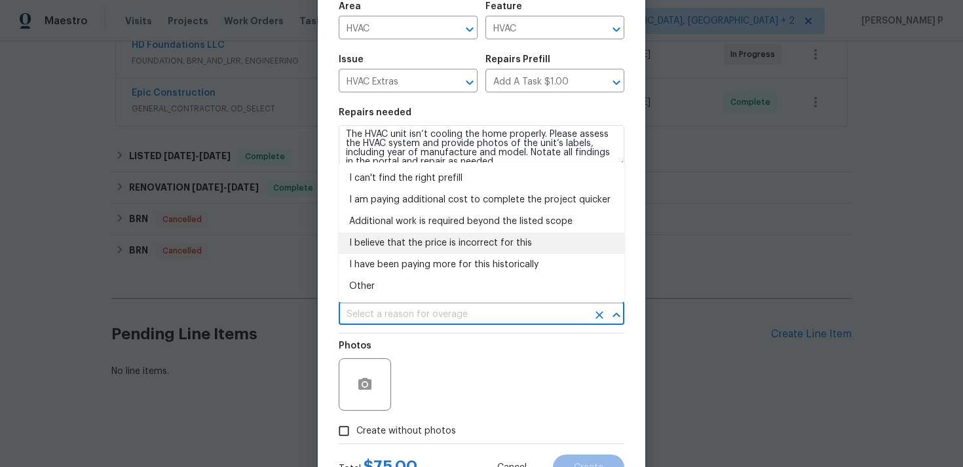
click at [406, 246] on li "I believe that the price is incorrect for this" at bounding box center [482, 244] width 286 height 22
type input "I believe that the price is incorrect for this"
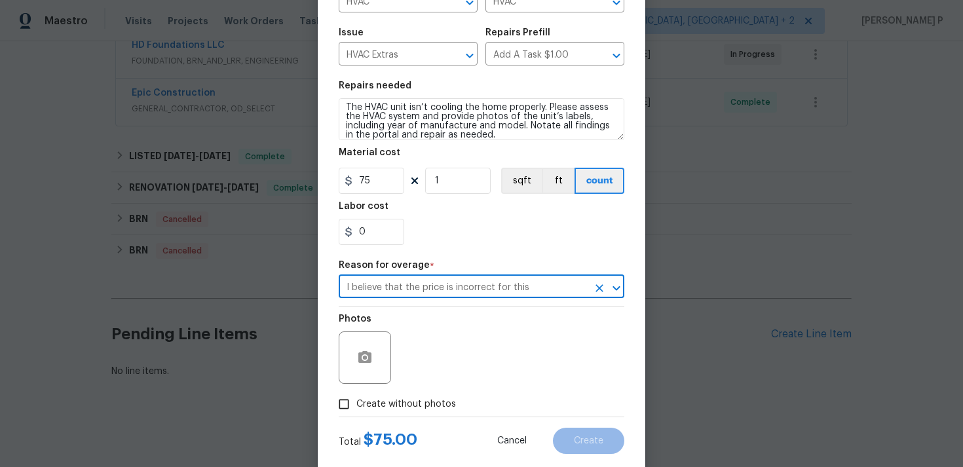
scroll to position [151, 0]
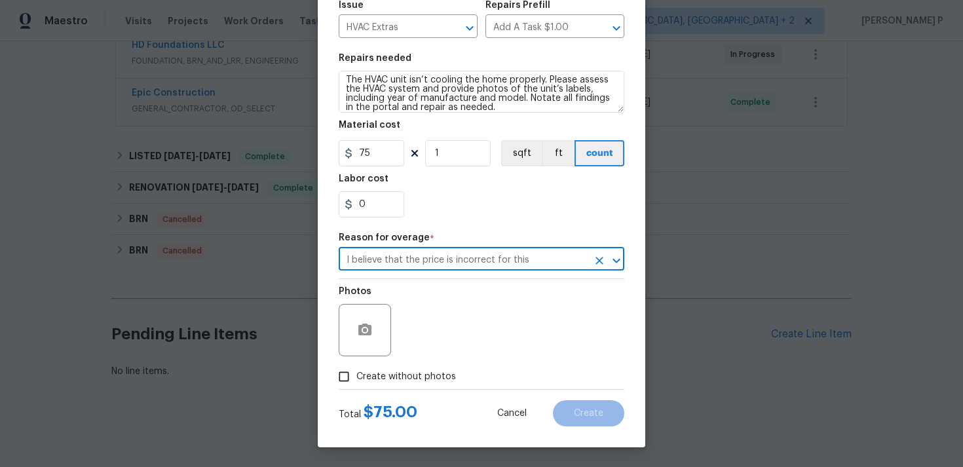
click at [358, 373] on span "Create without photos" at bounding box center [406, 377] width 100 height 14
click at [356, 373] on input "Create without photos" at bounding box center [344, 376] width 25 height 25
checkbox input "true"
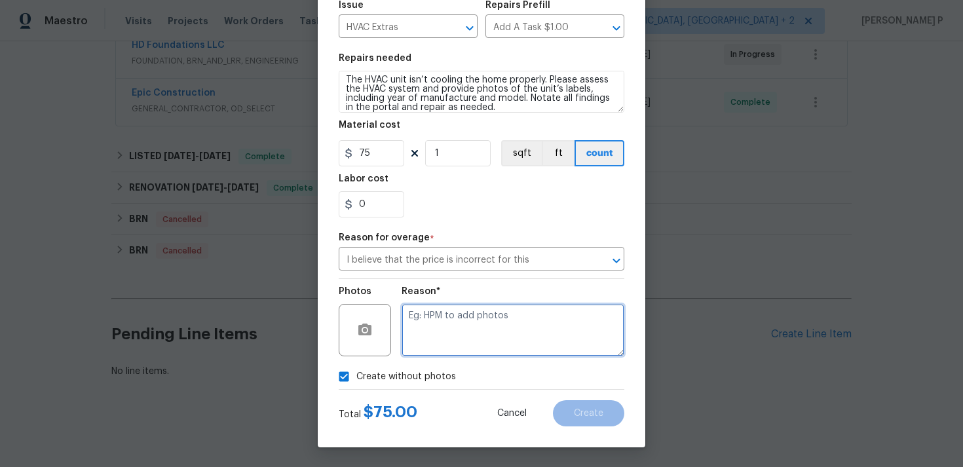
click at [489, 345] on textarea at bounding box center [513, 330] width 223 height 52
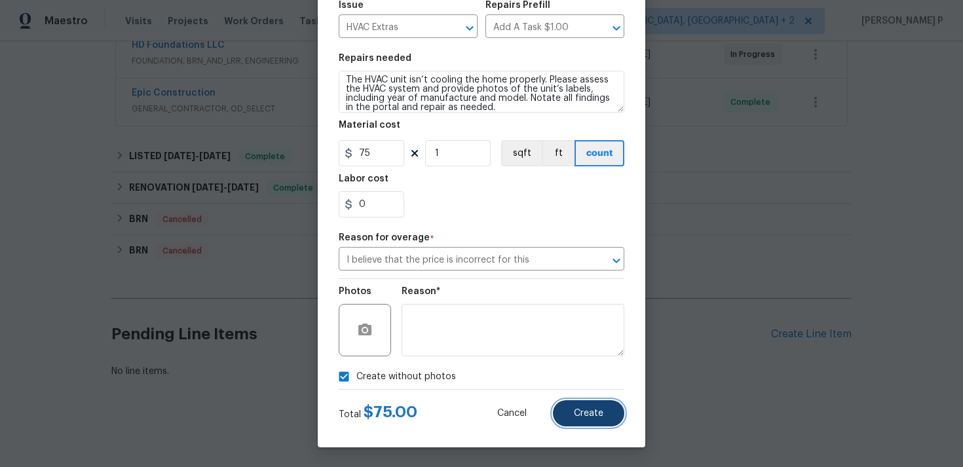
click at [599, 414] on span "Create" at bounding box center [588, 414] width 29 height 10
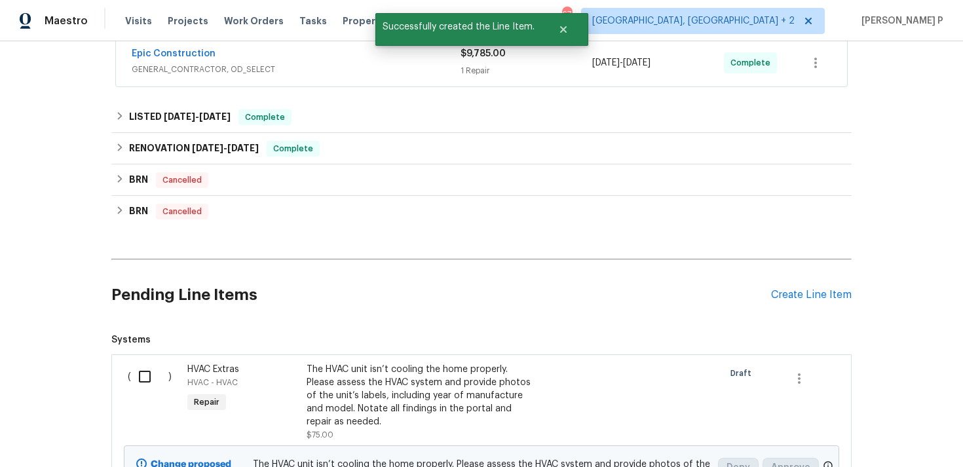
scroll to position [381, 0]
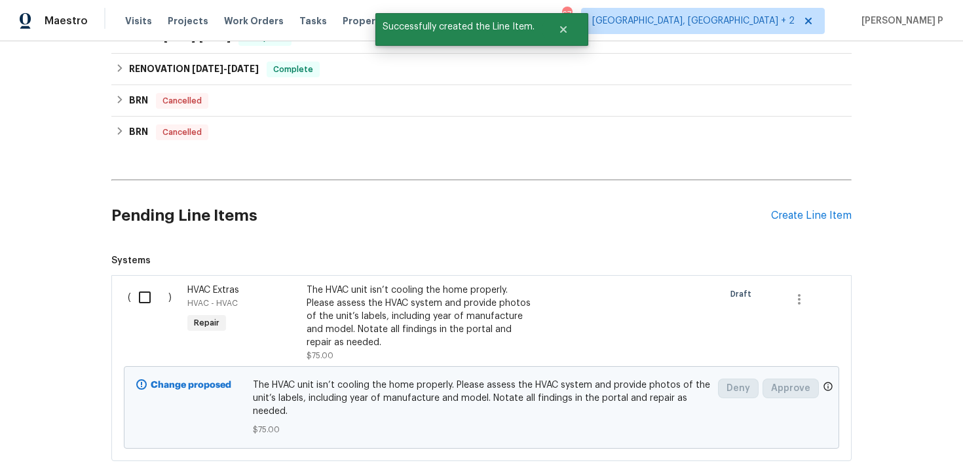
click at [144, 298] on input "checkbox" at bounding box center [149, 298] width 37 height 28
checkbox input "true"
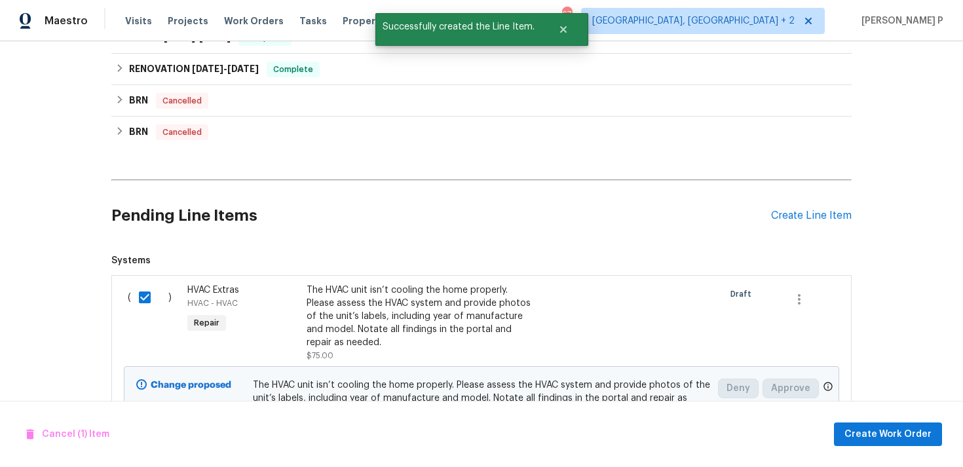
click at [873, 417] on div "Cancel (1) Item Create Work Order" at bounding box center [481, 434] width 963 height 67
click at [881, 428] on span "Create Work Order" at bounding box center [888, 435] width 87 height 16
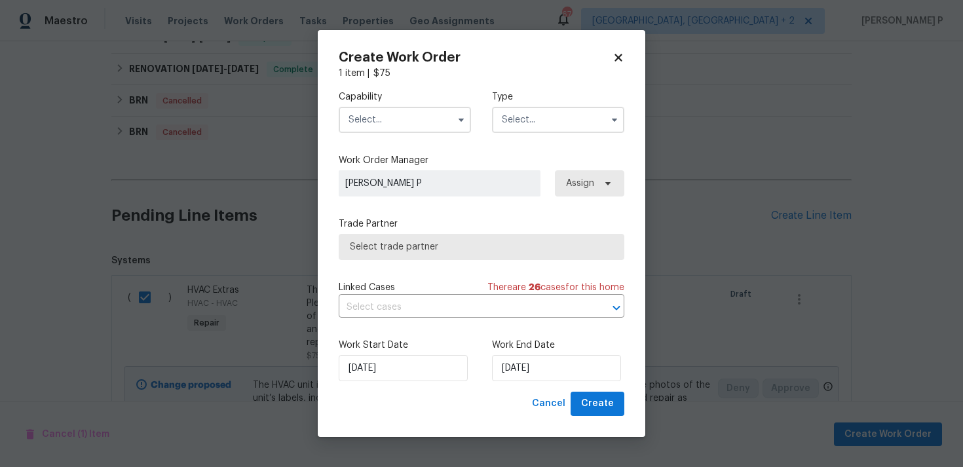
click at [535, 118] on input "text" at bounding box center [558, 120] width 132 height 26
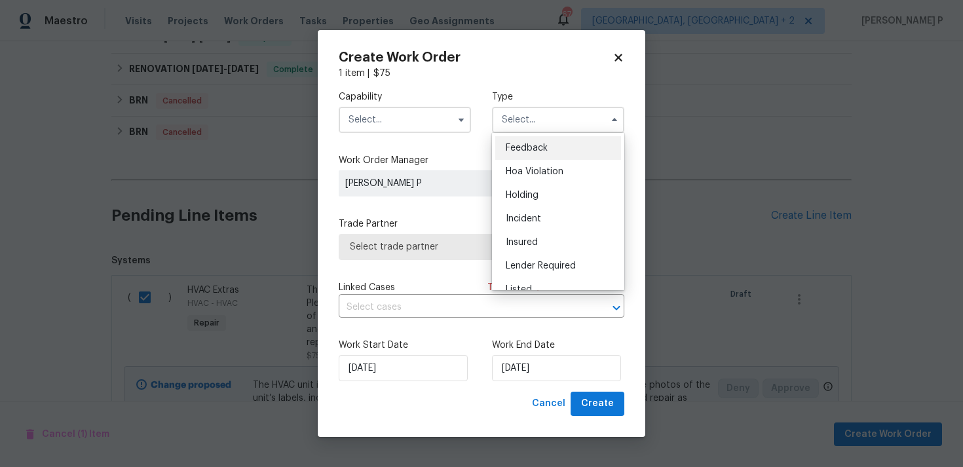
click at [535, 136] on div "Feedback" at bounding box center [558, 148] width 126 height 24
type input "Feedback"
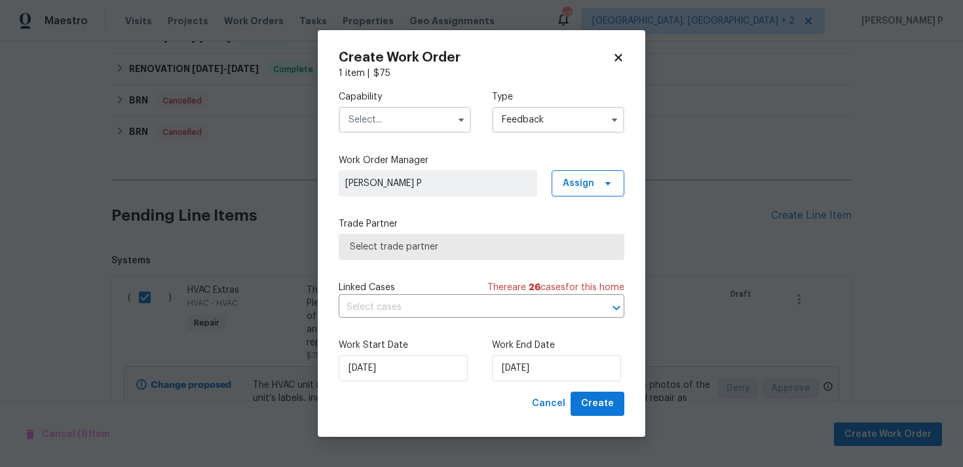
click at [392, 115] on input "text" at bounding box center [405, 120] width 132 height 26
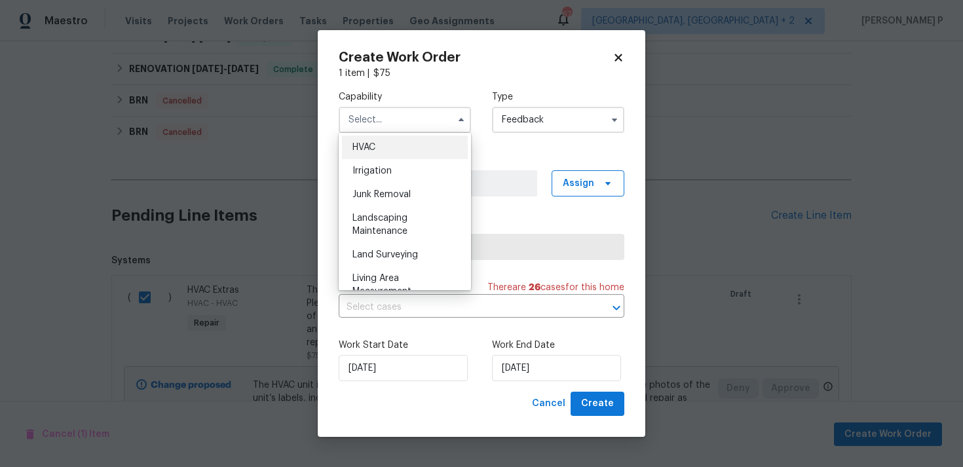
click at [387, 155] on div "HVAC" at bounding box center [405, 148] width 126 height 24
type input "HVAC"
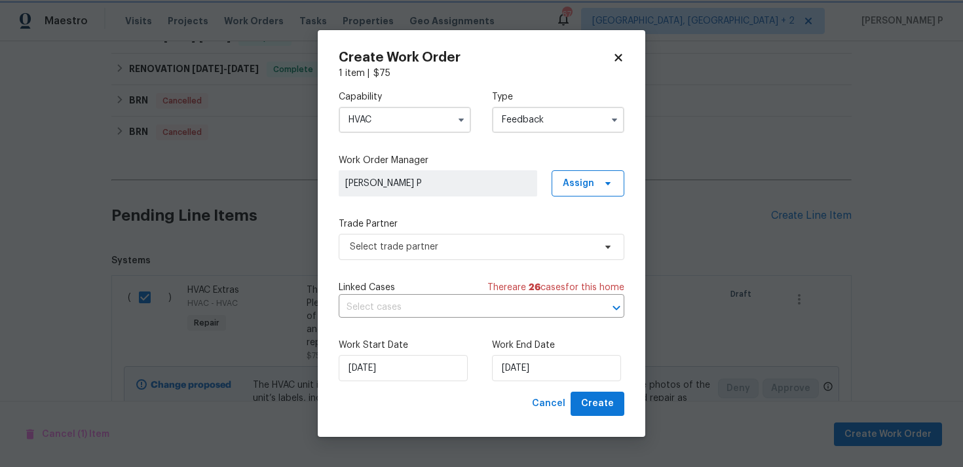
scroll to position [768, 0]
click at [415, 235] on span "Select trade partner" at bounding box center [482, 247] width 286 height 26
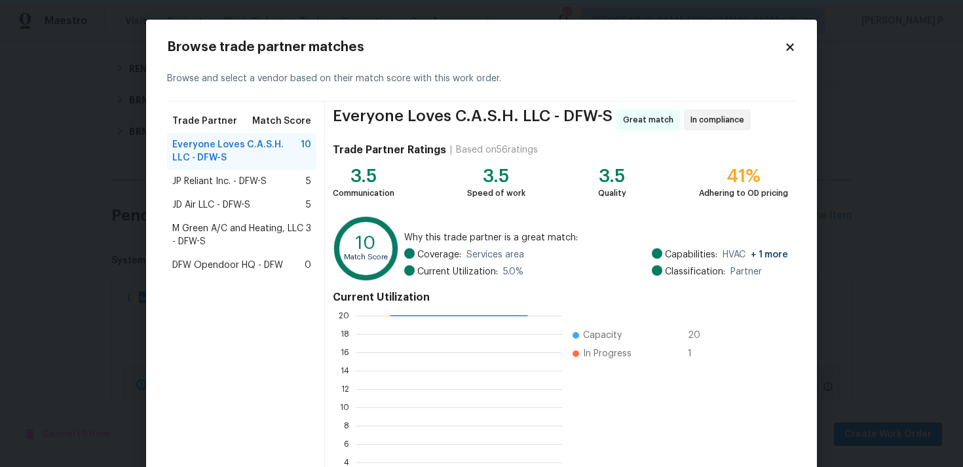
scroll to position [111, 0]
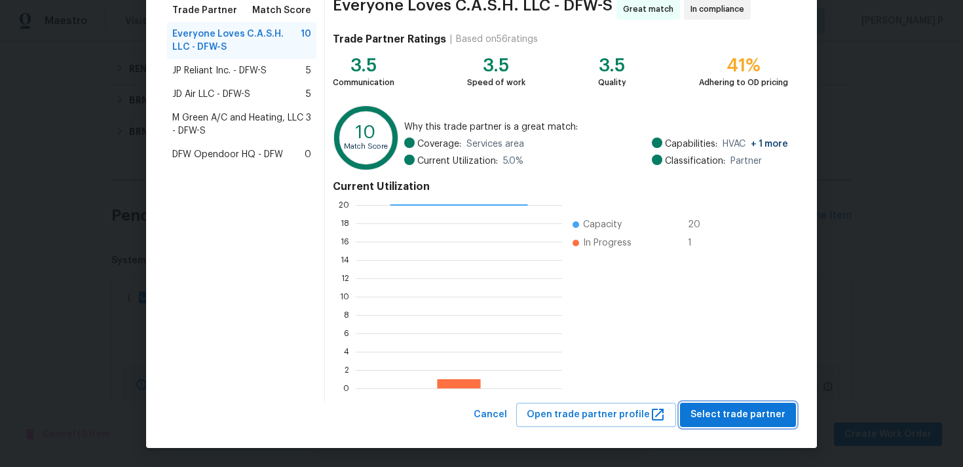
click at [763, 410] on span "Select trade partner" at bounding box center [738, 415] width 95 height 16
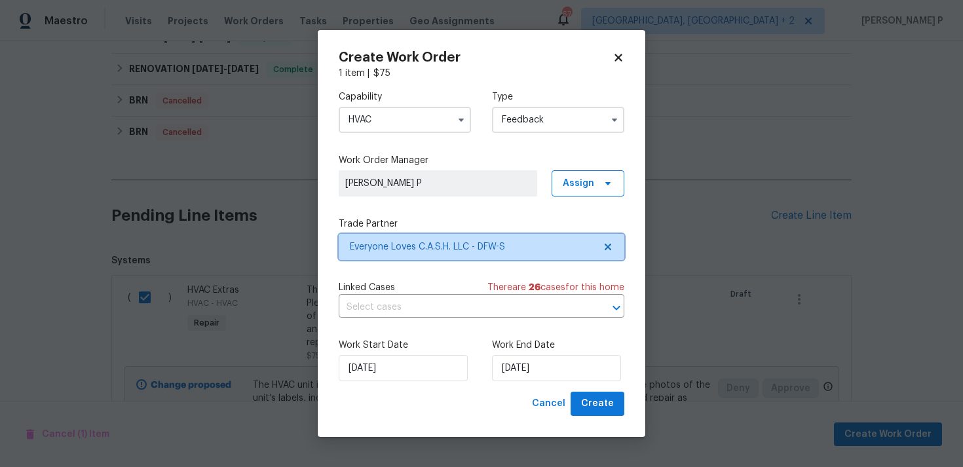
scroll to position [0, 0]
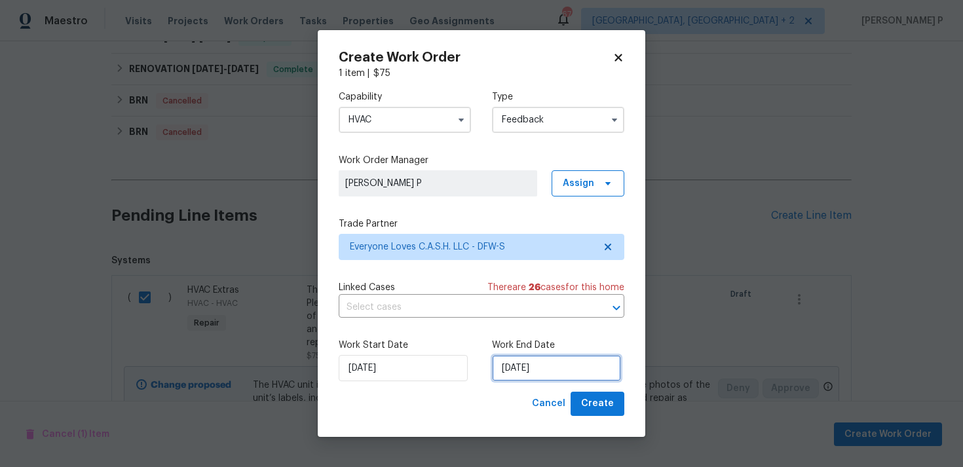
click at [573, 361] on input "[DATE]" at bounding box center [556, 368] width 129 height 26
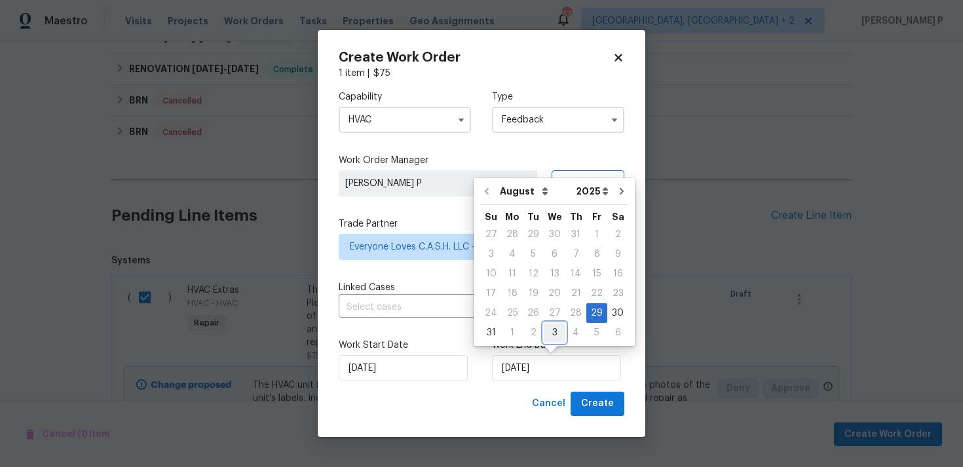
click at [547, 332] on div "3" at bounding box center [555, 333] width 22 height 18
type input "03/09/2025"
select select "8"
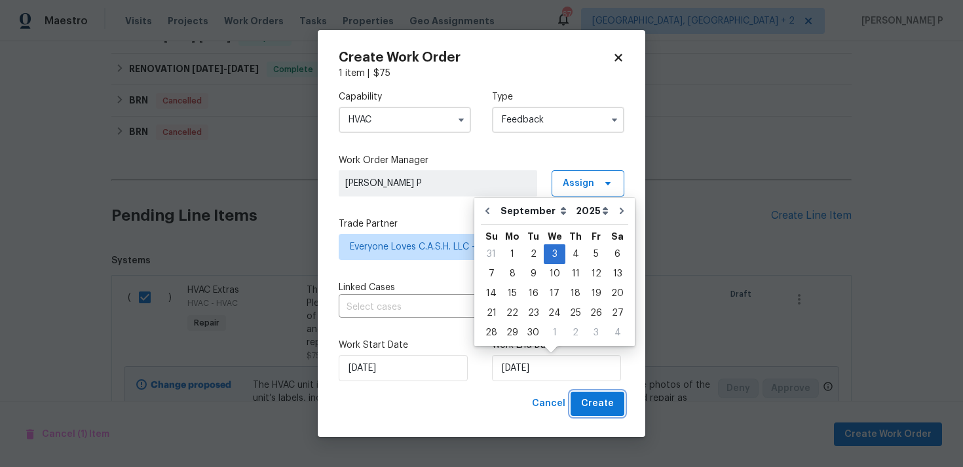
click at [598, 401] on span "Create" at bounding box center [597, 404] width 33 height 16
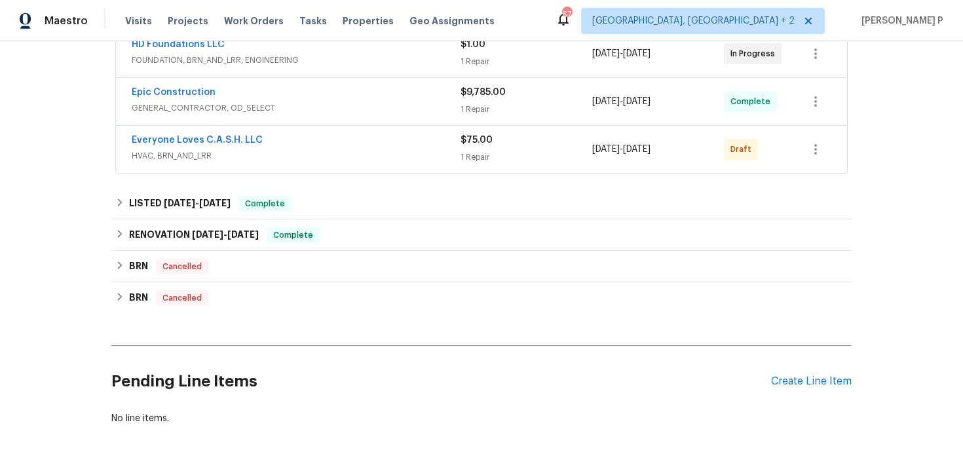
scroll to position [176, 0]
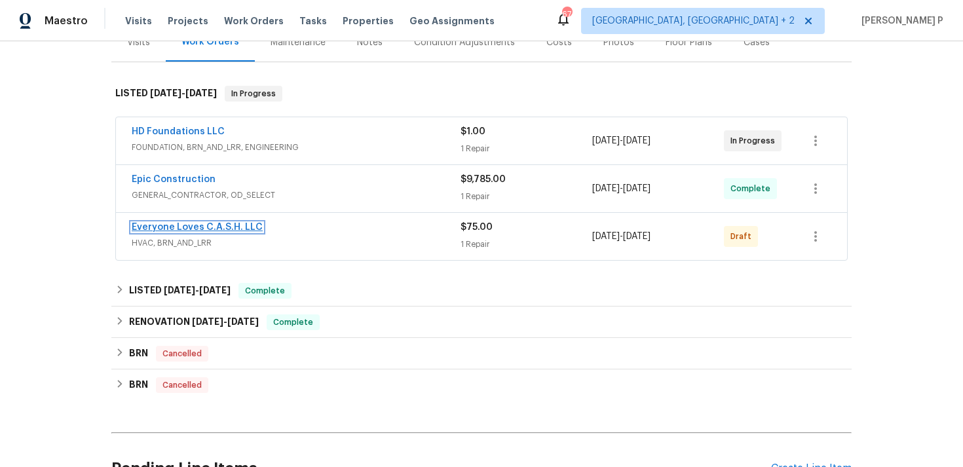
click at [220, 225] on link "Everyone Loves C.A.S.H. LLC" at bounding box center [197, 227] width 131 height 9
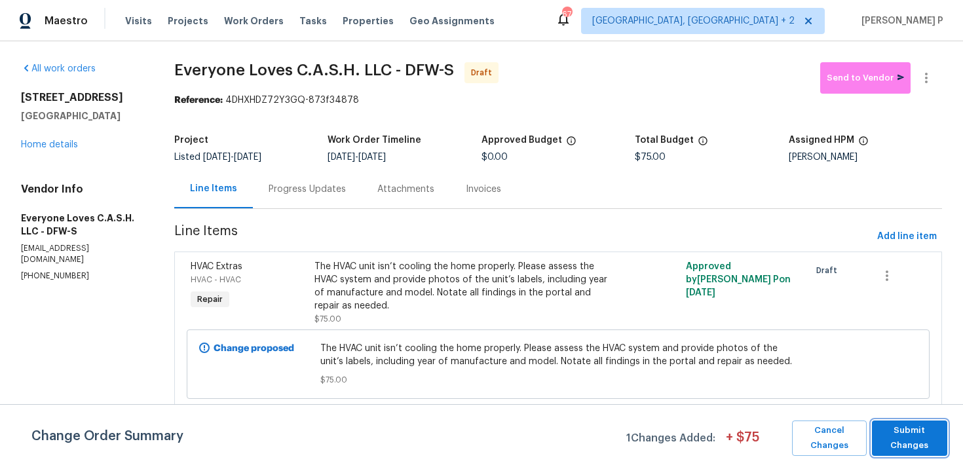
click at [917, 439] on span "Submit Changes" at bounding box center [910, 438] width 62 height 30
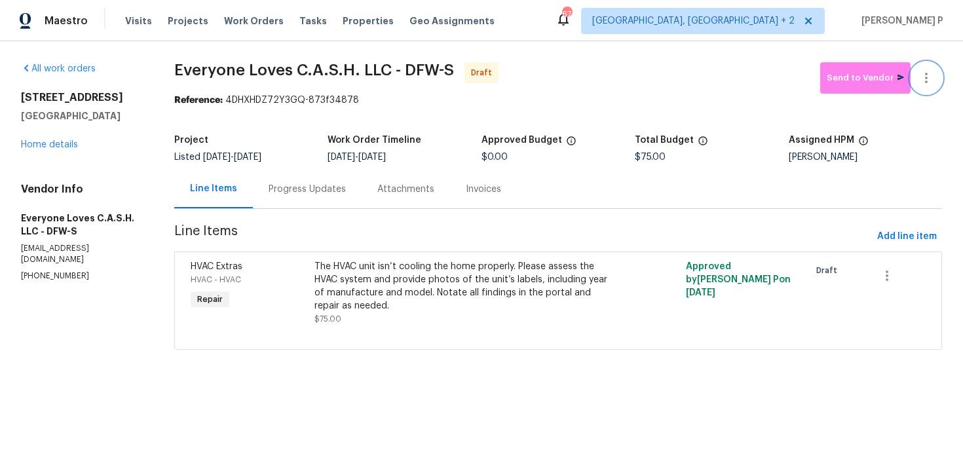
click at [930, 68] on button "button" at bounding box center [926, 77] width 31 height 31
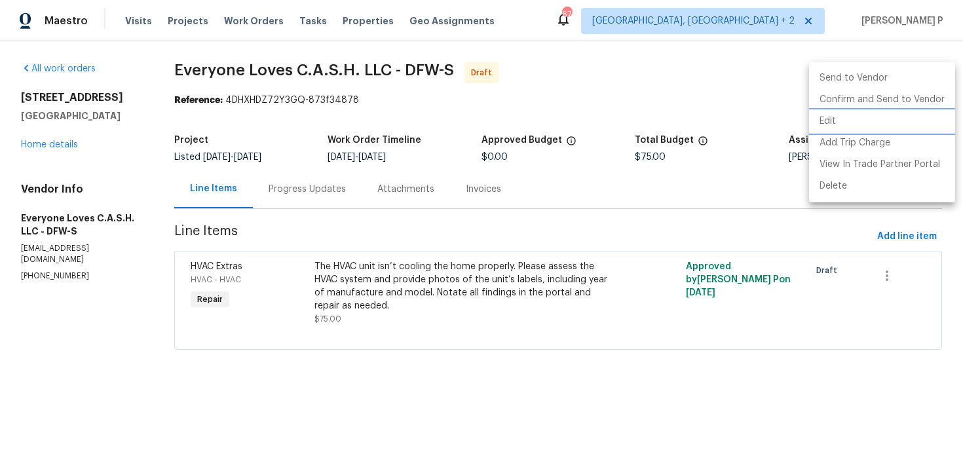
click at [883, 125] on li "Edit" at bounding box center [882, 122] width 146 height 22
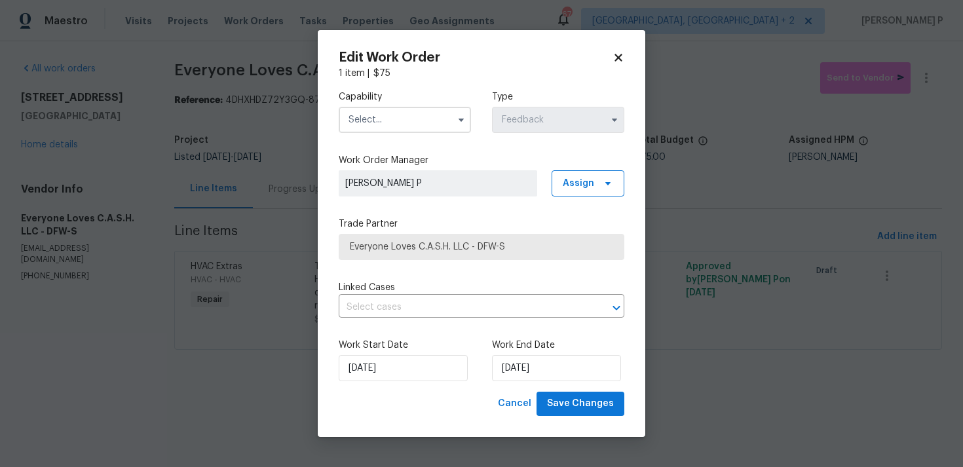
click at [399, 126] on input "text" at bounding box center [405, 120] width 132 height 26
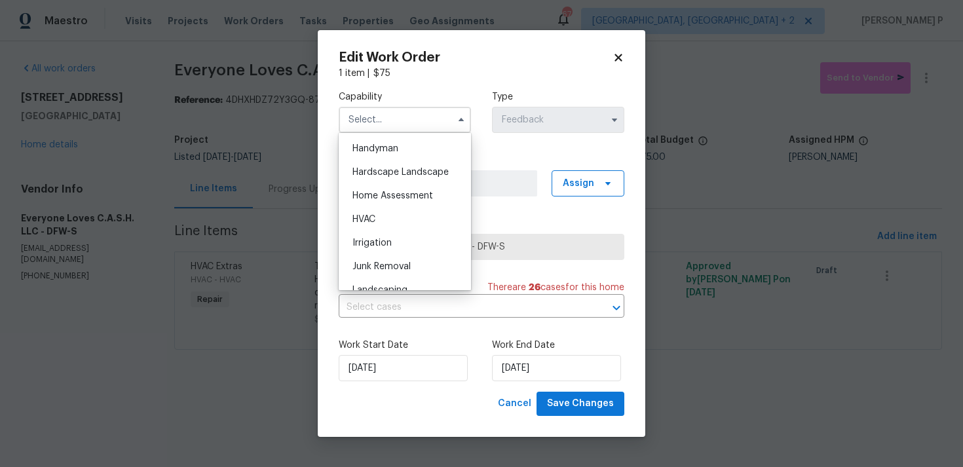
scroll to position [738, 0]
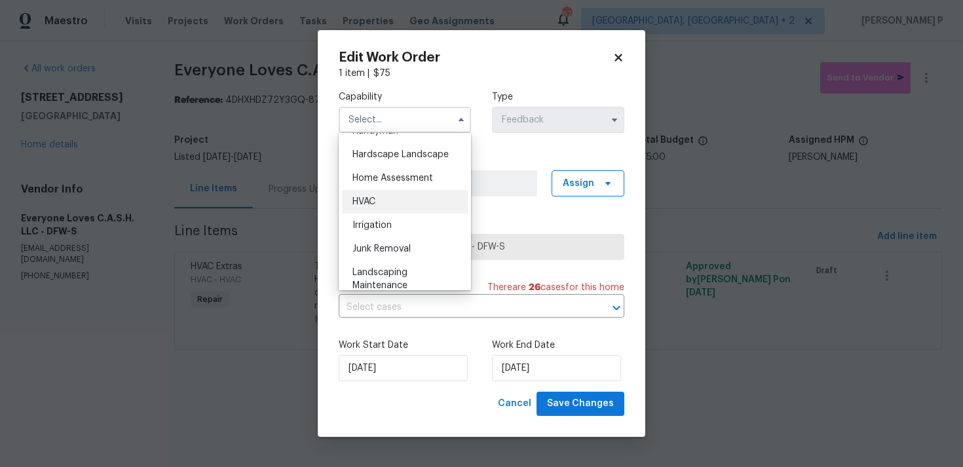
click at [371, 193] on div "HVAC" at bounding box center [405, 202] width 126 height 24
type input "HVAC"
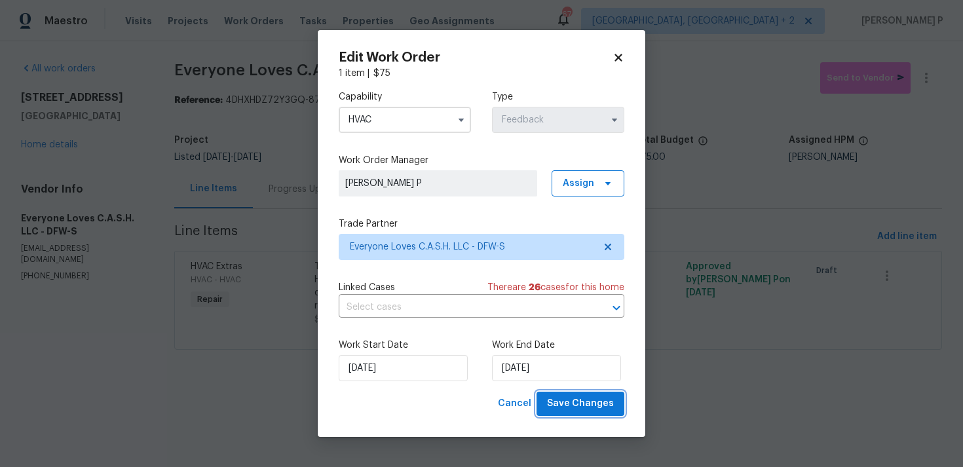
click at [583, 404] on span "Save Changes" at bounding box center [580, 404] width 67 height 16
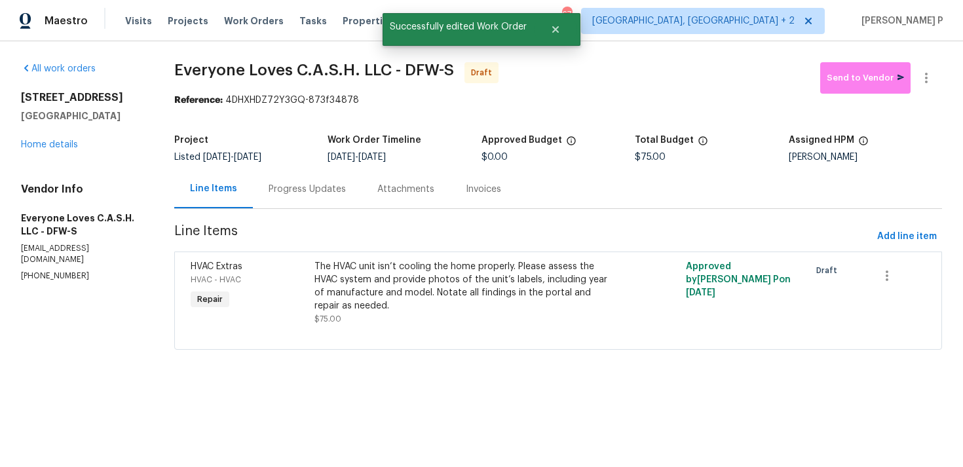
click at [311, 178] on div "Progress Updates" at bounding box center [307, 189] width 109 height 39
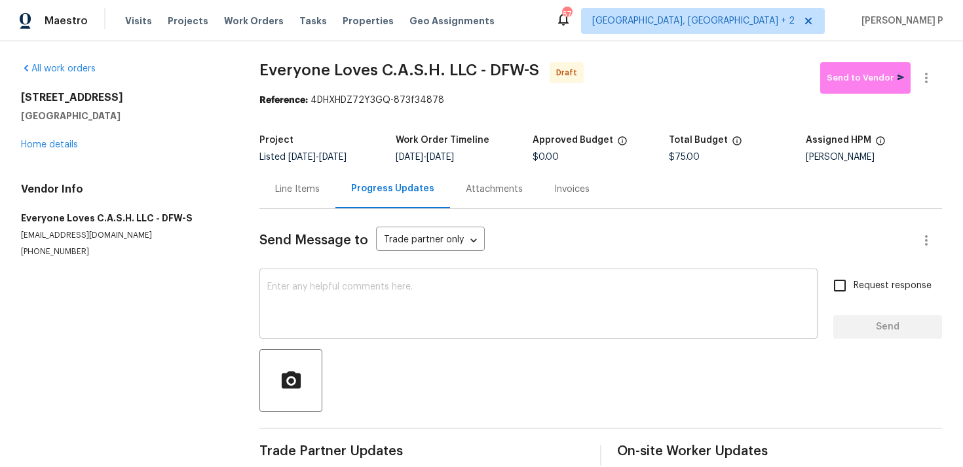
click at [370, 292] on textarea at bounding box center [538, 305] width 543 height 46
paste textarea "Hi, this is Ramyasri with Opendoor. I’m confirming you received the WO for the …"
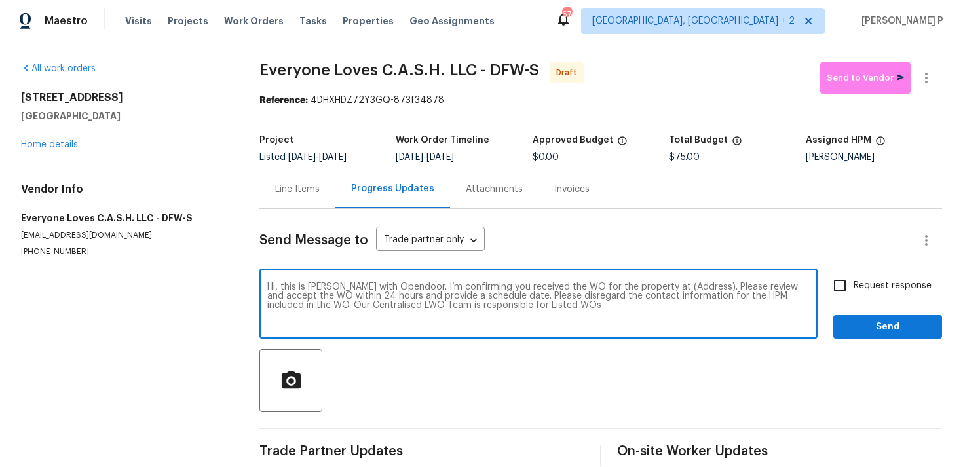
drag, startPoint x: 657, startPoint y: 285, endPoint x: 697, endPoint y: 283, distance: 40.7
click at [697, 283] on textarea "Hi, this is Ramyasri with Opendoor. I’m confirming you received the WO for the …" at bounding box center [538, 305] width 543 height 46
paste textarea "720 Tanglewood Dr, Hurst, TX 76053"
type textarea "Hi, this is Ramyasri with Opendoor. I’m confirming you received the WO for the …"
click at [856, 292] on span "Request response" at bounding box center [893, 286] width 78 height 14
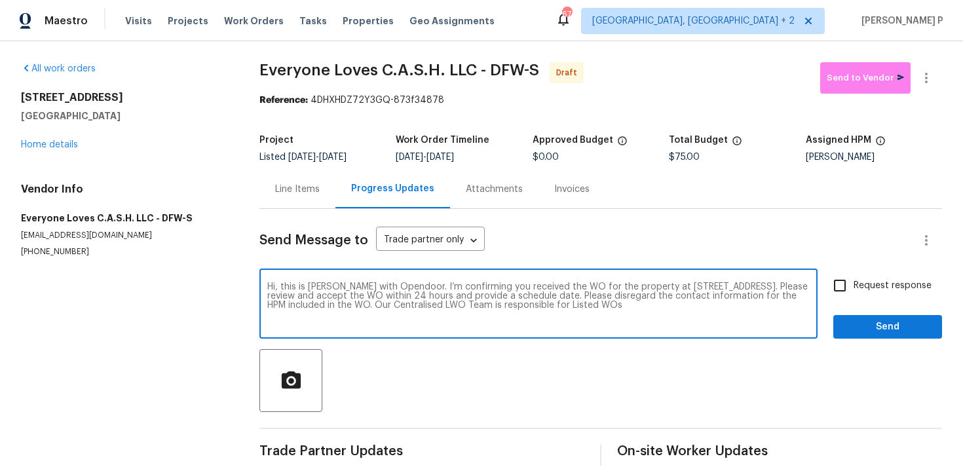
click at [854, 292] on input "Request response" at bounding box center [840, 286] width 28 height 28
checkbox input "true"
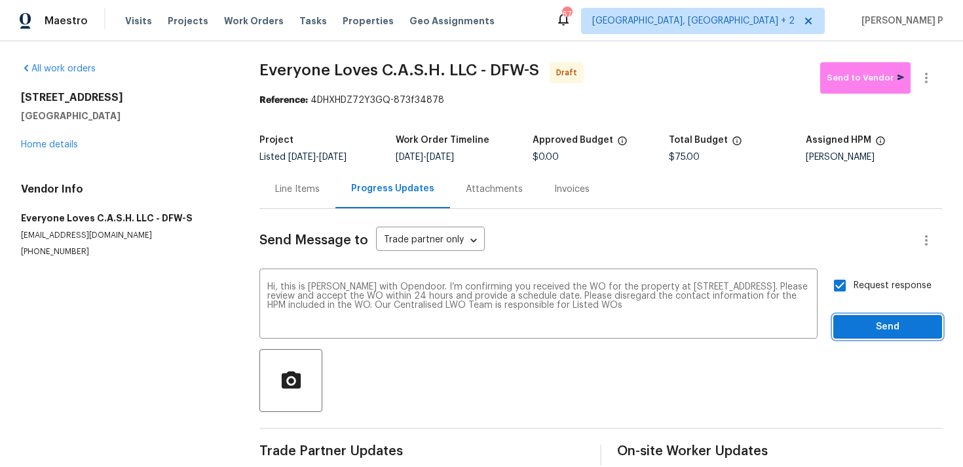
click at [857, 330] on span "Send" at bounding box center [888, 327] width 88 height 16
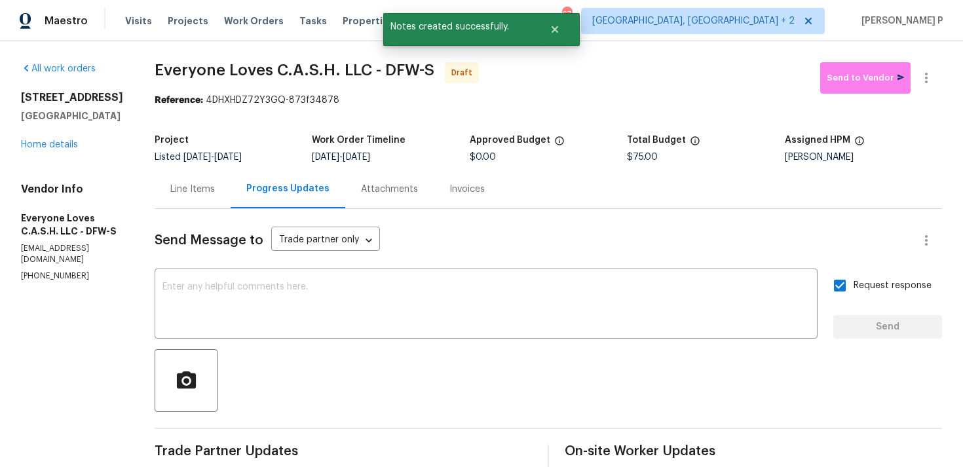
click at [623, 399] on div at bounding box center [549, 380] width 788 height 63
click at [937, 80] on button "button" at bounding box center [926, 77] width 31 height 31
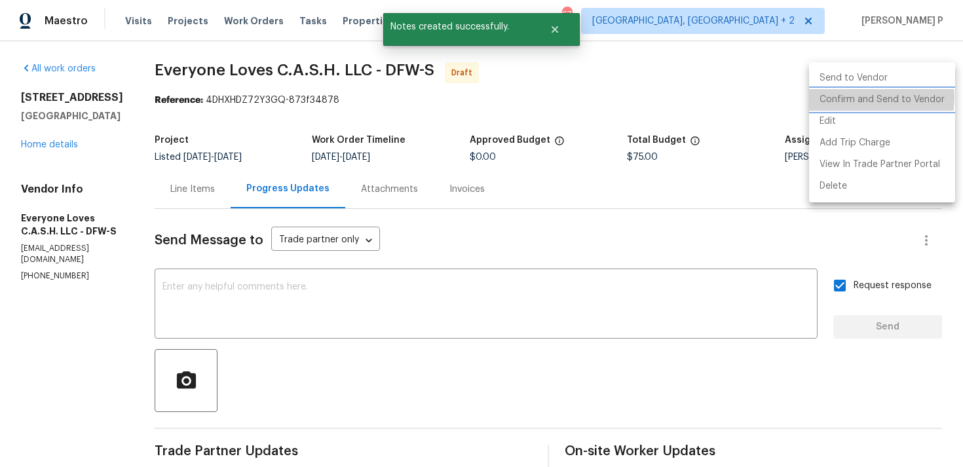
click at [872, 98] on li "Confirm and Send to Vendor" at bounding box center [882, 100] width 146 height 22
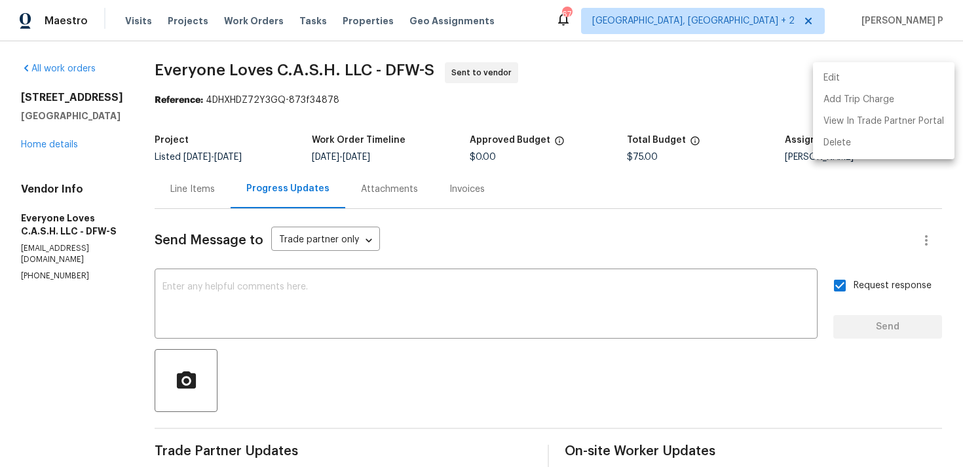
click at [163, 88] on div at bounding box center [481, 233] width 963 height 467
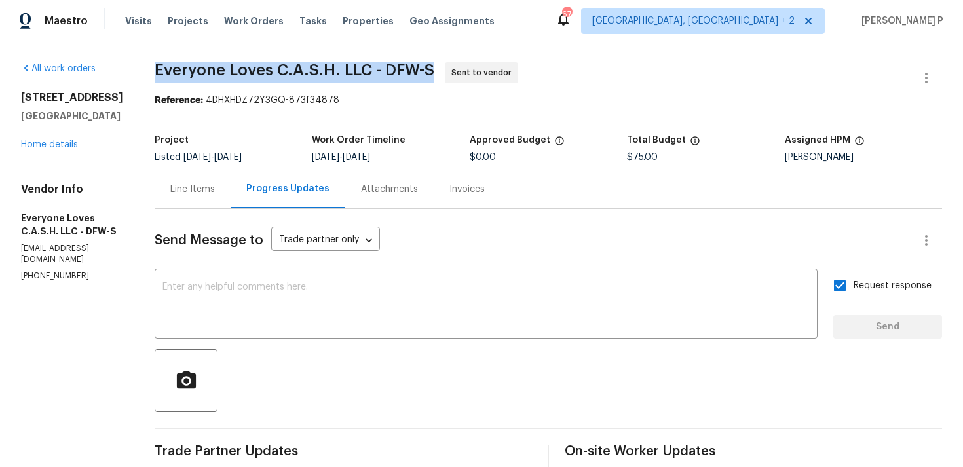
drag, startPoint x: 172, startPoint y: 68, endPoint x: 455, endPoint y: 71, distance: 283.1
click at [455, 71] on div "All work orders 720 Tanglewood Dr Hurst, TX 76053 Home details Vendor Info Ever…" at bounding box center [481, 309] width 963 height 536
copy span "Everyone Loves C.A.S.H. LLC - DFW-S"
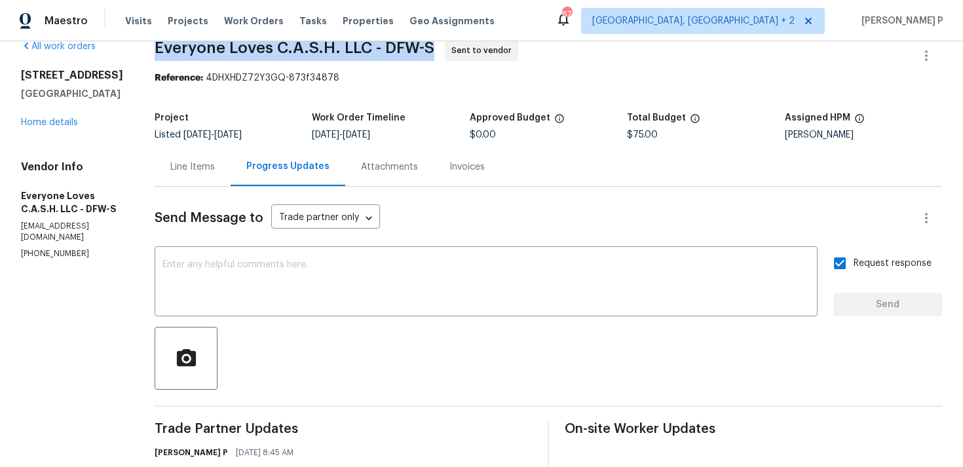
scroll to position [24, 0]
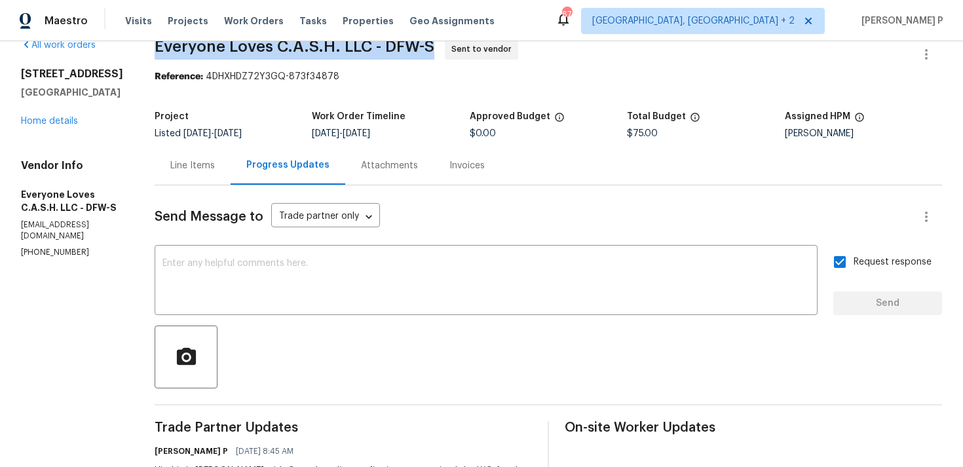
click at [255, 82] on div "Reference: 4DHXHDZ72Y3GQ-873f34878" at bounding box center [549, 76] width 788 height 13
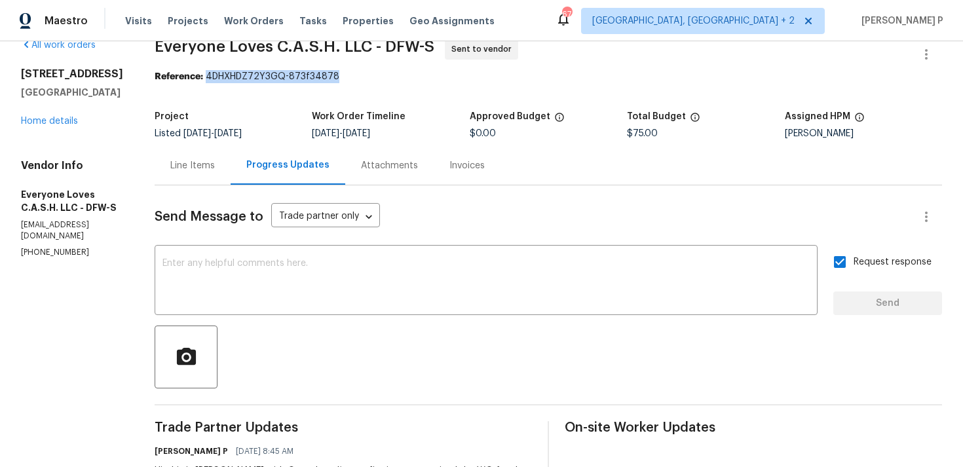
drag, startPoint x: 229, startPoint y: 78, endPoint x: 454, endPoint y: 78, distance: 224.8
click at [451, 78] on div "Reference: 4DHXHDZ72Y3GQ-873f34878" at bounding box center [549, 76] width 788 height 13
copy div "4DHXHDZ72Y3GQ-873f34878"
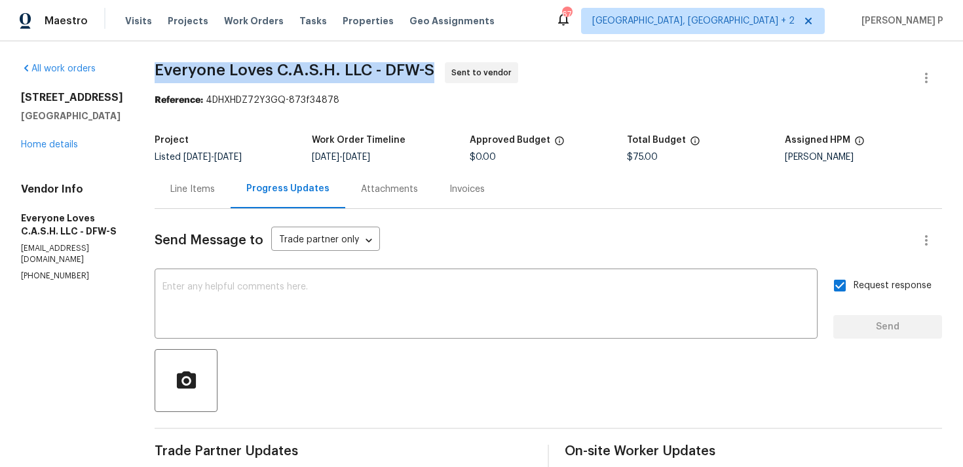
drag, startPoint x: 178, startPoint y: 67, endPoint x: 453, endPoint y: 67, distance: 275.2
click at [434, 68] on span "Everyone Loves C.A.S.H. LLC - DFW-S" at bounding box center [295, 70] width 280 height 16
copy span "Everyone Loves C.A.S.H. LLC - DFW-S"
click at [109, 351] on section "All work orders 720 Tanglewood Dr Hurst, TX 76053 Home details Vendor Info Ever…" at bounding box center [72, 309] width 102 height 494
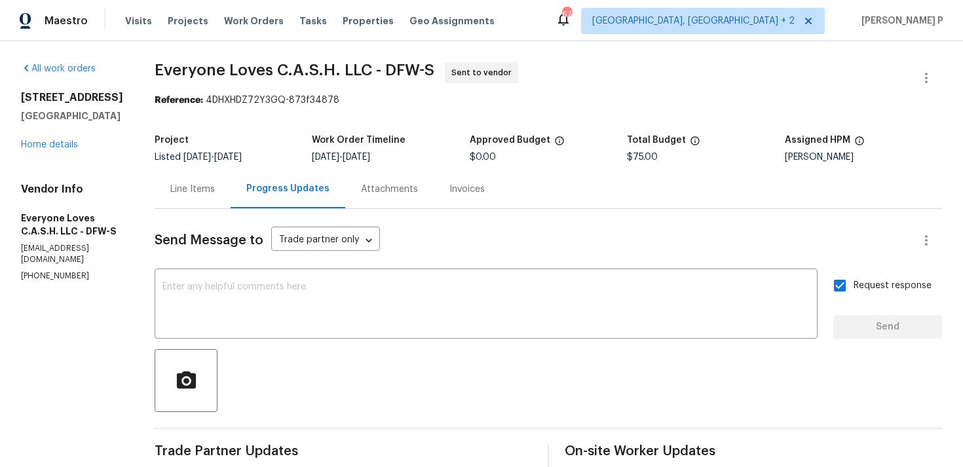
click at [123, 342] on section "All work orders 720 Tanglewood Dr Hurst, TX 76053 Home details Vendor Info Ever…" at bounding box center [72, 309] width 102 height 494
click at [225, 181] on div "Line Items" at bounding box center [193, 189] width 76 height 39
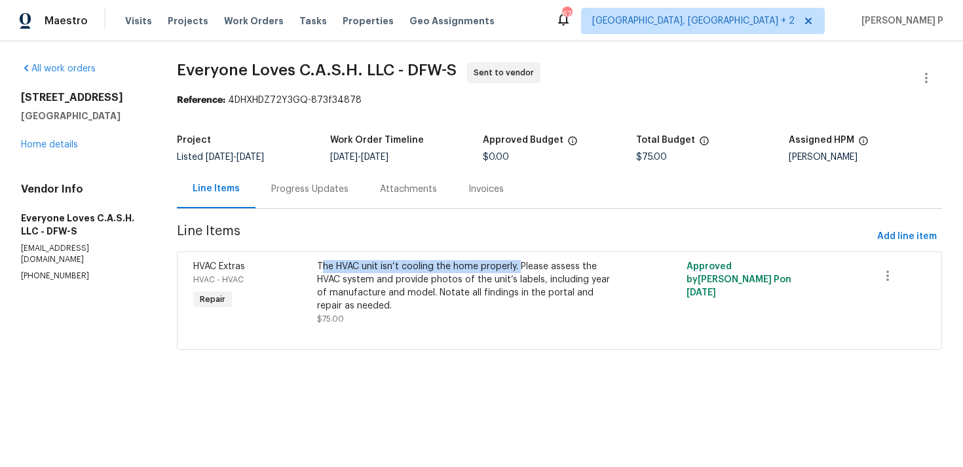
copy div "he HVAC unit isn’t cooling the home properly."
drag, startPoint x: 323, startPoint y: 266, endPoint x: 522, endPoint y: 231, distance: 201.6
click at [522, 231] on section "Everyone Loves C.A.S.H. LLC - DFW-S Sent to vendor Reference: 4DHXHDZ72Y3GQ-873…" at bounding box center [559, 213] width 765 height 303
click at [522, 231] on span "Line Items" at bounding box center [524, 237] width 695 height 24
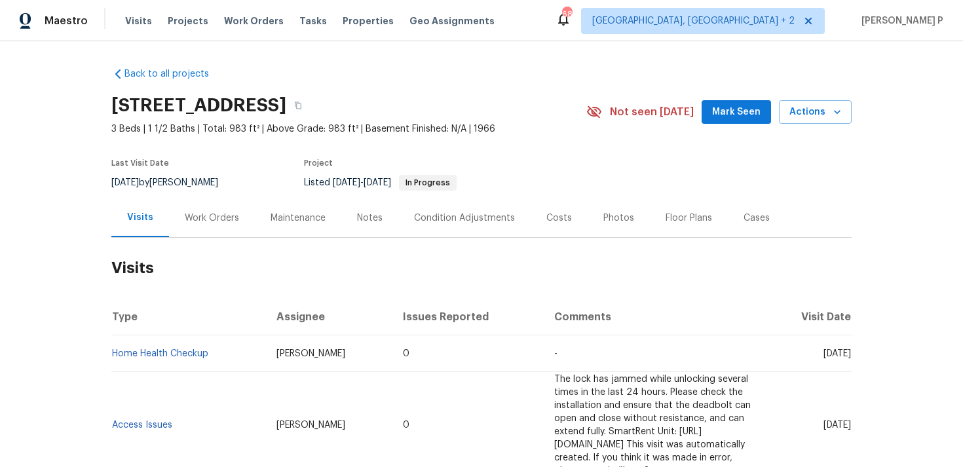
click at [224, 216] on div "Work Orders" at bounding box center [212, 218] width 54 height 13
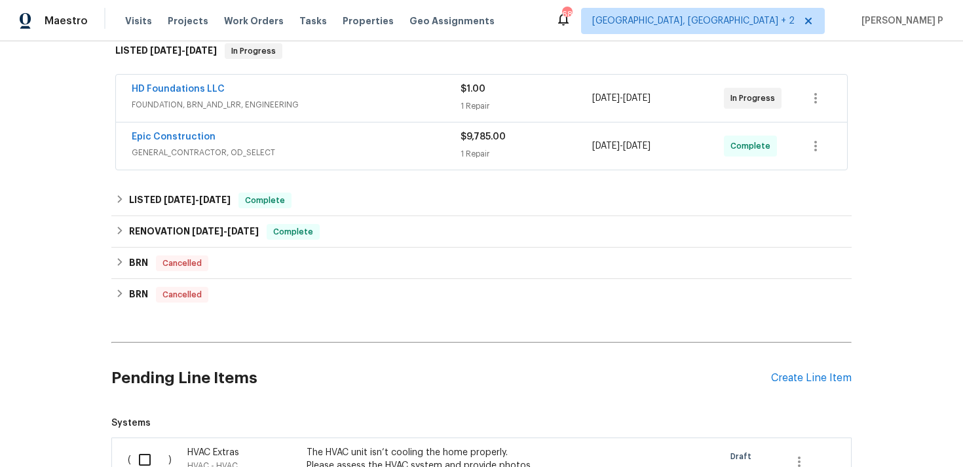
scroll to position [251, 0]
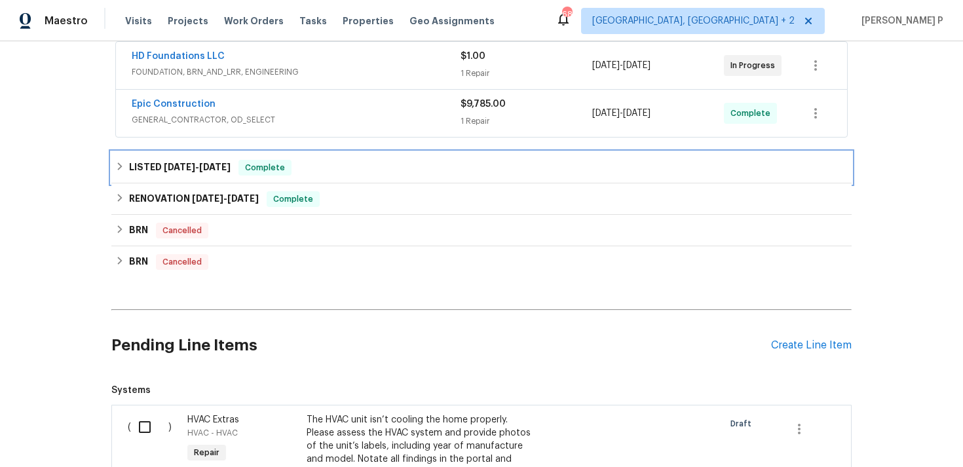
click at [221, 180] on div "LISTED [DATE] - [DATE] Complete" at bounding box center [481, 167] width 740 height 31
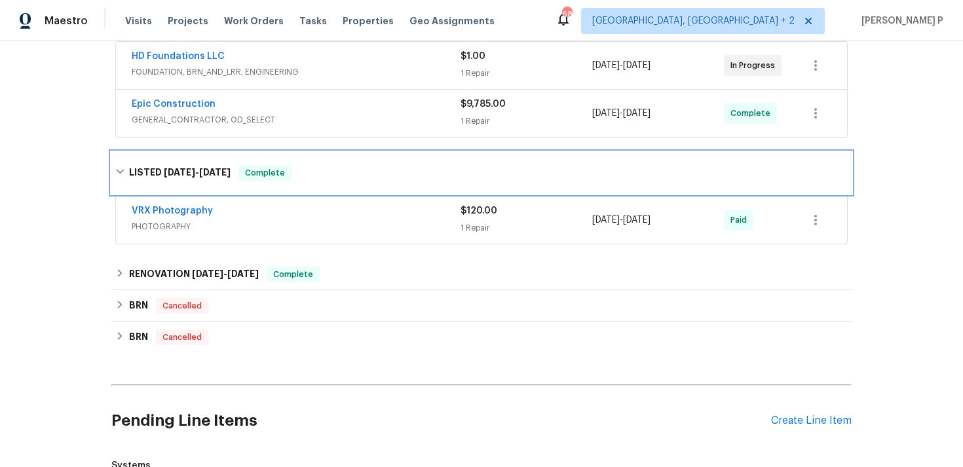
click at [249, 179] on div "Complete" at bounding box center [265, 173] width 53 height 16
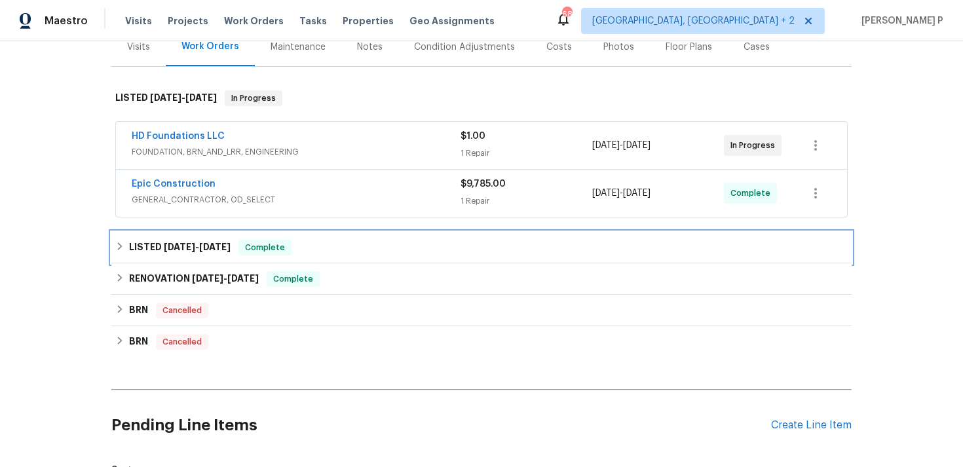
scroll to position [161, 0]
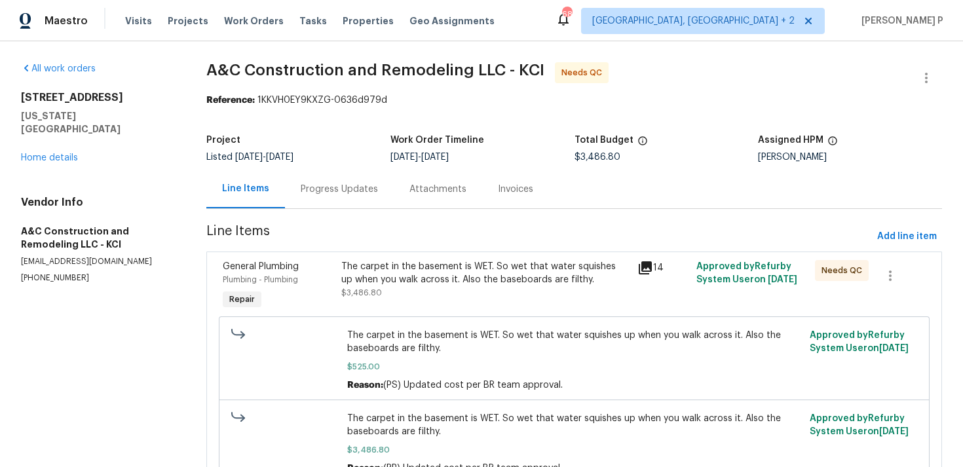
click at [348, 187] on div "Progress Updates" at bounding box center [339, 189] width 77 height 13
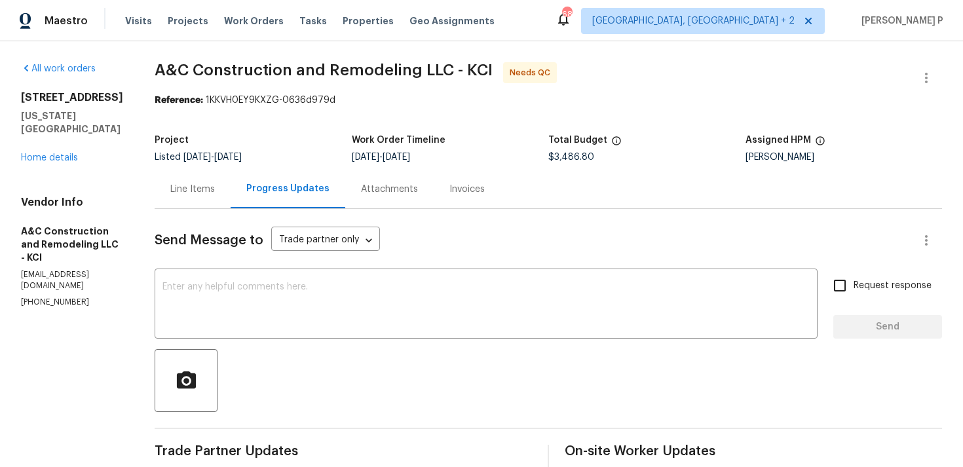
click at [215, 187] on div "Line Items" at bounding box center [192, 189] width 45 height 13
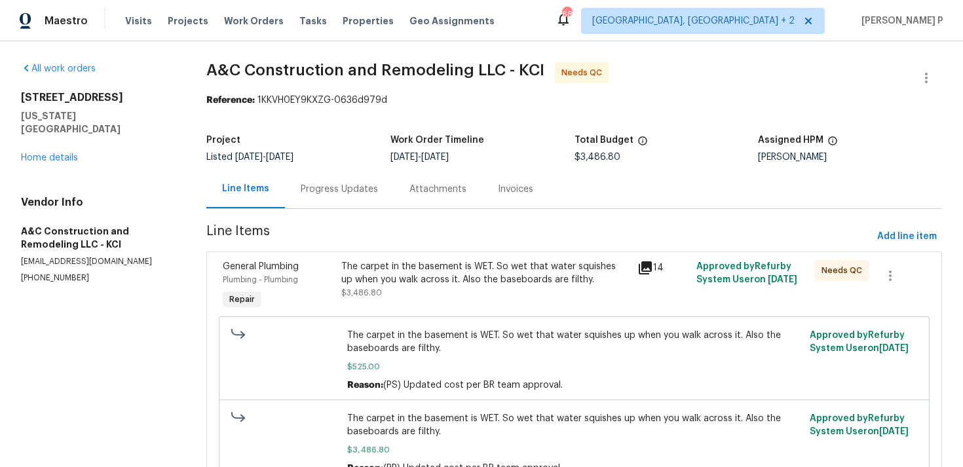
click at [488, 283] on div "The carpet in the basement is WET. So wet that water squishes up when you walk …" at bounding box center [485, 273] width 288 height 26
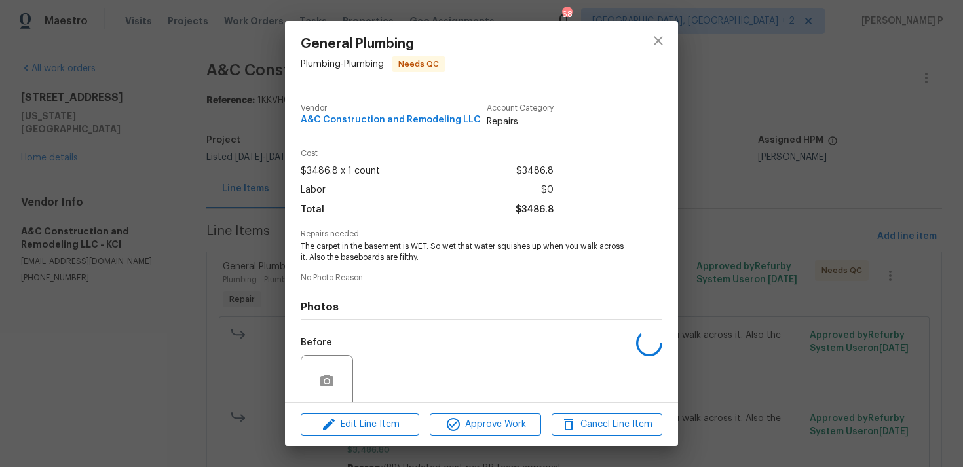
scroll to position [103, 0]
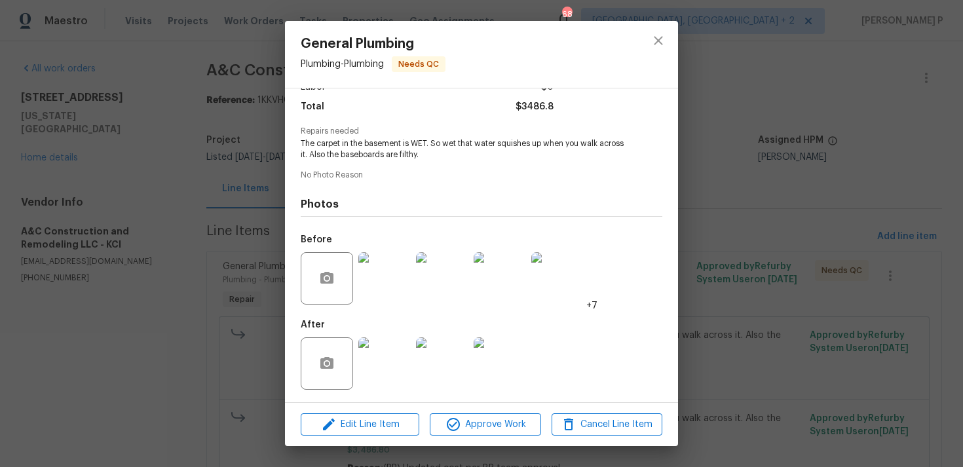
click at [361, 277] on img at bounding box center [384, 278] width 52 height 52
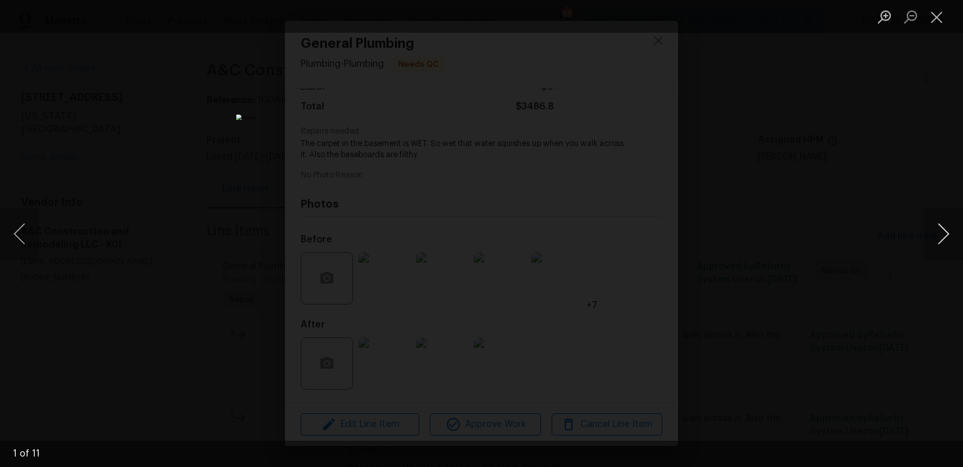
click at [949, 239] on button "Next image" at bounding box center [943, 234] width 39 height 52
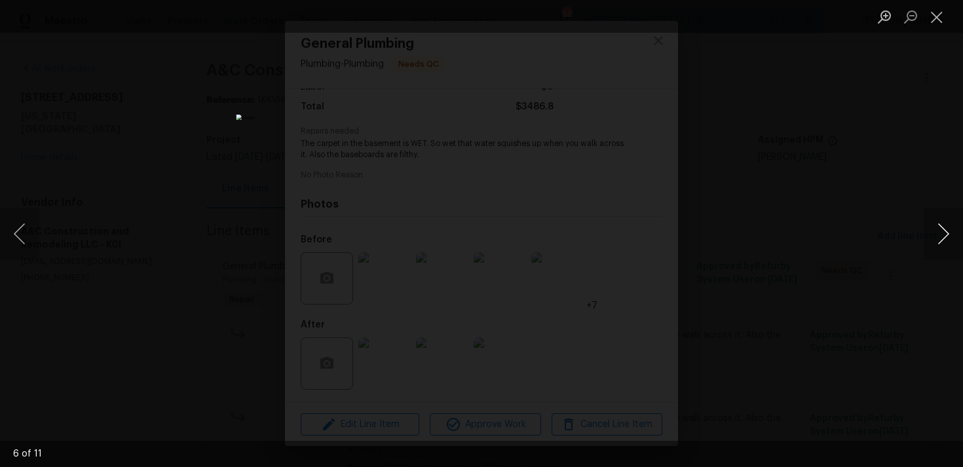
click at [949, 239] on button "Next image" at bounding box center [943, 234] width 39 height 52
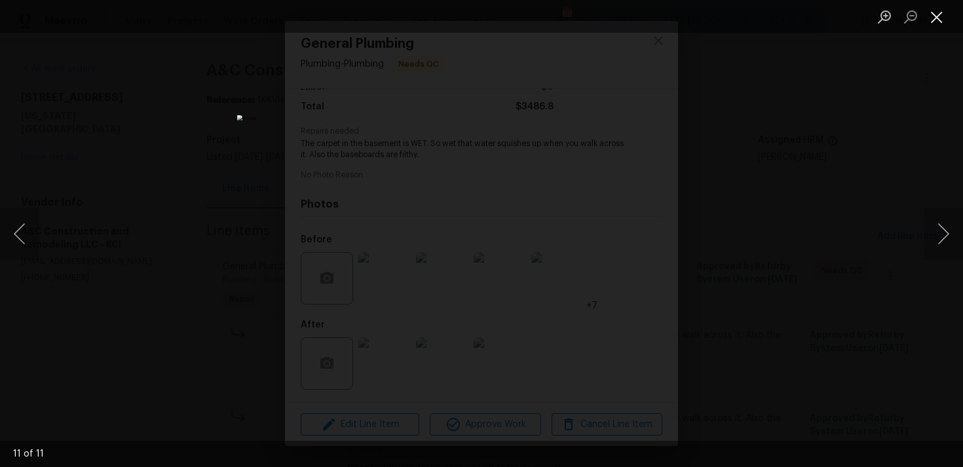
click at [936, 17] on button "Close lightbox" at bounding box center [937, 16] width 26 height 23
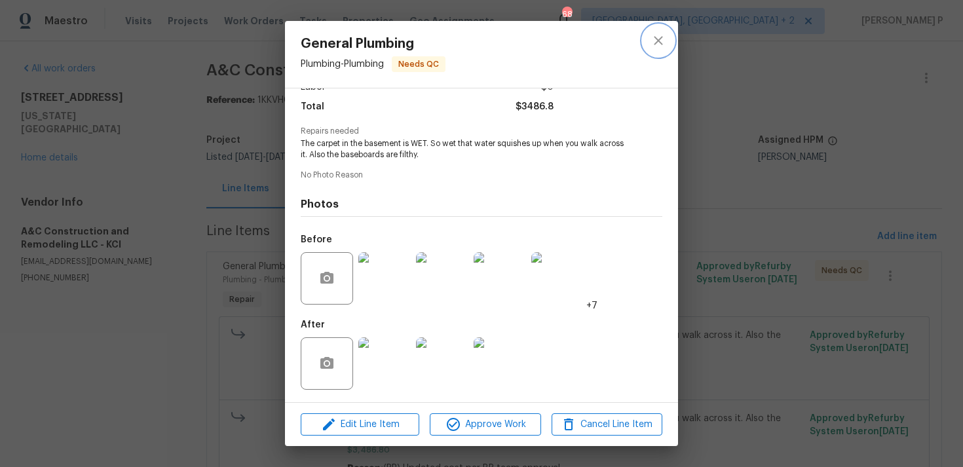
click at [649, 42] on button "close" at bounding box center [658, 40] width 31 height 31
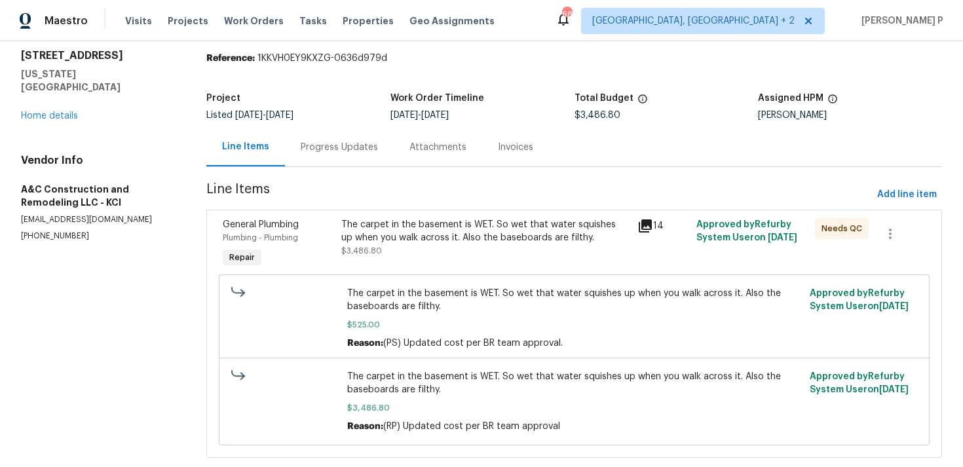
scroll to position [70, 0]
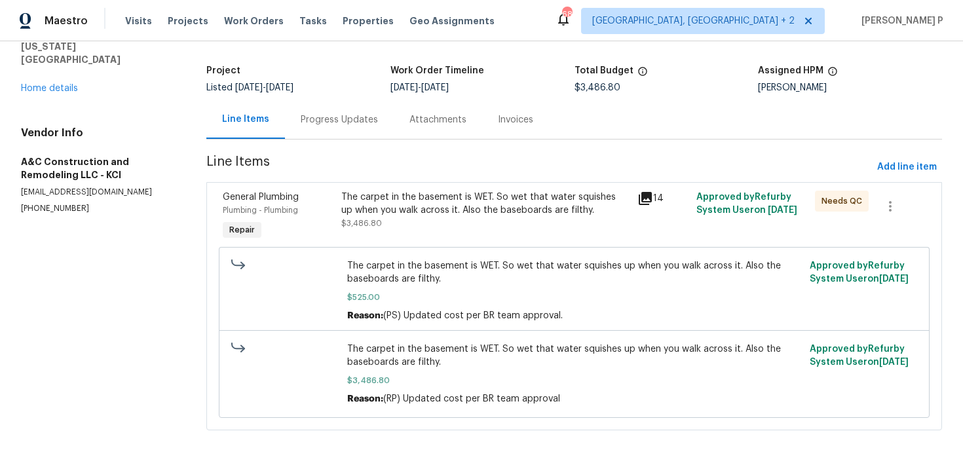
click at [425, 204] on div "The carpet in the basement is WET. So wet that water squishes up when you walk …" at bounding box center [485, 204] width 288 height 26
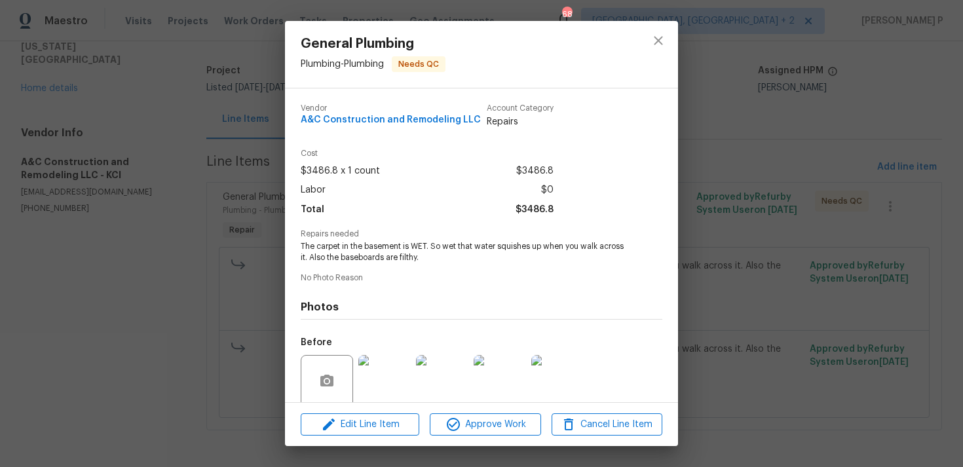
scroll to position [103, 0]
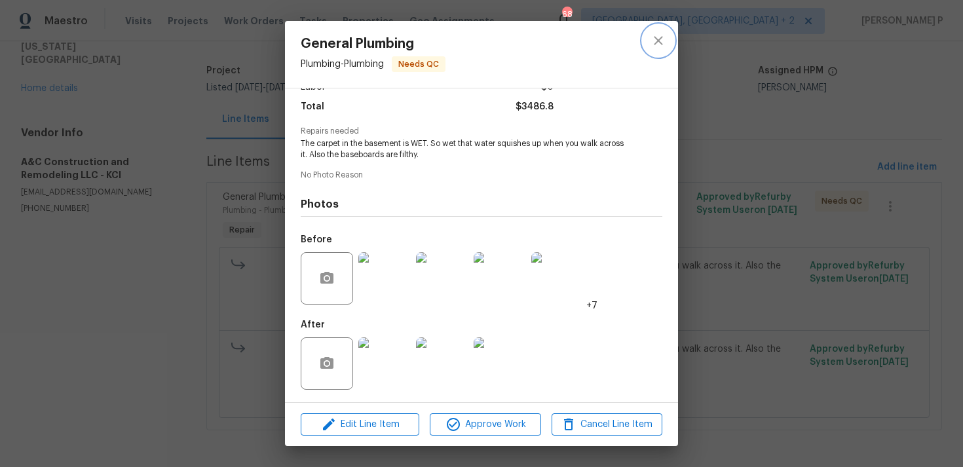
click at [651, 41] on icon "close" at bounding box center [659, 41] width 16 height 16
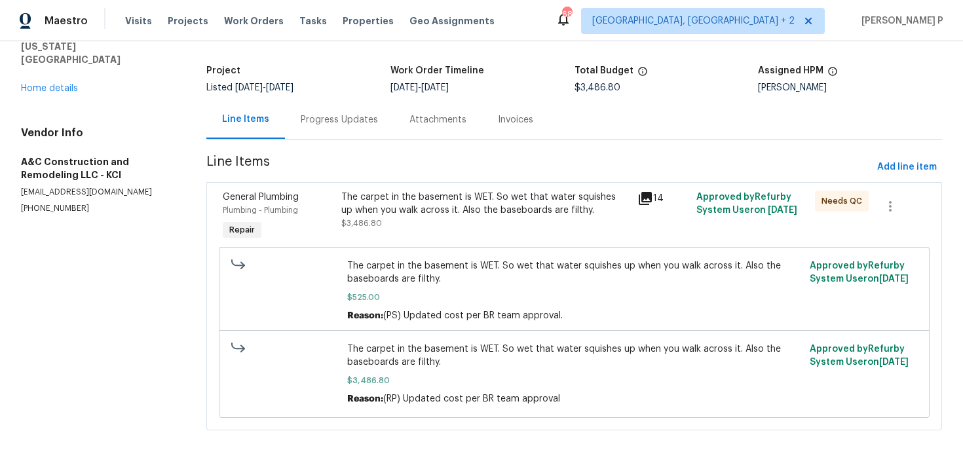
scroll to position [0, 0]
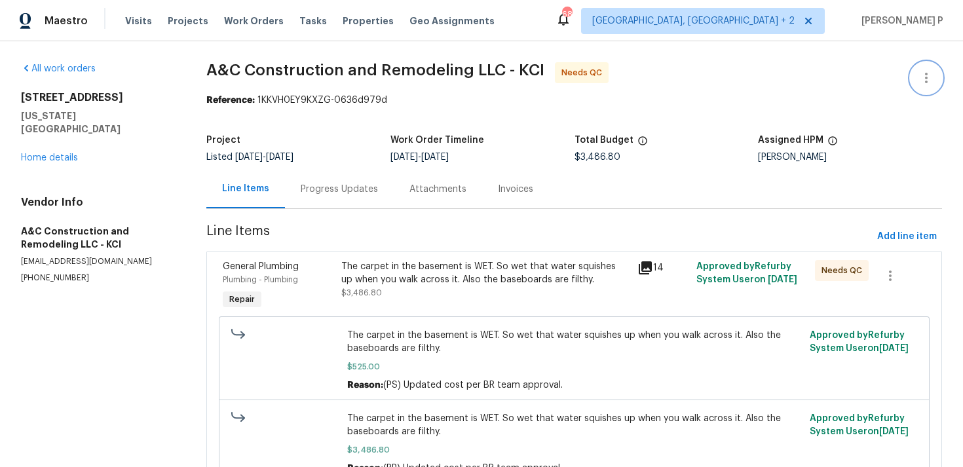
click at [923, 73] on icon "button" at bounding box center [927, 78] width 16 height 16
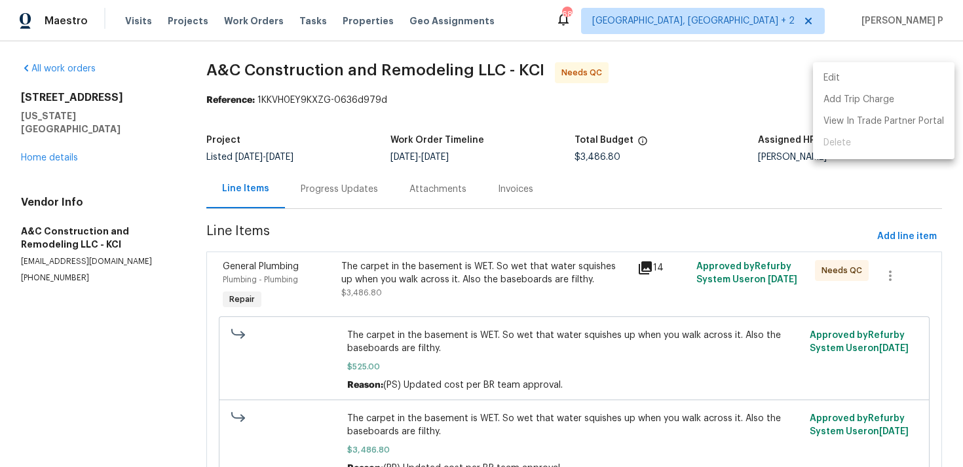
click at [862, 75] on li "Edit" at bounding box center [884, 78] width 142 height 22
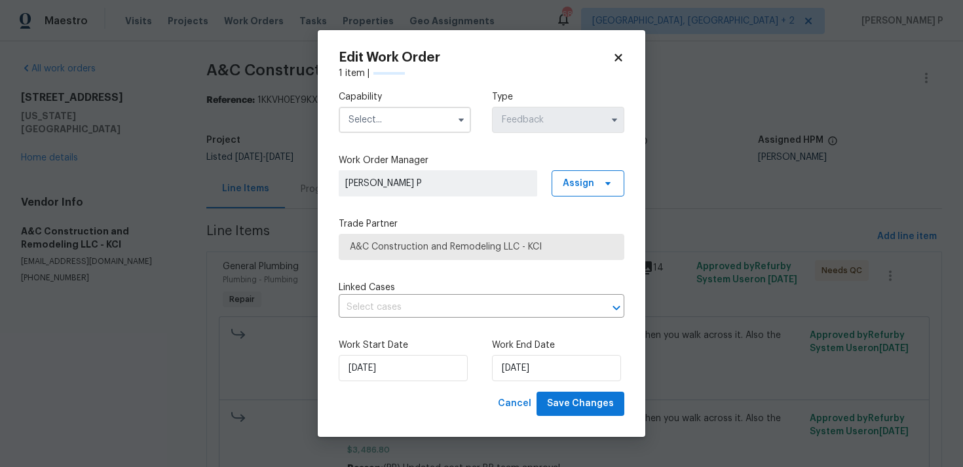
click at [426, 128] on input "text" at bounding box center [405, 120] width 132 height 26
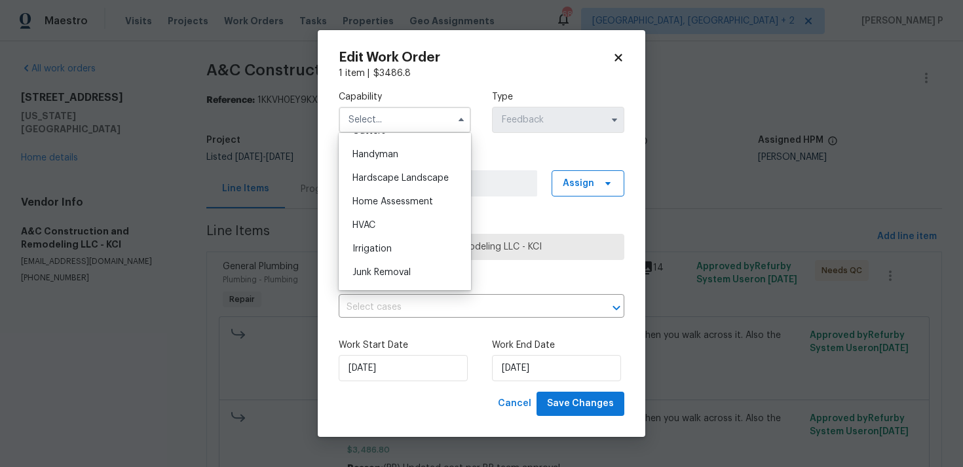
scroll to position [687, 0]
click at [401, 181] on div "Handyman" at bounding box center [405, 182] width 126 height 24
type input "Handyman"
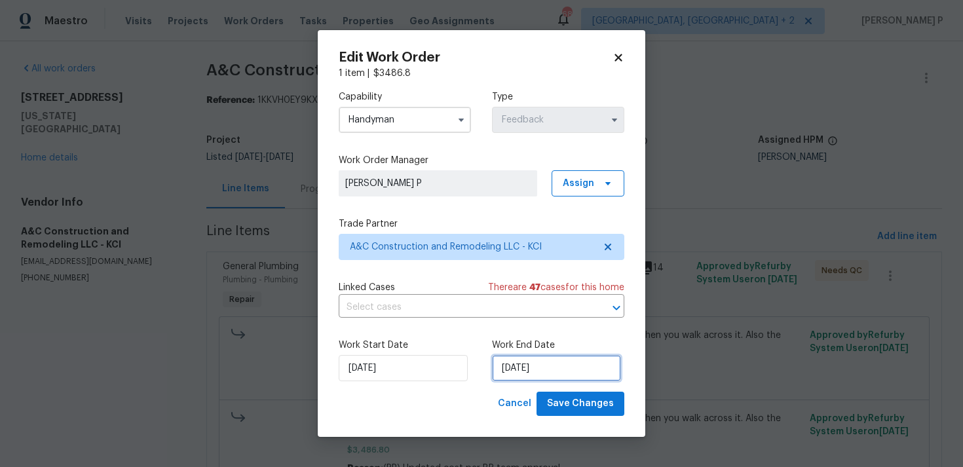
click at [532, 375] on input "20/08/2025" at bounding box center [556, 368] width 129 height 26
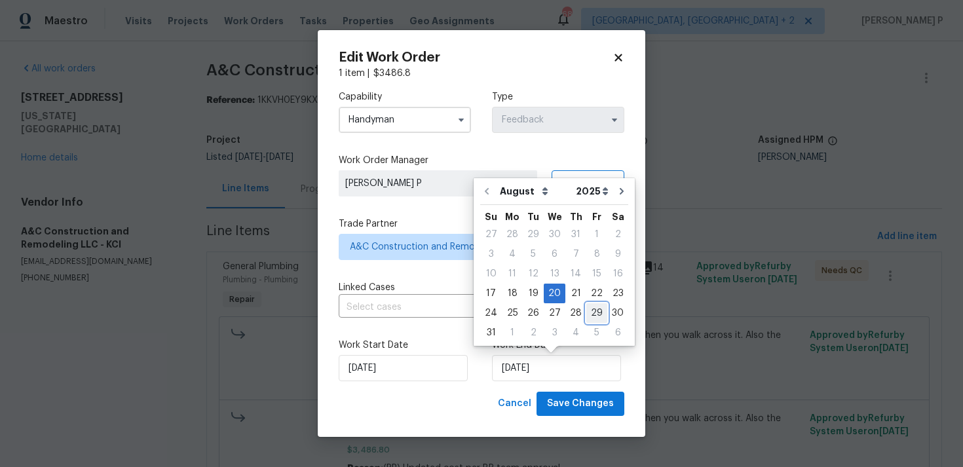
click at [588, 311] on div "29" at bounding box center [596, 313] width 21 height 18
type input "29/08/2025"
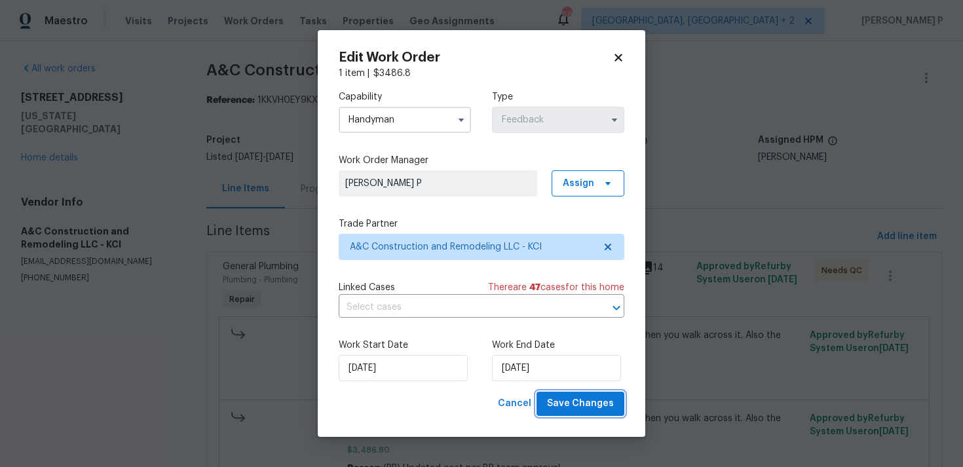
click at [583, 404] on span "Save Changes" at bounding box center [580, 404] width 67 height 16
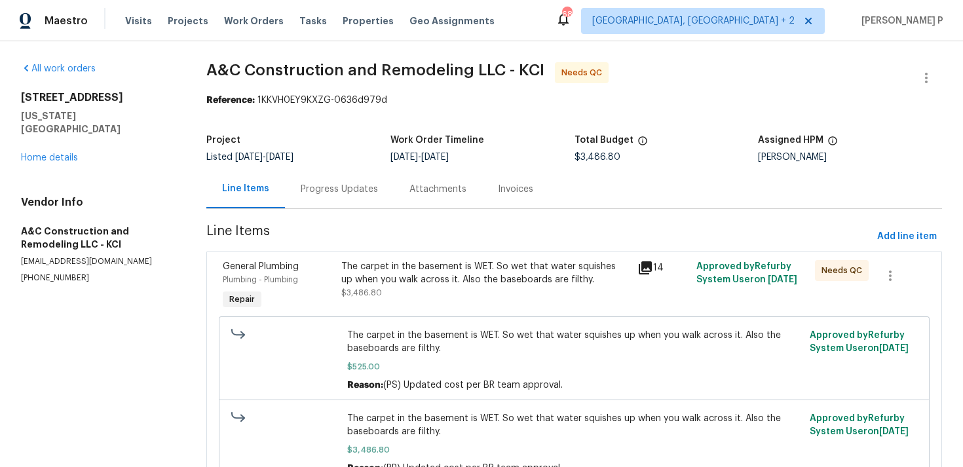
click at [322, 204] on div "Progress Updates" at bounding box center [339, 189] width 109 height 39
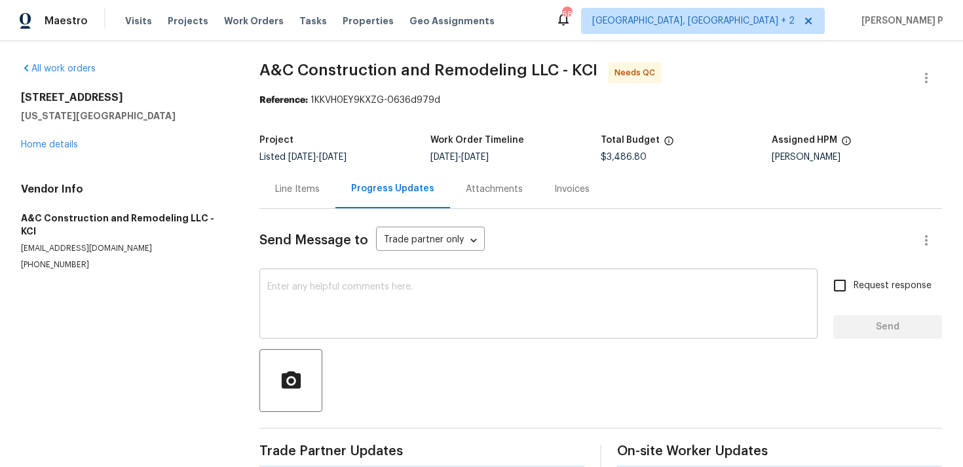
scroll to position [22, 0]
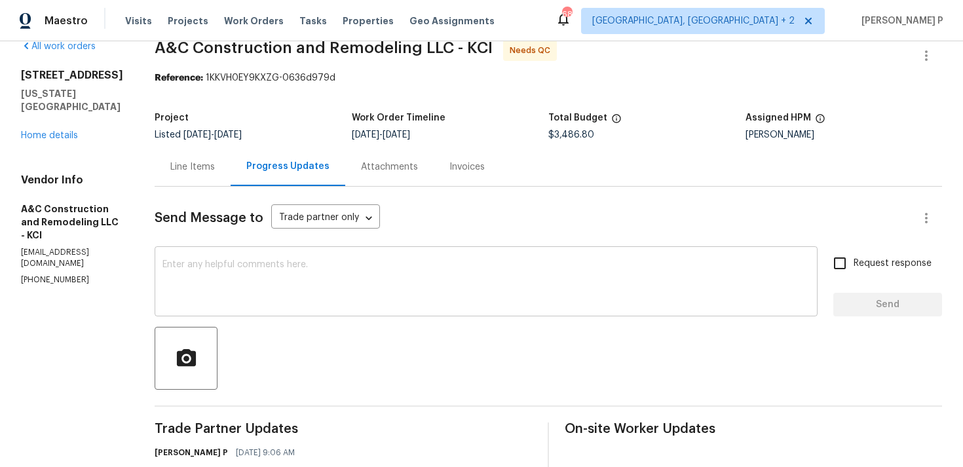
click at [310, 274] on textarea at bounding box center [486, 283] width 647 height 46
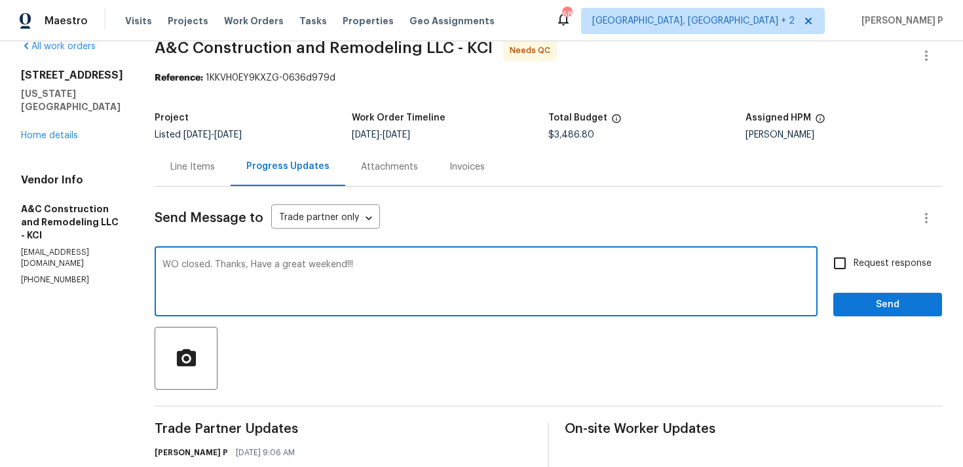
type textarea "WO closed. Thanks, Have a great weekend!!!"
click at [898, 307] on span "Send" at bounding box center [888, 305] width 88 height 16
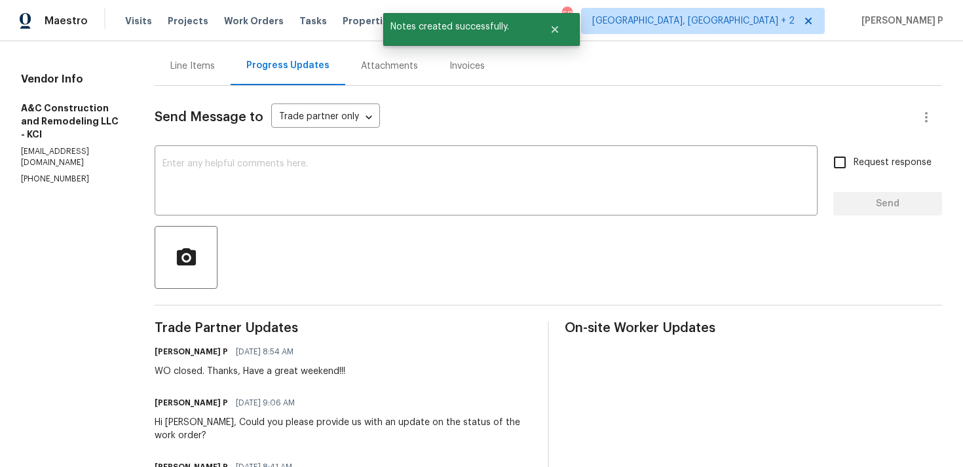
scroll to position [0, 0]
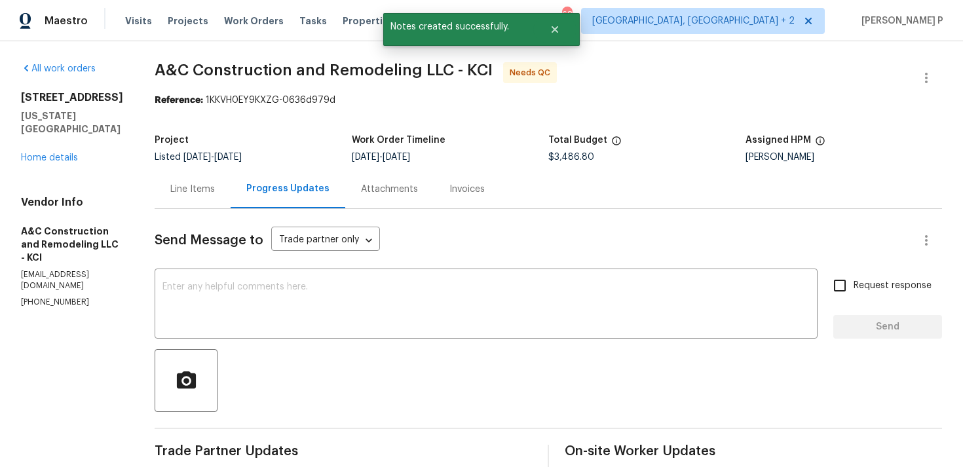
click at [215, 185] on div "Line Items" at bounding box center [192, 189] width 45 height 13
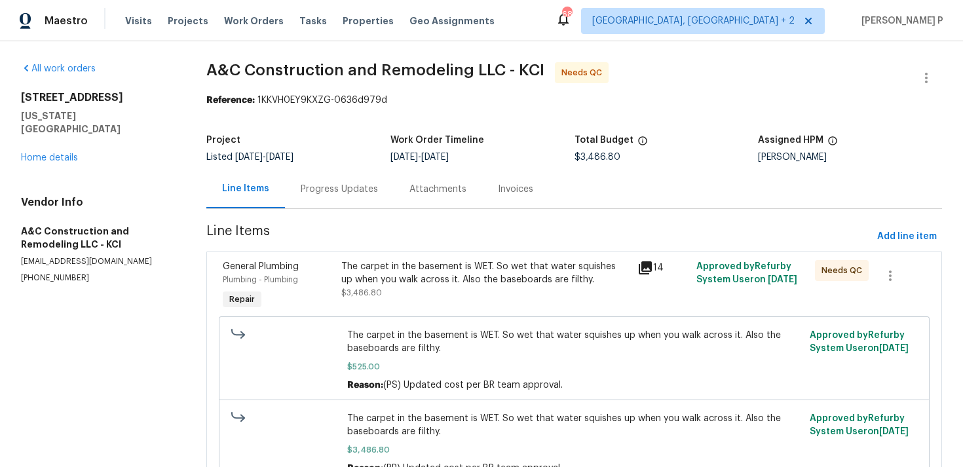
click at [487, 272] on div "The carpet in the basement is WET. So wet that water squishes up when you walk …" at bounding box center [485, 273] width 288 height 26
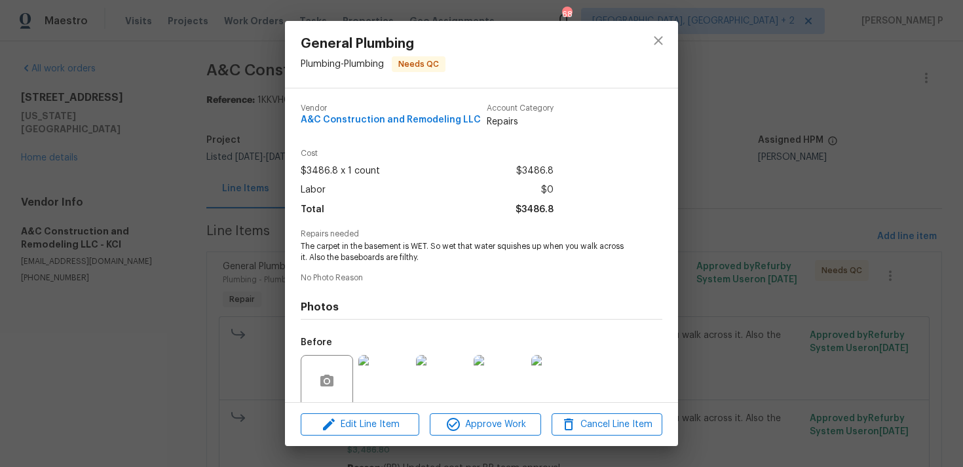
scroll to position [103, 0]
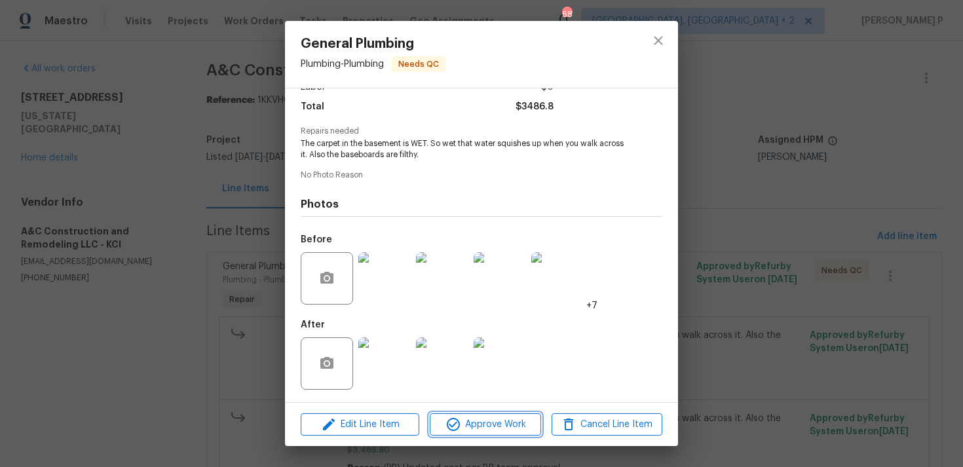
click at [505, 429] on span "Approve Work" at bounding box center [485, 425] width 103 height 16
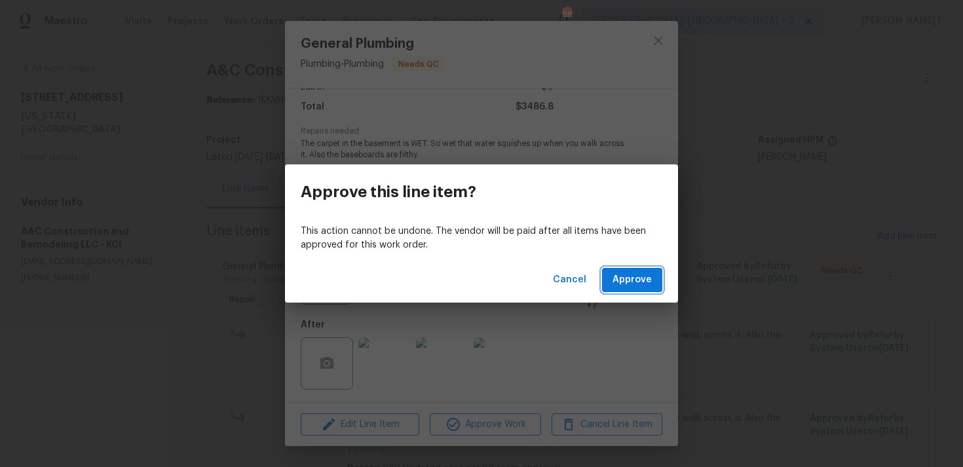
click at [640, 286] on span "Approve" at bounding box center [632, 280] width 39 height 16
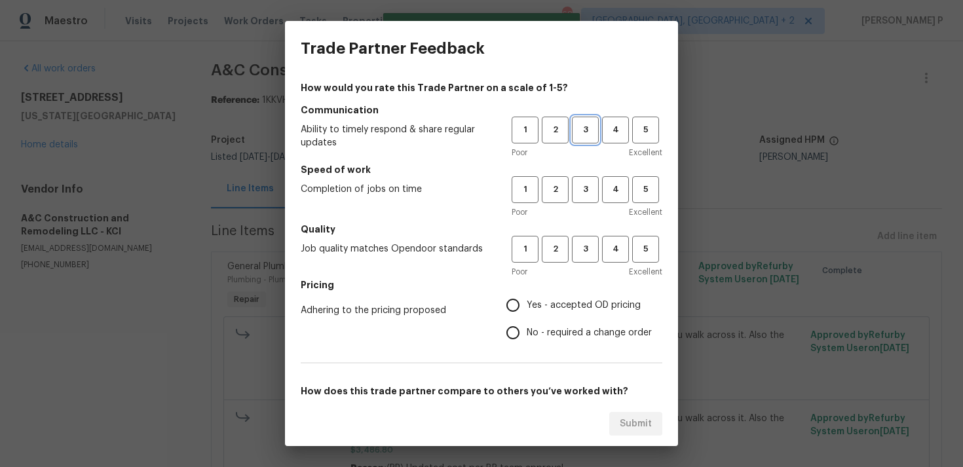
click at [592, 128] on span "3" at bounding box center [585, 130] width 24 height 15
click at [583, 180] on button "3" at bounding box center [585, 189] width 27 height 27
click at [594, 252] on span "3" at bounding box center [585, 249] width 24 height 15
click at [547, 337] on span "No - required a change order" at bounding box center [589, 333] width 125 height 14
click at [527, 337] on input "No - required a change order" at bounding box center [513, 333] width 28 height 28
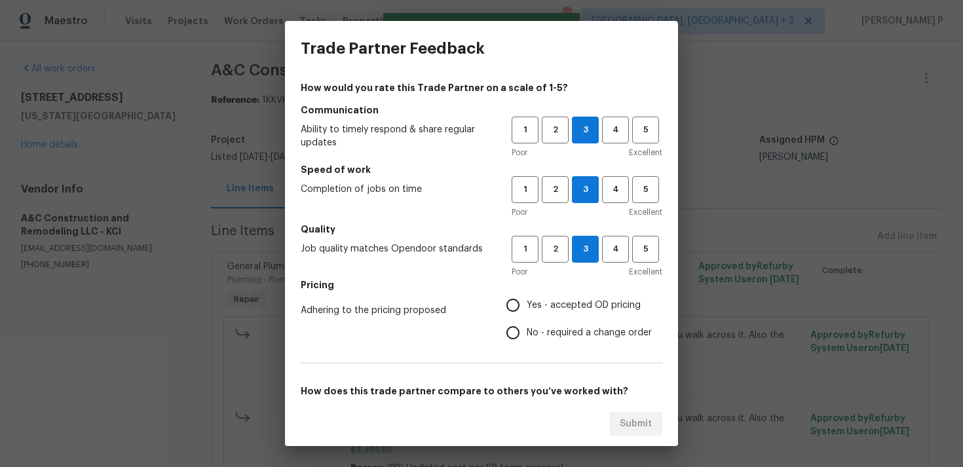
radio input "true"
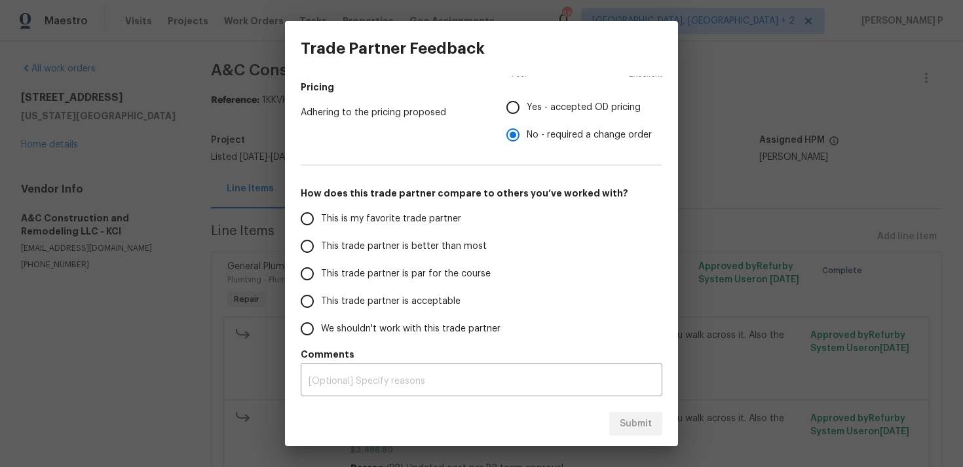
click at [428, 280] on label "This trade partner is par for the course" at bounding box center [397, 274] width 207 height 28
click at [321, 280] on input "This trade partner is par for the course" at bounding box center [308, 274] width 28 height 28
click at [634, 427] on span "Submit" at bounding box center [636, 424] width 32 height 16
radio input "true"
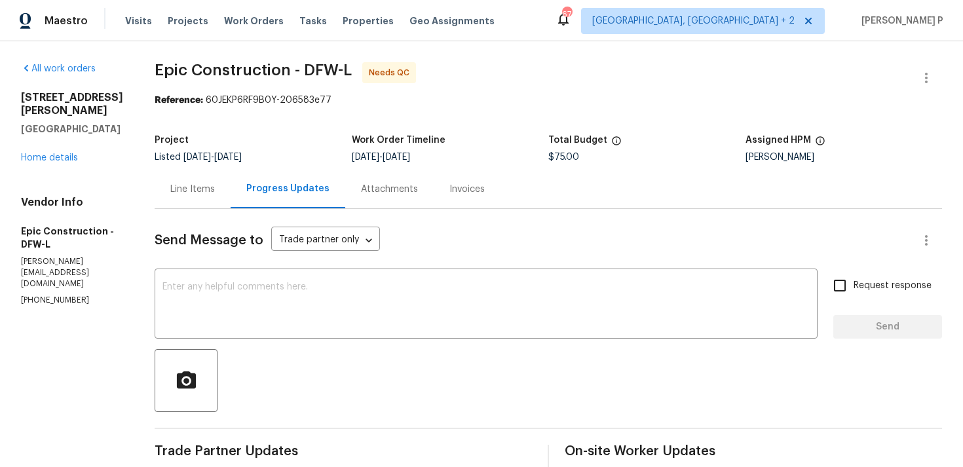
click at [188, 194] on div "Line Items" at bounding box center [192, 189] width 45 height 13
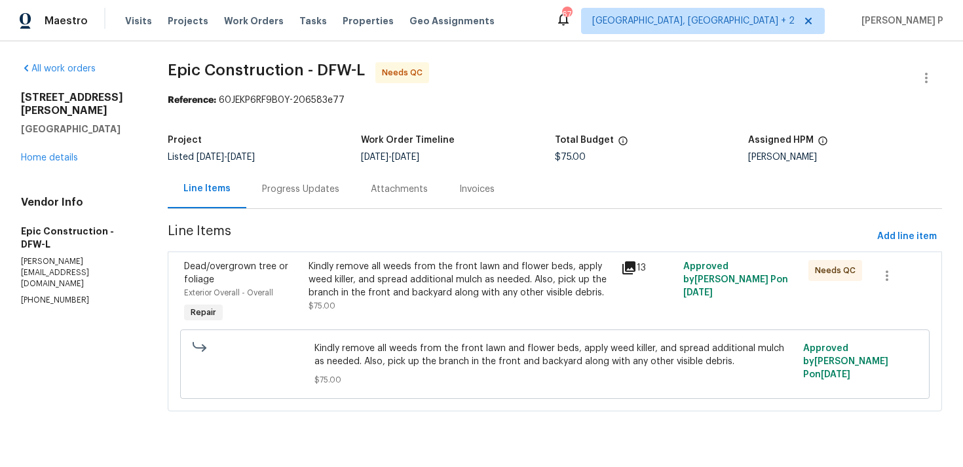
click at [467, 304] on div "Kindly remove all weeds from the front lawn and flower beds, apply weed killer,…" at bounding box center [461, 286] width 305 height 52
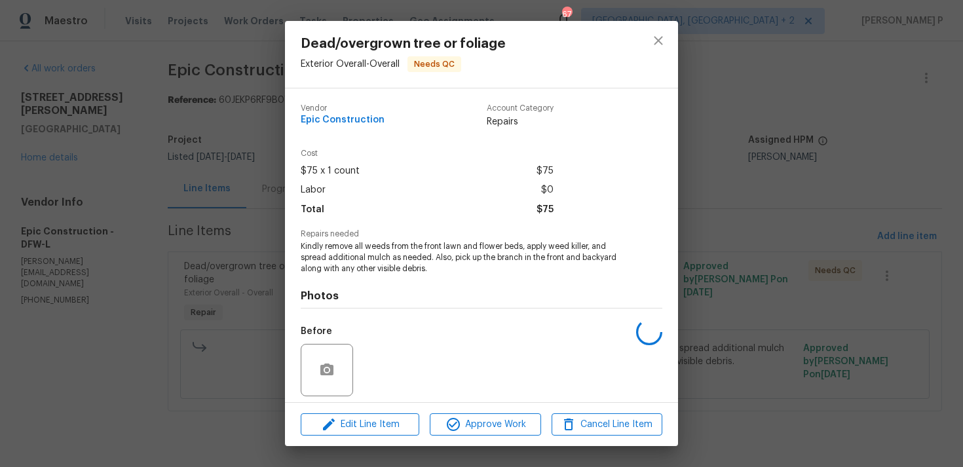
scroll to position [92, 0]
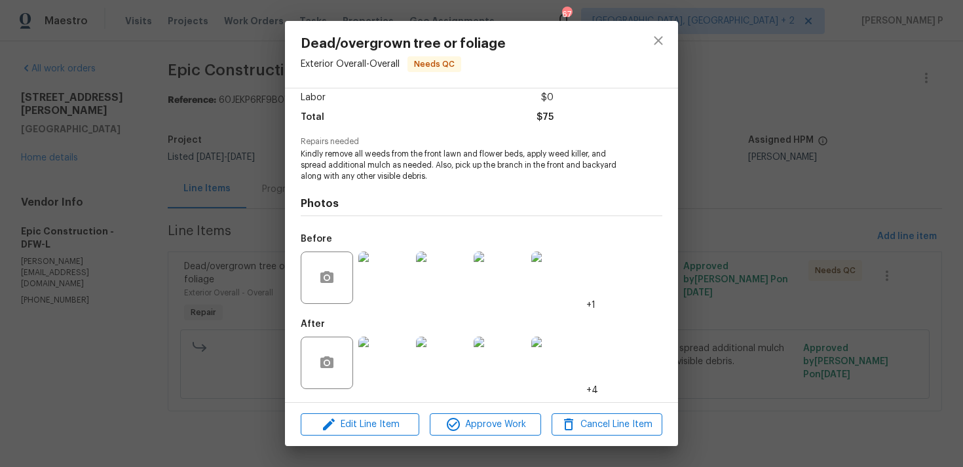
click at [391, 287] on img at bounding box center [384, 278] width 52 height 52
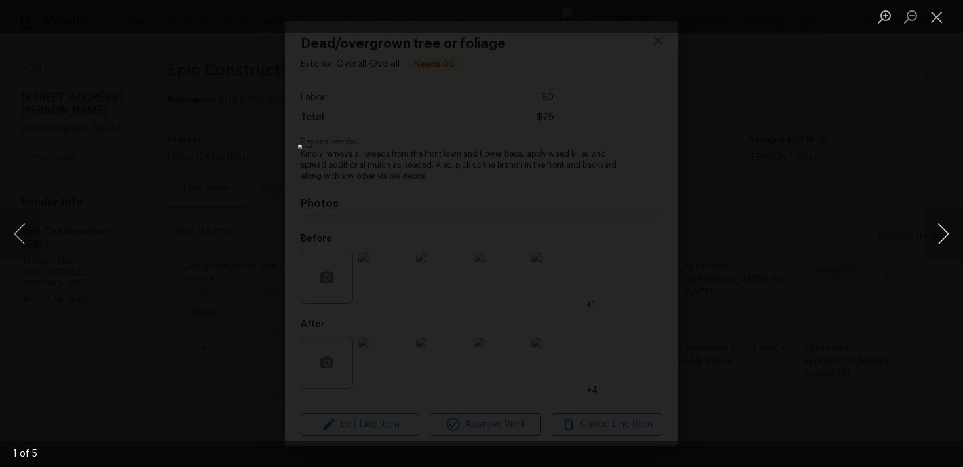
click at [938, 225] on button "Next image" at bounding box center [943, 234] width 39 height 52
click at [938, 7] on button "Close lightbox" at bounding box center [937, 16] width 26 height 23
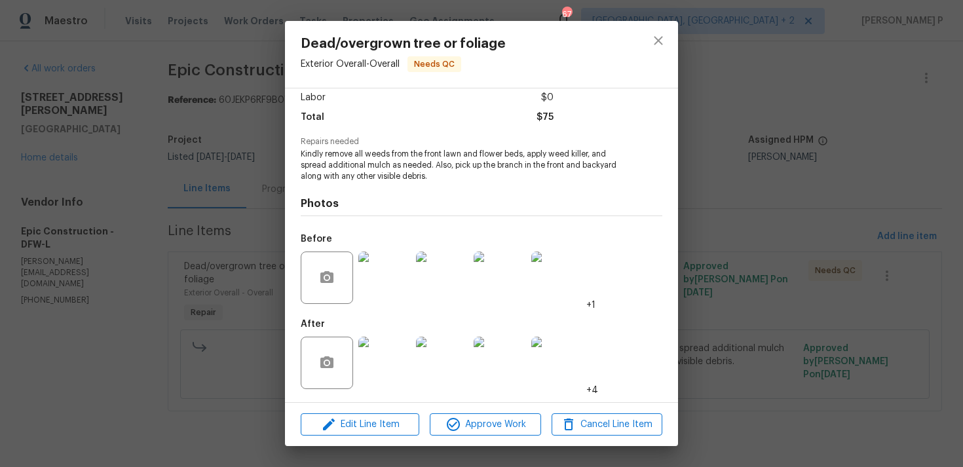
click at [383, 356] on img at bounding box center [384, 363] width 52 height 52
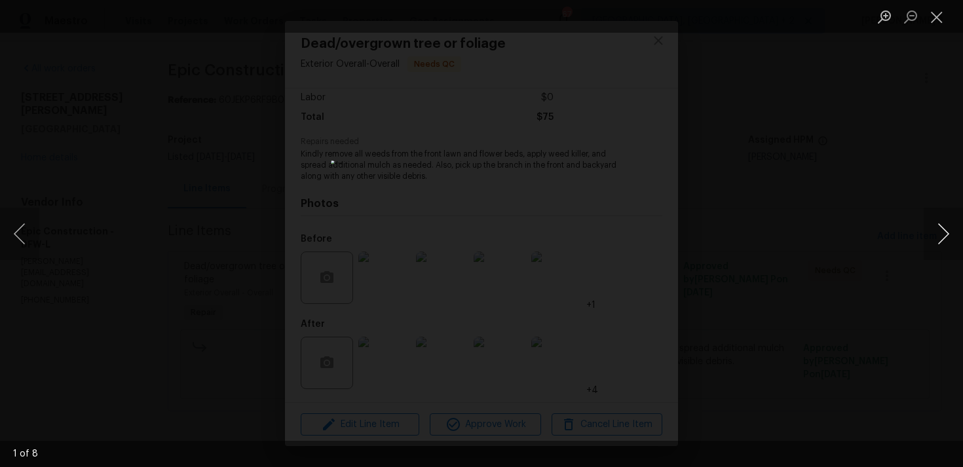
click at [941, 230] on button "Next image" at bounding box center [943, 234] width 39 height 52
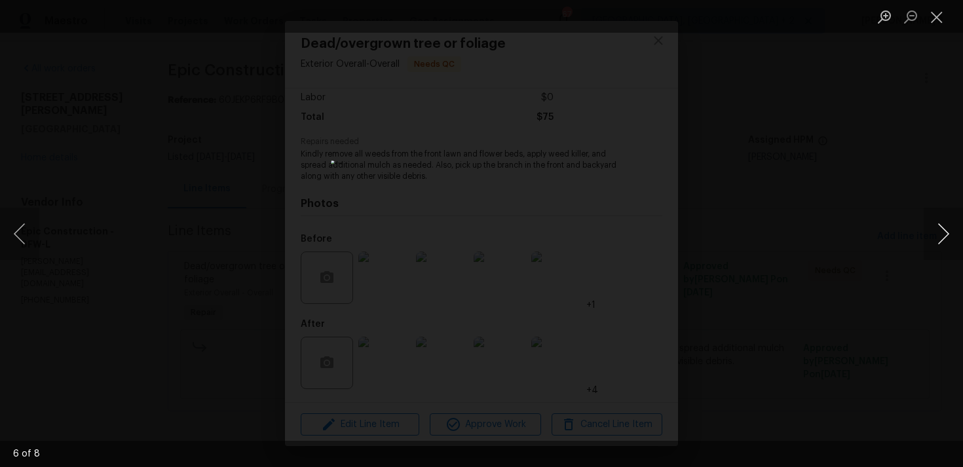
click at [941, 230] on button "Next image" at bounding box center [943, 234] width 39 height 52
click at [933, 18] on button "Close lightbox" at bounding box center [937, 16] width 26 height 23
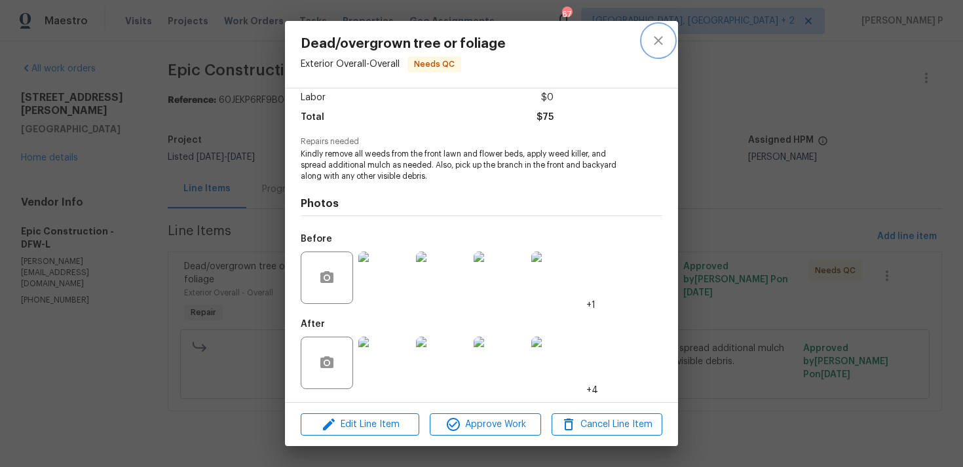
click at [657, 47] on icon "close" at bounding box center [659, 41] width 16 height 16
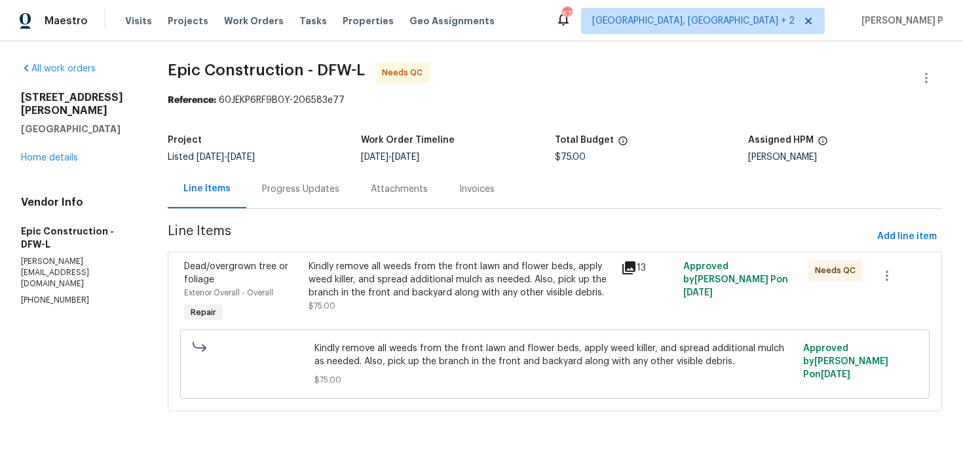
click at [312, 201] on div "Progress Updates" at bounding box center [300, 189] width 109 height 39
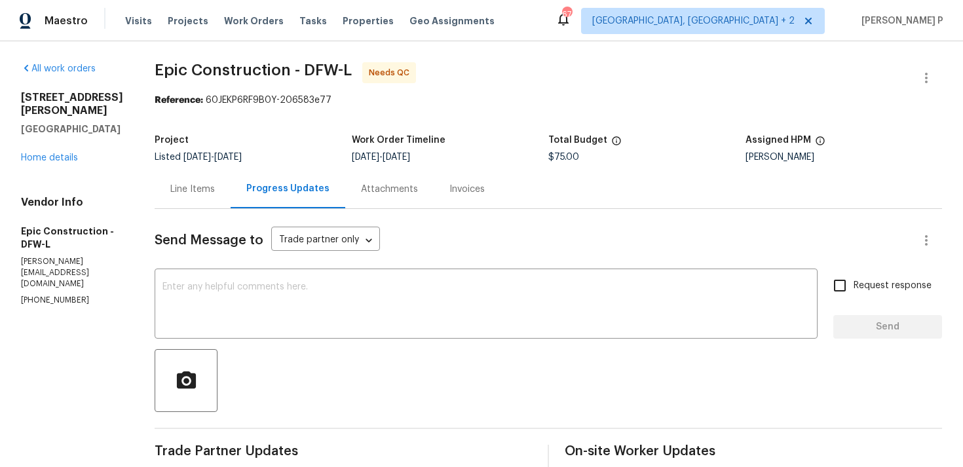
click at [195, 189] on div "Line Items" at bounding box center [192, 189] width 45 height 13
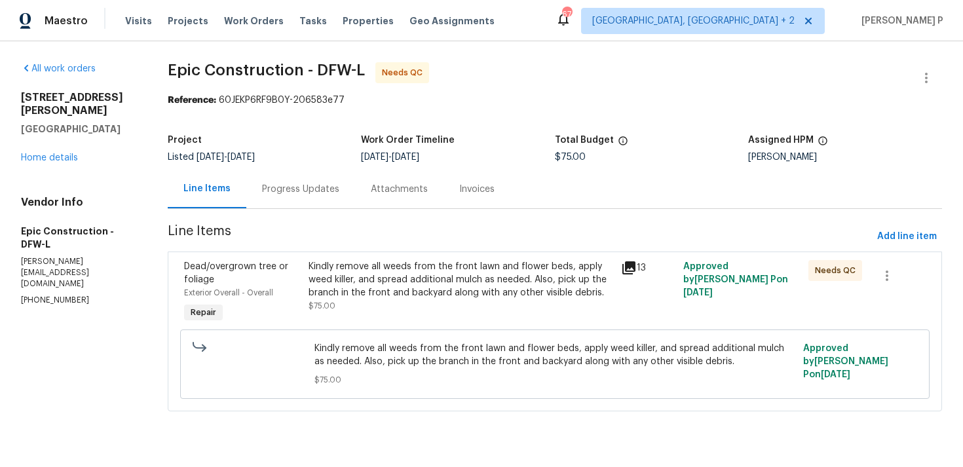
click at [406, 286] on div "Kindly remove all weeds from the front lawn and flower beds, apply weed killer,…" at bounding box center [461, 279] width 305 height 39
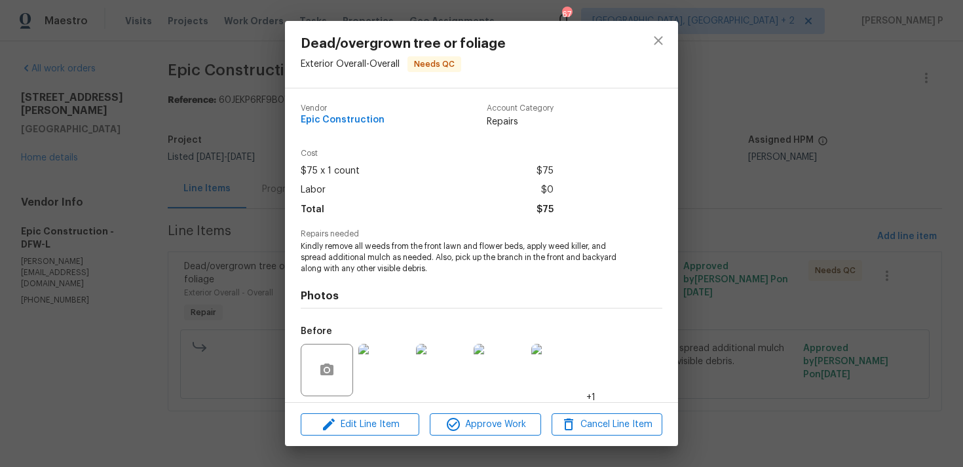
scroll to position [92, 0]
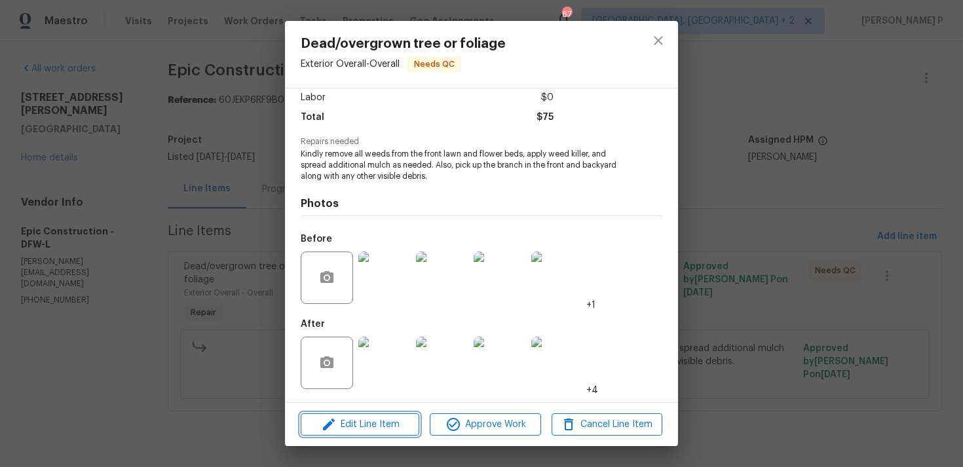
click at [376, 426] on span "Edit Line Item" at bounding box center [360, 425] width 111 height 16
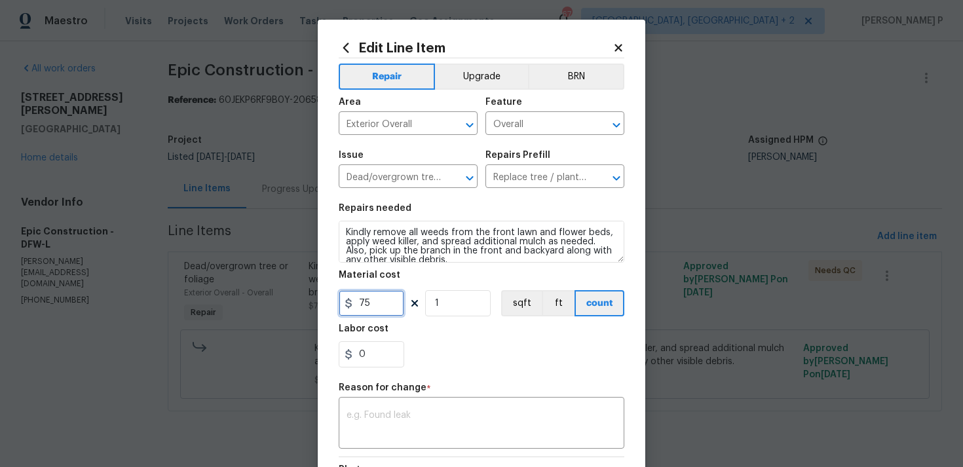
click at [374, 309] on input "75" at bounding box center [372, 303] width 66 height 26
type input "200"
click at [448, 418] on textarea at bounding box center [482, 425] width 270 height 28
paste textarea "(RP) Updated per vendor’s final cost."
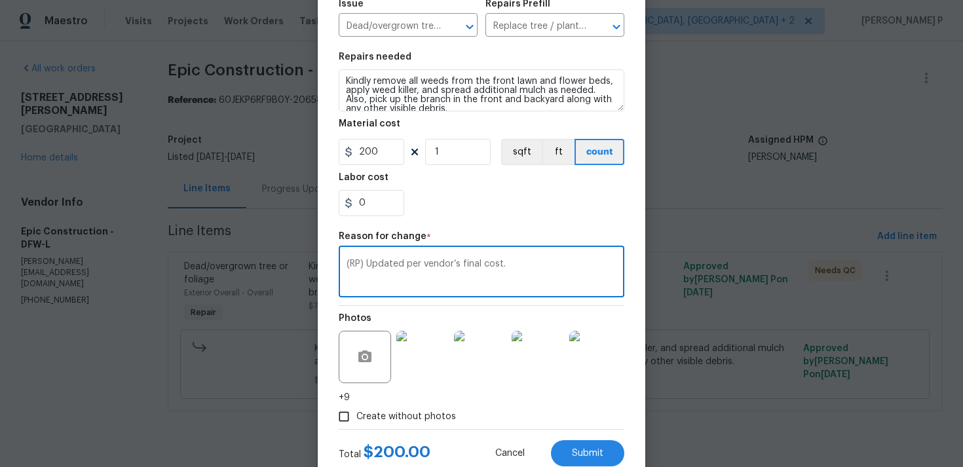
scroll to position [192, 0]
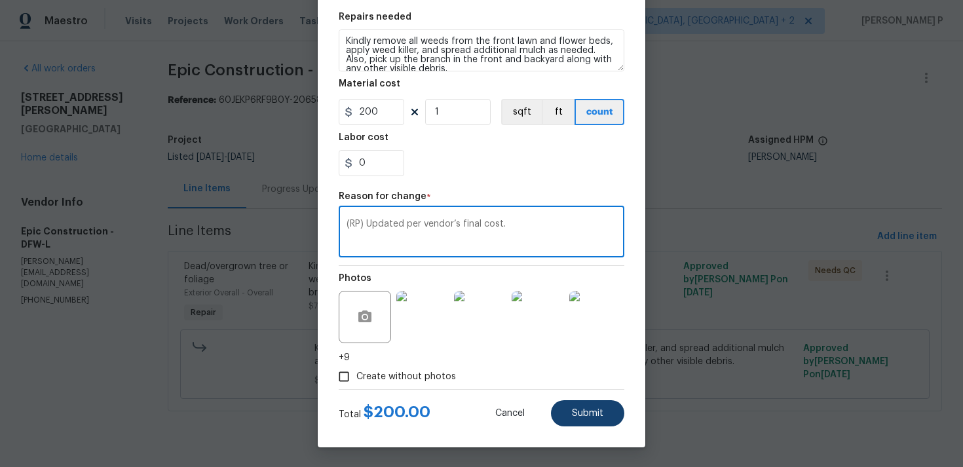
type textarea "(RP) Updated per vendor’s final cost."
click at [578, 417] on span "Submit" at bounding box center [587, 414] width 31 height 10
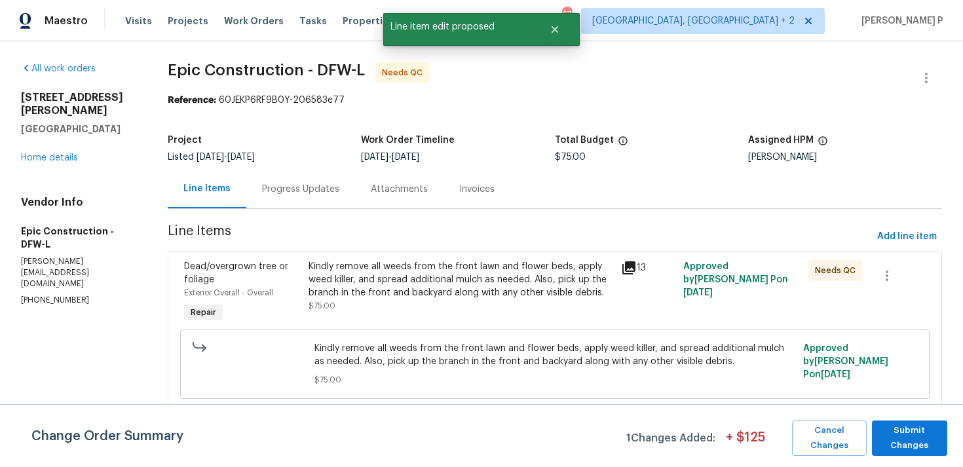
scroll to position [0, 0]
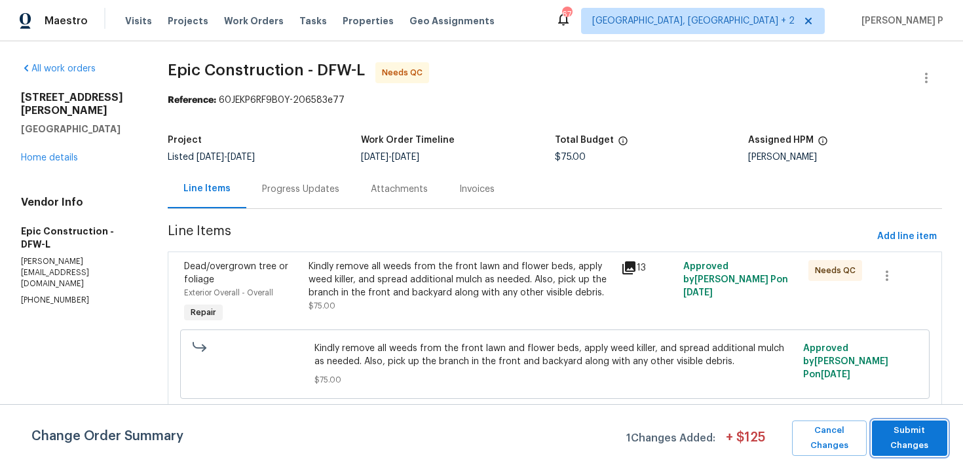
click at [906, 435] on span "Submit Changes" at bounding box center [910, 438] width 62 height 30
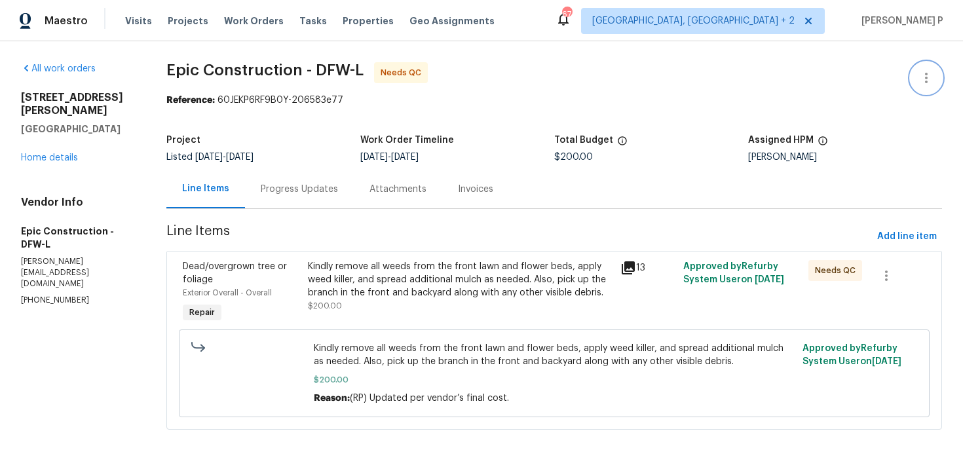
click at [930, 77] on icon "button" at bounding box center [927, 78] width 16 height 16
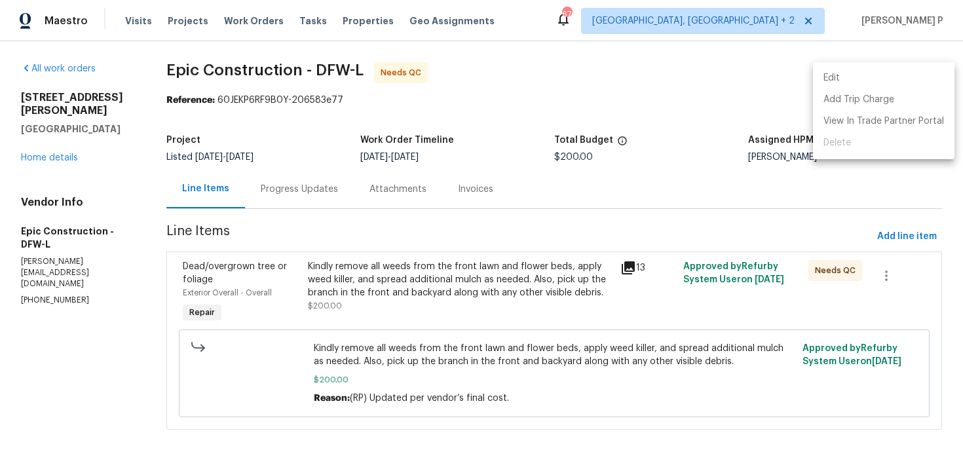
click at [873, 73] on li "Edit" at bounding box center [884, 78] width 142 height 22
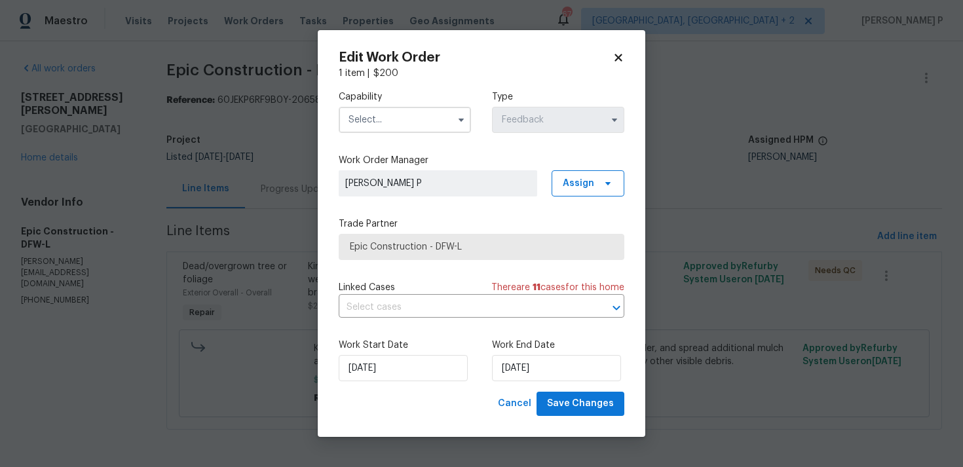
click at [392, 117] on input "text" at bounding box center [405, 120] width 132 height 26
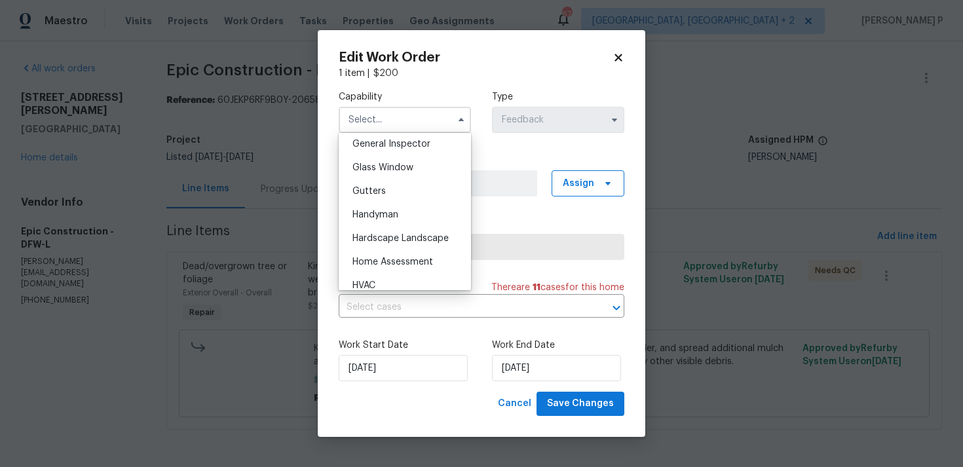
scroll to position [664, 0]
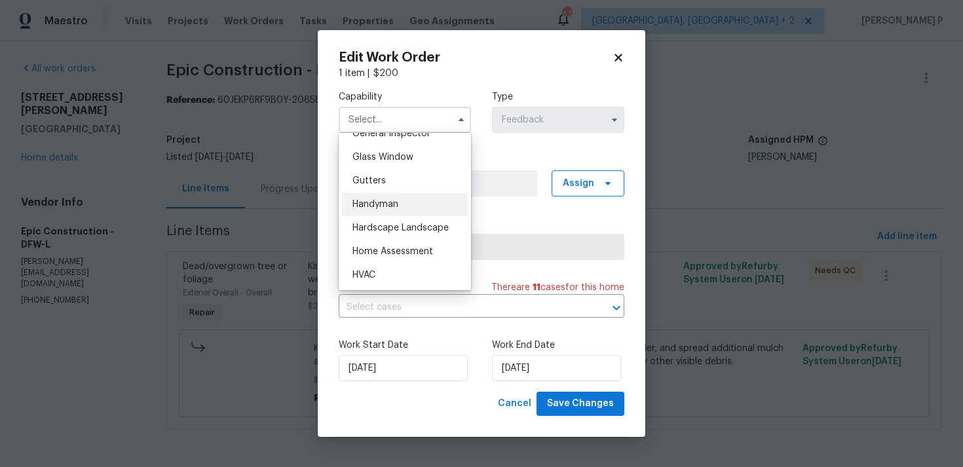
click at [391, 209] on div "Handyman" at bounding box center [405, 205] width 126 height 24
type input "Handyman"
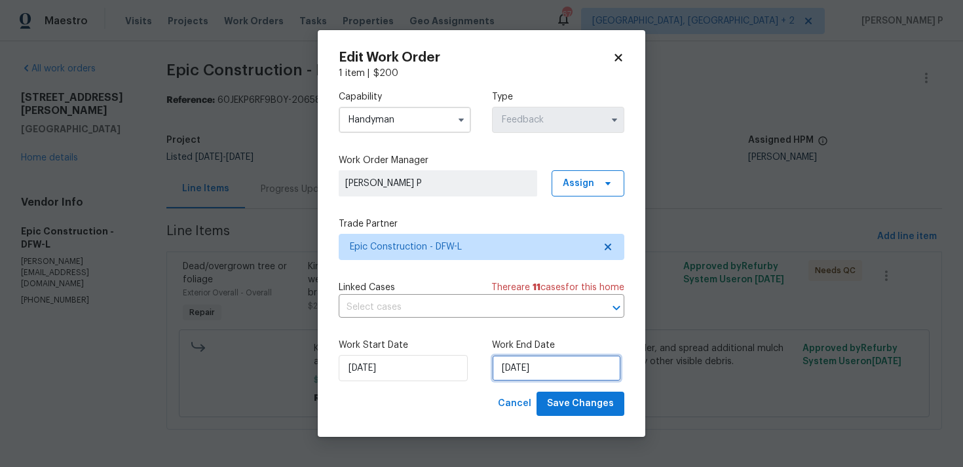
click at [547, 360] on input "[DATE]" at bounding box center [556, 368] width 129 height 26
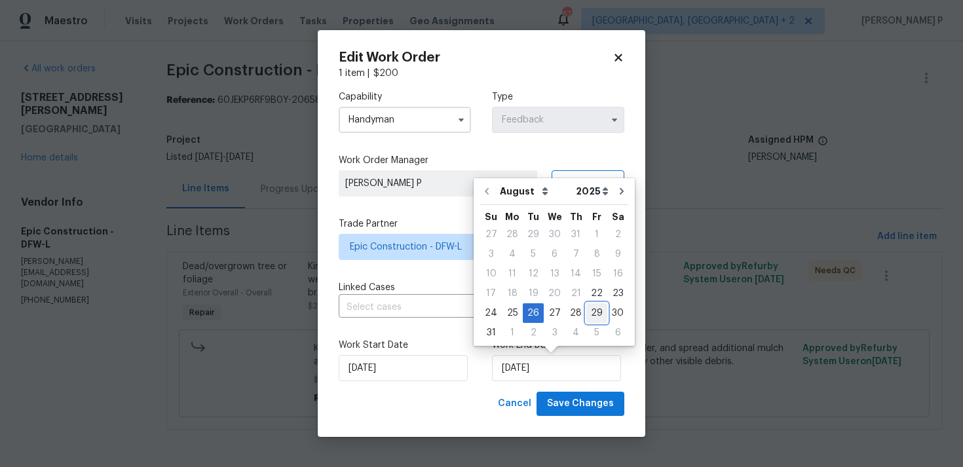
click at [589, 311] on div "29" at bounding box center [596, 313] width 21 height 18
type input "[DATE]"
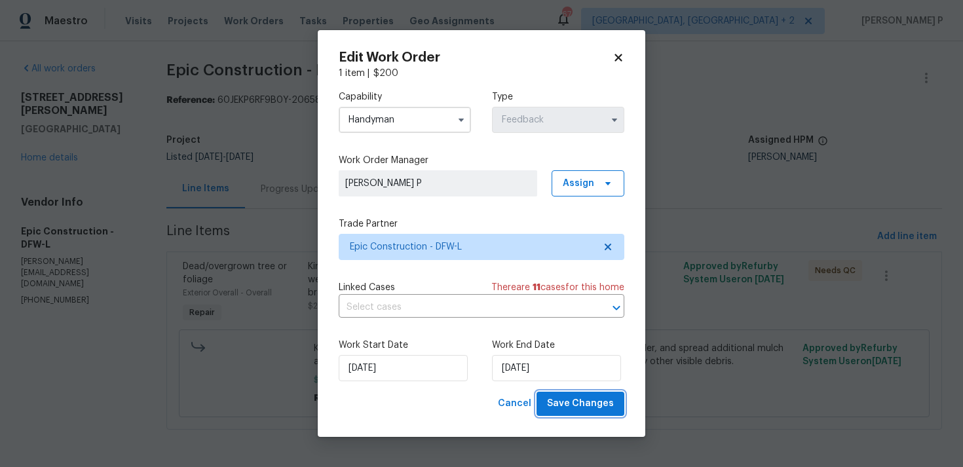
click at [589, 404] on span "Save Changes" at bounding box center [580, 404] width 67 height 16
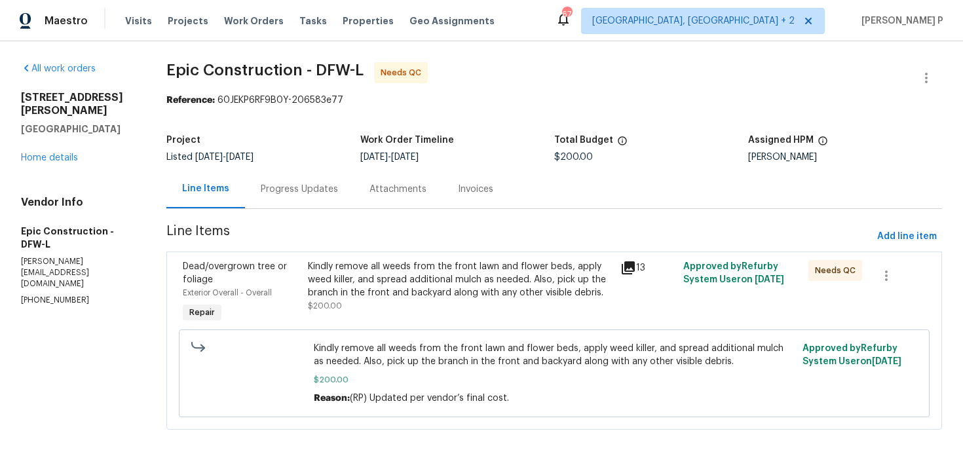
click at [317, 189] on div "Progress Updates" at bounding box center [299, 189] width 77 height 13
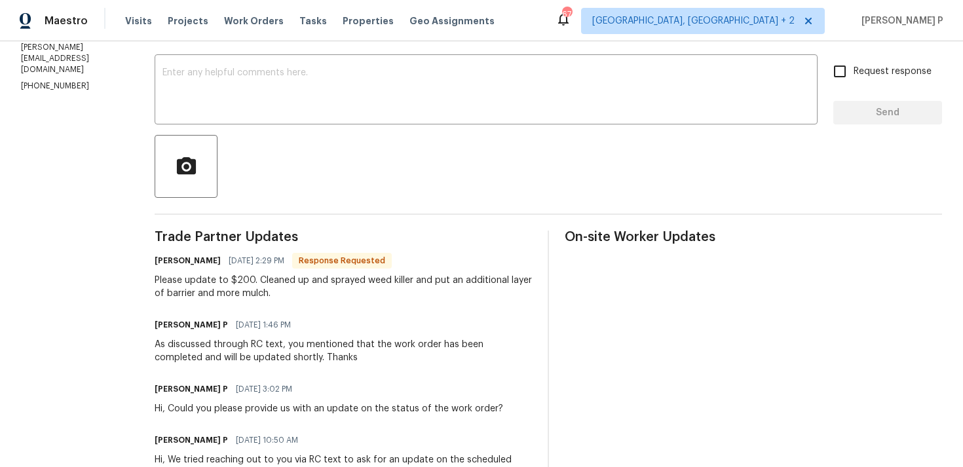
scroll to position [227, 0]
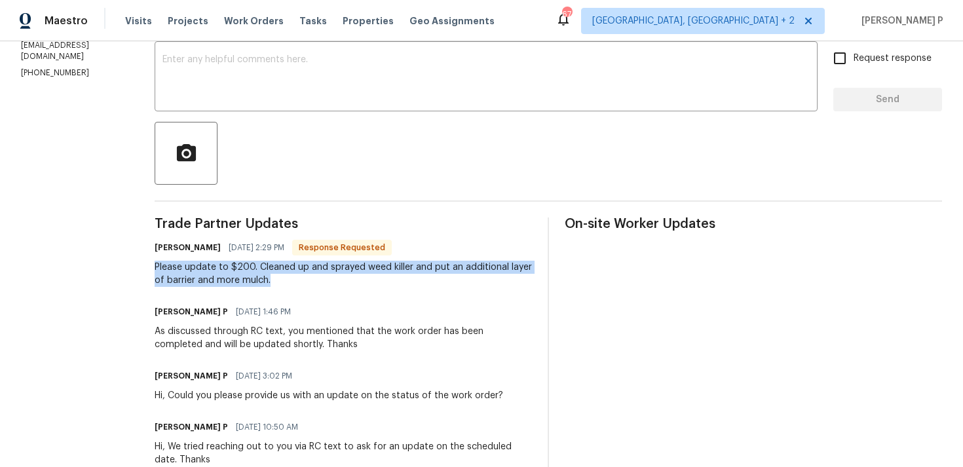
drag, startPoint x: 151, startPoint y: 265, endPoint x: 271, endPoint y: 288, distance: 122.6
click at [271, 288] on div "All work orders [STREET_ADDRESS][PERSON_NAME] Home details Vendor Info Epic Con…" at bounding box center [481, 242] width 963 height 857
copy div "Please update to $200. Cleaned up and sprayed weed killer and put an additional…"
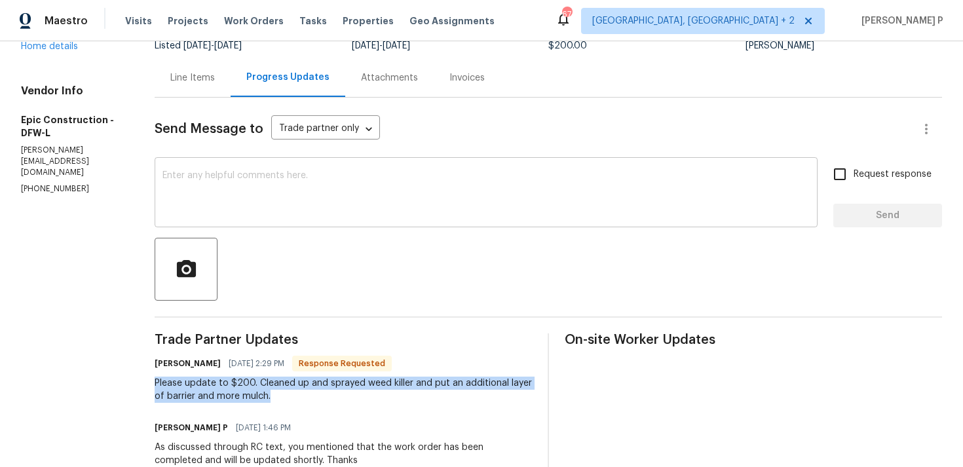
scroll to position [126, 0]
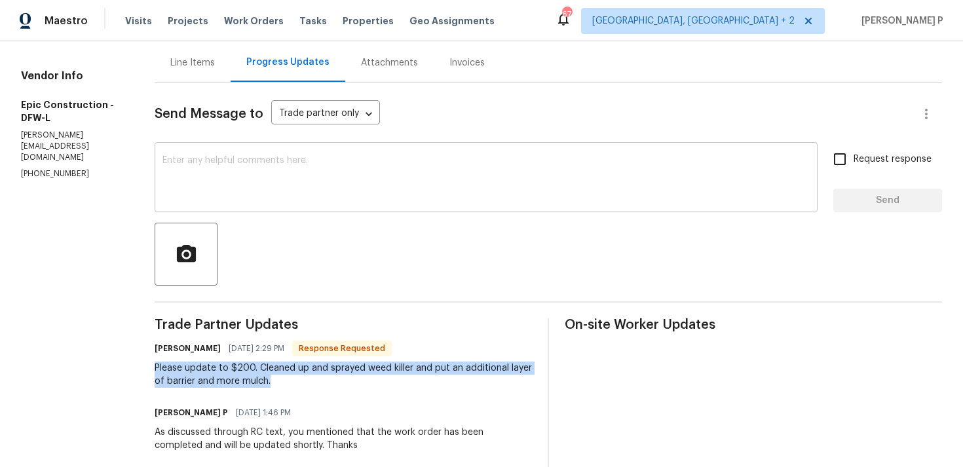
click at [290, 182] on textarea at bounding box center [486, 179] width 647 height 46
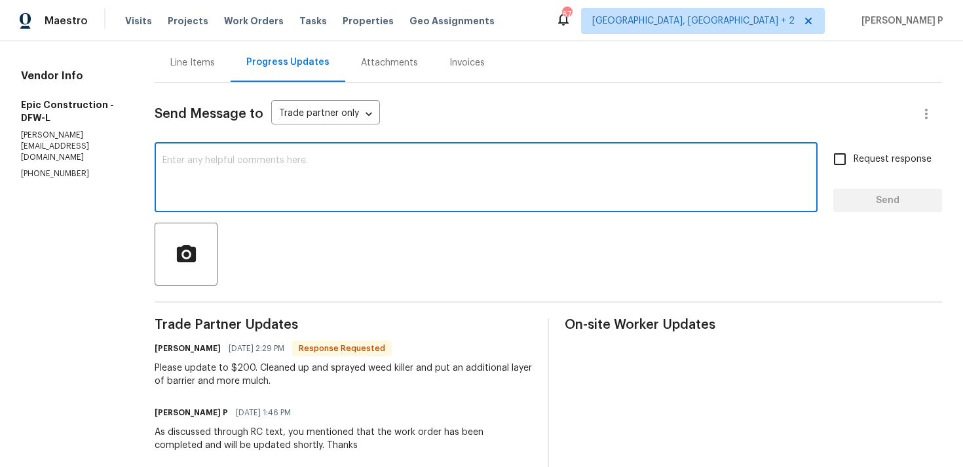
paste textarea "TP informed "Please update to $200. Cleaned up and sprayed weed killer and put …"
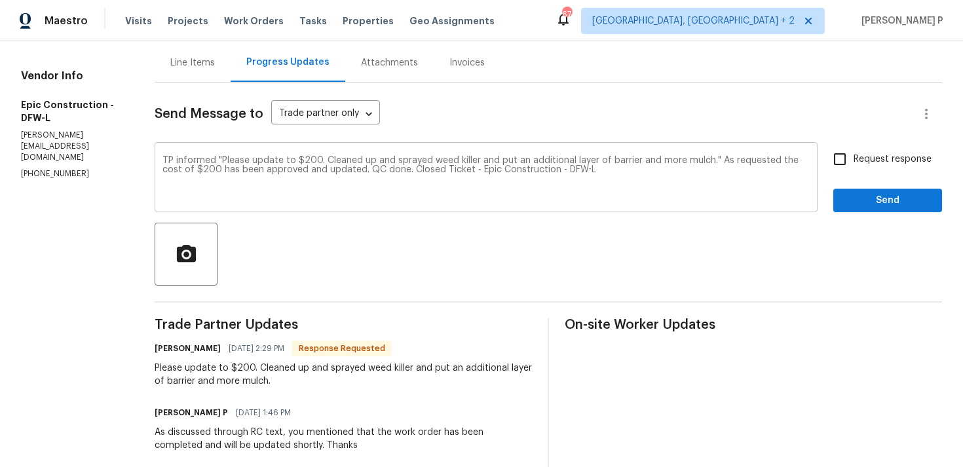
drag, startPoint x: 157, startPoint y: 159, endPoint x: 630, endPoint y: 158, distance: 473.1
click at [628, 158] on div "TP informed "Please update to $200. Cleaned up and sprayed weed killer and put …" at bounding box center [486, 178] width 663 height 67
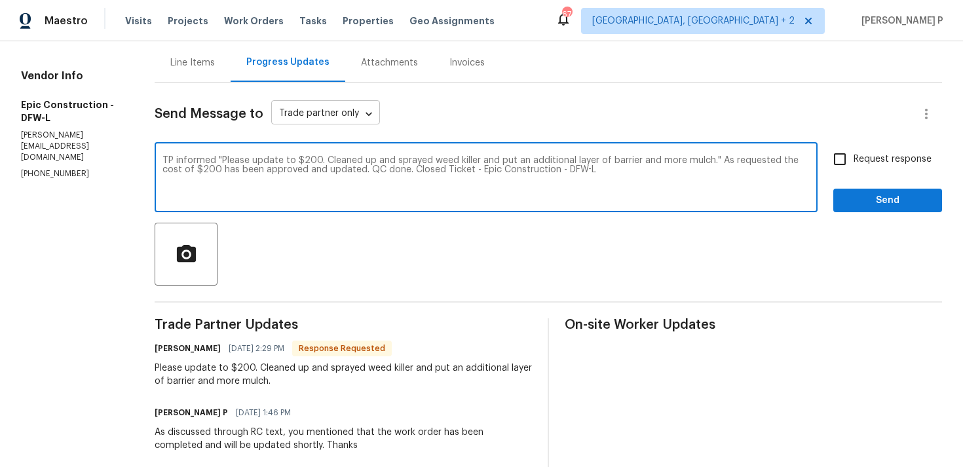
drag, startPoint x: 712, startPoint y: 159, endPoint x: 300, endPoint y: 125, distance: 413.0
click at [300, 125] on div "Send Message to Trade partner only Trade partner only ​ TP informed "Please upd…" at bounding box center [549, 417] width 788 height 668
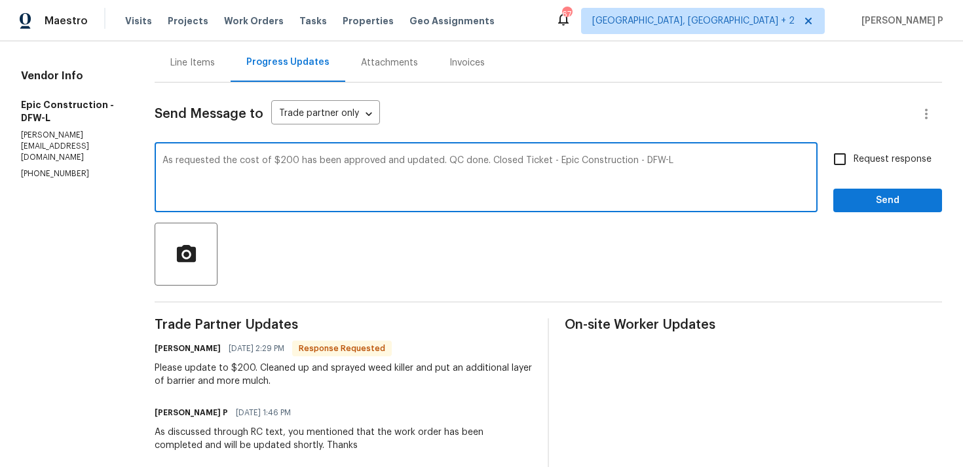
drag, startPoint x: 438, startPoint y: 159, endPoint x: 690, endPoint y: 160, distance: 251.6
click at [689, 160] on textarea "As requested the cost of $200 has been approved and updated. QC done. Closed Ti…" at bounding box center [486, 179] width 647 height 46
type textarea "As requested the cost of $200 has been approved and updated. WO closed. Thanks,…"
click at [934, 195] on button "Send" at bounding box center [888, 201] width 109 height 24
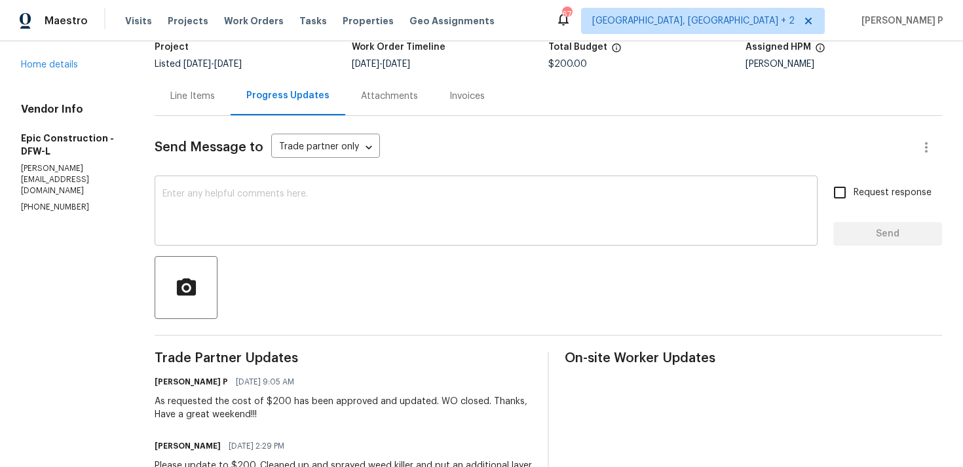
scroll to position [0, 0]
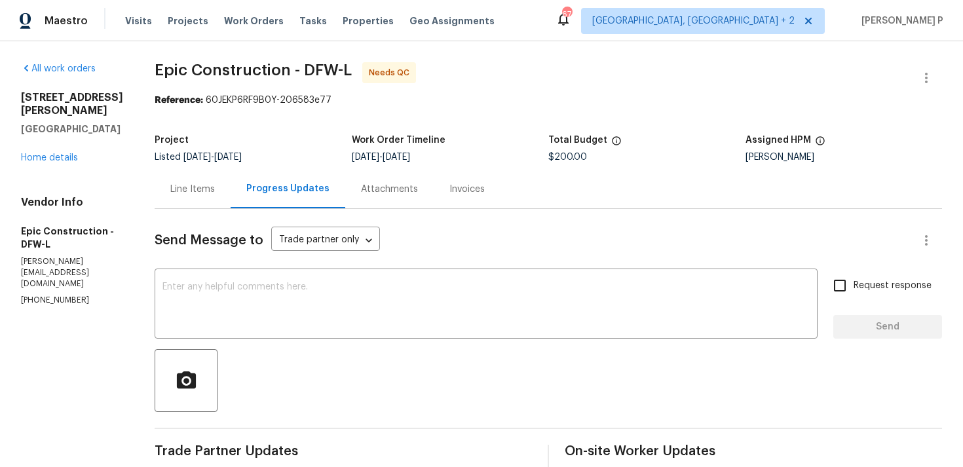
click at [182, 189] on div "Line Items" at bounding box center [192, 189] width 45 height 13
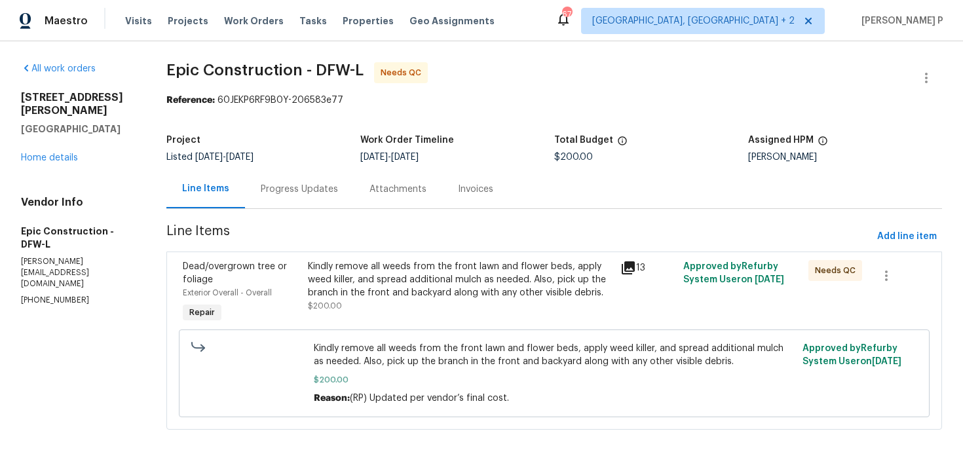
click at [401, 288] on div "Kindly remove all weeds from the front lawn and flower beds, apply weed killer,…" at bounding box center [460, 279] width 305 height 39
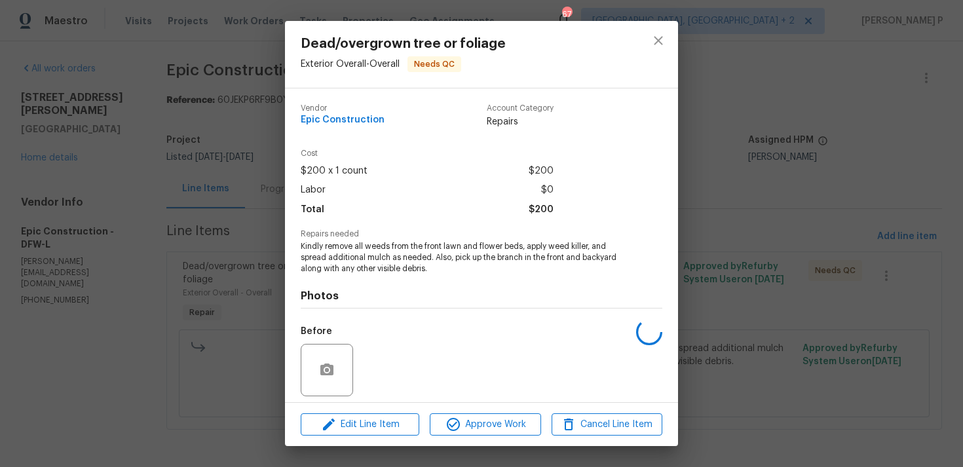
scroll to position [92, 0]
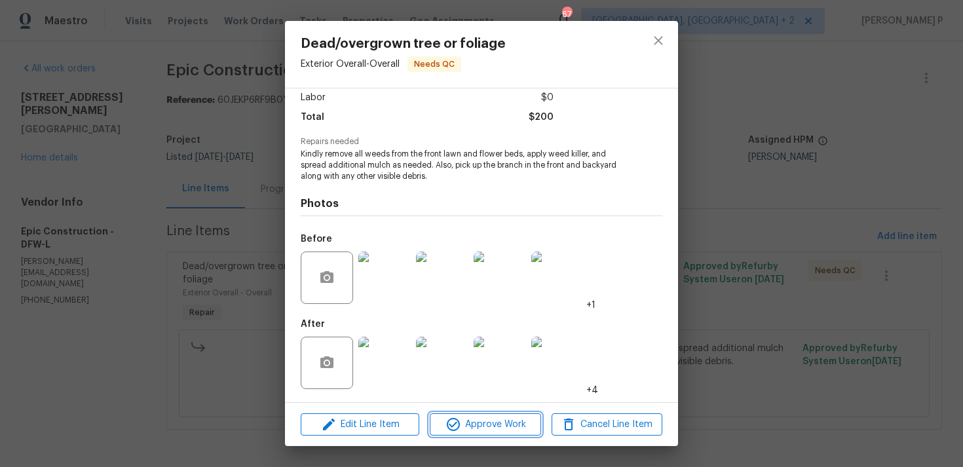
click at [501, 431] on span "Approve Work" at bounding box center [485, 425] width 103 height 16
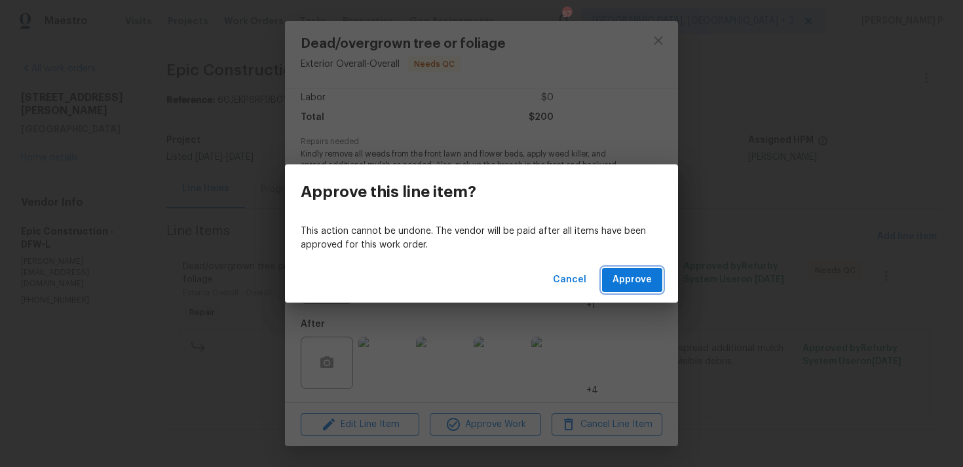
click at [626, 282] on span "Approve" at bounding box center [632, 280] width 39 height 16
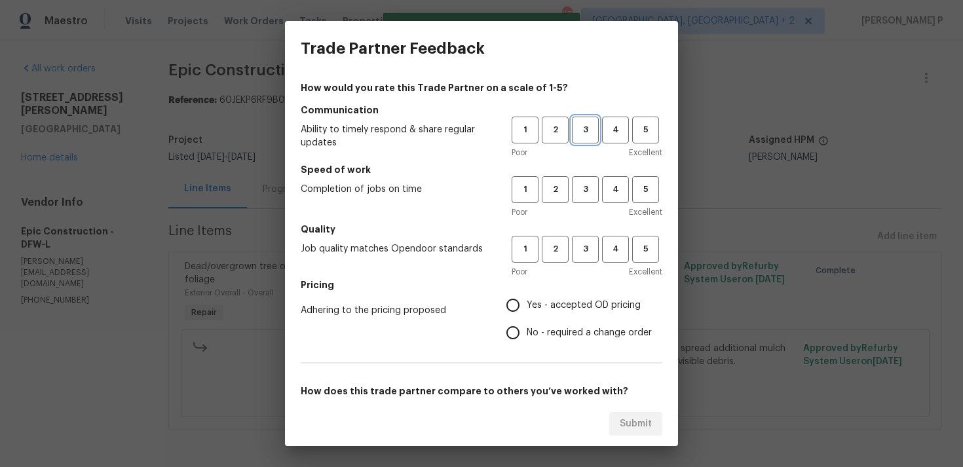
click at [588, 126] on span "3" at bounding box center [585, 130] width 24 height 15
click at [583, 206] on div "Poor Excellent" at bounding box center [587, 212] width 151 height 13
click at [586, 192] on span "3" at bounding box center [585, 189] width 24 height 15
click at [585, 253] on span "3" at bounding box center [585, 249] width 24 height 15
click at [536, 330] on span "No - required a change order" at bounding box center [589, 333] width 125 height 14
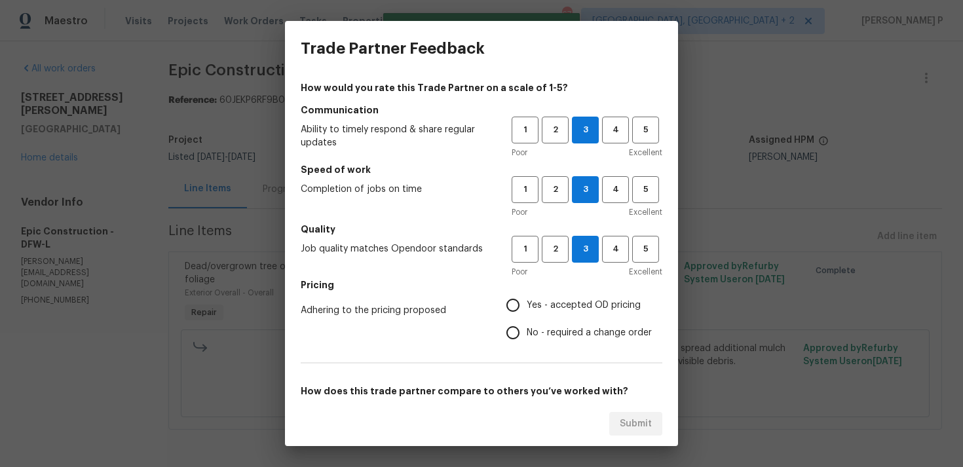
click at [527, 330] on input "No - required a change order" at bounding box center [513, 333] width 28 height 28
radio input "true"
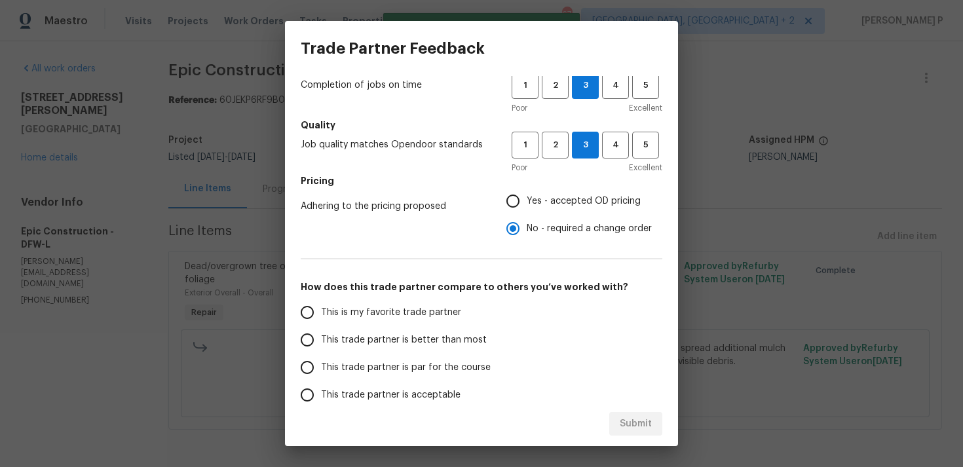
scroll to position [198, 0]
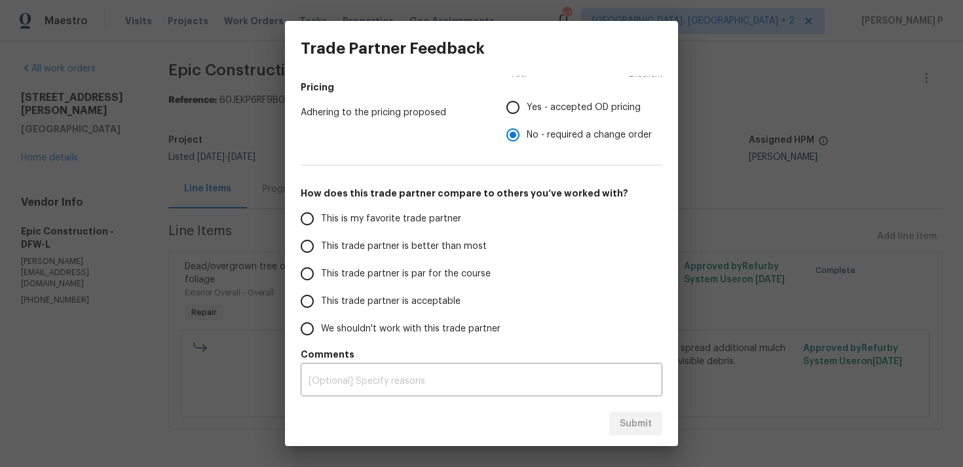
click at [380, 270] on span "This trade partner is par for the course" at bounding box center [406, 274] width 170 height 14
click at [321, 270] on input "This trade partner is par for the course" at bounding box center [308, 274] width 28 height 28
click at [654, 410] on div "Submit" at bounding box center [481, 424] width 393 height 45
click at [636, 428] on span "Submit" at bounding box center [636, 424] width 32 height 16
radio input "true"
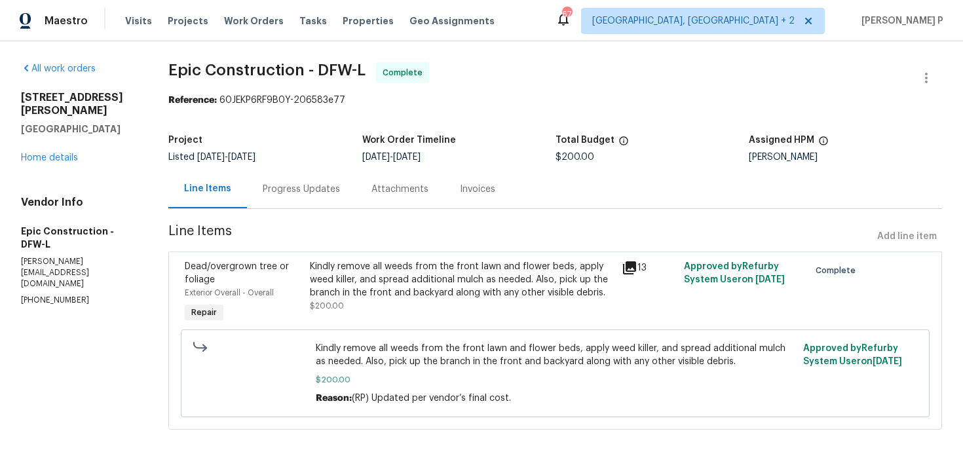
click at [189, 62] on span "Epic Construction - DFW-L" at bounding box center [266, 70] width 197 height 16
drag, startPoint x: 172, startPoint y: 69, endPoint x: 365, endPoint y: 67, distance: 192.7
click at [365, 67] on span "Epic Construction - DFW-L" at bounding box center [266, 70] width 197 height 16
copy span "Epic Construction - DFW-L"
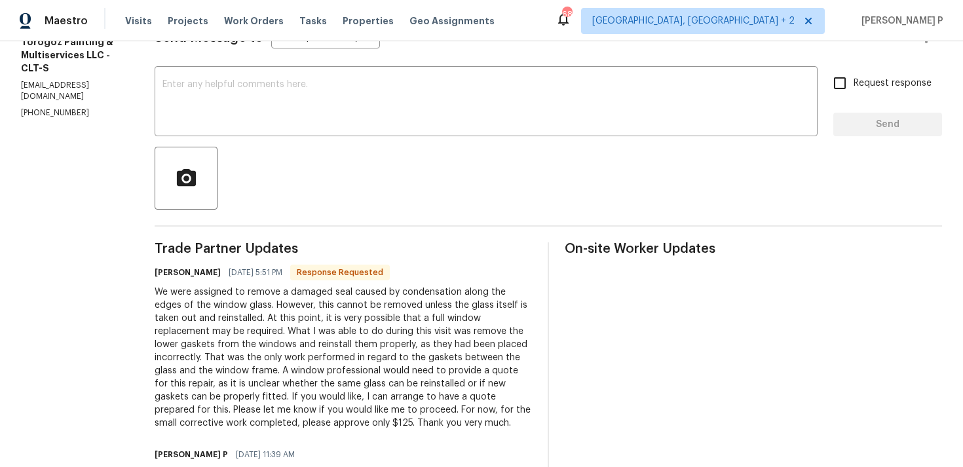
scroll to position [39, 0]
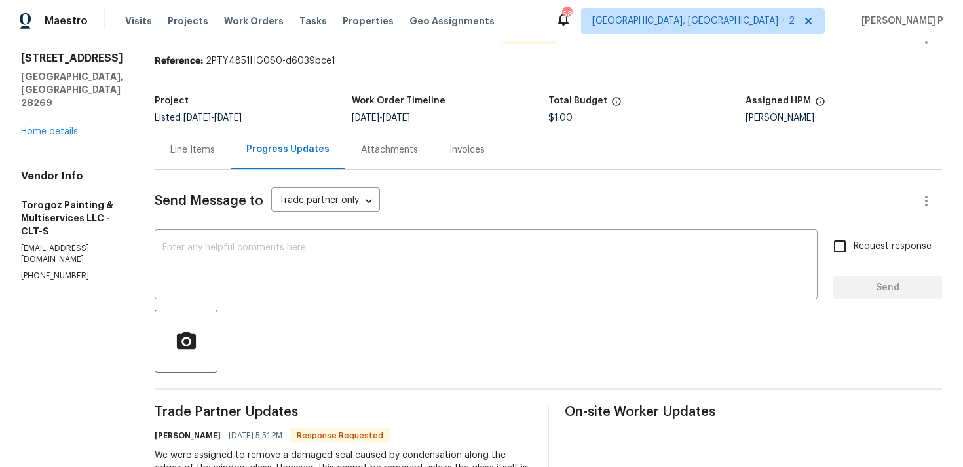
click at [215, 147] on div "Line Items" at bounding box center [192, 150] width 45 height 13
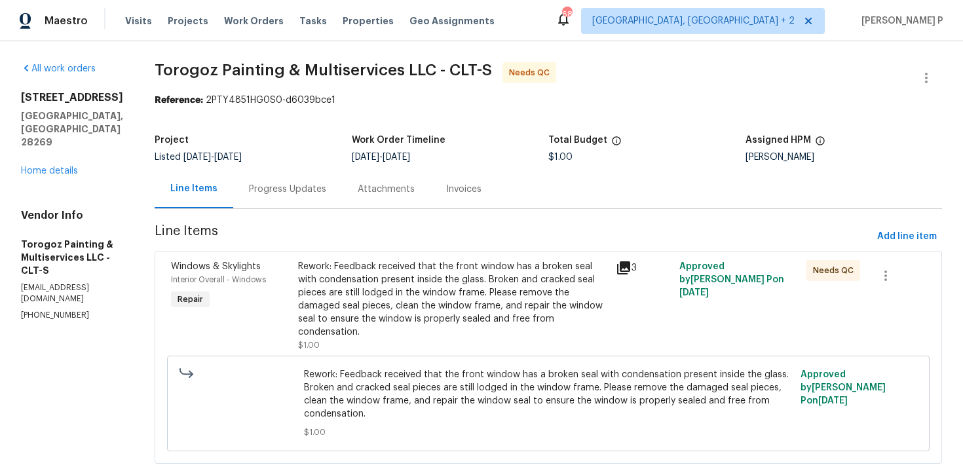
scroll to position [33, 0]
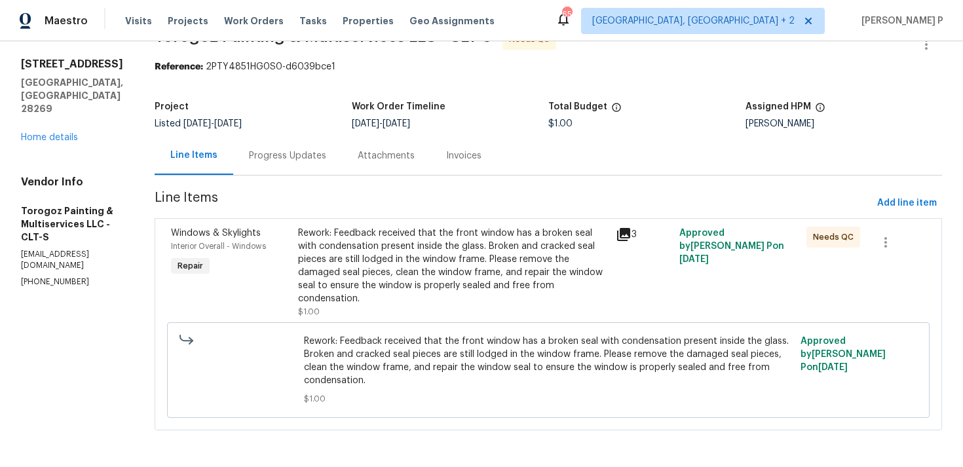
click at [449, 259] on div "Rework: Feedback received that the front window has a broken seal with condensa…" at bounding box center [453, 266] width 310 height 79
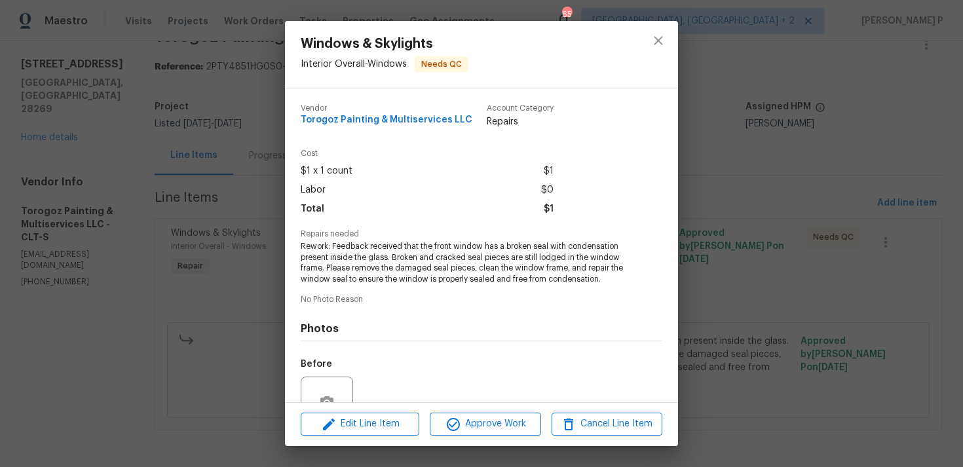
scroll to position [125, 0]
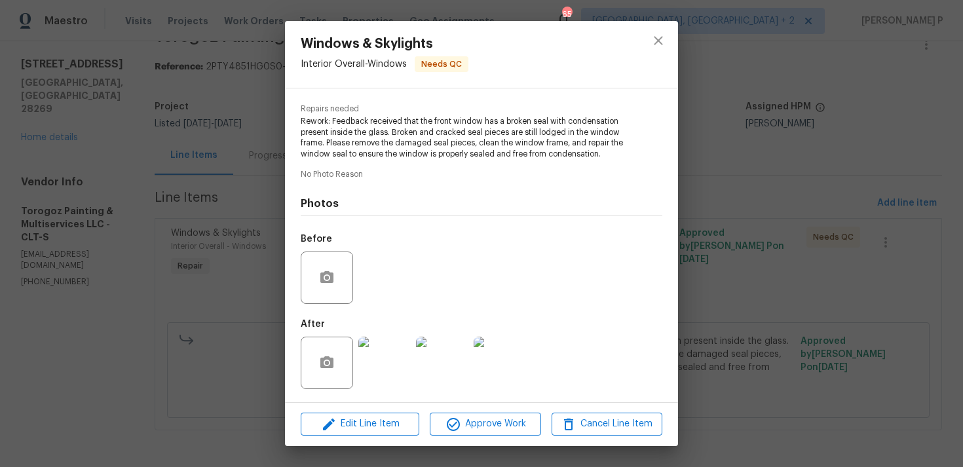
click at [387, 359] on img at bounding box center [384, 363] width 52 height 52
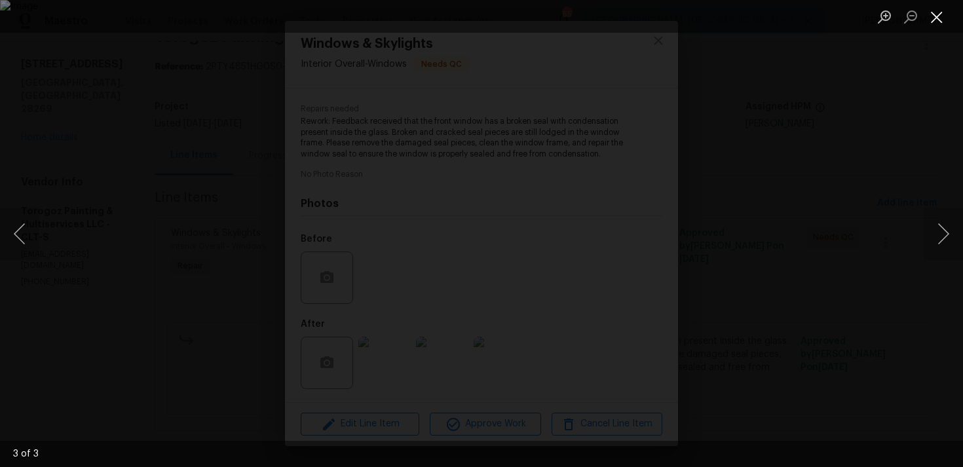
click at [936, 20] on button "Close lightbox" at bounding box center [937, 16] width 26 height 23
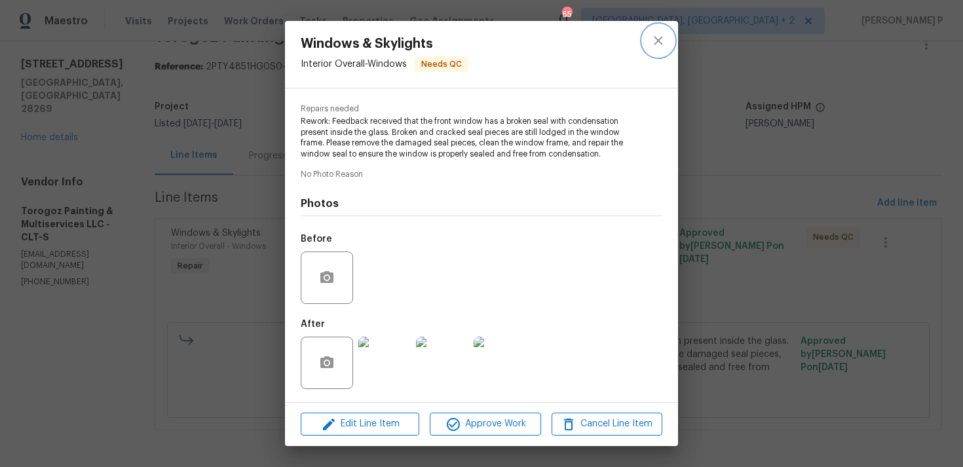
click at [661, 34] on icon "close" at bounding box center [659, 41] width 16 height 16
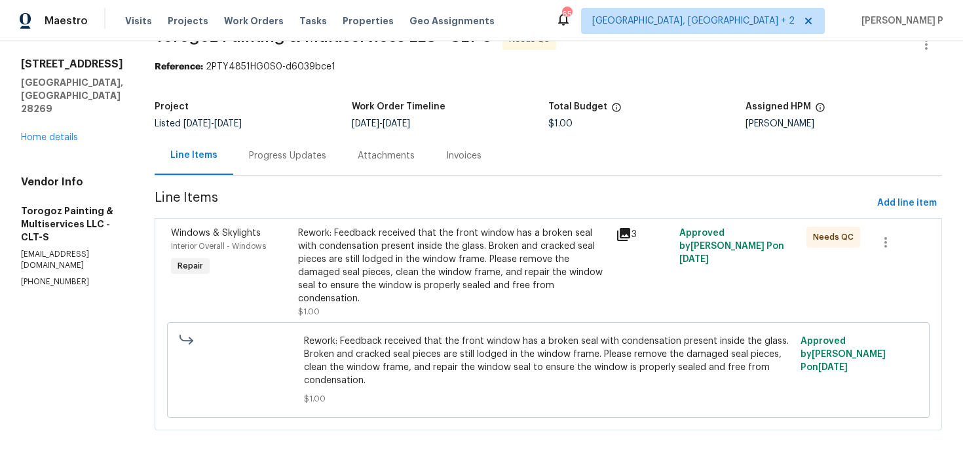
click at [326, 161] on div "Progress Updates" at bounding box center [287, 155] width 77 height 13
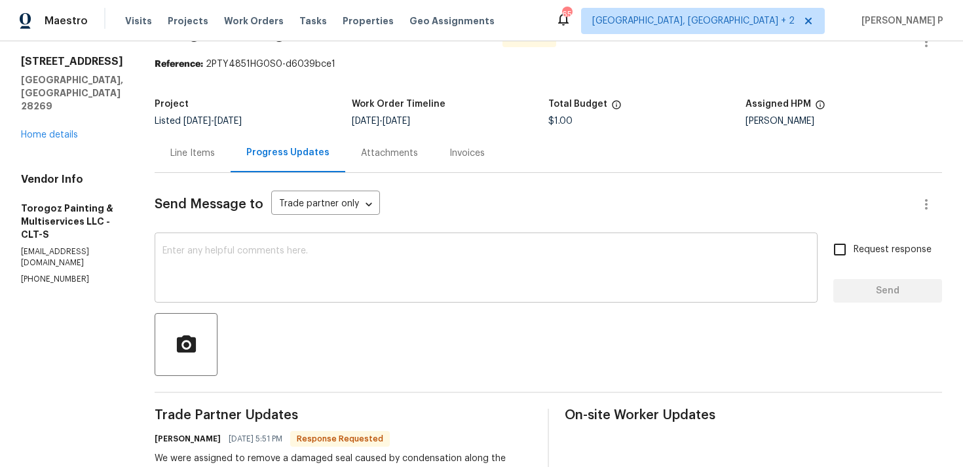
scroll to position [28, 0]
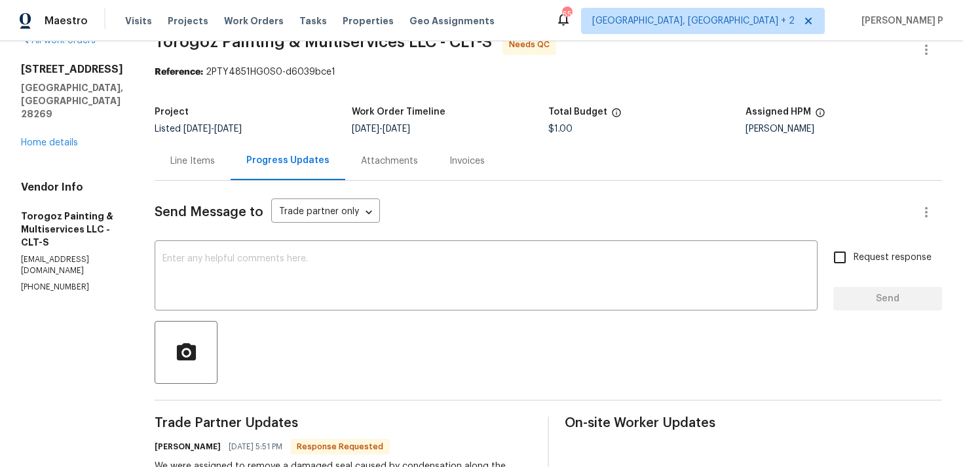
click at [397, 383] on div at bounding box center [549, 352] width 788 height 63
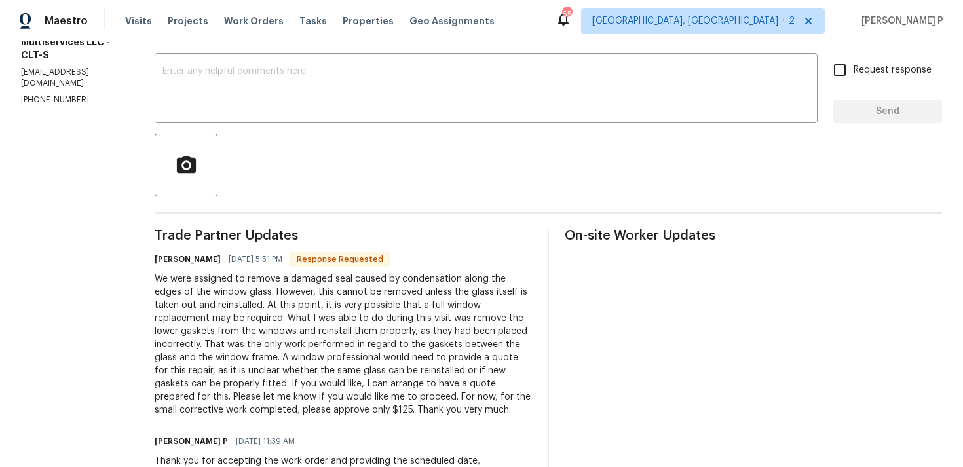
scroll to position [183, 0]
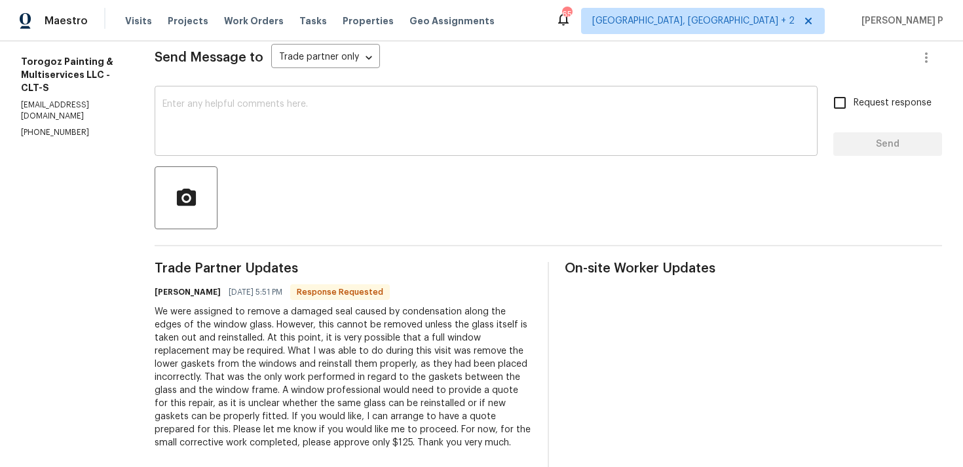
click at [349, 135] on textarea at bounding box center [486, 123] width 647 height 46
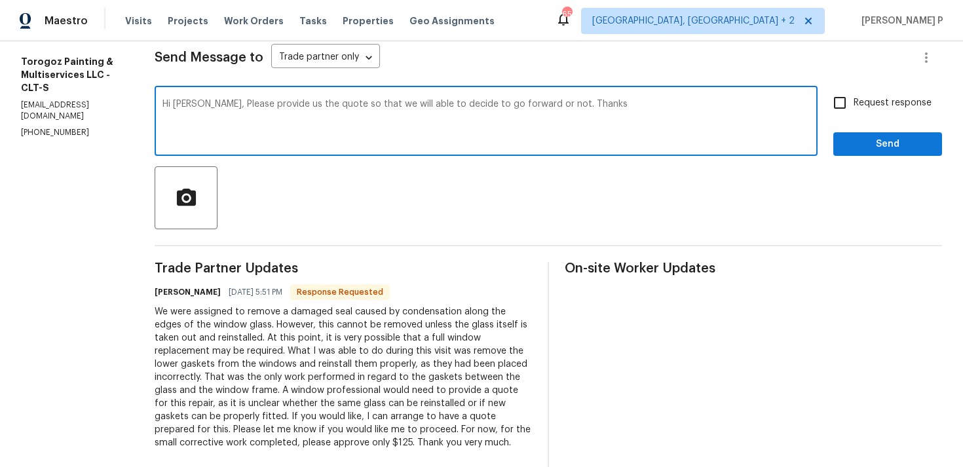
click at [243, 103] on textarea "Hi Ricardo, Please provide us the quote so that we will able to decide to go fo…" at bounding box center [486, 123] width 647 height 46
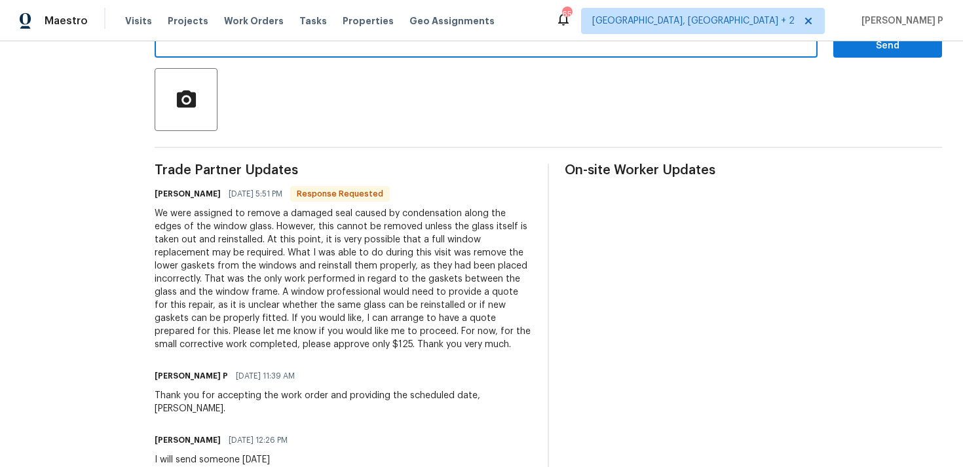
scroll to position [288, 0]
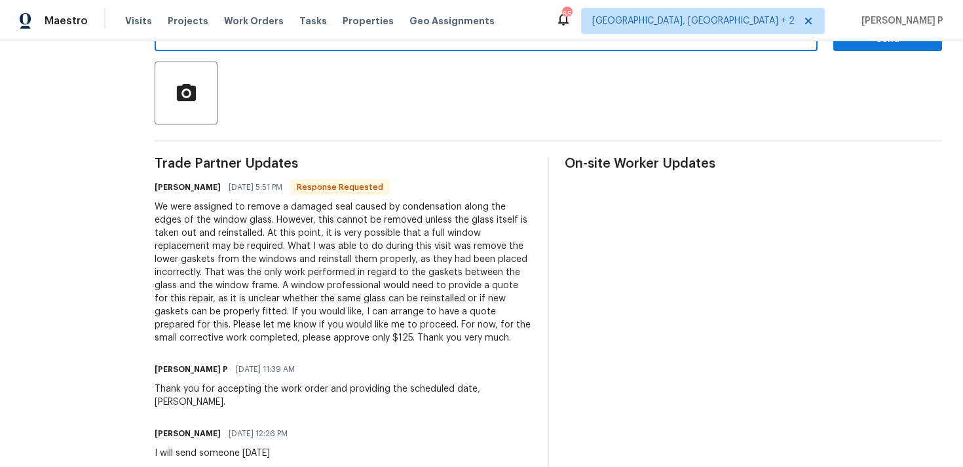
type textarea "Hi Ricardo, Please provide us the quote so that we will able to decide to go fo…"
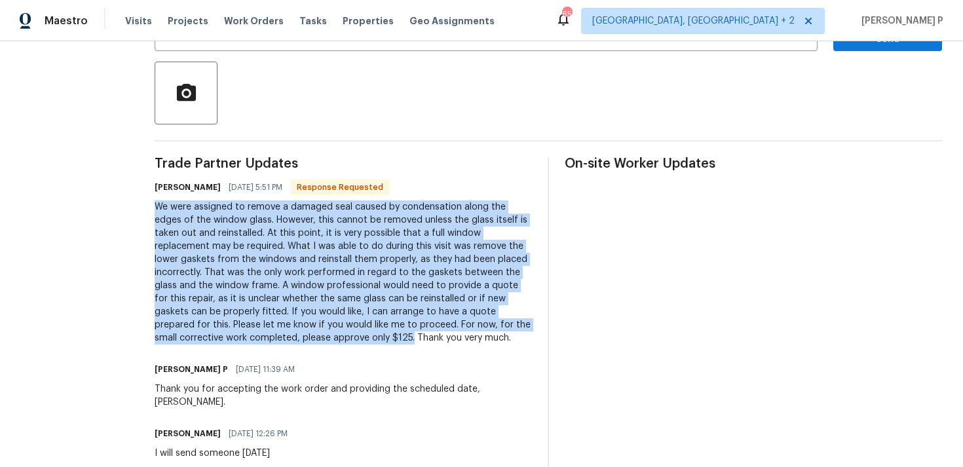
drag, startPoint x: 187, startPoint y: 207, endPoint x: 511, endPoint y: 339, distance: 350.3
click at [511, 339] on div "We were assigned to remove a damaged seal caused by condensation along the edge…" at bounding box center [343, 273] width 377 height 144
copy div "We were assigned to remove a damaged seal caused by condensation along the edge…"
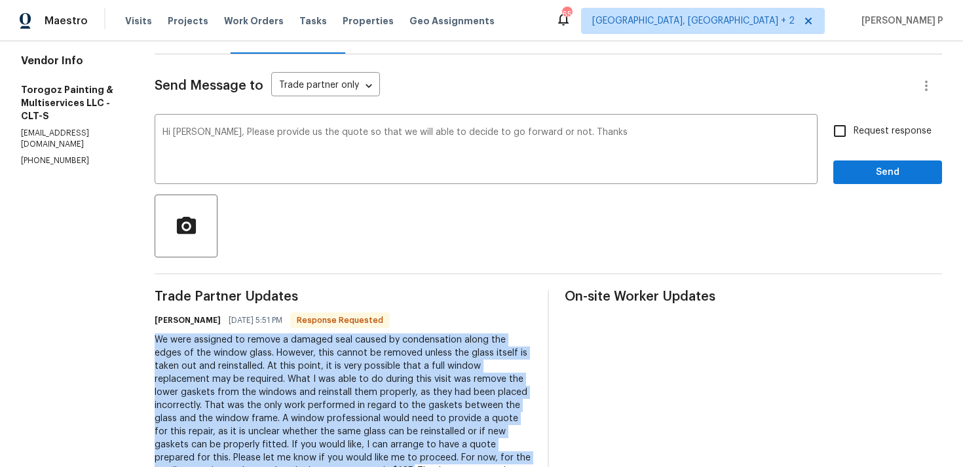
scroll to position [147, 0]
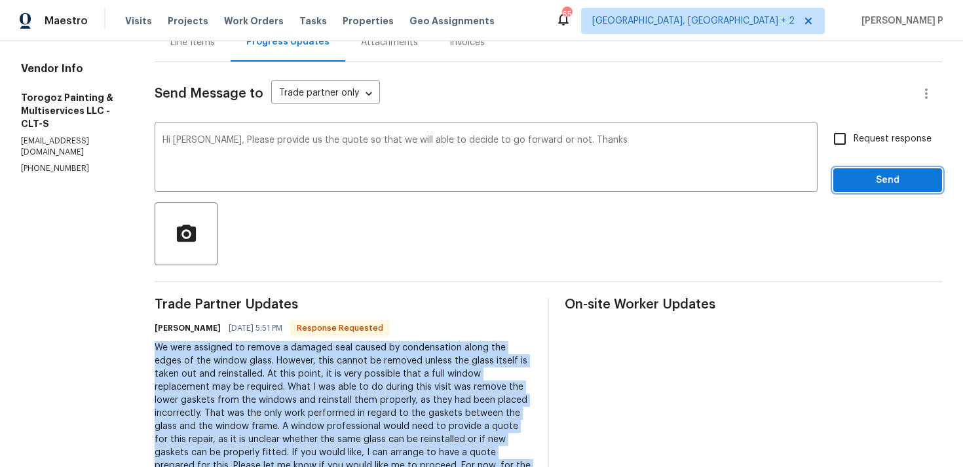
click at [874, 182] on span "Send" at bounding box center [888, 180] width 88 height 16
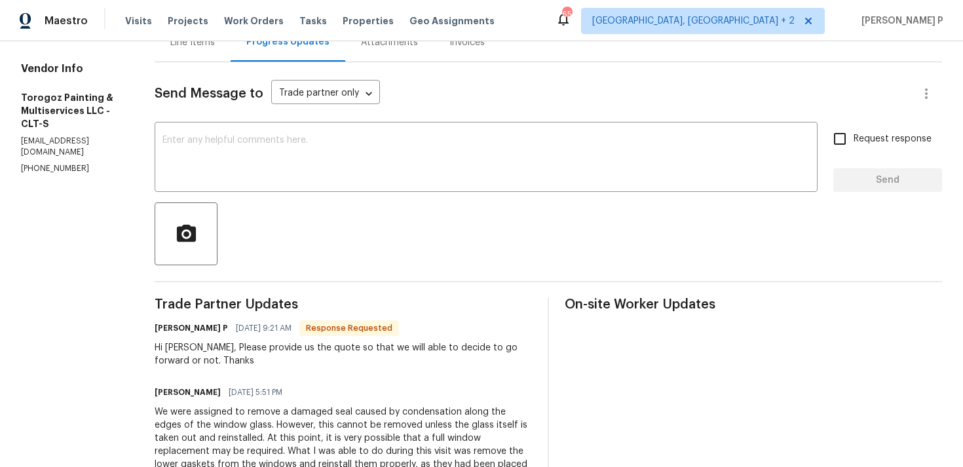
click at [318, 279] on div "Send Message to Trade partner only Trade partner only ​ x ​ Request response Se…" at bounding box center [549, 416] width 788 height 709
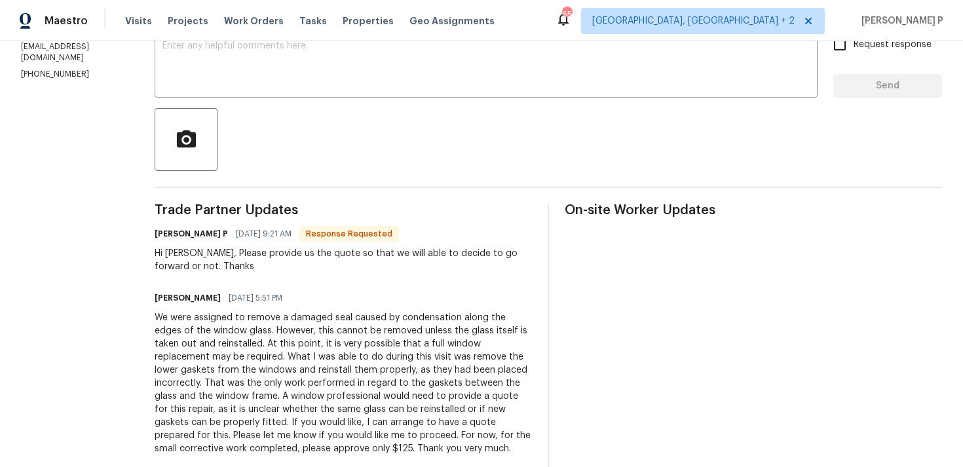
scroll to position [289, 0]
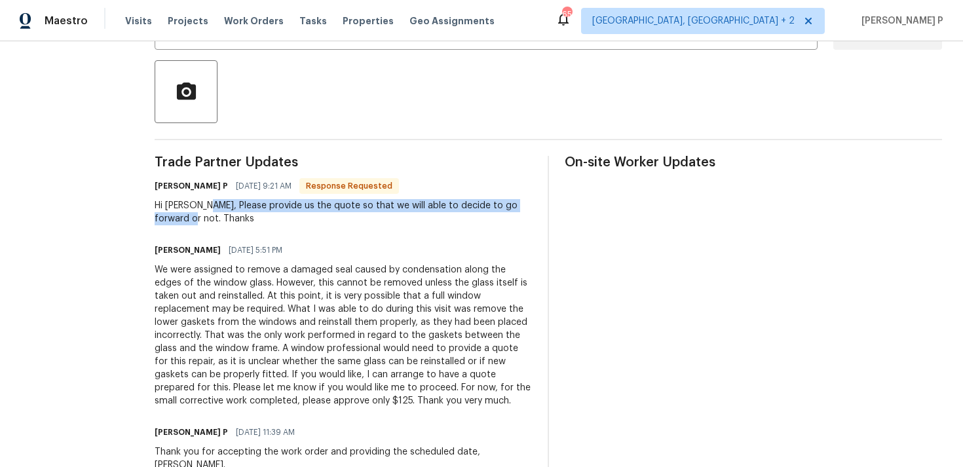
drag, startPoint x: 235, startPoint y: 205, endPoint x: 214, endPoint y: 216, distance: 22.9
click at [214, 216] on div "Hi Ricardo, Please provide us the quote so that we will able to decide to go fo…" at bounding box center [343, 212] width 377 height 26
copy div "Please provide us the quote so that we will able to decide to go forward or not."
click at [341, 109] on div at bounding box center [549, 91] width 788 height 63
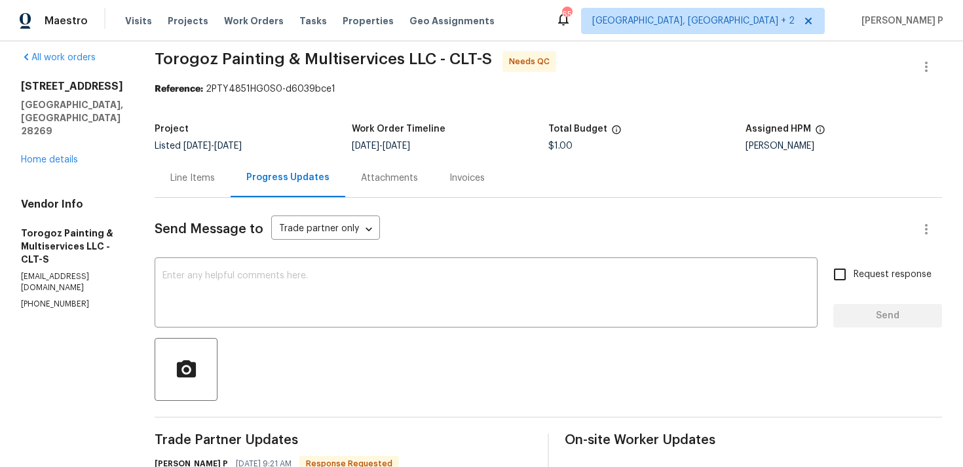
scroll to position [0, 0]
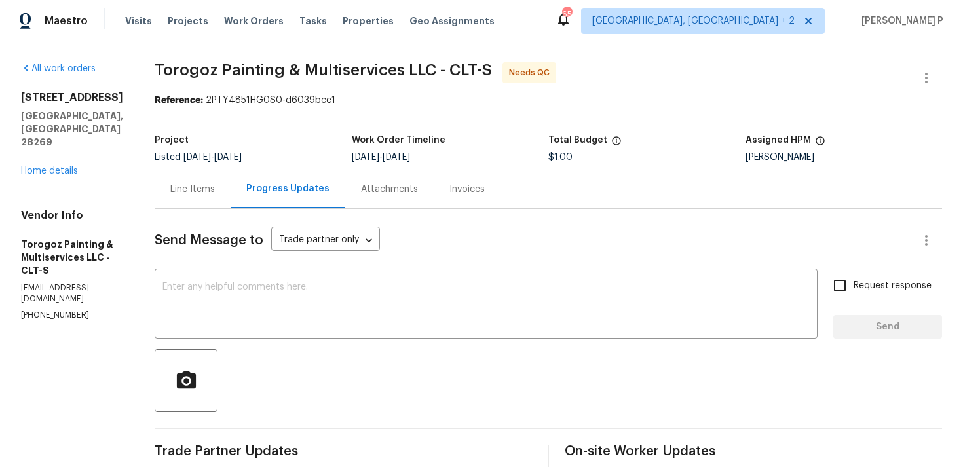
click at [215, 189] on div "Line Items" at bounding box center [192, 189] width 45 height 13
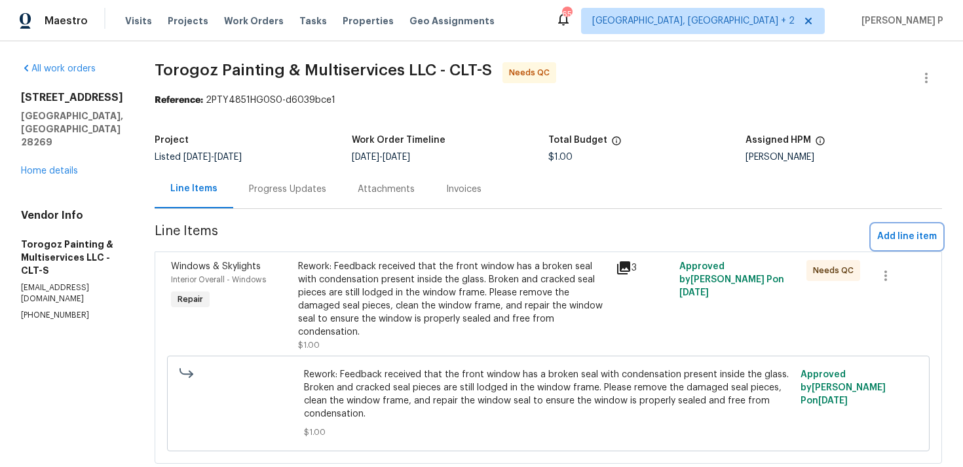
click at [919, 239] on span "Add line item" at bounding box center [907, 237] width 60 height 16
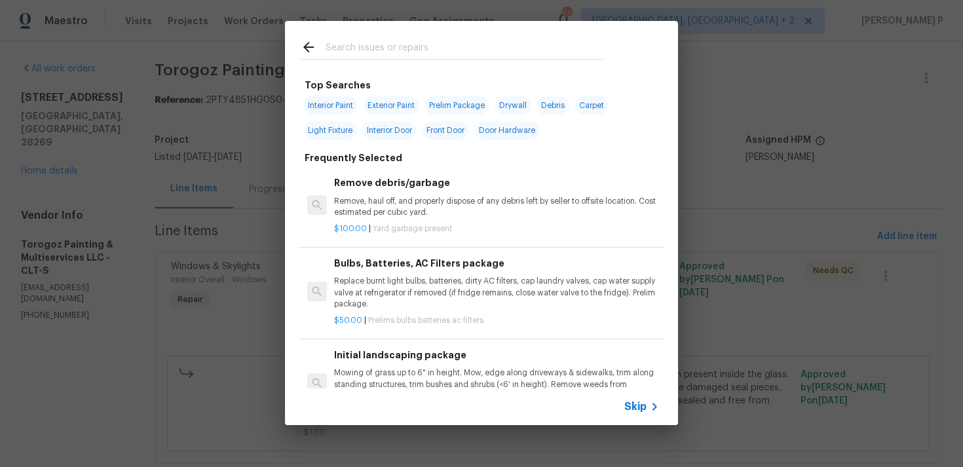
click at [632, 419] on div "Skip" at bounding box center [481, 407] width 393 height 37
click at [642, 399] on div "Skip" at bounding box center [643, 407] width 38 height 16
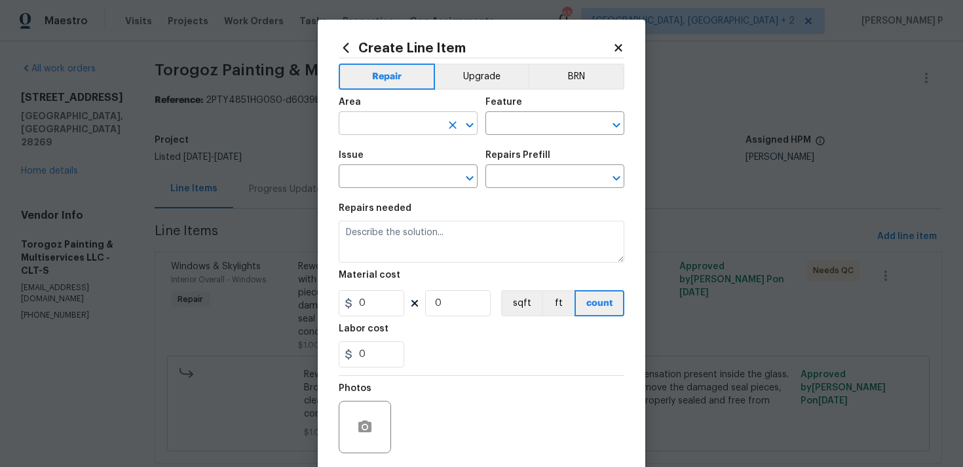
click at [393, 128] on input "text" at bounding box center [390, 125] width 102 height 20
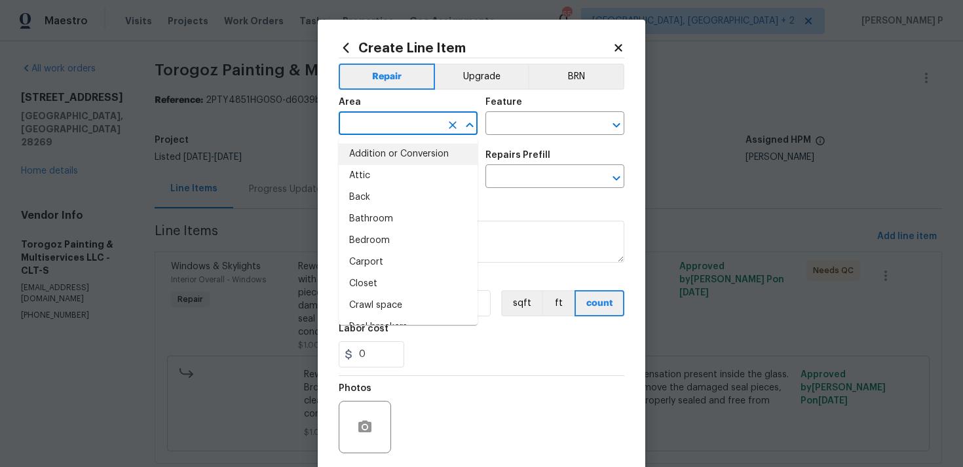
click at [391, 178] on li "Attic" at bounding box center [408, 176] width 139 height 22
type input "Attic"
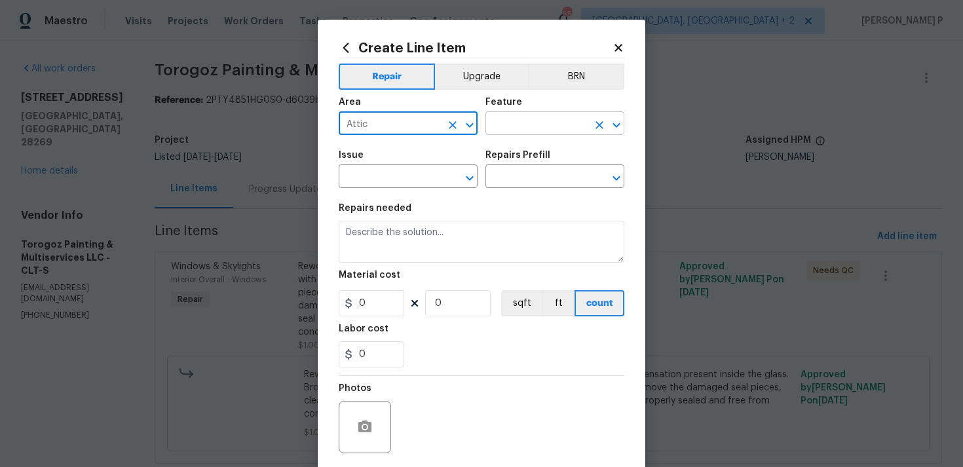
click at [505, 126] on input "text" at bounding box center [537, 125] width 102 height 20
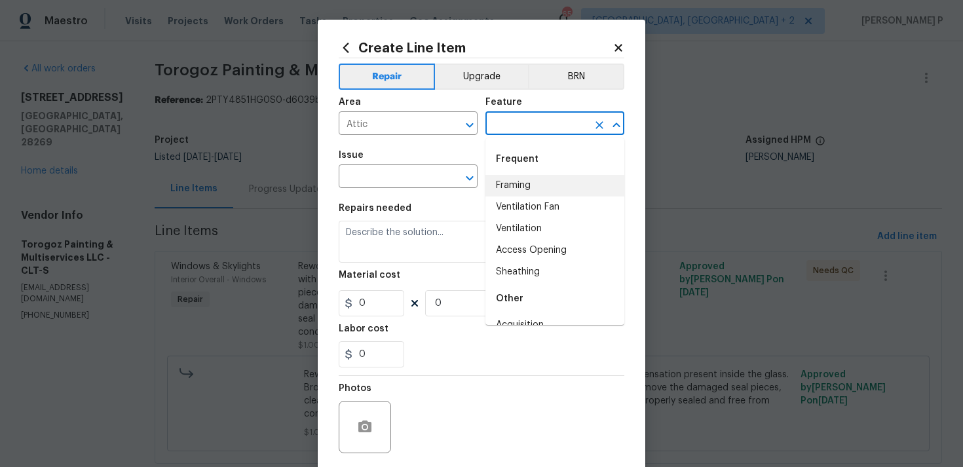
click at [509, 189] on li "Framing" at bounding box center [555, 186] width 139 height 22
type input "Framing"
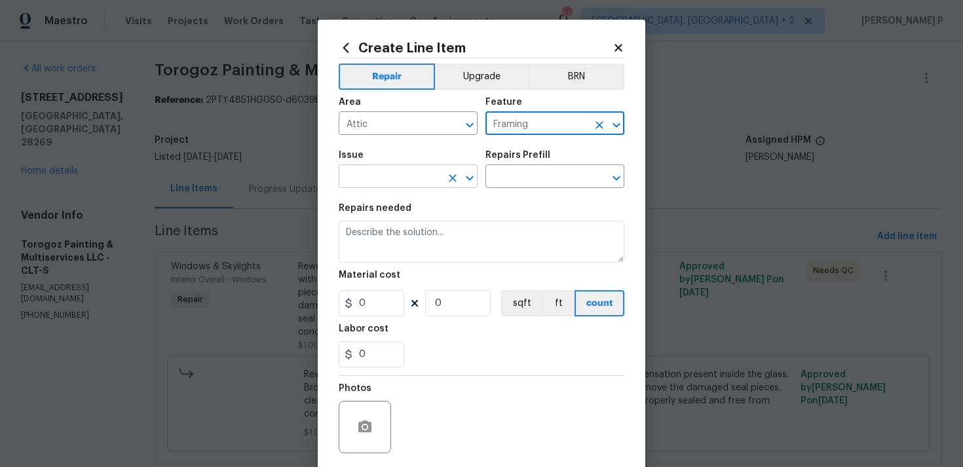
click at [475, 177] on icon "Open" at bounding box center [470, 178] width 16 height 16
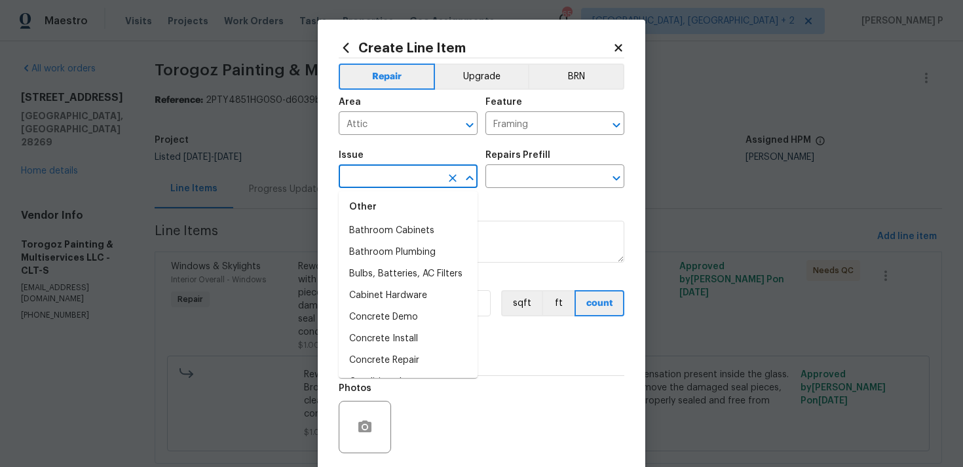
scroll to position [327, 0]
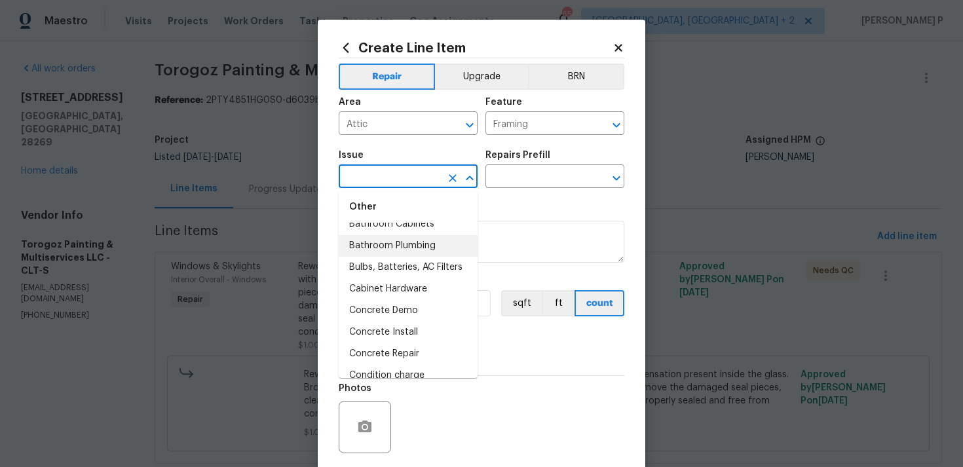
click at [425, 246] on li "Bathroom Plumbing" at bounding box center [408, 246] width 139 height 22
type input "Bathroom Plumbing"
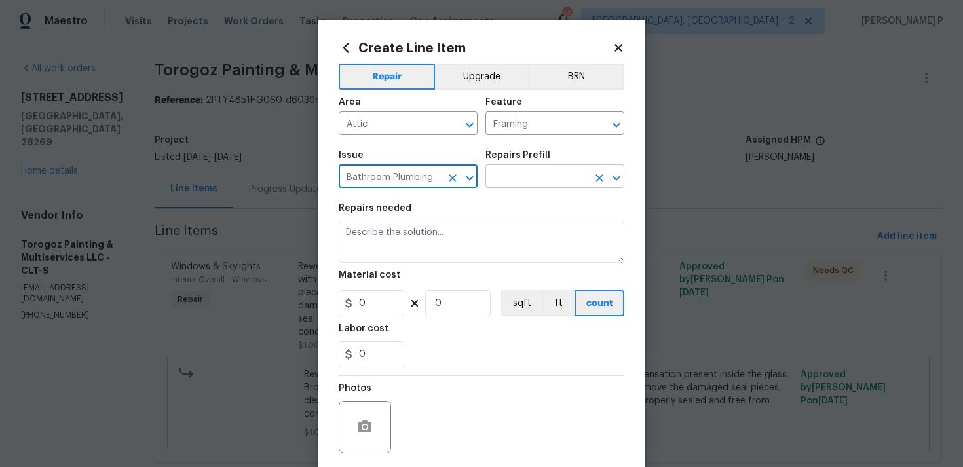
click at [491, 183] on input "text" at bounding box center [537, 178] width 102 height 20
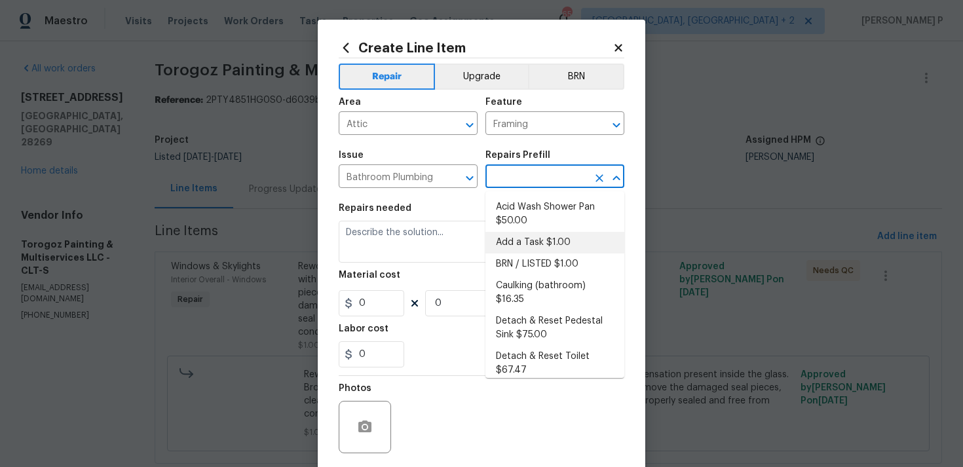
click at [505, 247] on li "Add a Task $1.00" at bounding box center [555, 243] width 139 height 22
type input "Plumbing"
type input "Add a Task $1.00"
type textarea "HPM to detail"
type input "1"
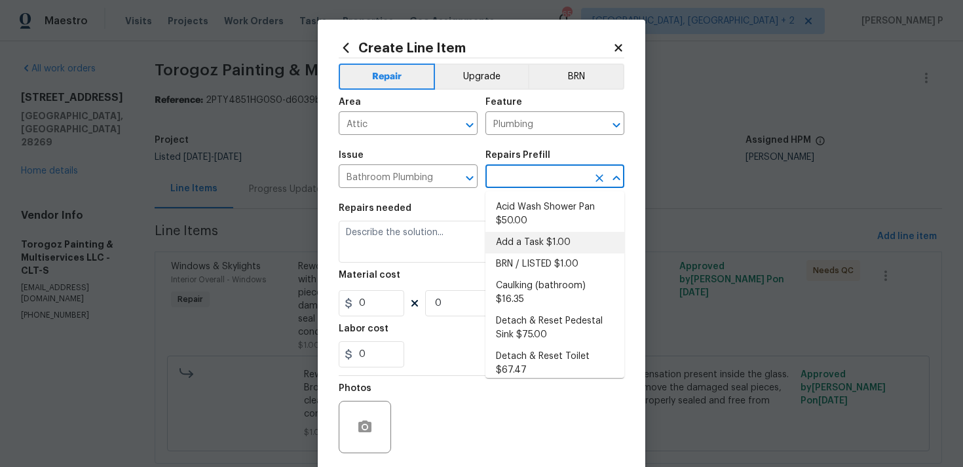
type input "1"
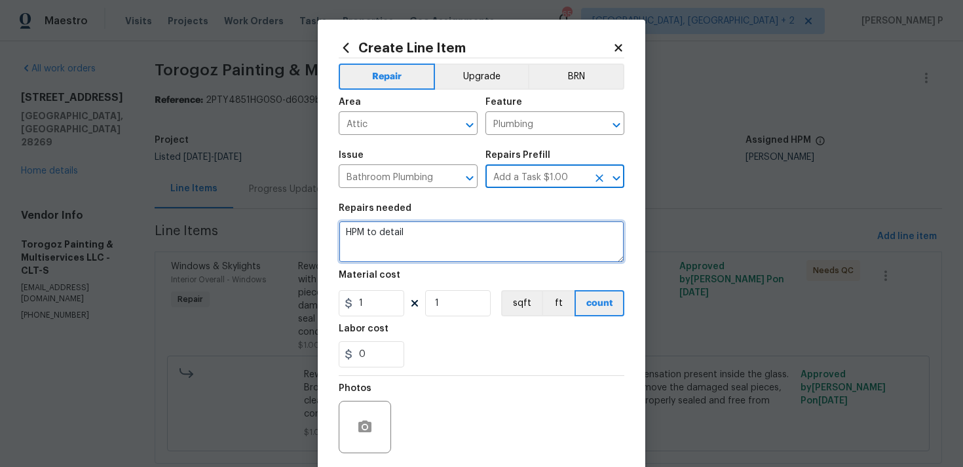
click at [462, 244] on textarea "HPM to detail" at bounding box center [482, 242] width 286 height 42
type textarea "Waiting for the estimate"
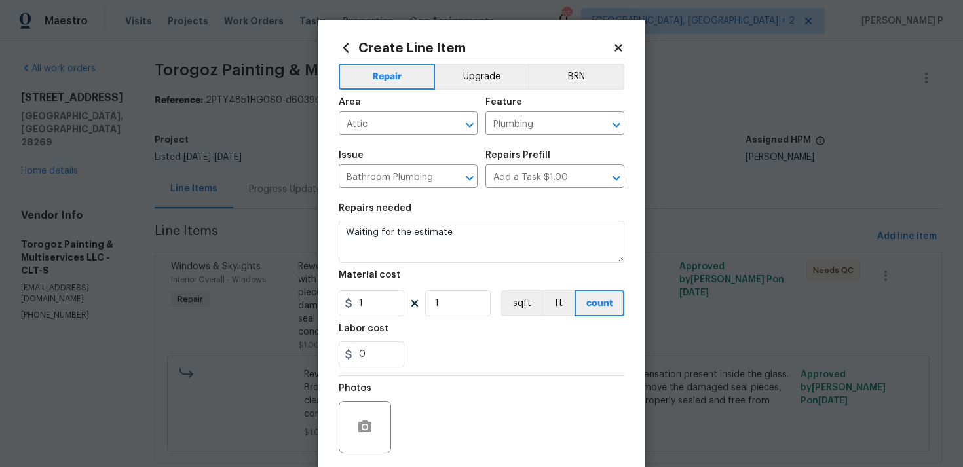
click at [419, 361] on div "0" at bounding box center [482, 354] width 286 height 26
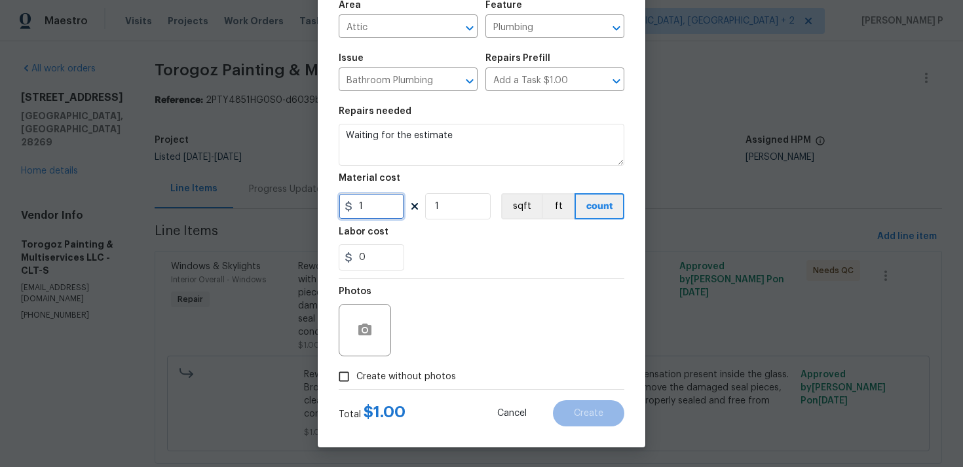
click at [370, 211] on input "1" at bounding box center [372, 206] width 66 height 26
type input "0"
click at [404, 339] on div "Photos" at bounding box center [482, 321] width 286 height 85
click at [349, 376] on input "Create without photos" at bounding box center [344, 376] width 25 height 25
checkbox input "true"
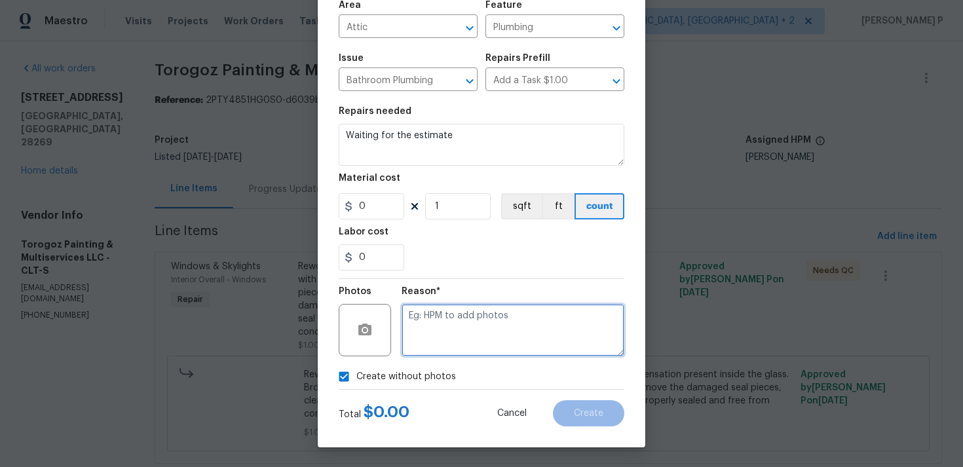
click at [509, 332] on textarea at bounding box center [513, 330] width 223 height 52
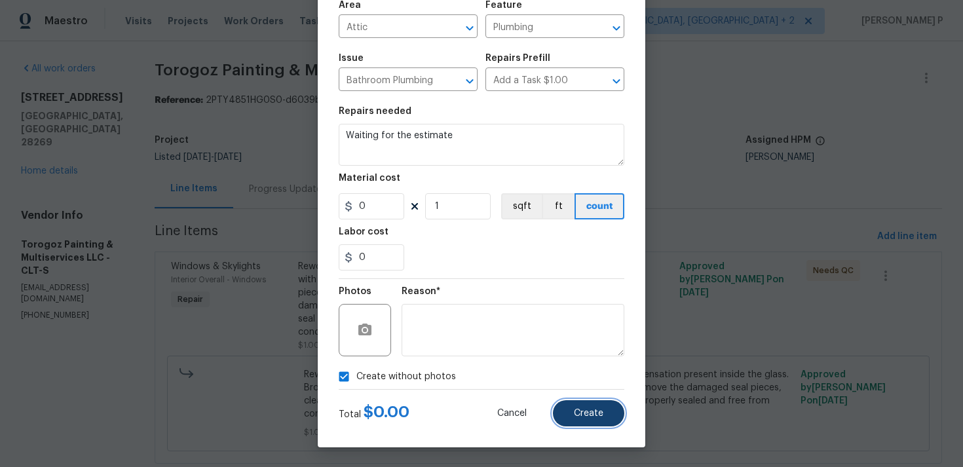
click at [575, 421] on button "Create" at bounding box center [588, 413] width 71 height 26
type input "0"
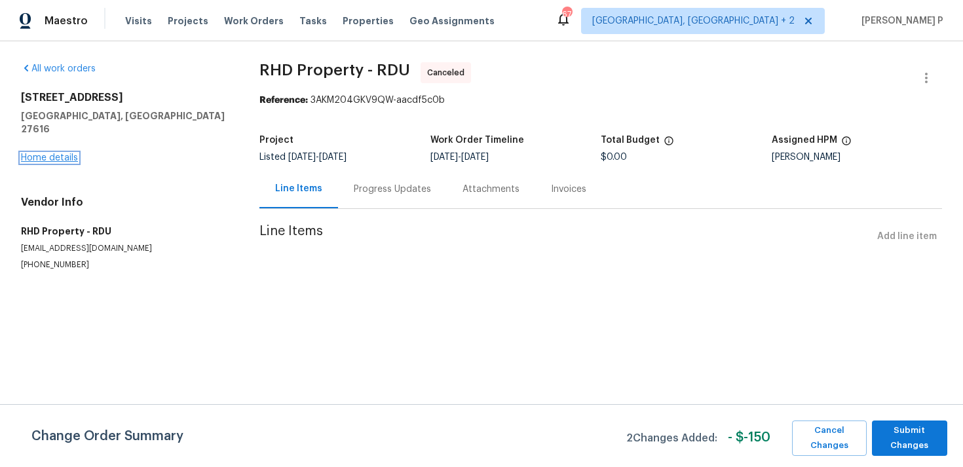
click at [60, 153] on link "Home details" at bounding box center [49, 157] width 57 height 9
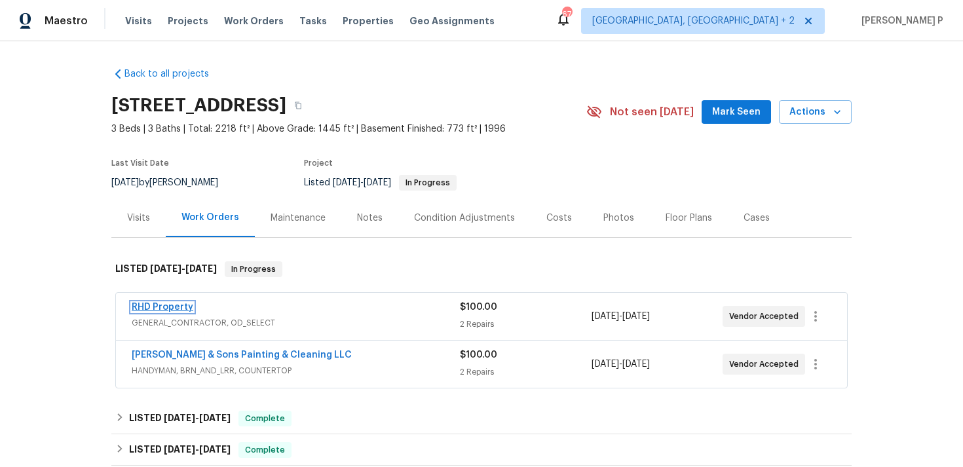
click at [164, 310] on link "RHD Property" at bounding box center [163, 307] width 62 height 9
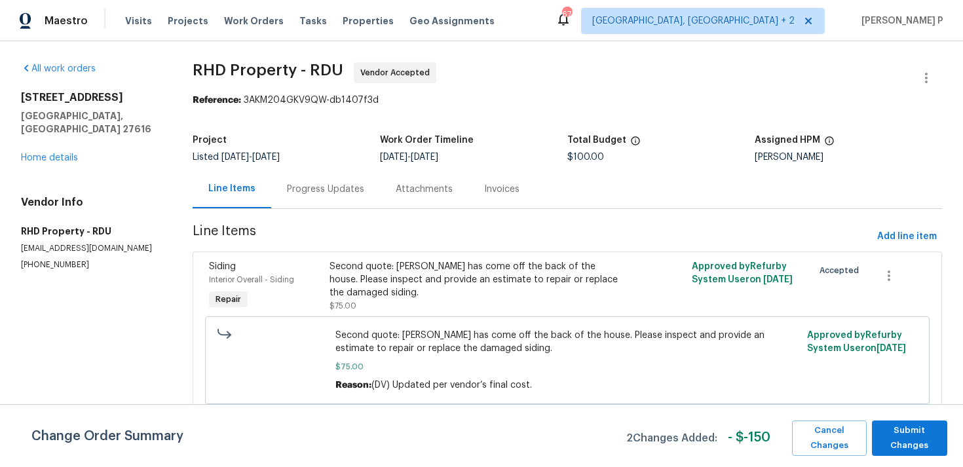
click at [64, 139] on div "[STREET_ADDRESS] Home details" at bounding box center [91, 127] width 140 height 73
click at [65, 153] on link "Home details" at bounding box center [49, 157] width 57 height 9
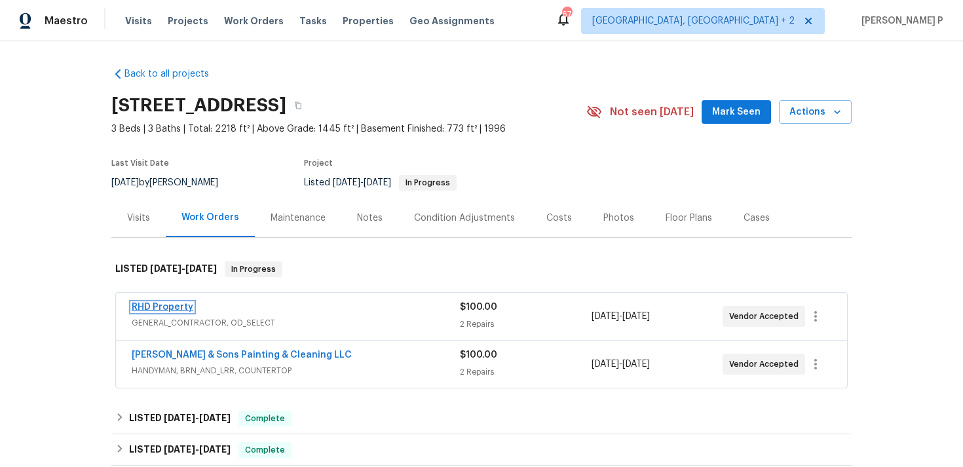
click at [178, 306] on link "RHD Property" at bounding box center [163, 307] width 62 height 9
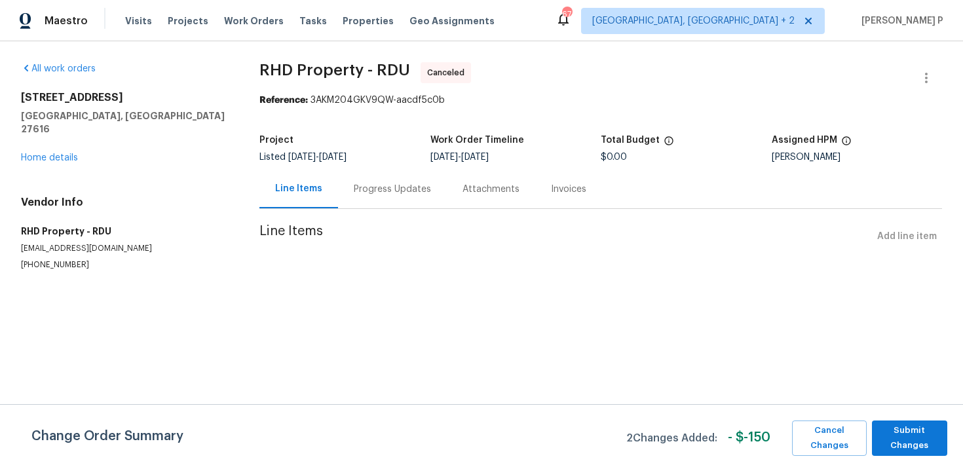
click at [398, 183] on div "Progress Updates" at bounding box center [392, 189] width 77 height 13
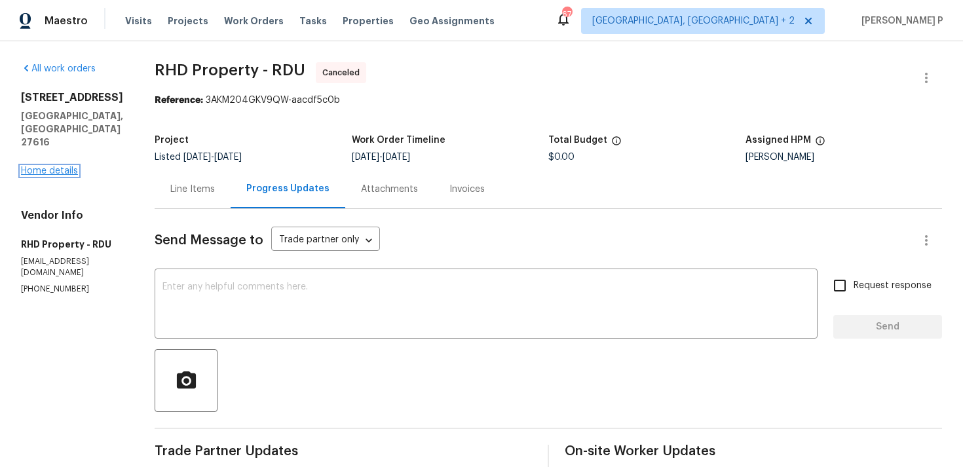
click at [69, 166] on link "Home details" at bounding box center [49, 170] width 57 height 9
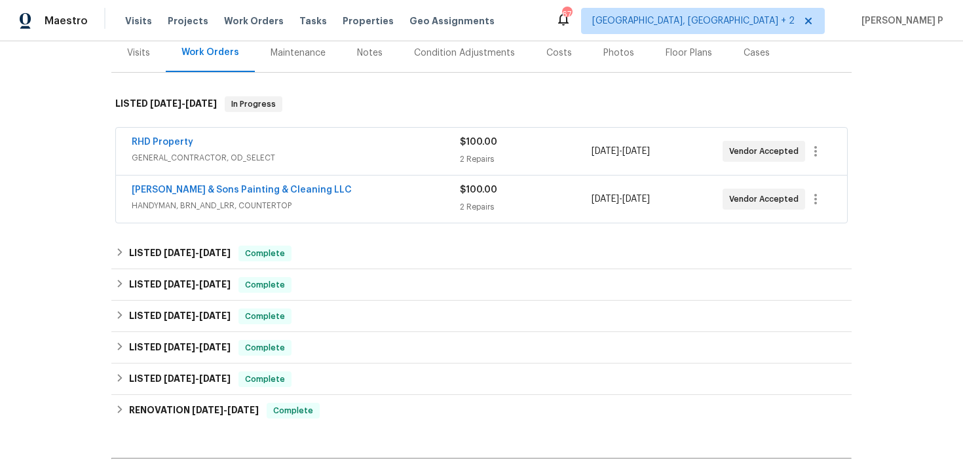
scroll to position [157, 0]
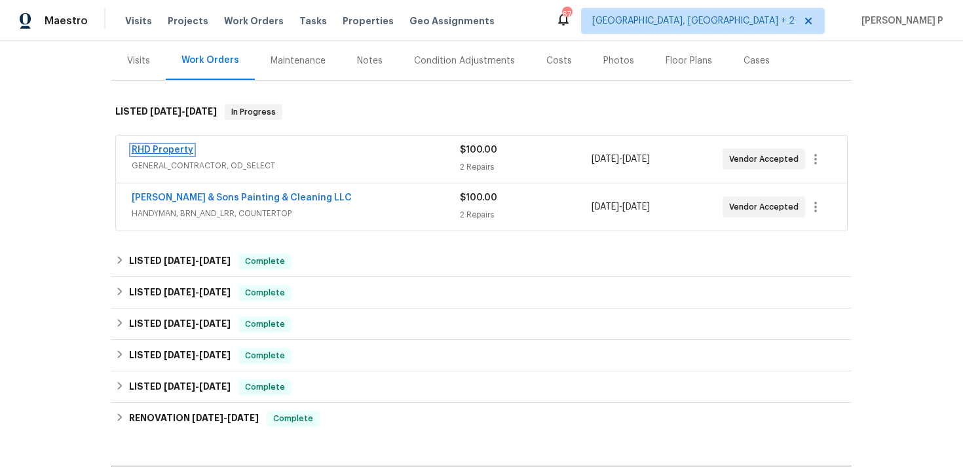
click at [165, 148] on link "RHD Property" at bounding box center [163, 149] width 62 height 9
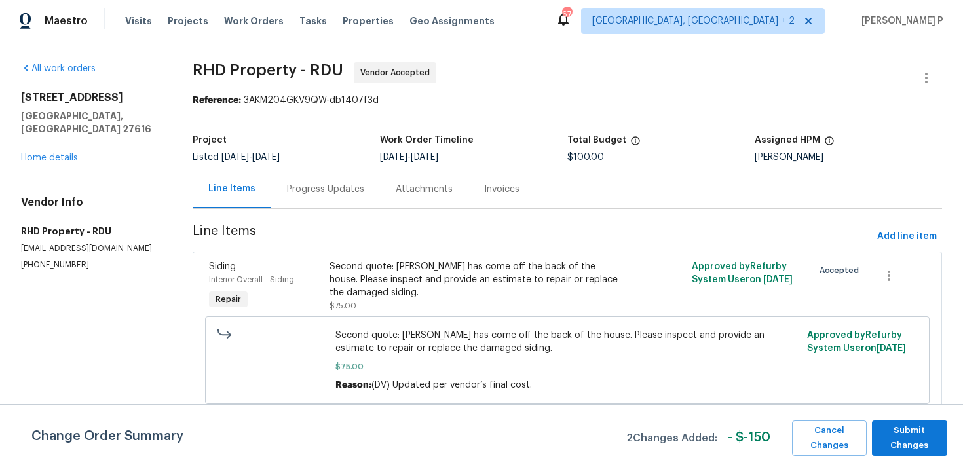
scroll to position [71, 0]
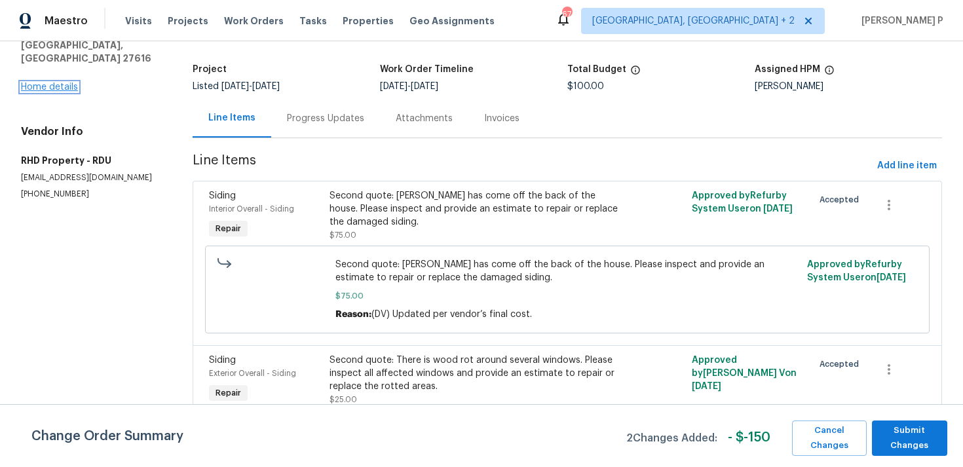
click at [67, 83] on link "Home details" at bounding box center [49, 87] width 57 height 9
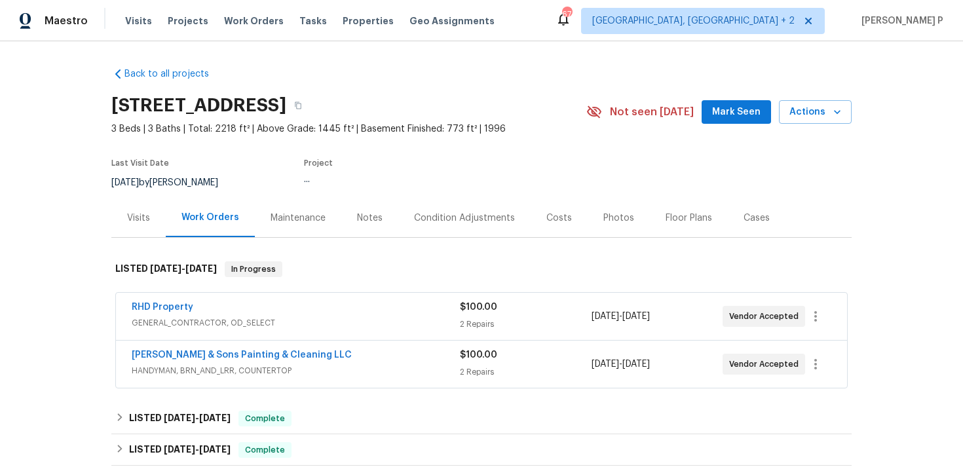
click at [217, 350] on span "Hodge & Sons Painting & Cleaning LLC" at bounding box center [242, 355] width 220 height 13
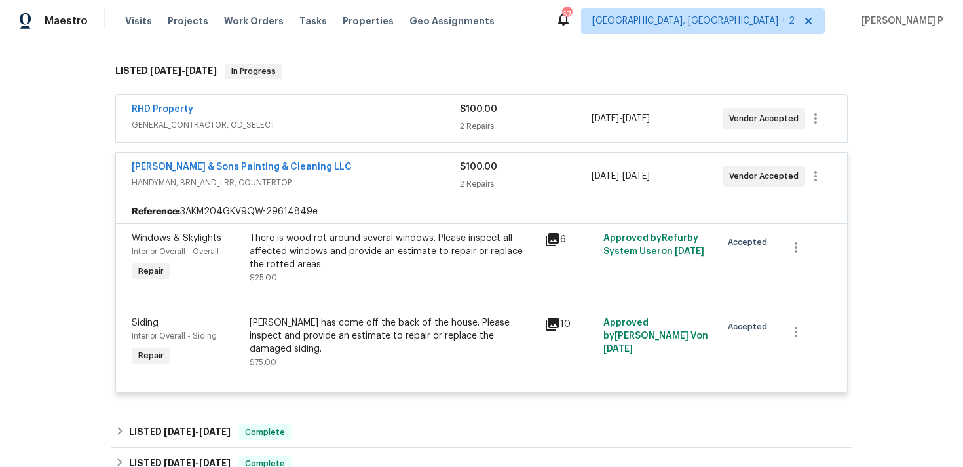
scroll to position [158, 0]
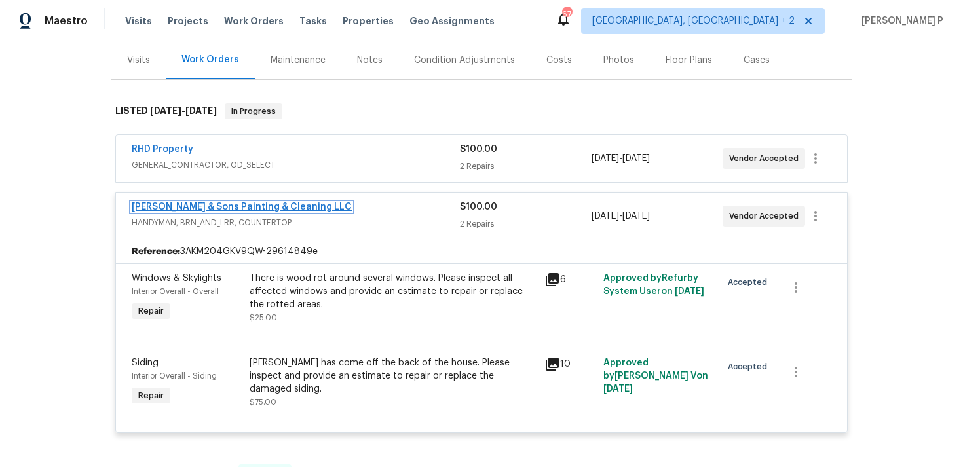
click at [216, 207] on link "Hodge & Sons Painting & Cleaning LLC" at bounding box center [242, 206] width 220 height 9
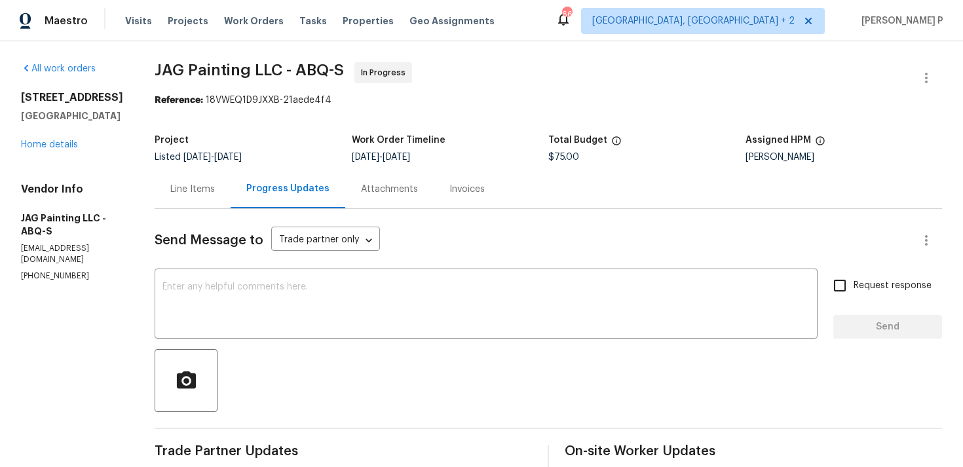
click at [196, 191] on div "Line Items" at bounding box center [192, 189] width 45 height 13
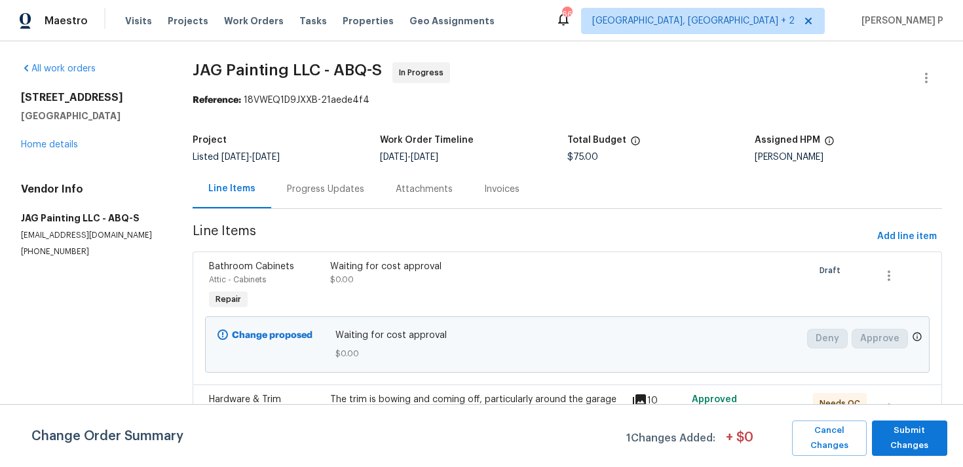
scroll to position [102, 0]
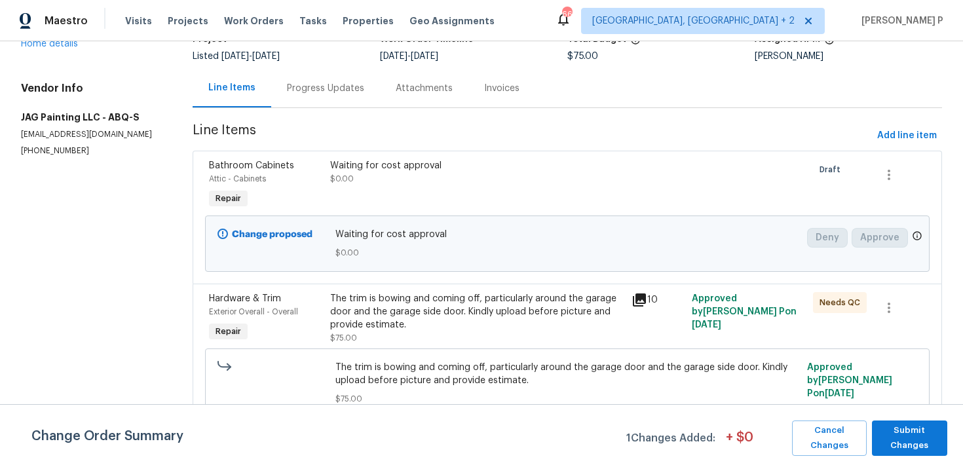
click at [462, 310] on div "The trim is bowing and coming off, particularly around the garage door and the …" at bounding box center [477, 311] width 294 height 39
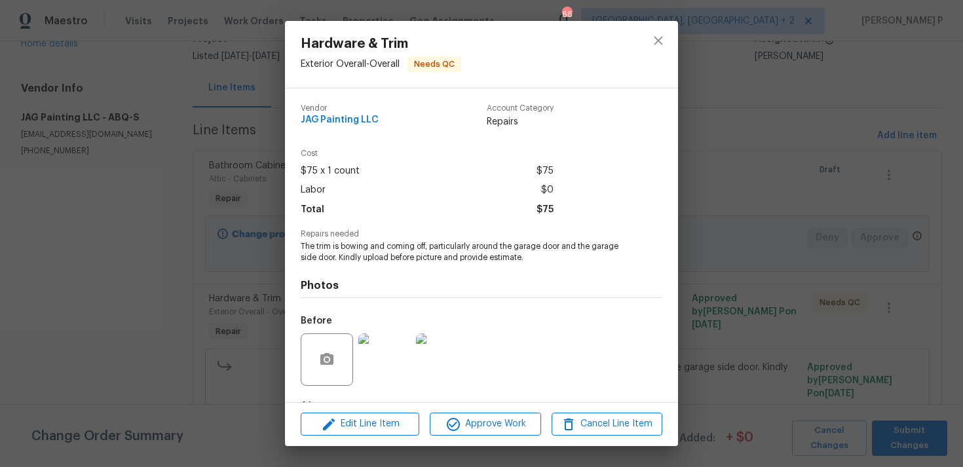
scroll to position [82, 0]
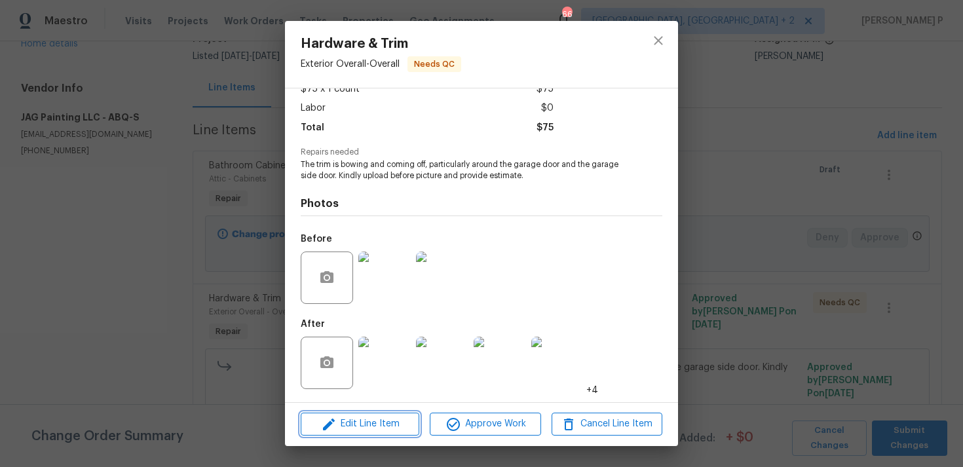
click at [370, 422] on span "Edit Line Item" at bounding box center [360, 424] width 111 height 16
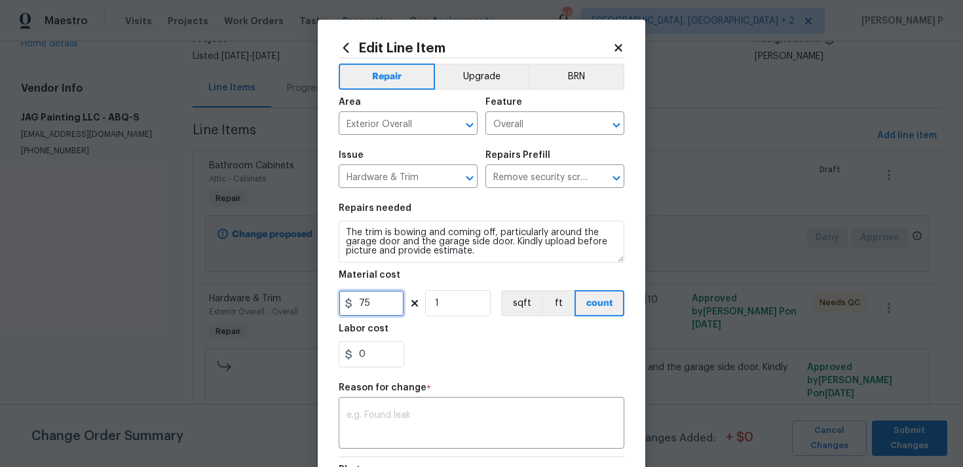
click at [381, 308] on input "75" at bounding box center [372, 303] width 66 height 26
click at [359, 305] on input "75" at bounding box center [372, 303] width 66 height 26
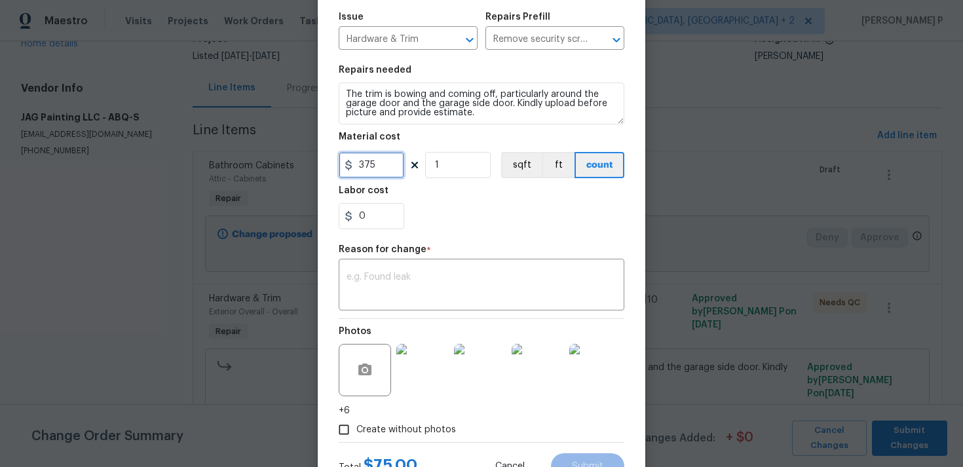
scroll to position [151, 0]
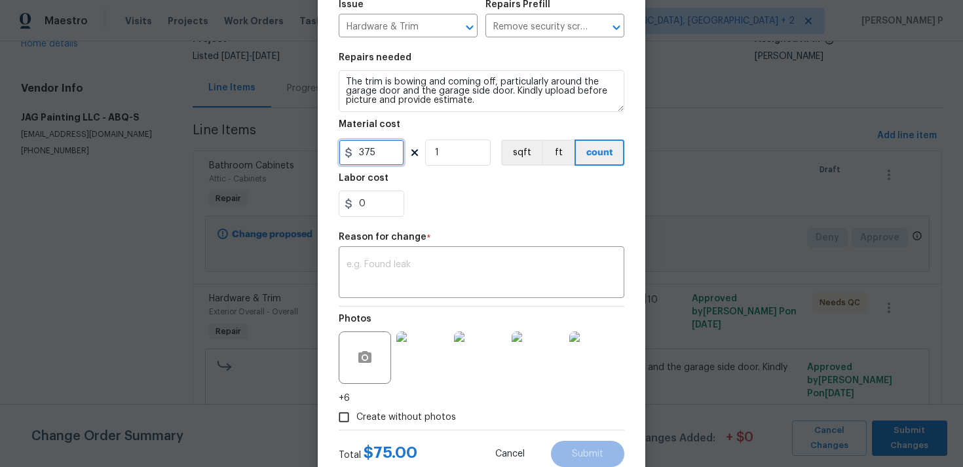
type input "375"
click at [411, 273] on textarea at bounding box center [482, 274] width 270 height 28
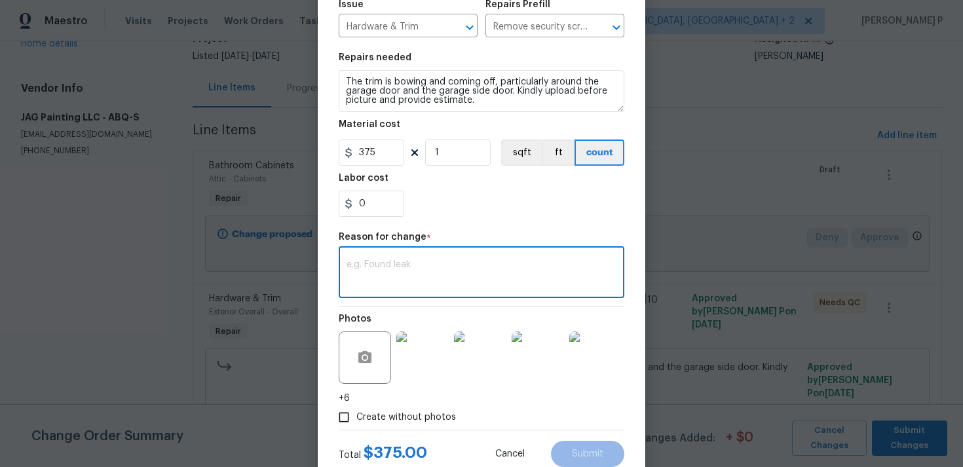
paste textarea "(RP) Updated cost per BR team approval."
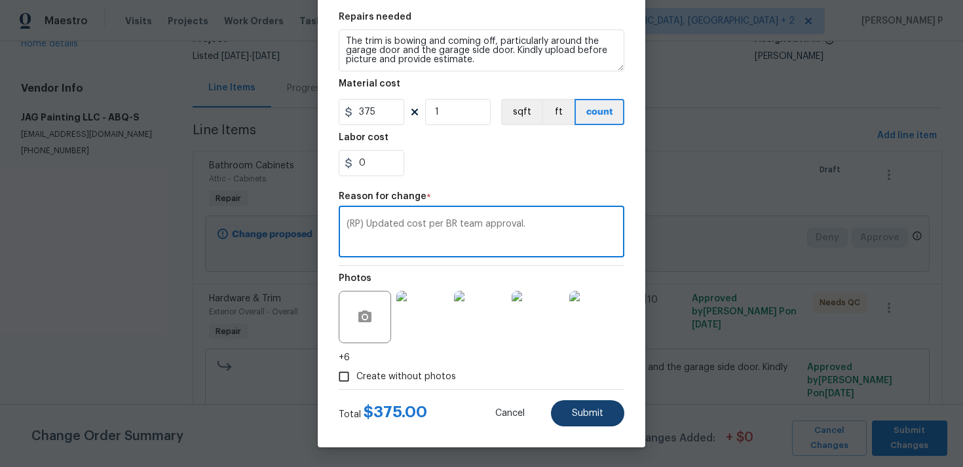
type textarea "(RP) Updated cost per BR team approval."
click at [586, 407] on button "Submit" at bounding box center [587, 413] width 73 height 26
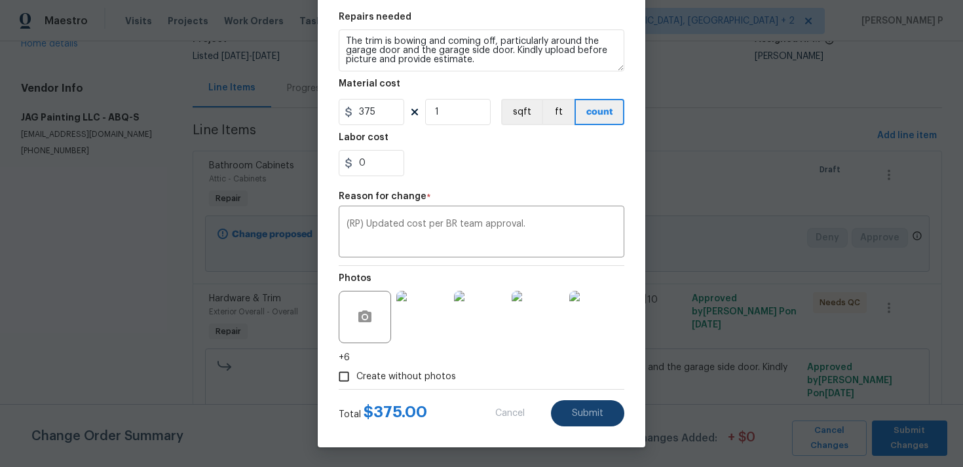
type input "75"
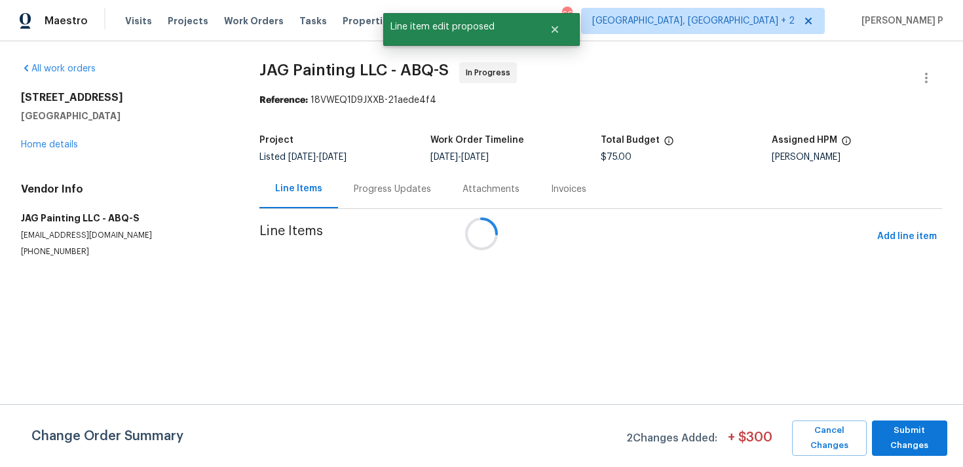
scroll to position [0, 0]
click at [925, 435] on span "Submit Changes" at bounding box center [910, 438] width 62 height 30
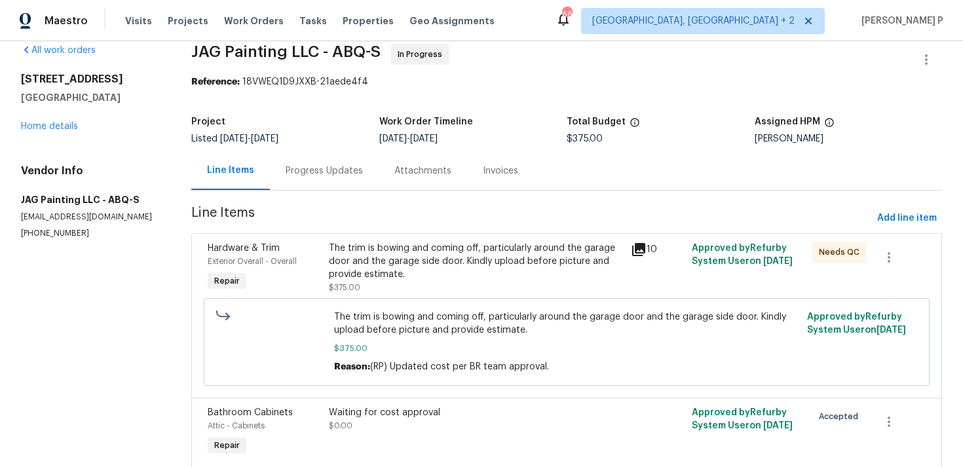
scroll to position [22, 0]
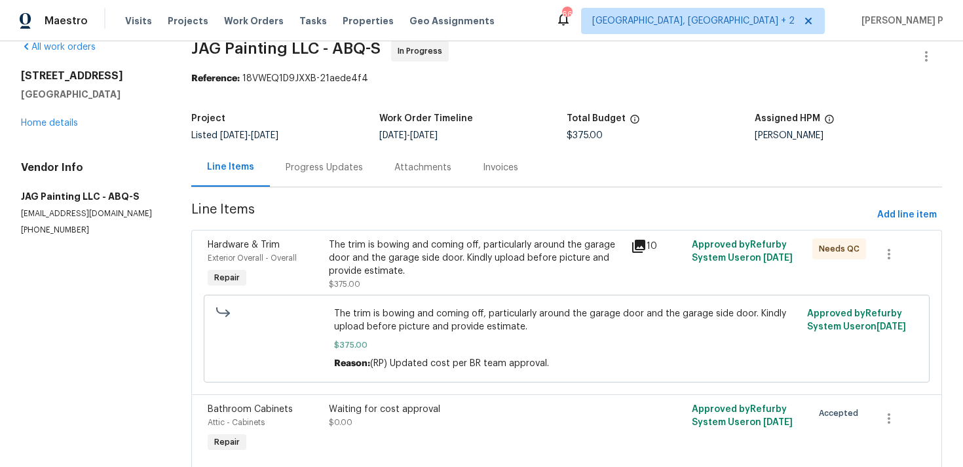
click at [330, 155] on div "Progress Updates" at bounding box center [324, 167] width 109 height 39
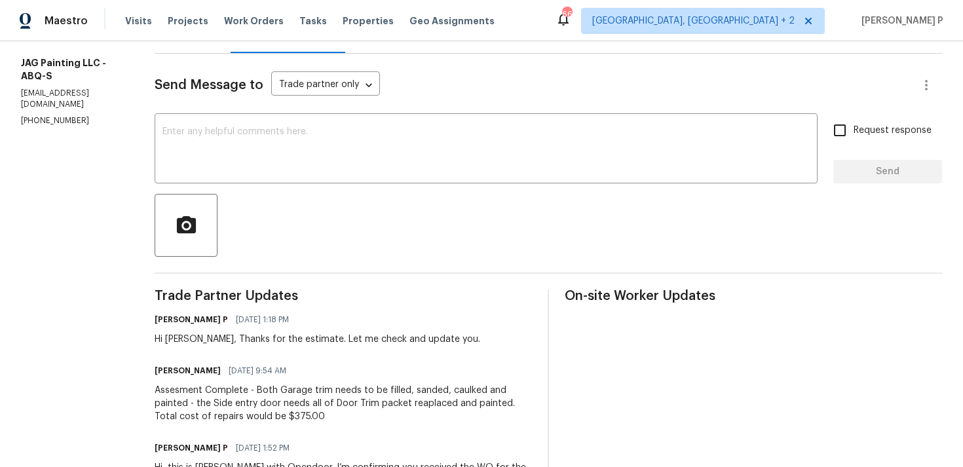
scroll to position [175, 0]
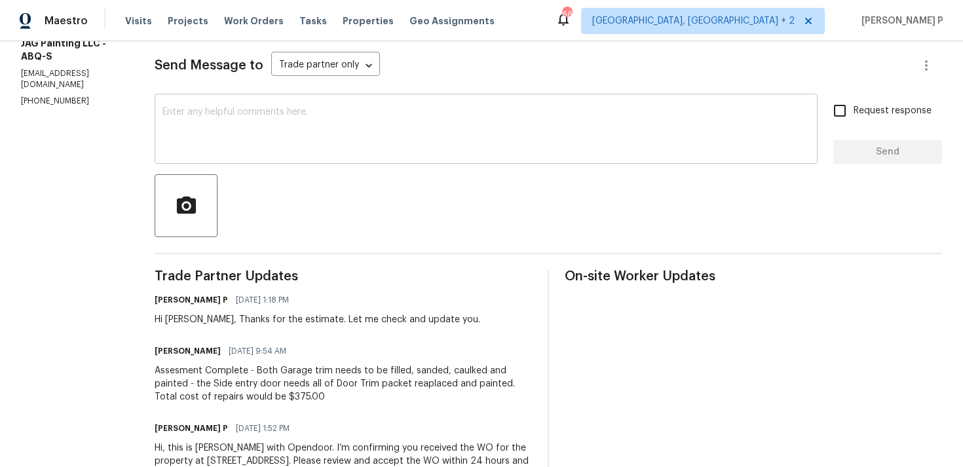
click at [315, 132] on textarea at bounding box center [486, 130] width 647 height 46
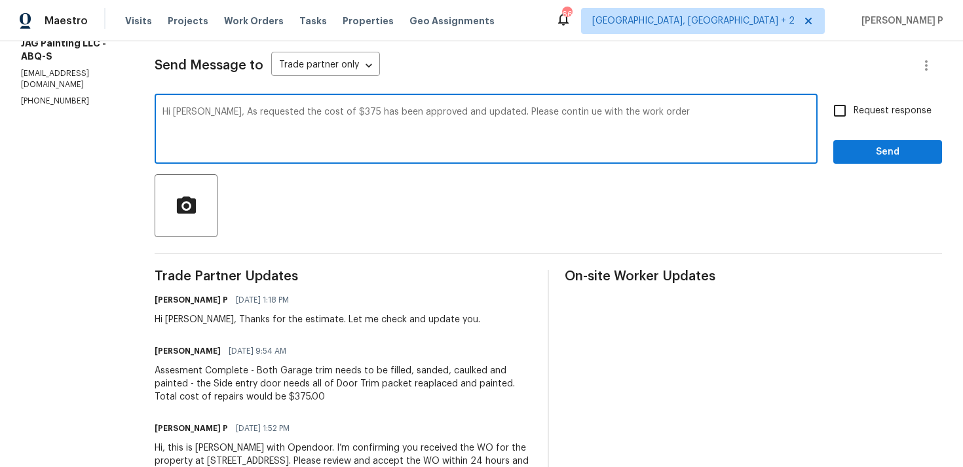
click at [533, 111] on textarea "Hi Juan, As requested the cost of $375 has been approved and updated. Please co…" at bounding box center [486, 130] width 647 height 46
click at [630, 117] on textarea "Hi Juan, As requested the cost of $375 has been approved and updated. Please co…" at bounding box center [486, 130] width 647 height 46
type textarea "Hi Juan, As requested the cost of $375 has been approved and updated. Please co…"
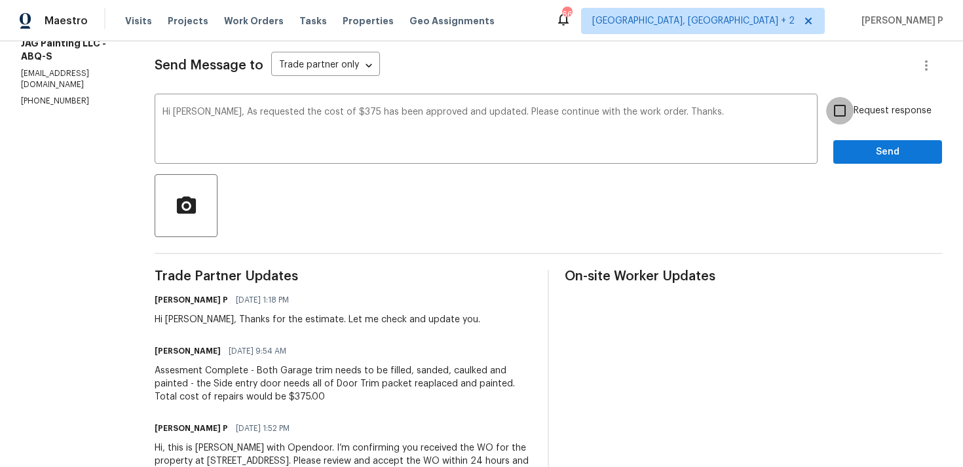
click at [843, 111] on input "Request response" at bounding box center [840, 111] width 28 height 28
checkbox input "true"
click at [867, 151] on span "Send" at bounding box center [888, 152] width 88 height 16
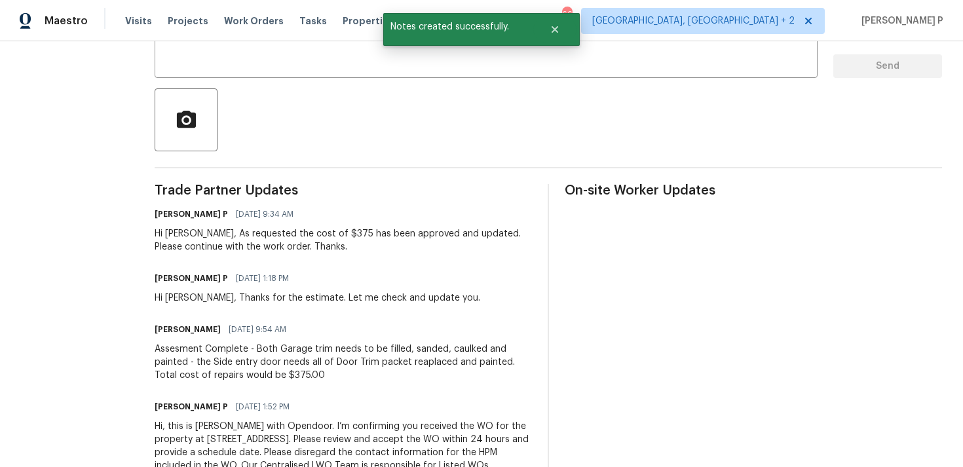
scroll to position [303, 0]
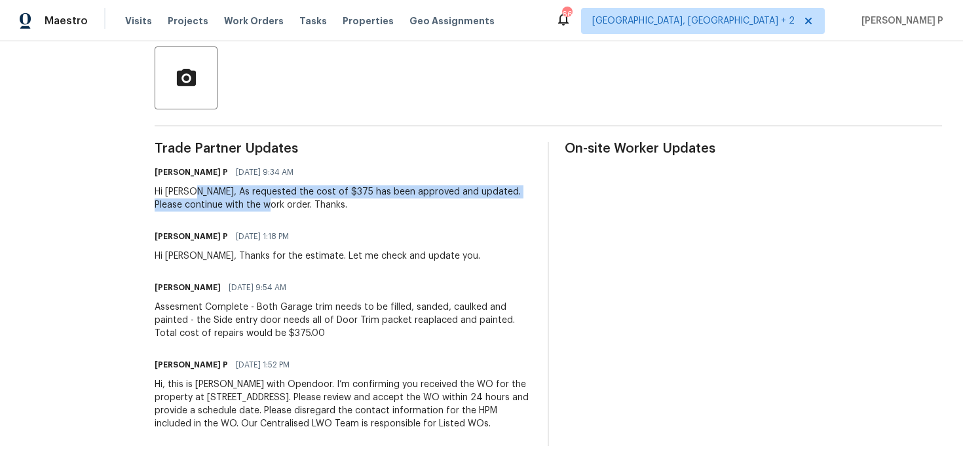
drag, startPoint x: 189, startPoint y: 192, endPoint x: 277, endPoint y: 204, distance: 88.0
click at [277, 204] on div "Hi Juan, As requested the cost of $375 has been approved and updated. Please co…" at bounding box center [343, 198] width 377 height 26
copy div "As requested the cost of $375 has been approved and updated. Please continue wi…"
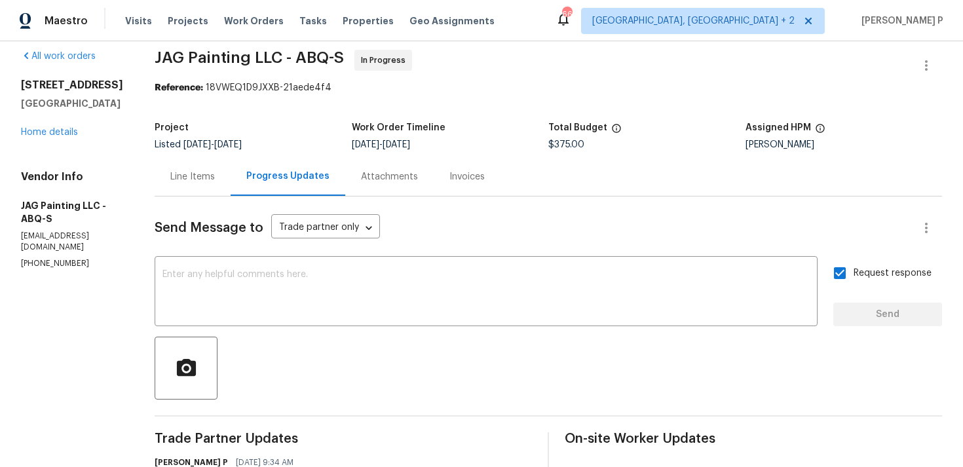
scroll to position [0, 0]
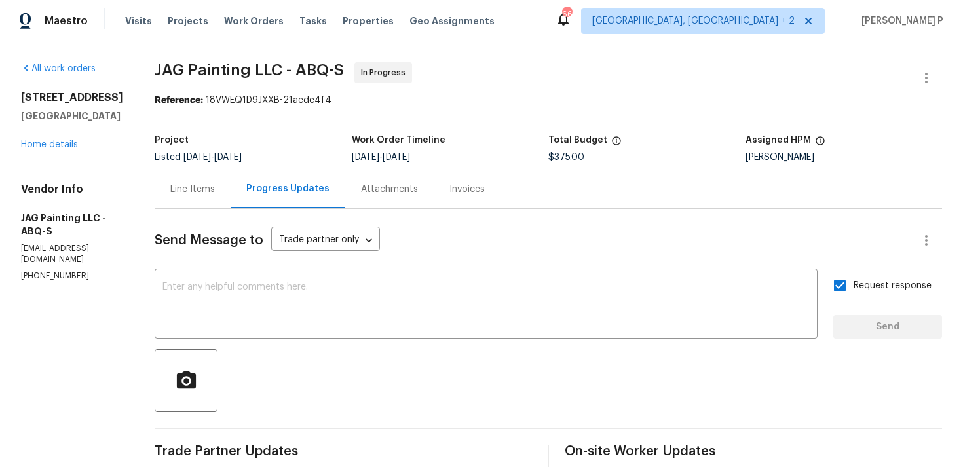
click at [201, 190] on div "Line Items" at bounding box center [192, 189] width 45 height 13
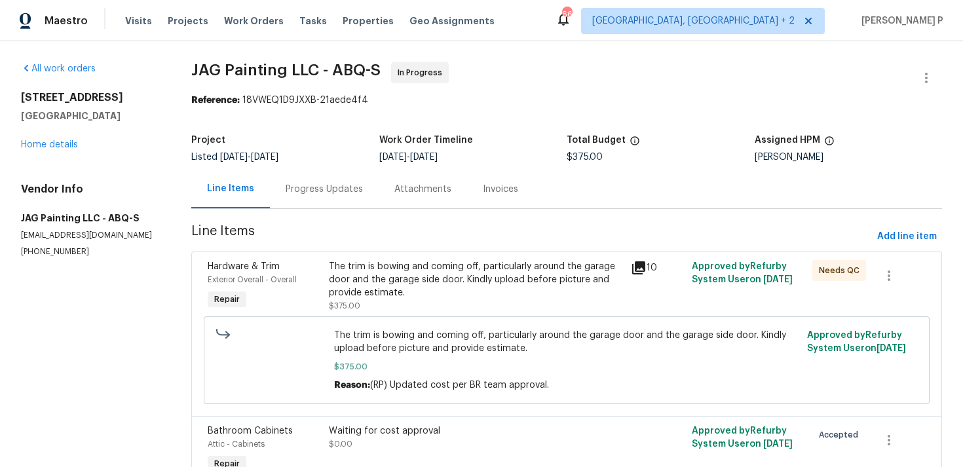
click at [327, 195] on div "Progress Updates" at bounding box center [324, 189] width 77 height 13
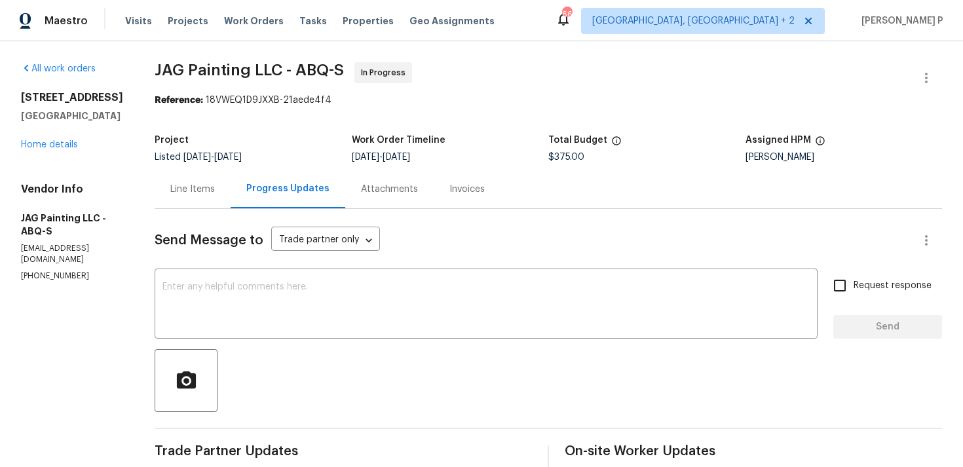
click at [189, 191] on div "Line Items" at bounding box center [192, 189] width 45 height 13
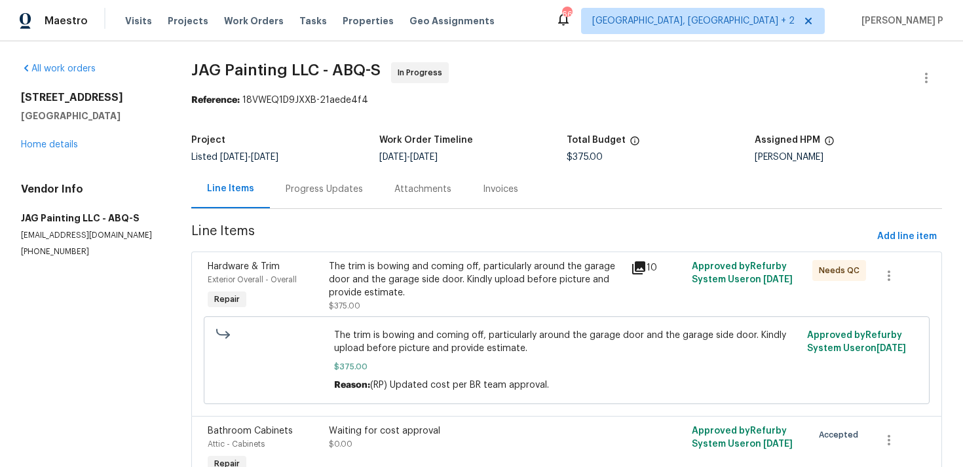
click at [472, 288] on div "The trim is bowing and coming off, particularly around the garage door and the …" at bounding box center [476, 279] width 295 height 39
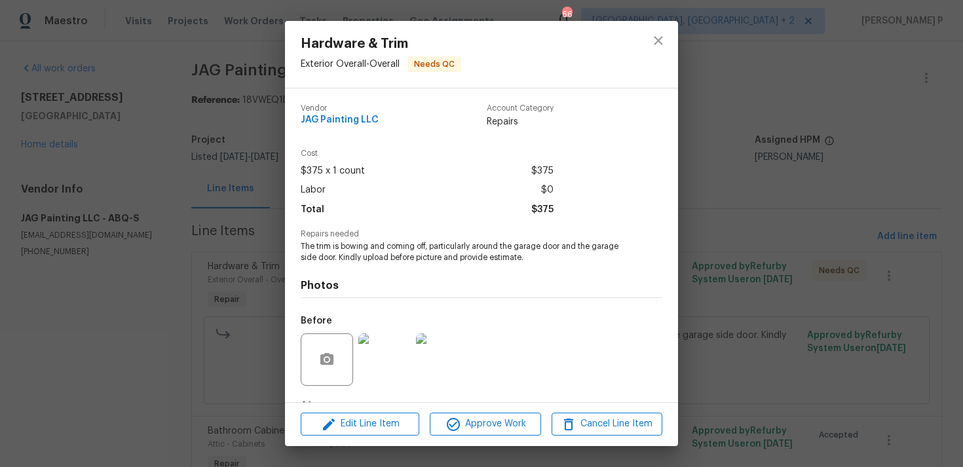
scroll to position [82, 0]
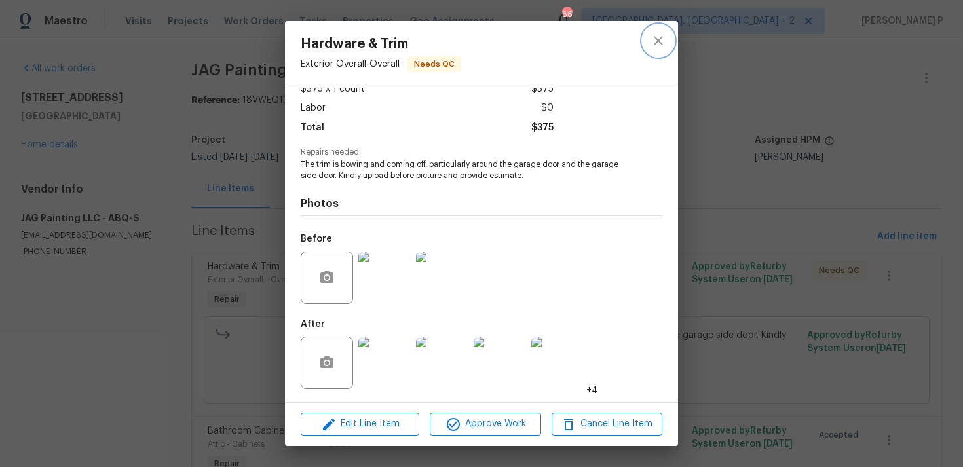
click at [658, 40] on icon "close" at bounding box center [658, 40] width 9 height 9
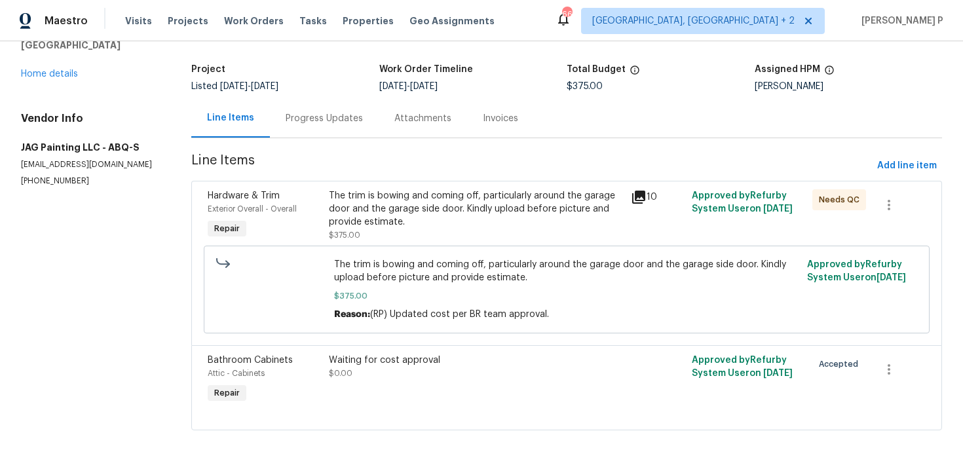
scroll to position [0, 0]
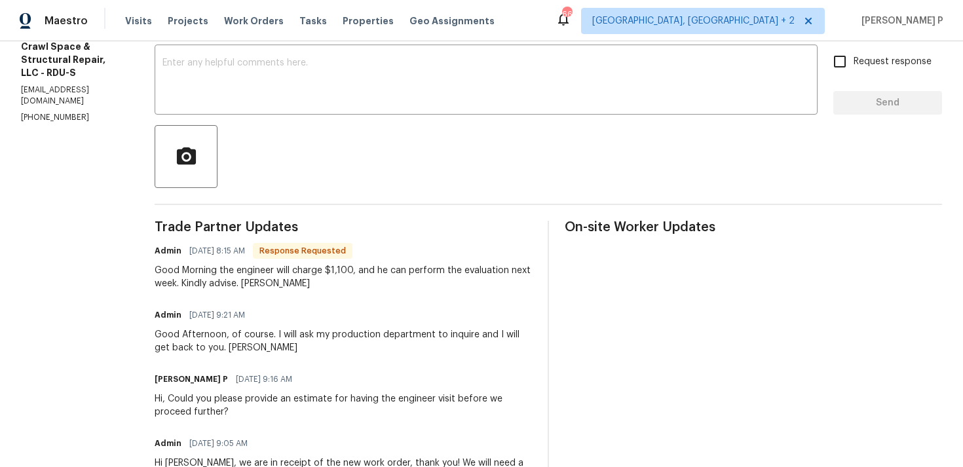
scroll to position [226, 0]
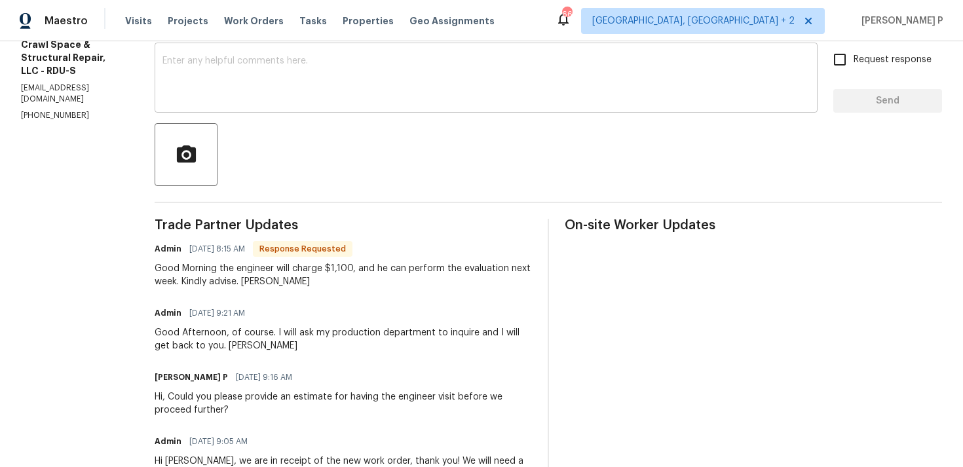
click at [292, 88] on textarea at bounding box center [486, 79] width 647 height 46
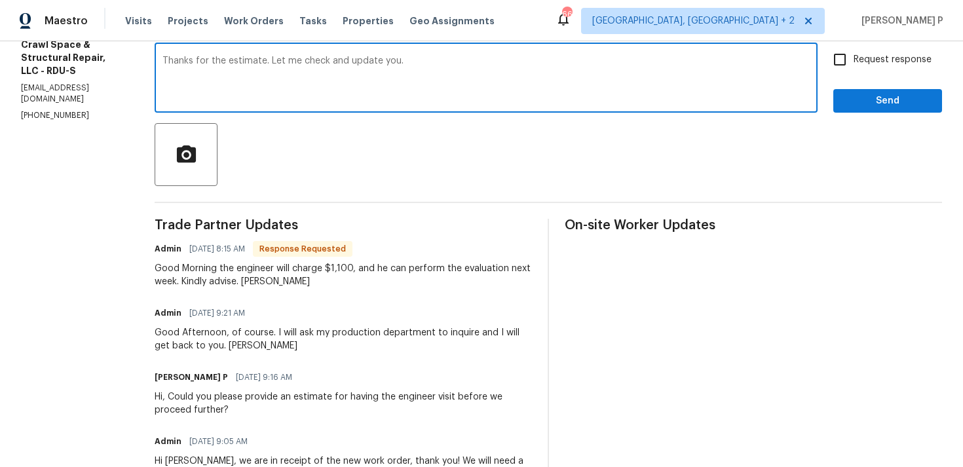
type textarea "Thanks for the estimate. Let me check and update you."
click at [870, 92] on button "Send" at bounding box center [888, 101] width 109 height 24
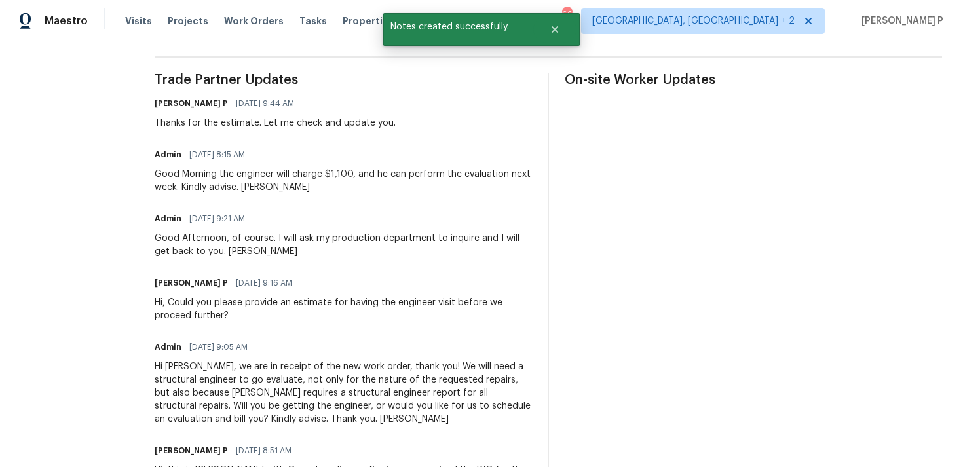
scroll to position [383, 0]
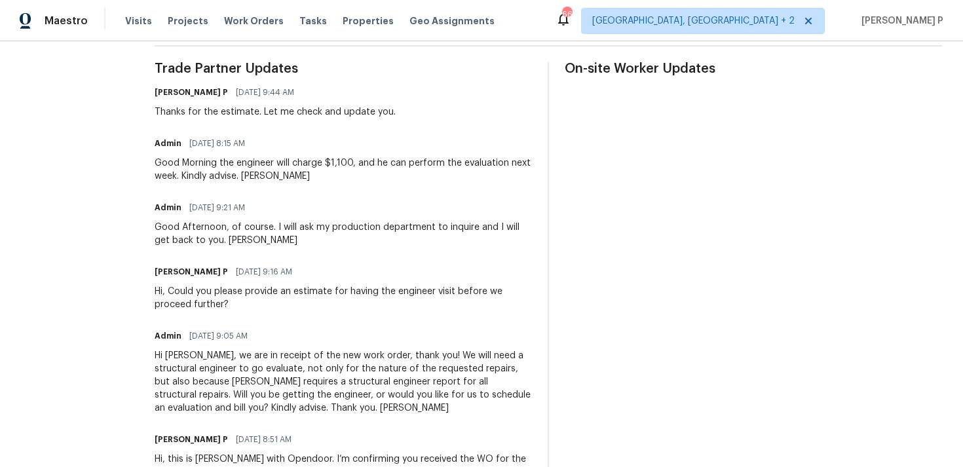
click at [261, 217] on div "Admin [DATE] 9:21 AM Good Afternoon, of course. I will ask my production depart…" at bounding box center [343, 223] width 377 height 48
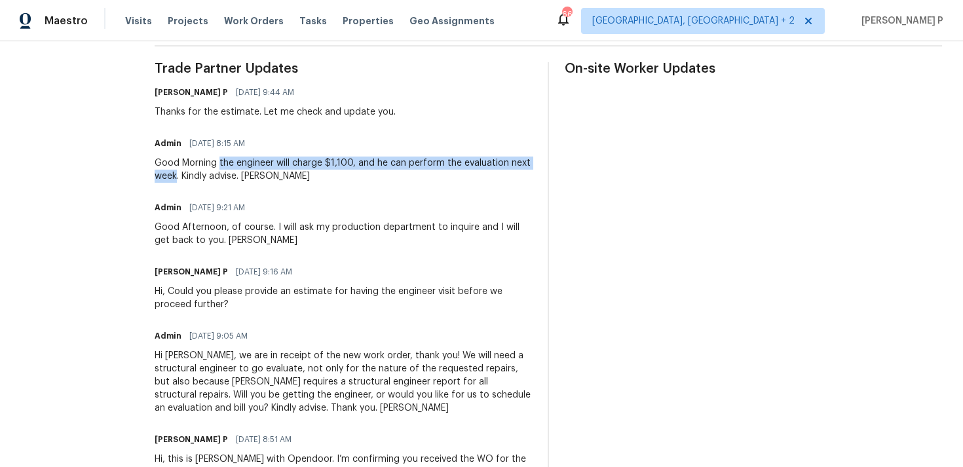
drag, startPoint x: 233, startPoint y: 163, endPoint x: 212, endPoint y: 176, distance: 24.2
click at [212, 176] on div "Good Morning the engineer will charge $1,100, and he can perform the evaluation…" at bounding box center [343, 170] width 377 height 26
copy div "the engineer will charge $1,100, and he can perform the evaluation next week"
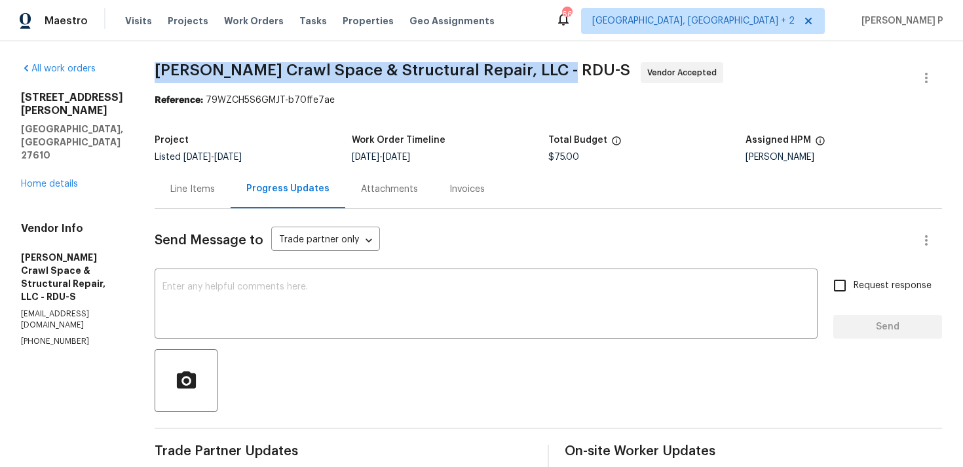
drag, startPoint x: 167, startPoint y: 66, endPoint x: 570, endPoint y: 67, distance: 403.0
click at [570, 67] on span "[PERSON_NAME] Crawl Space & Structural Repair, LLC - RDU-S Vendor Accepted" at bounding box center [533, 77] width 756 height 31
copy span "[PERSON_NAME] Crawl Space & Structural Repair, LLC - RDU-S"
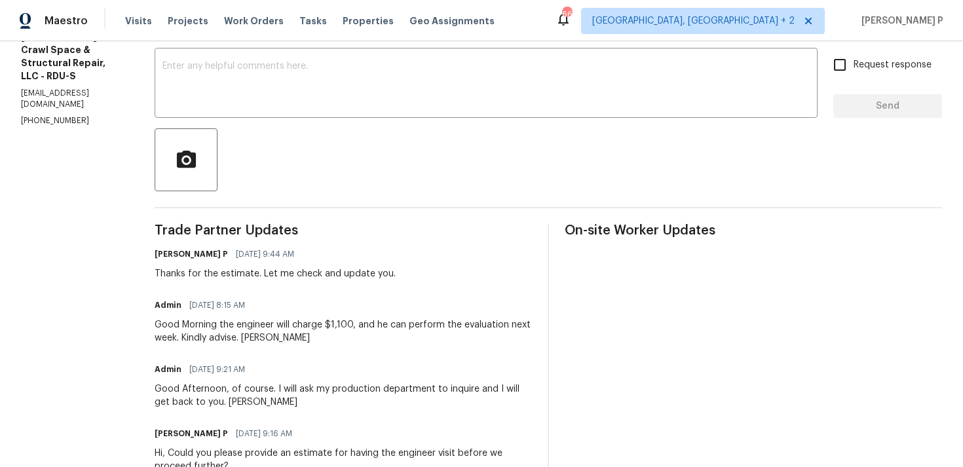
scroll to position [301, 0]
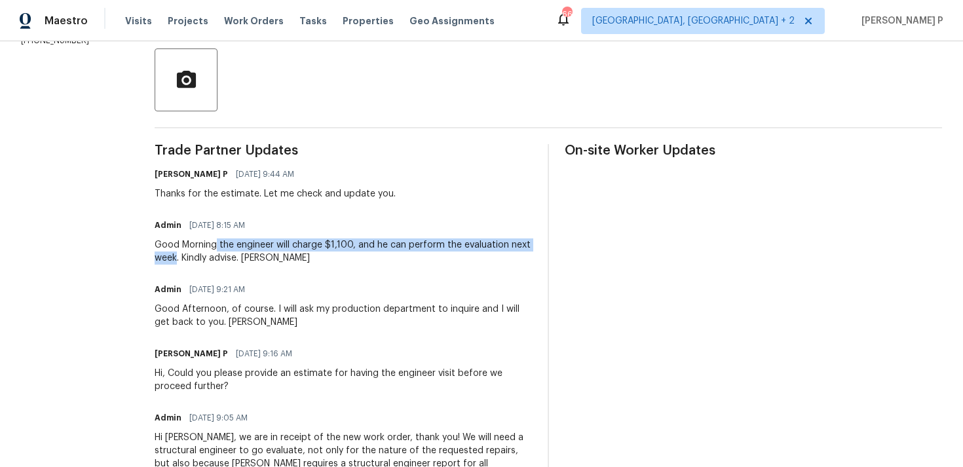
drag, startPoint x: 231, startPoint y: 244, endPoint x: 212, endPoint y: 255, distance: 21.5
click at [212, 255] on div "Good Morning the engineer will charge $1,100, and he can perform the evaluation…" at bounding box center [343, 252] width 377 height 26
copy div "the engineer will charge $1,100, and he can perform the evaluation next week"
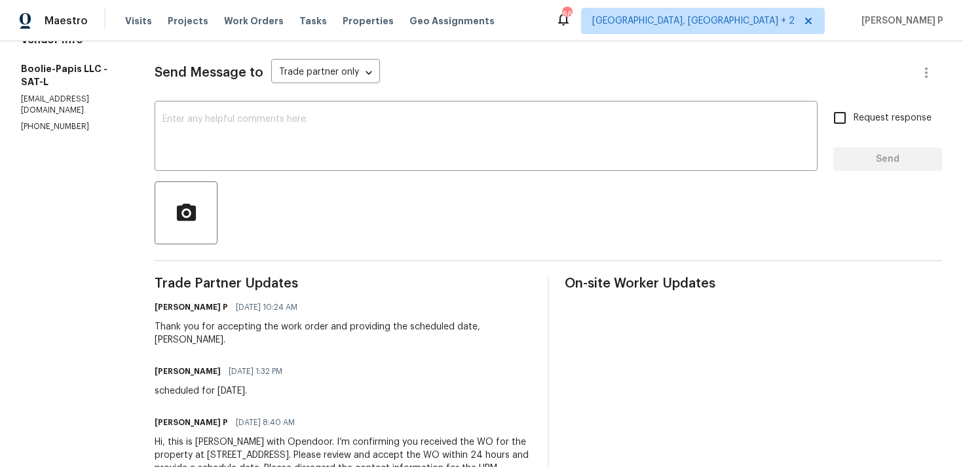
scroll to position [168, 0]
click at [202, 124] on textarea at bounding box center [486, 137] width 647 height 46
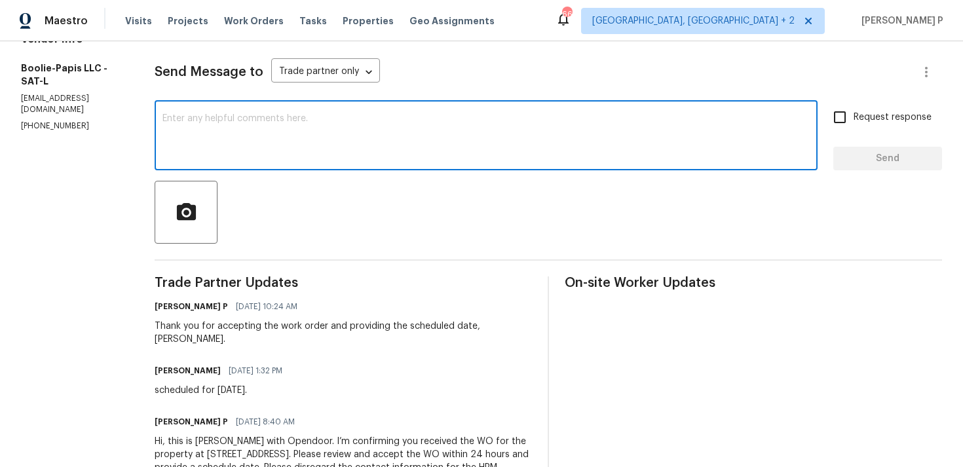
type textarea "i"
paste textarea "Could you please confirm if the work order is still scheduled as planned for to…"
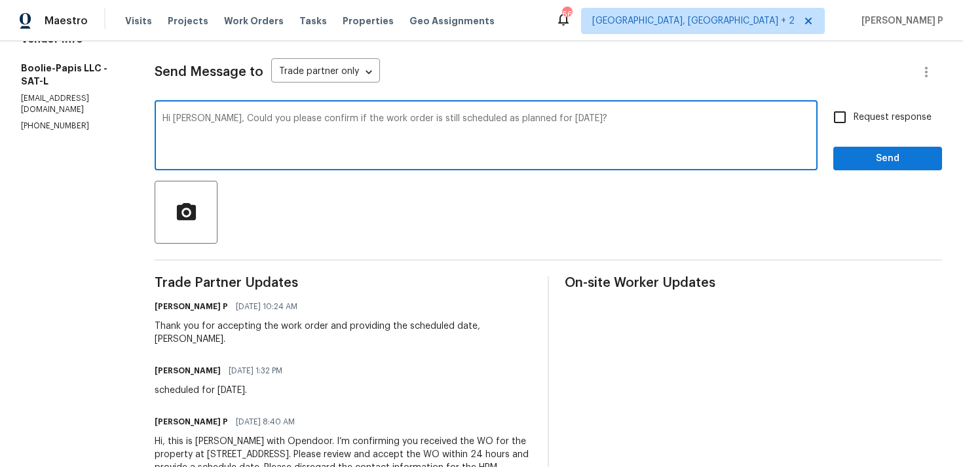
type textarea "Hi Ronald, Could you please confirm if the work order is still scheduled as pla…"
click at [866, 117] on span "Request response" at bounding box center [893, 118] width 78 height 14
click at [854, 117] on input "Request response" at bounding box center [840, 118] width 28 height 28
checkbox input "true"
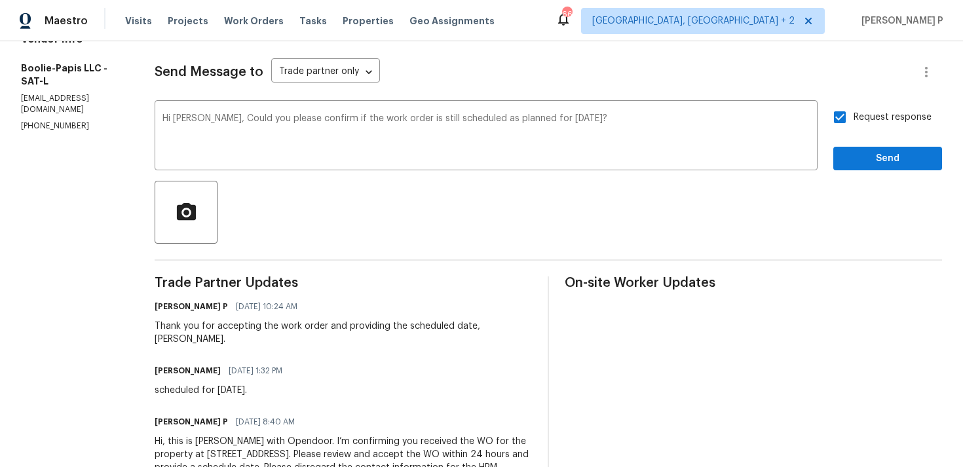
click at [867, 174] on div "Send Message to Trade partner only Trade partner only ​ Hi Ronald, Could you pl…" at bounding box center [549, 272] width 788 height 463
click at [866, 164] on span "Send" at bounding box center [888, 159] width 88 height 16
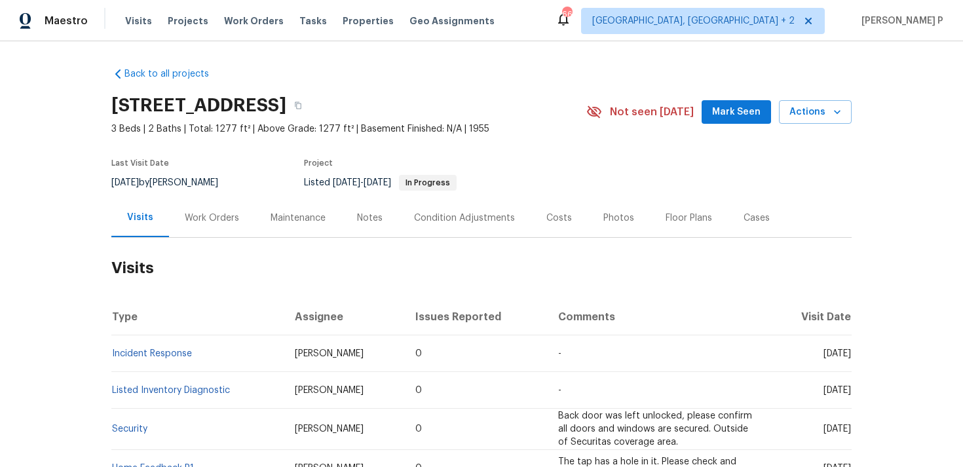
click at [204, 219] on div "Work Orders" at bounding box center [212, 218] width 54 height 13
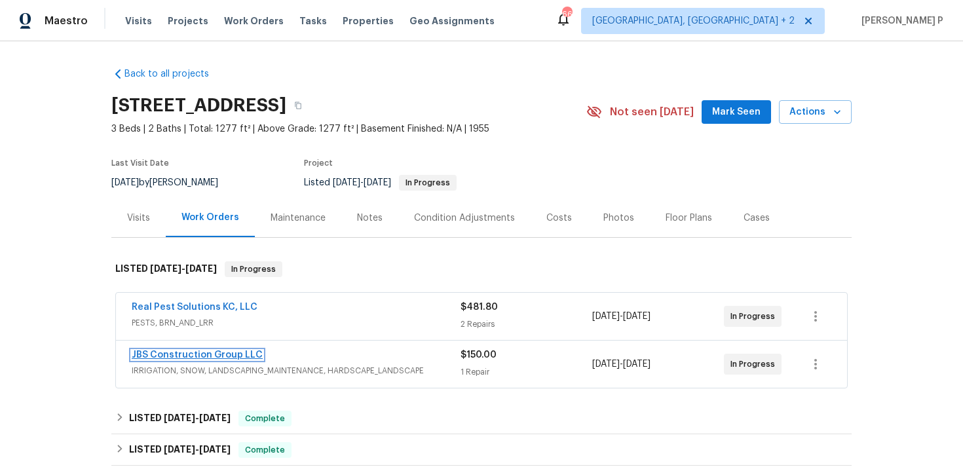
click at [187, 352] on link "JBS Construction Group LLC" at bounding box center [197, 355] width 131 height 9
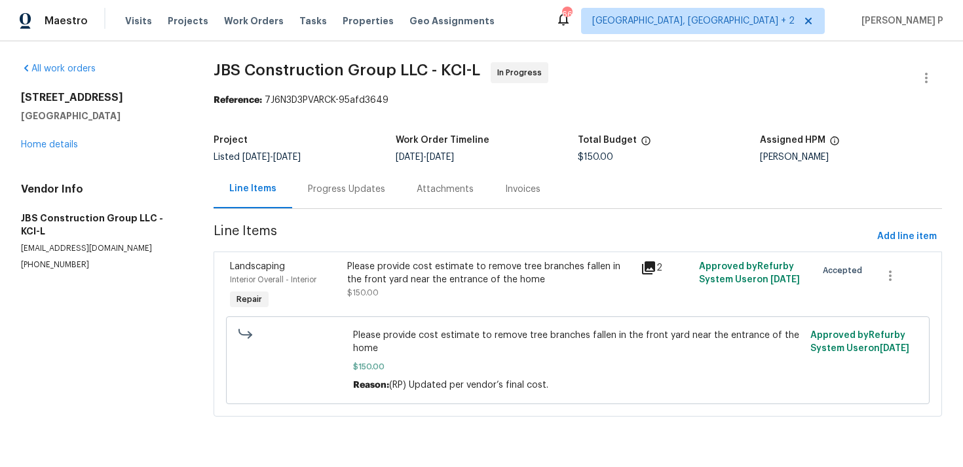
click at [356, 183] on div "Progress Updates" at bounding box center [346, 189] width 77 height 13
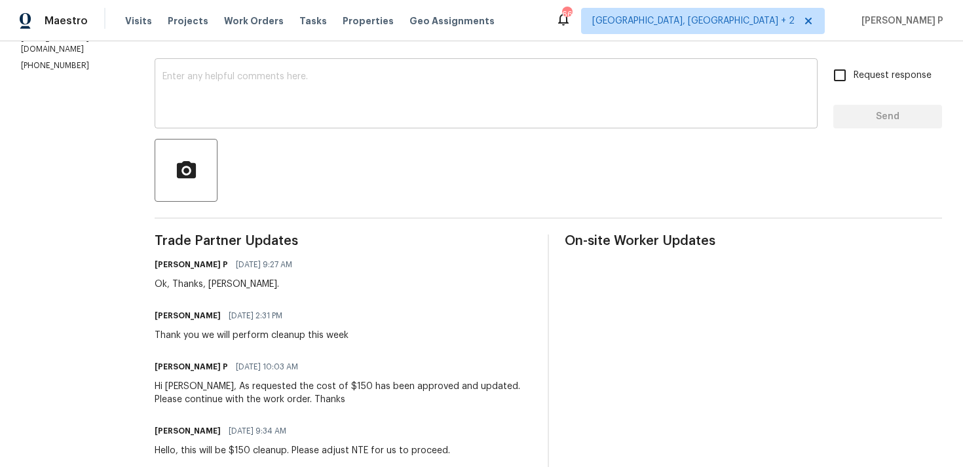
scroll to position [177, 0]
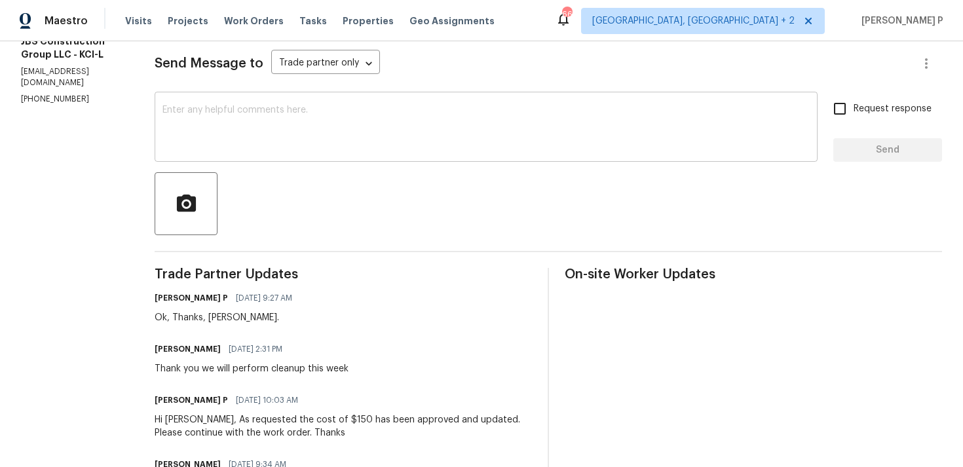
click at [366, 108] on textarea at bounding box center [486, 129] width 647 height 46
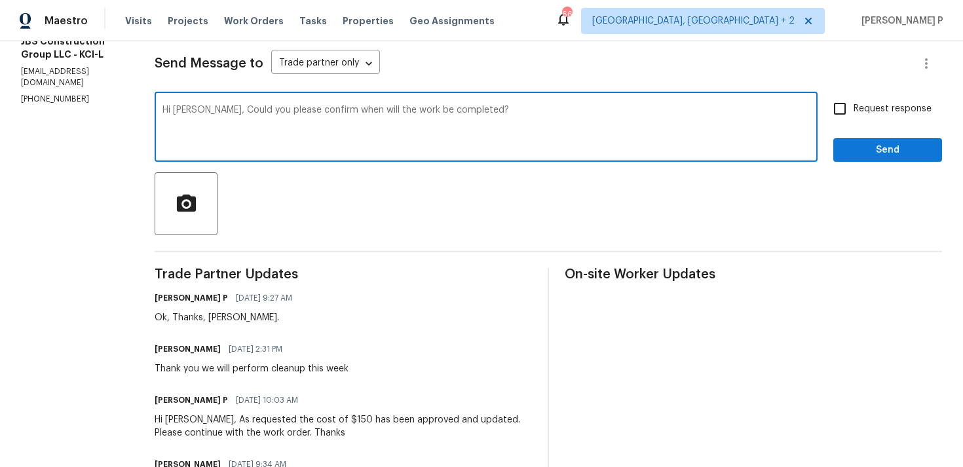
drag, startPoint x: 240, startPoint y: 109, endPoint x: 531, endPoint y: 111, distance: 290.9
click at [531, 111] on textarea "Hi [PERSON_NAME], Could you please confirm when will the work be completed?" at bounding box center [486, 129] width 647 height 46
paste textarea "the expected completion date for the work"
type textarea "Hi [PERSON_NAME], Could you please confirm the expected completion date for the…"
click at [859, 109] on span "Request response" at bounding box center [893, 109] width 78 height 14
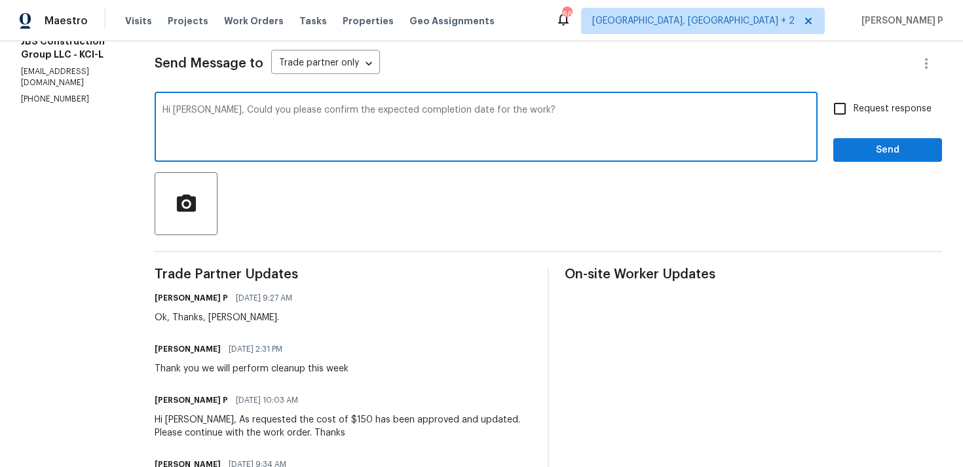
click at [854, 109] on input "Request response" at bounding box center [840, 109] width 28 height 28
checkbox input "true"
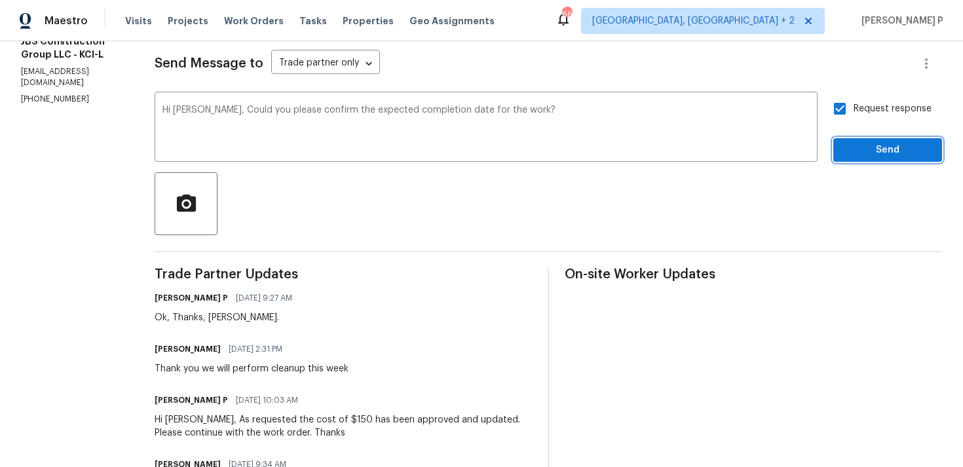
click at [871, 161] on button "Send" at bounding box center [888, 150] width 109 height 24
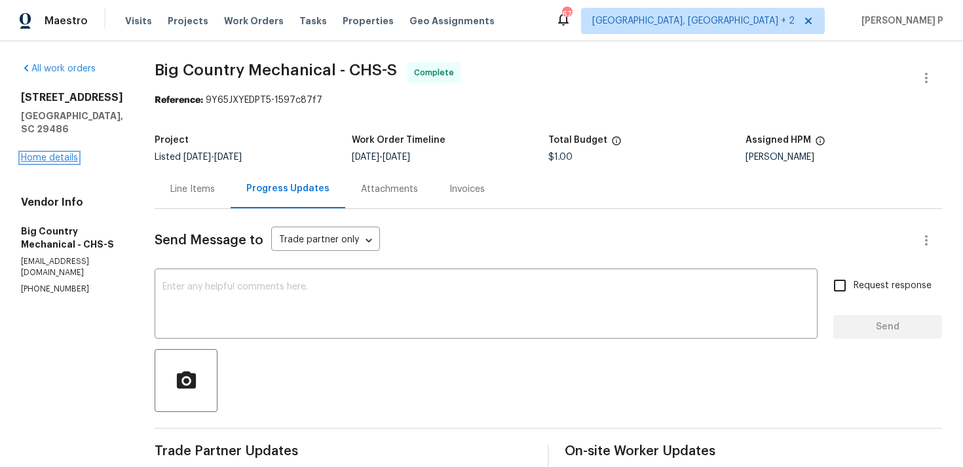
click at [46, 163] on link "Home details" at bounding box center [49, 157] width 57 height 9
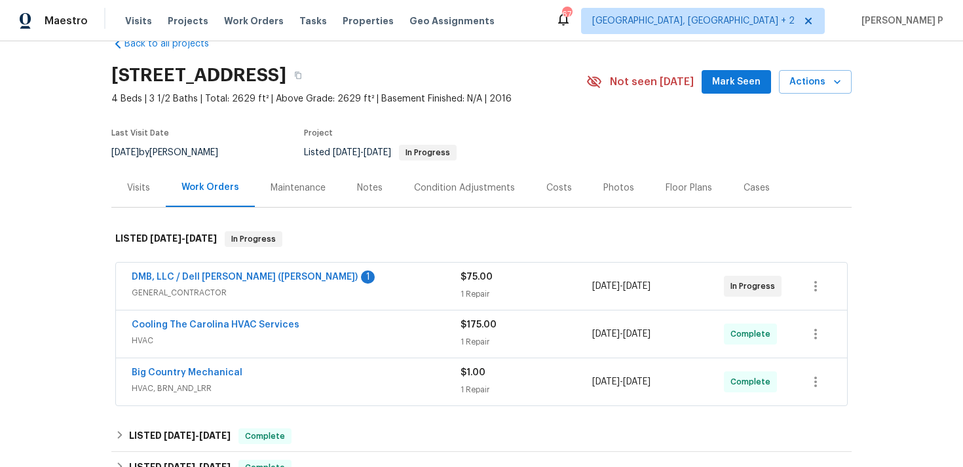
scroll to position [43, 0]
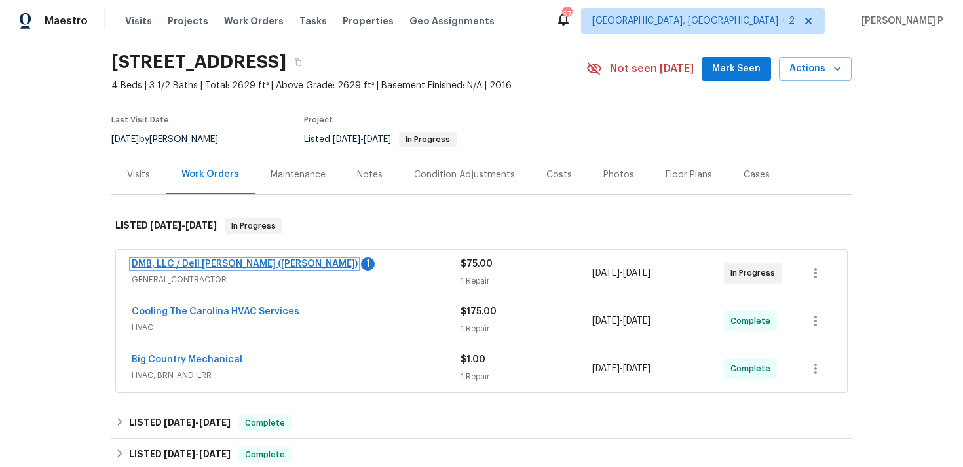
click at [183, 261] on link "DMB, LLC / Dell [PERSON_NAME] ([PERSON_NAME])" at bounding box center [245, 263] width 226 height 9
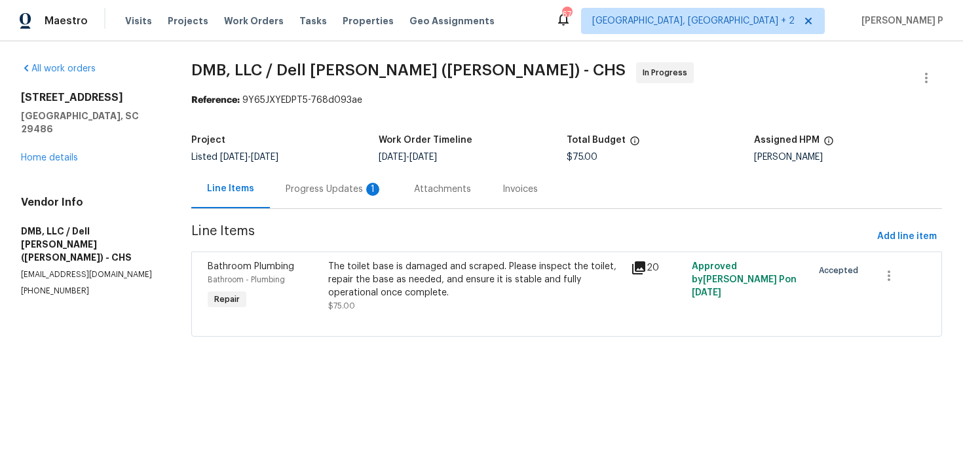
click at [371, 192] on div "1" at bounding box center [372, 189] width 13 height 13
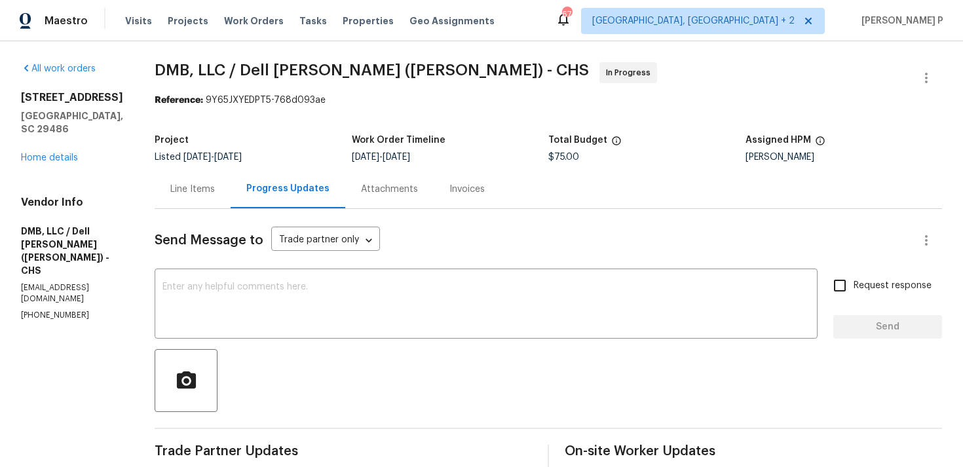
click at [164, 179] on div "Line Items" at bounding box center [193, 189] width 76 height 39
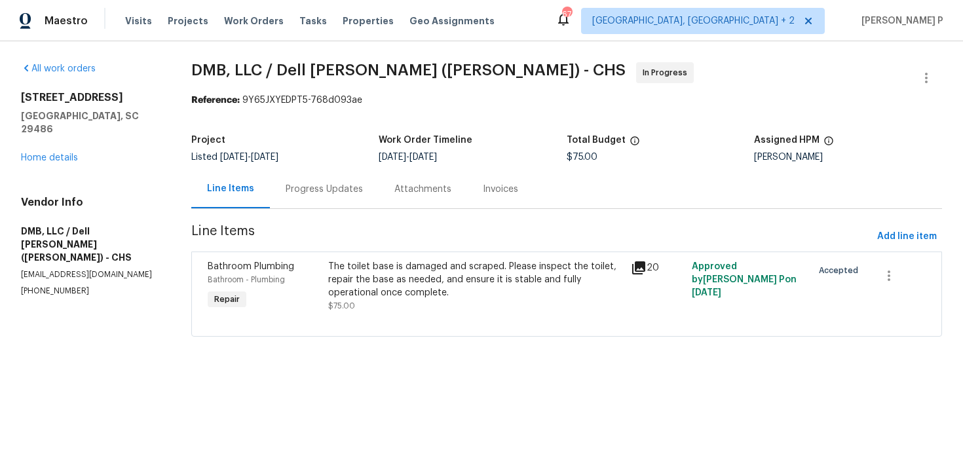
click at [325, 186] on div "Progress Updates" at bounding box center [324, 189] width 77 height 13
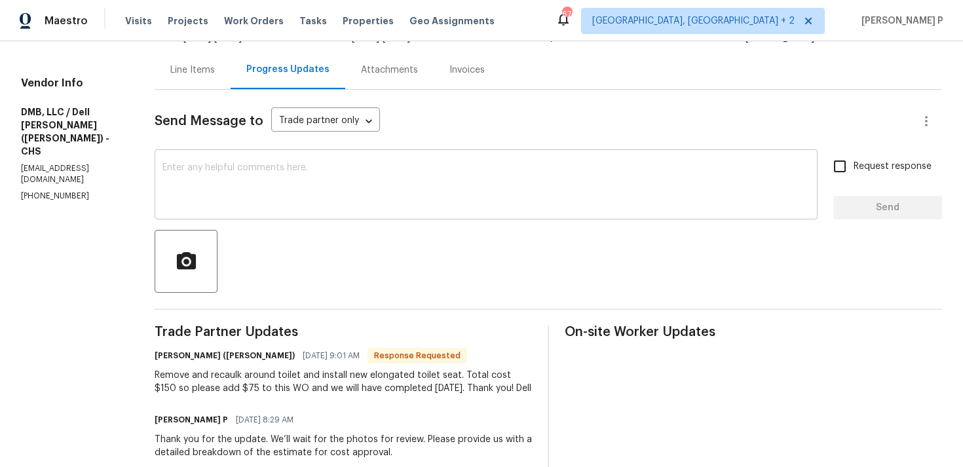
scroll to position [88, 0]
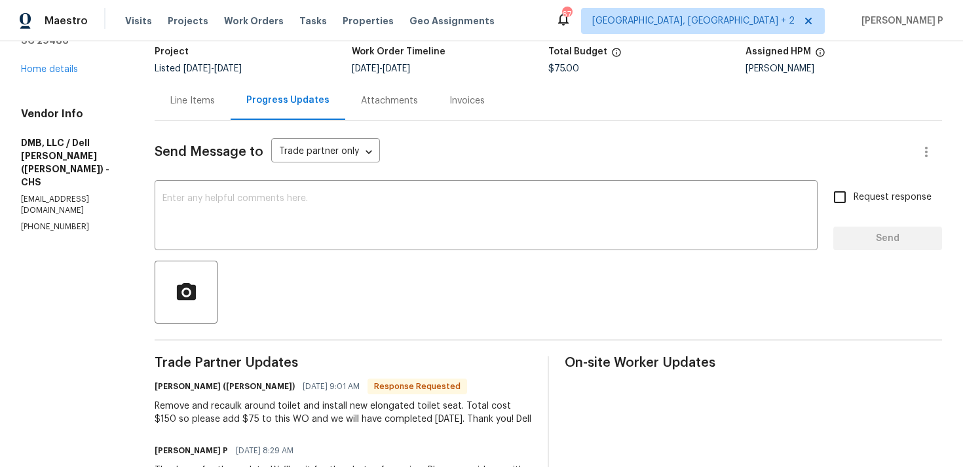
click at [177, 100] on div "Line Items" at bounding box center [192, 100] width 45 height 13
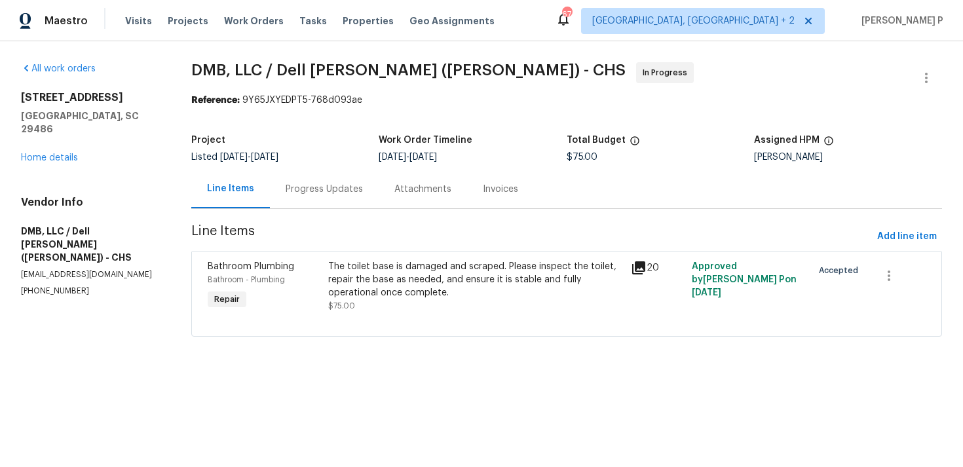
click at [446, 294] on div "The toilet base is damaged and scraped. Please inspect the toilet, repair the b…" at bounding box center [475, 279] width 295 height 39
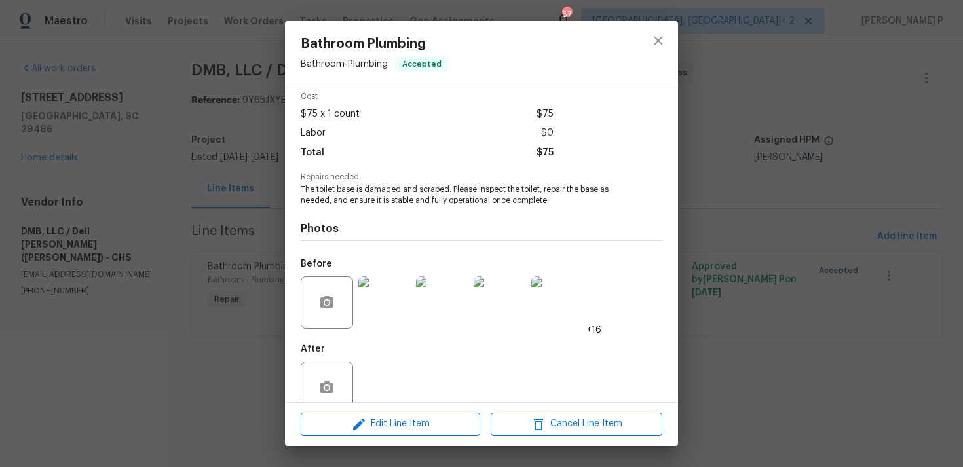
scroll to position [82, 0]
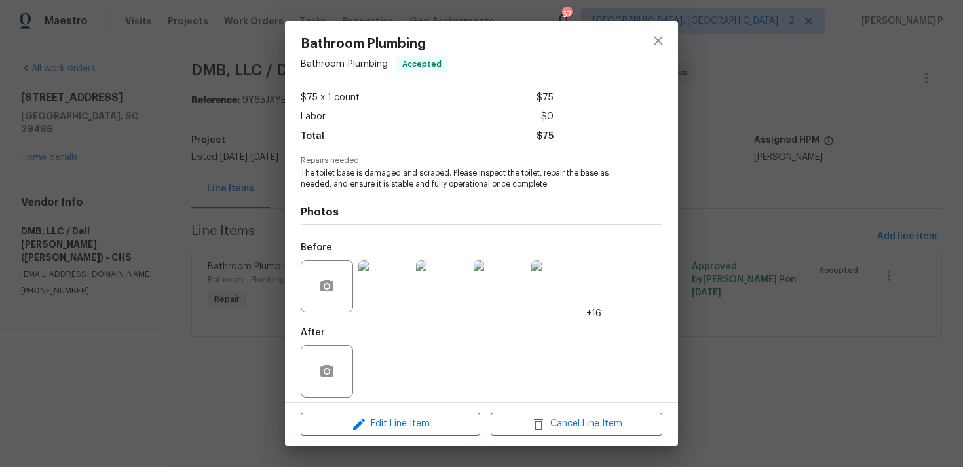
click at [391, 271] on img at bounding box center [384, 286] width 52 height 52
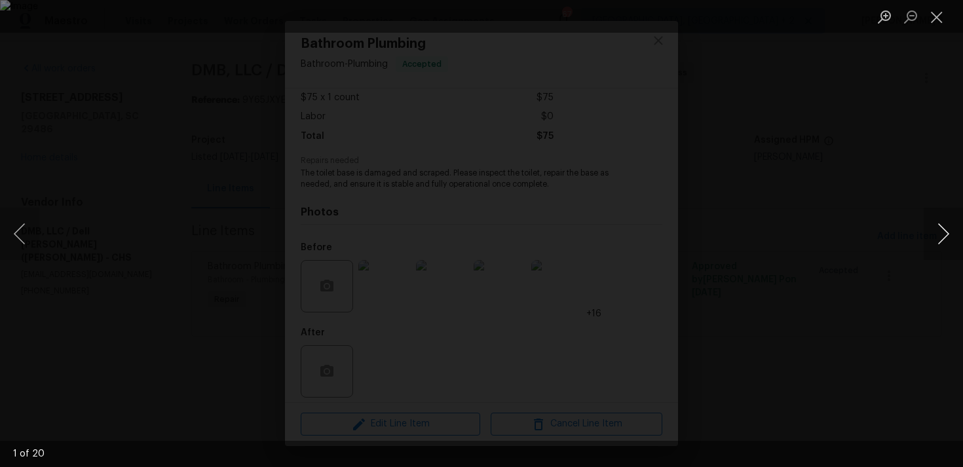
click at [943, 231] on button "Next image" at bounding box center [943, 234] width 39 height 52
click at [944, 12] on button "Close lightbox" at bounding box center [937, 16] width 26 height 23
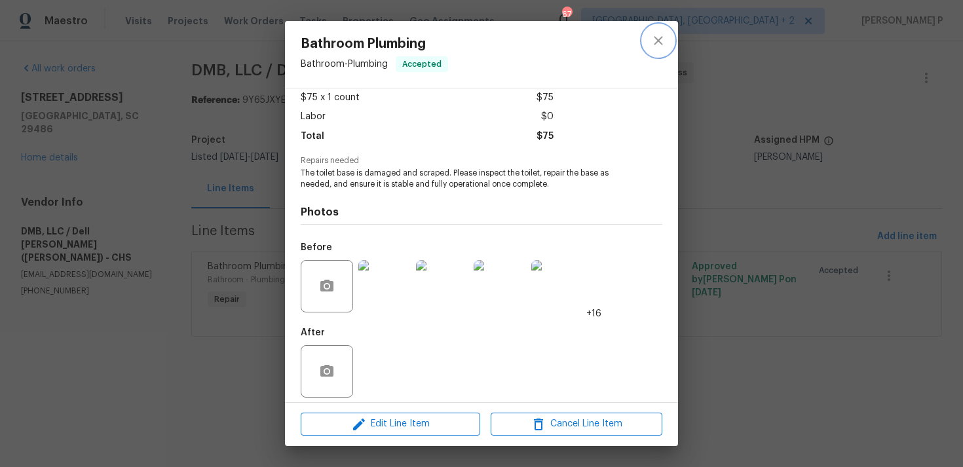
click at [661, 44] on icon "close" at bounding box center [658, 40] width 9 height 9
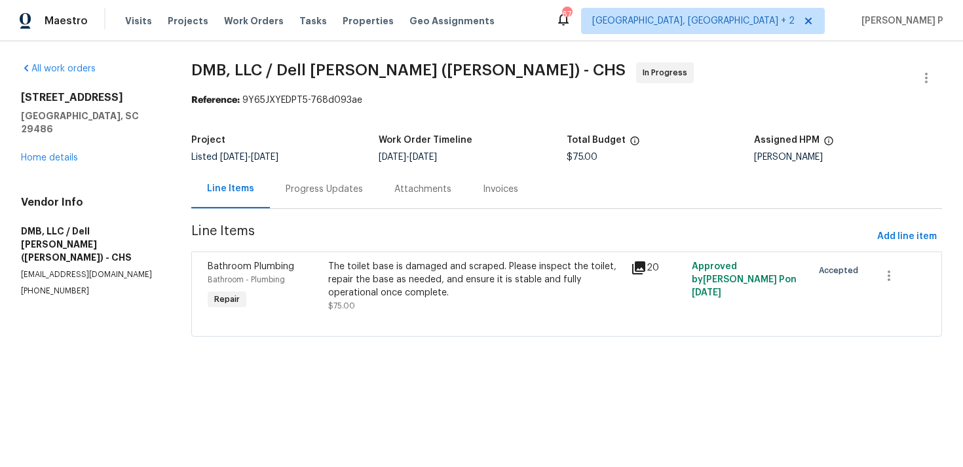
click at [406, 267] on div "The toilet base is damaged and scraped. Please inspect the toilet, repair the b…" at bounding box center [475, 279] width 295 height 39
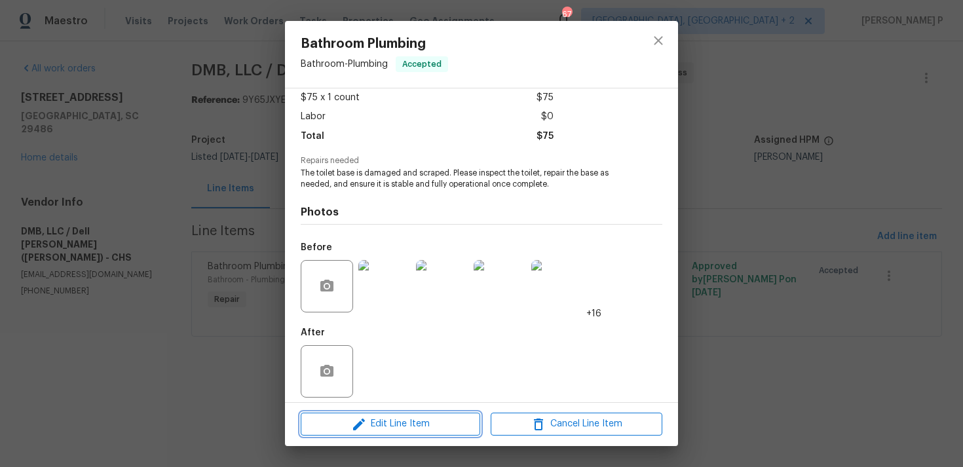
click at [368, 431] on span "Edit Line Item" at bounding box center [391, 424] width 172 height 16
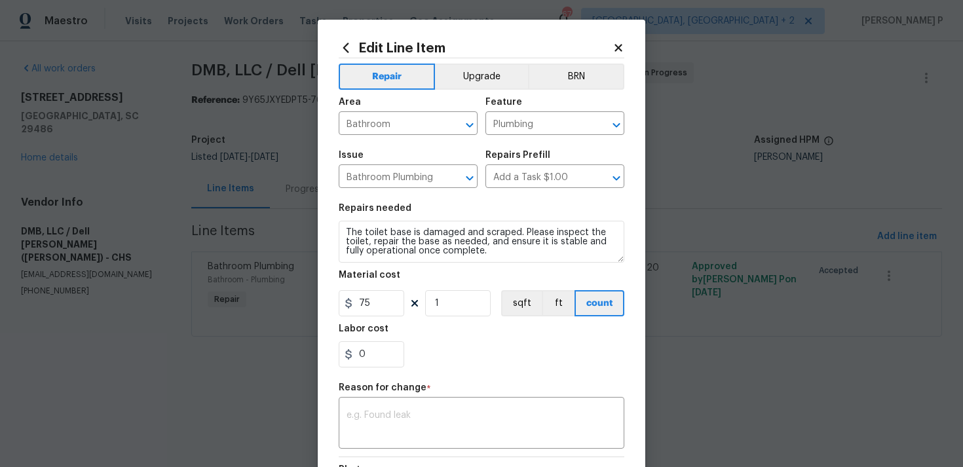
click at [370, 318] on section "Repairs needed The toilet base is damaged and scraped. Please inspect the toile…" at bounding box center [482, 286] width 286 height 180
click at [377, 301] on input "75" at bounding box center [372, 303] width 66 height 26
type input "150"
click at [416, 419] on textarea at bounding box center [482, 425] width 270 height 28
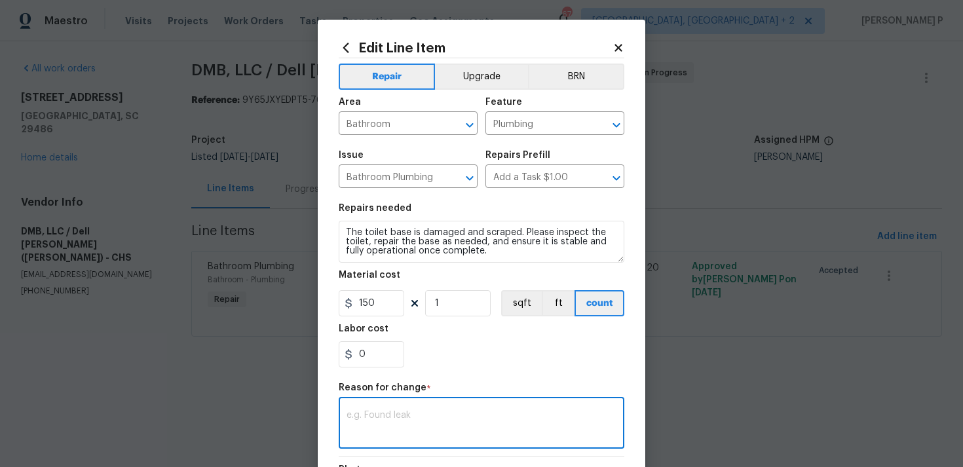
paste textarea "(RP) Updated per vendor’s final cost."
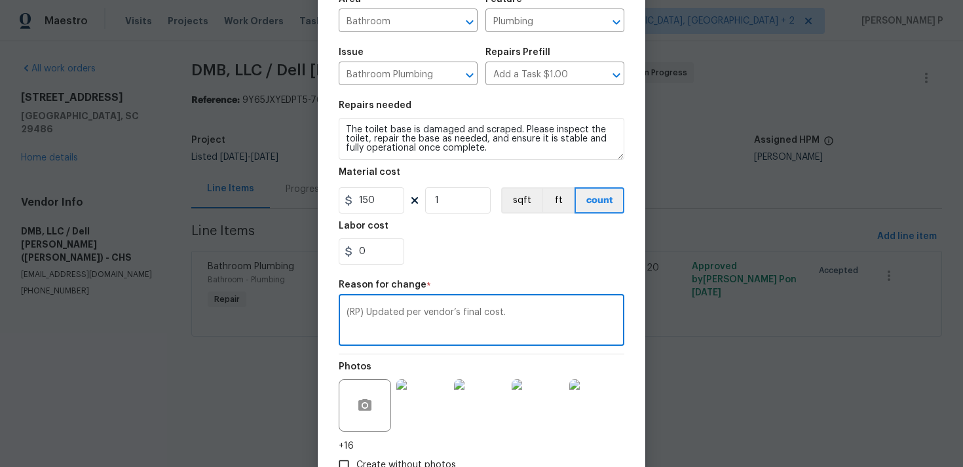
scroll to position [192, 0]
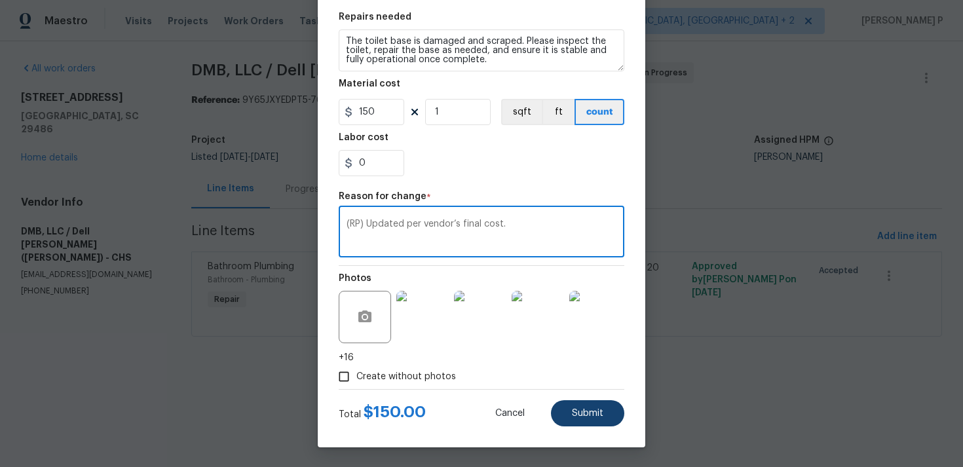
type textarea "(RP) Updated per vendor’s final cost."
click at [593, 421] on button "Submit" at bounding box center [587, 413] width 73 height 26
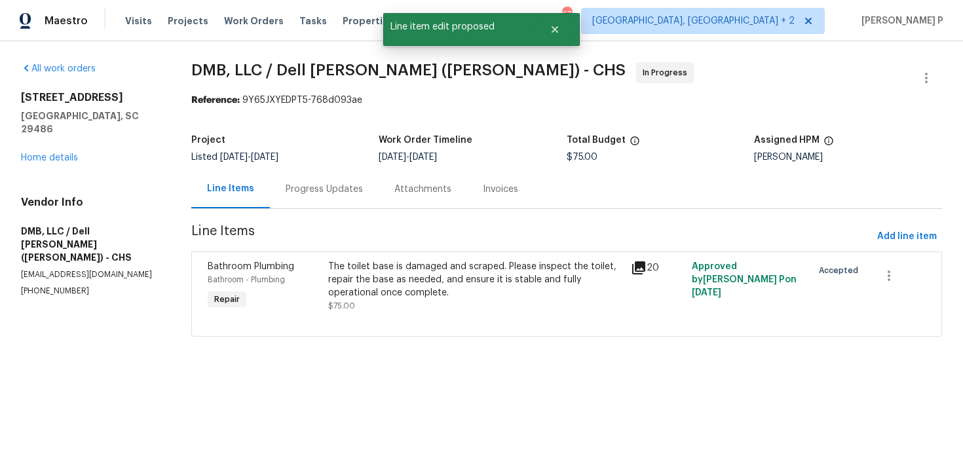
scroll to position [0, 0]
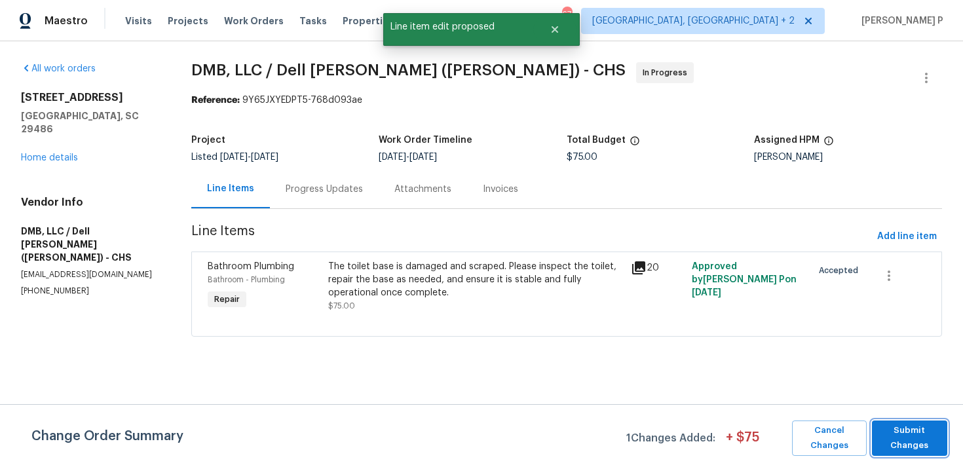
click at [903, 436] on span "Submit Changes" at bounding box center [910, 438] width 62 height 30
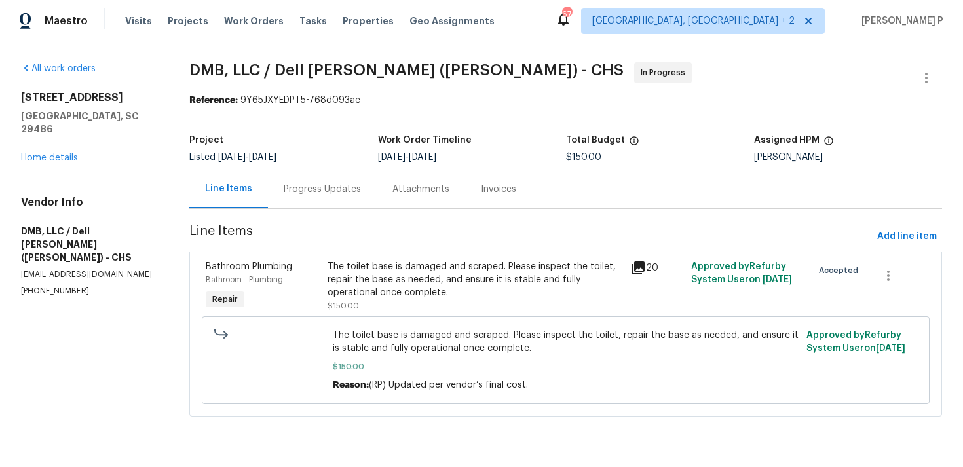
click at [305, 188] on div "Progress Updates" at bounding box center [322, 189] width 77 height 13
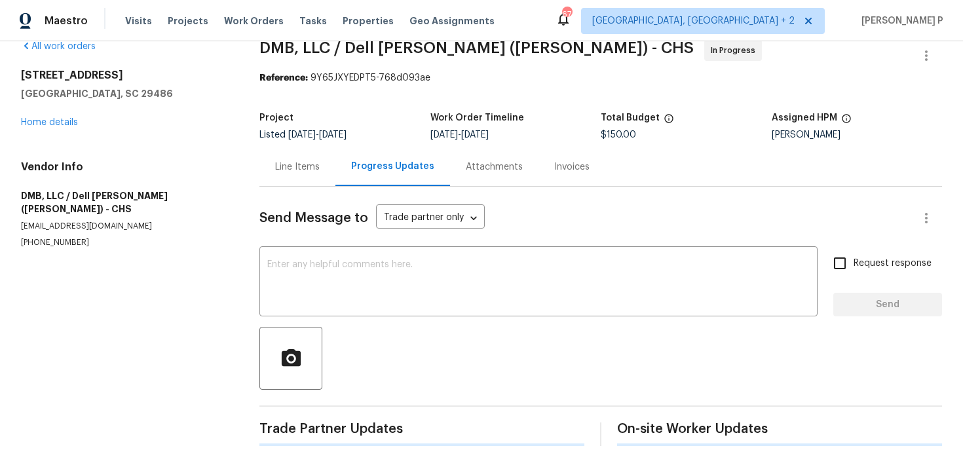
scroll to position [127, 0]
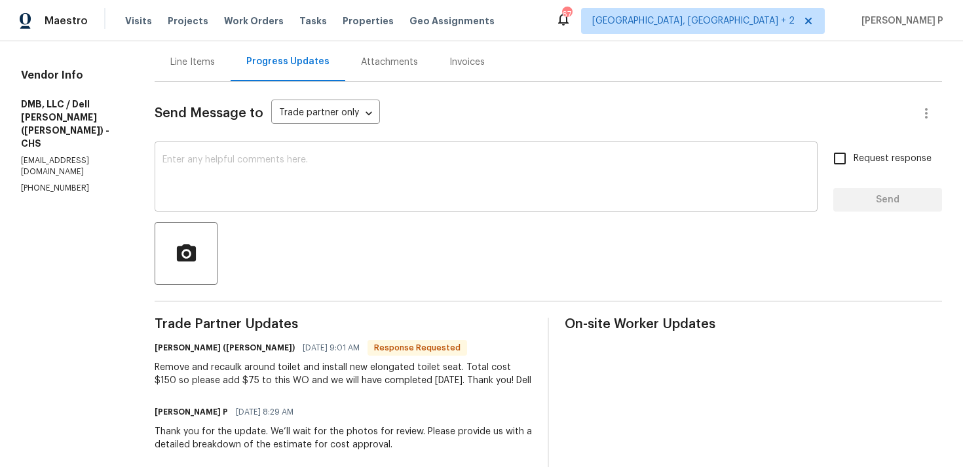
click at [307, 157] on textarea at bounding box center [486, 178] width 647 height 46
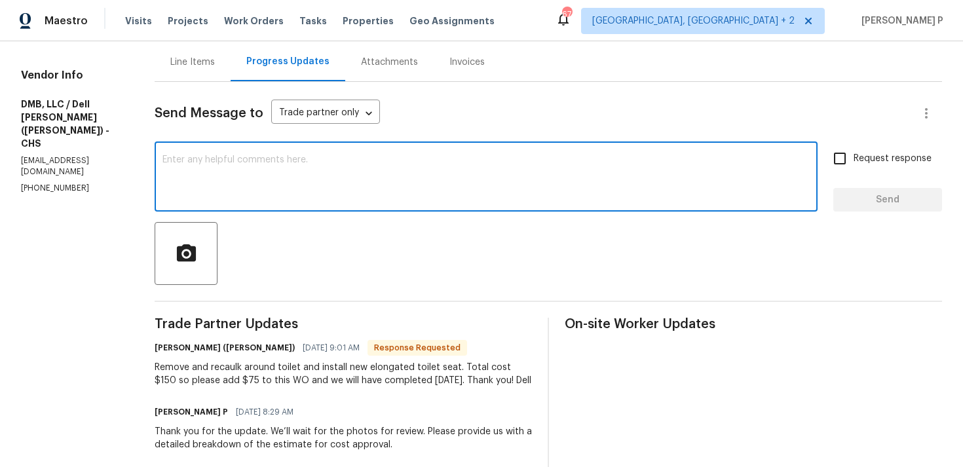
click at [307, 181] on textarea at bounding box center [486, 178] width 647 height 46
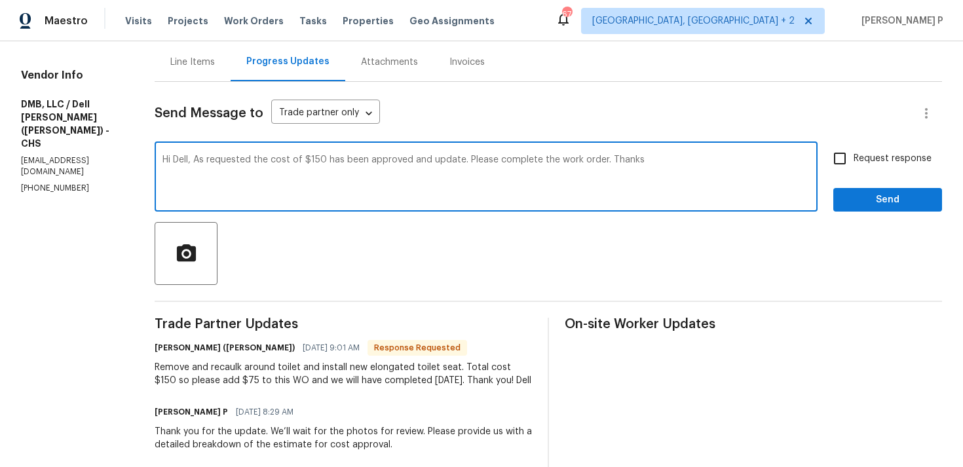
drag, startPoint x: 181, startPoint y: 159, endPoint x: 586, endPoint y: 159, distance: 405.6
click at [586, 159] on textarea "Hi Dell, As requested the cost of $150 has been approved and update. Please com…" at bounding box center [486, 178] width 647 height 46
type textarea "Hi Dell, As requested the cost of $150 has been approved and update. Please com…"
click at [868, 160] on span "Request response" at bounding box center [893, 159] width 78 height 14
click at [854, 160] on input "Request response" at bounding box center [840, 159] width 28 height 28
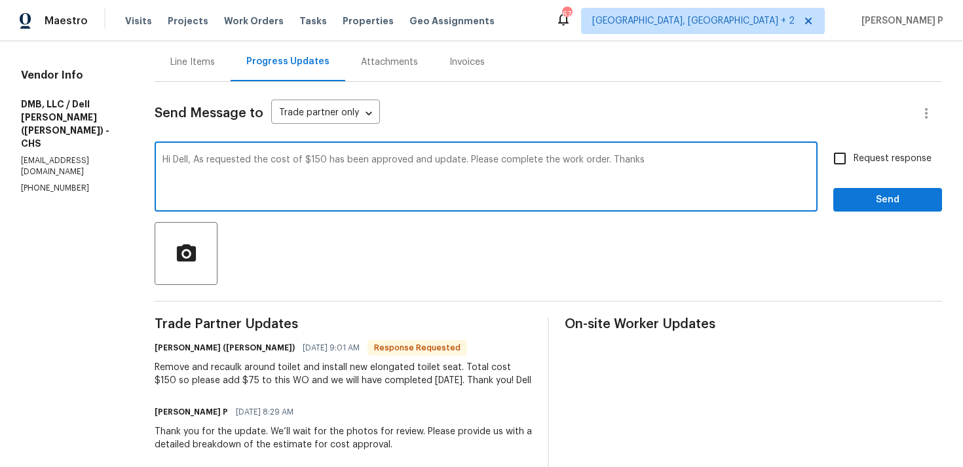
checkbox input "true"
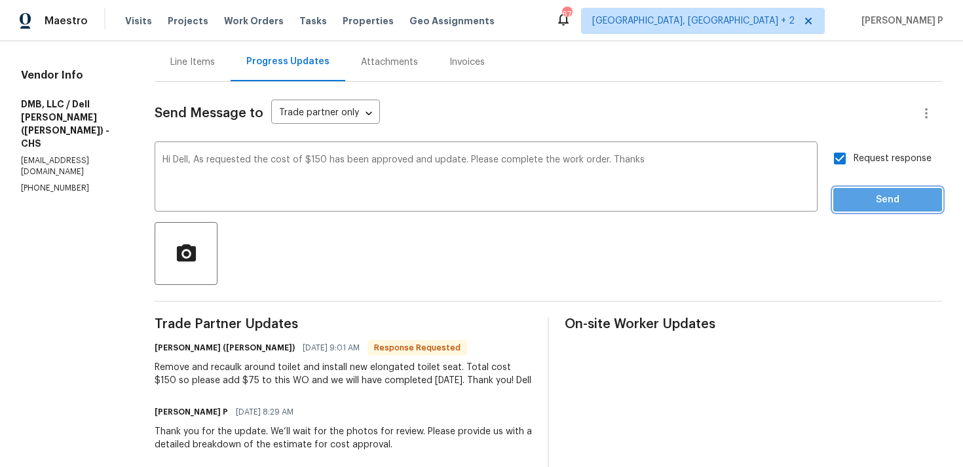
click at [863, 197] on span "Send" at bounding box center [888, 200] width 88 height 16
